Goal: Task Accomplishment & Management: Manage account settings

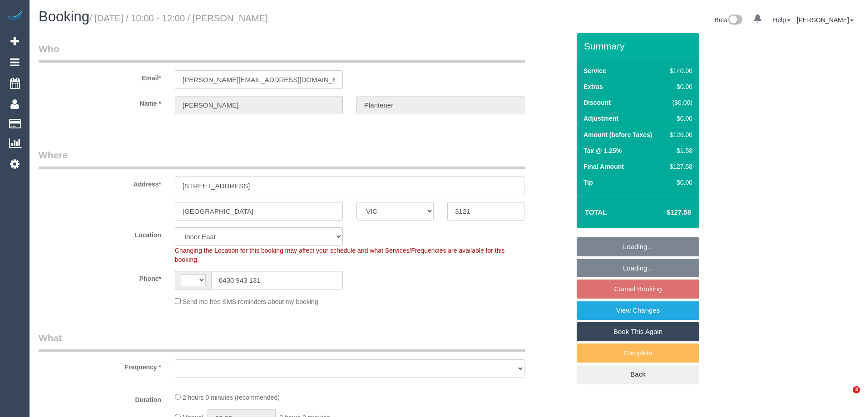
select select "VIC"
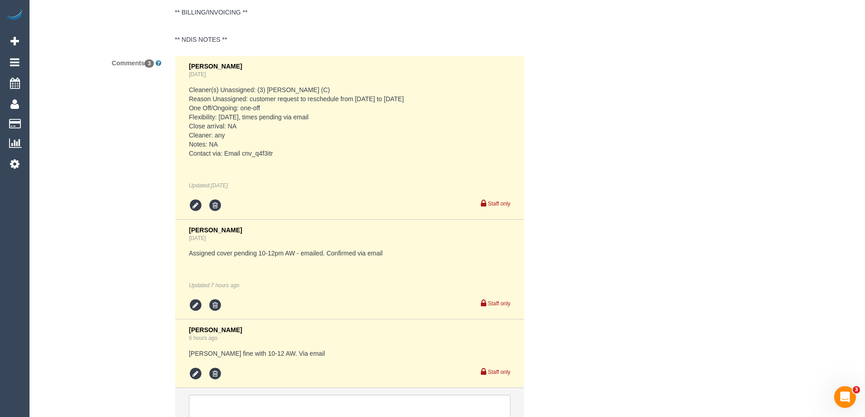
select select "string:AU"
select select "object:739"
select select "number:29"
select select "number:14"
select select "number:19"
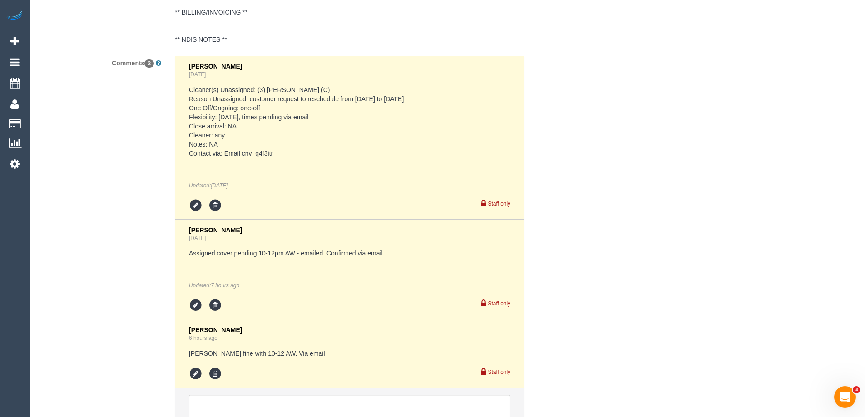
select select "number:22"
select select "number:34"
select select "number:12"
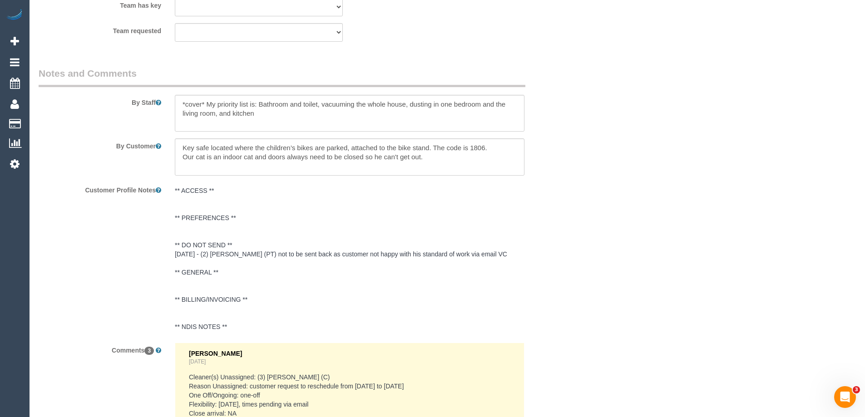
scroll to position [1199, 0]
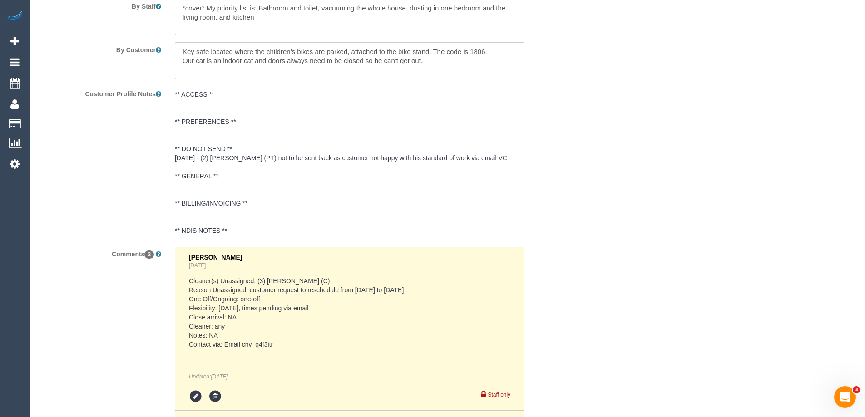
select select "string:stripe-pm_1RbANY2GScqysDRVzks27cNM"
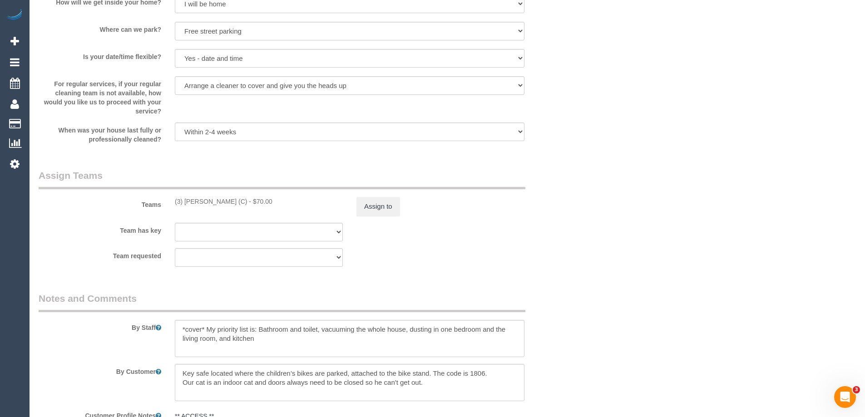
select select "object:1495"
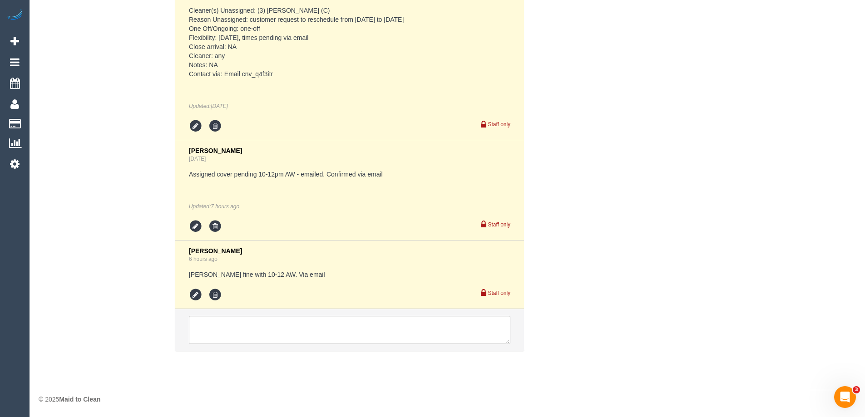
select select "spot1"
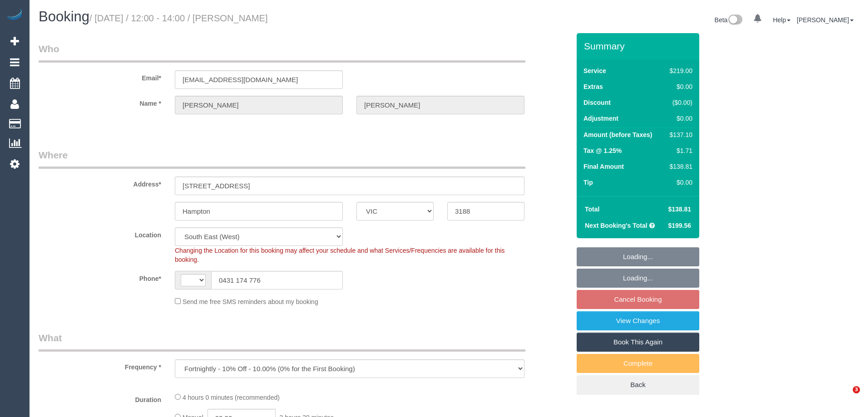
select select "VIC"
select select "object:470"
select select "string:AU"
select select "string:stripe-pm_1RUQ9W2GScqysDRVBEWQwIWo"
select select "number:28"
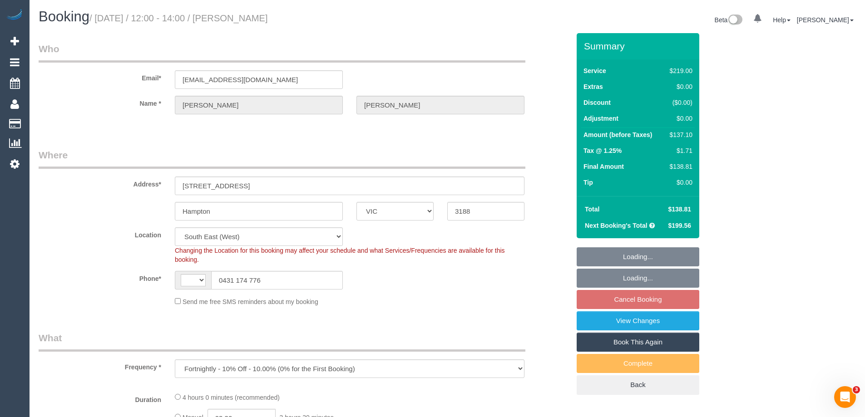
select select "number:15"
select select "number:19"
select select "number:24"
select select "number:33"
select select "number:26"
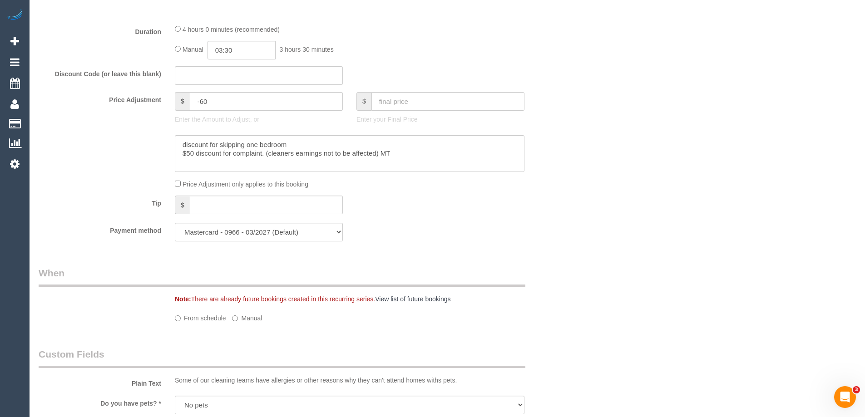
select select "spot4"
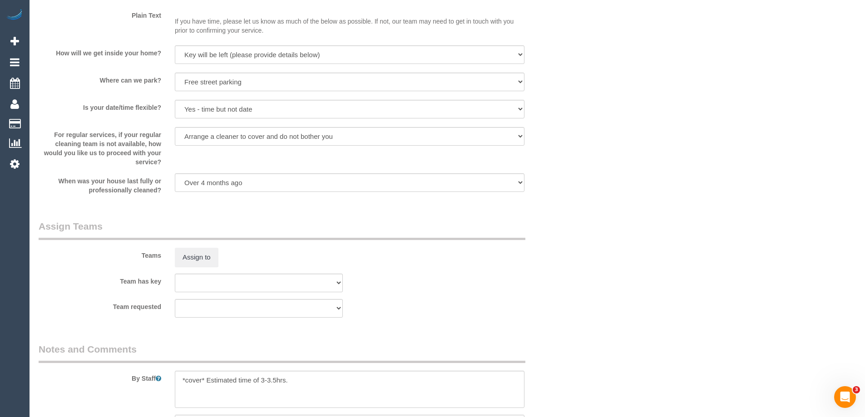
scroll to position [1052, 0]
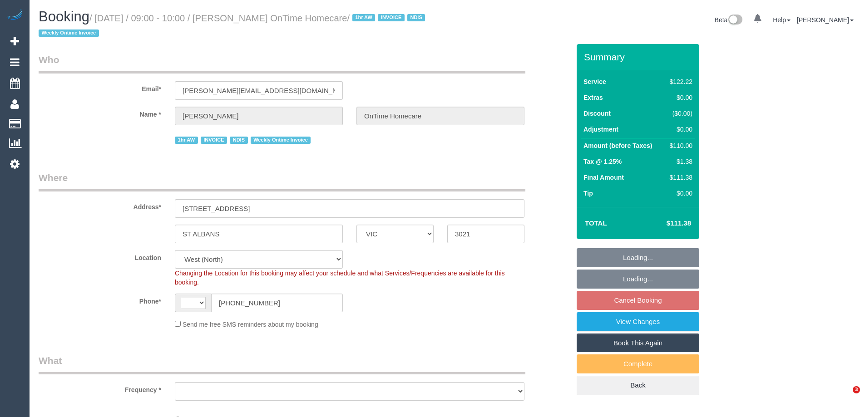
select select "VIC"
select select "string:AU"
select select "object:734"
select select "number:28"
select select "number:14"
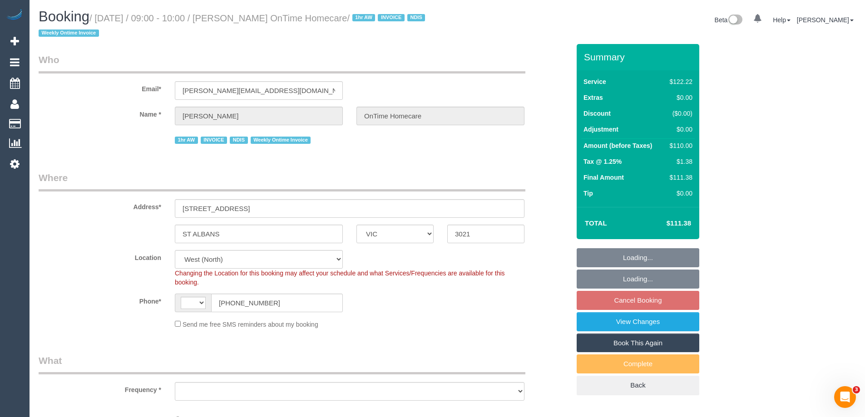
select select "number:19"
select select "number:25"
select select "number:35"
select select "number:11"
select select "object:1379"
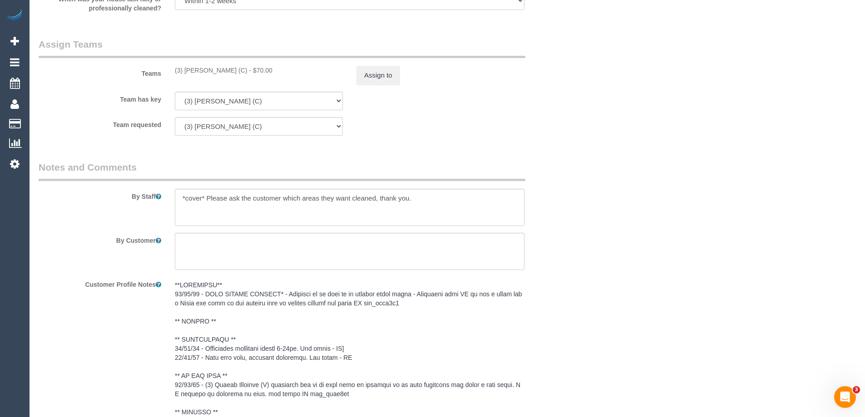
scroll to position [1453, 0]
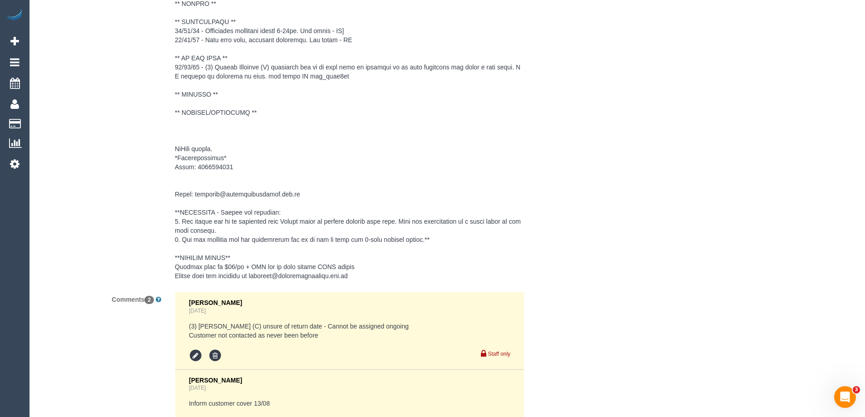
click at [277, 277] on pre at bounding box center [350, 122] width 350 height 318
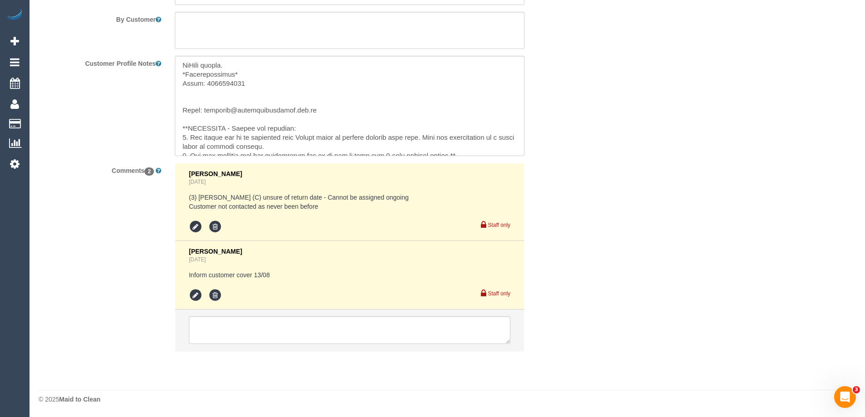
scroll to position [227, 0]
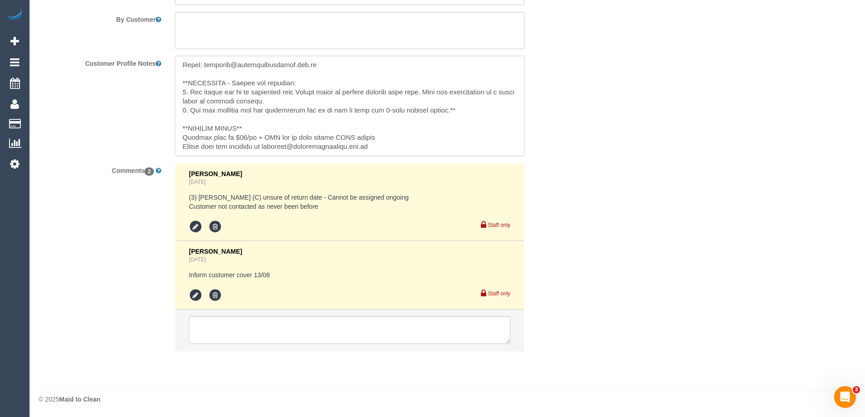
drag, startPoint x: 406, startPoint y: 147, endPoint x: 266, endPoint y: 151, distance: 139.9
click at [266, 151] on textarea at bounding box center [350, 106] width 350 height 100
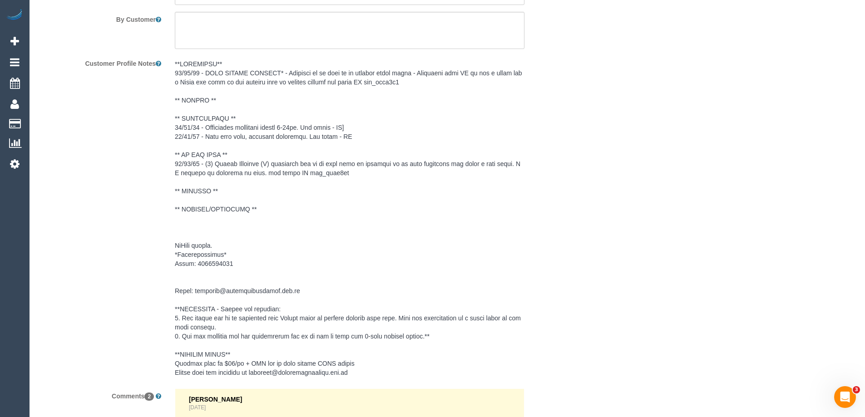
drag, startPoint x: 269, startPoint y: 148, endPoint x: 583, endPoint y: 175, distance: 315.3
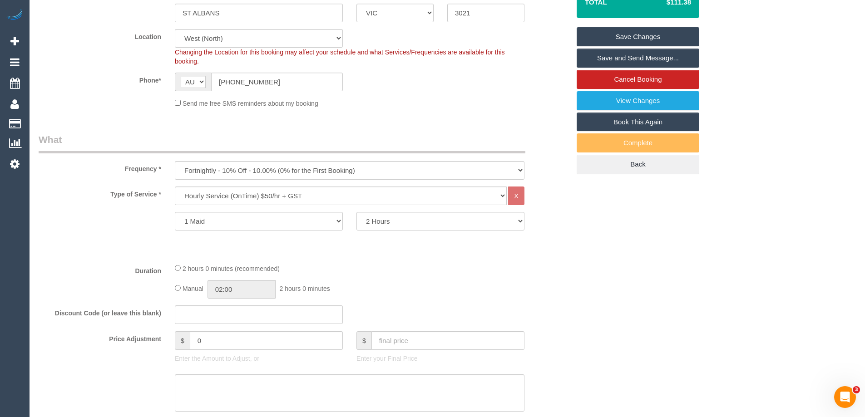
scroll to position [0, 0]
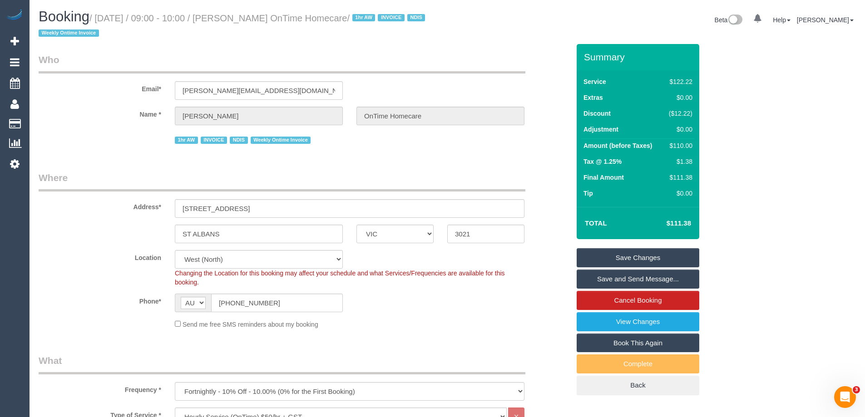
drag, startPoint x: 234, startPoint y: 17, endPoint x: 371, endPoint y: 19, distance: 137.1
click at [371, 19] on small "/ August 13, 2025 / 09:00 - 10:00 / Xavier Micallef OnTime Homecare / 1hr AW IN…" at bounding box center [233, 25] width 389 height 25
click at [298, 20] on small "/ August 13, 2025 / 09:00 - 10:00 / Xavier Micallef OnTime Homecare / 1hr AW IN…" at bounding box center [233, 25] width 389 height 25
drag, startPoint x: 294, startPoint y: 17, endPoint x: 236, endPoint y: 20, distance: 58.2
click at [236, 20] on small "/ August 13, 2025 / 09:00 - 10:00 / Xavier Micallef OnTime Homecare / 1hr AW IN…" at bounding box center [233, 25] width 389 height 25
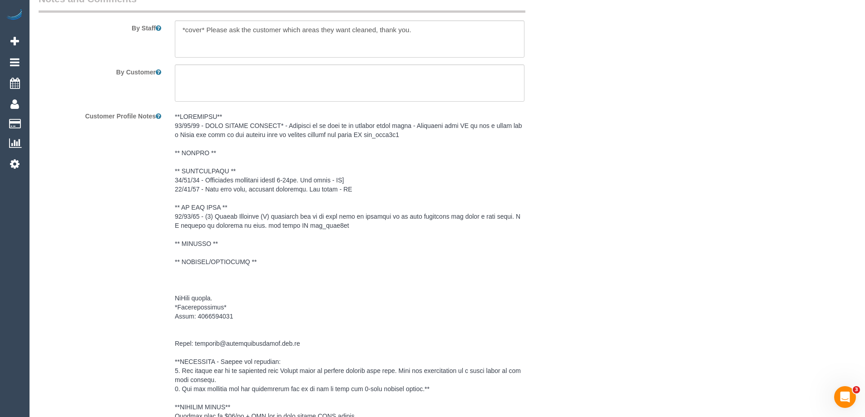
scroll to position [1400, 0]
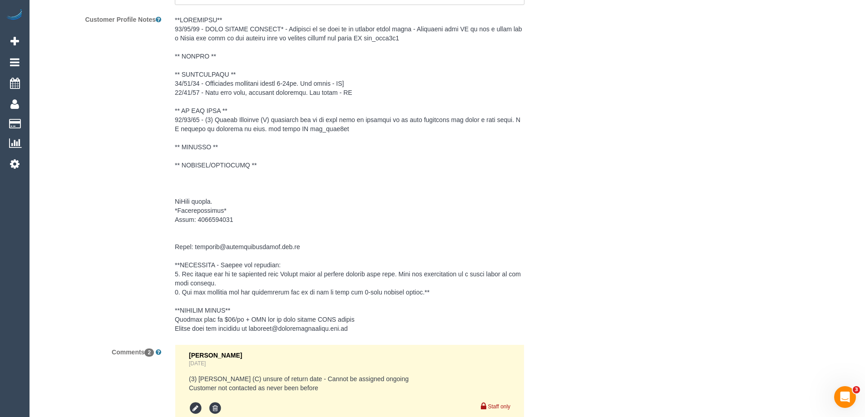
click at [300, 326] on pre at bounding box center [350, 174] width 350 height 318
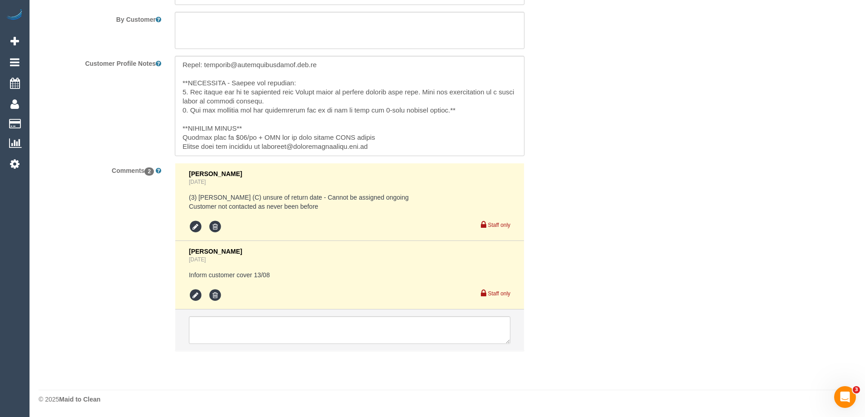
scroll to position [1356, 0]
drag, startPoint x: 400, startPoint y: 148, endPoint x: 266, endPoint y: 151, distance: 133.5
click at [266, 151] on textarea at bounding box center [350, 106] width 350 height 100
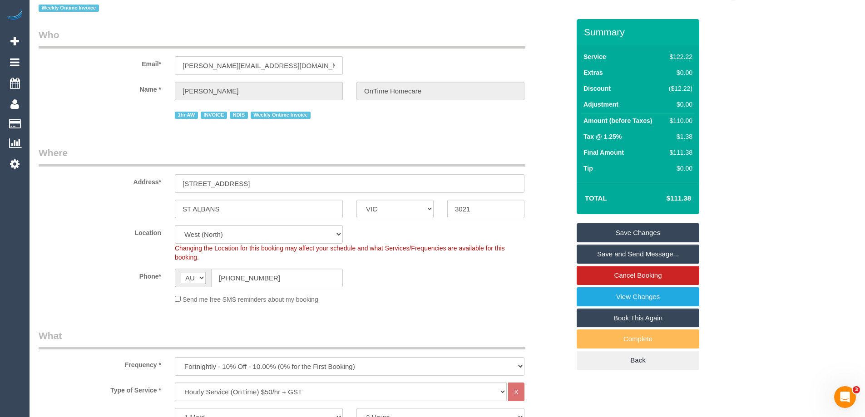
scroll to position [0, 0]
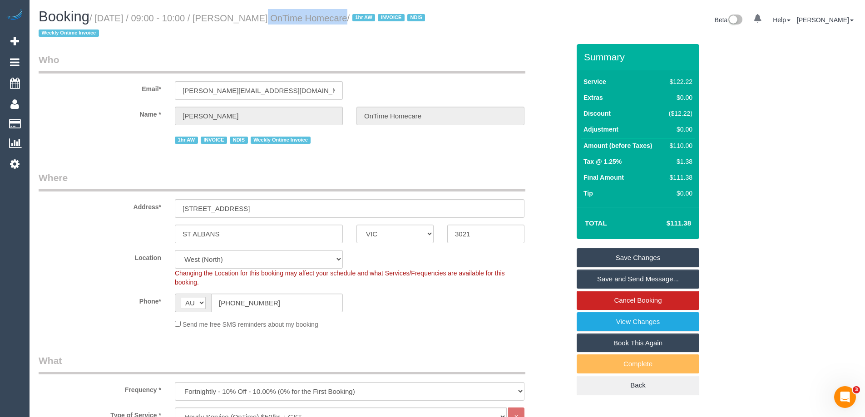
drag, startPoint x: 233, startPoint y: 18, endPoint x: 295, endPoint y: 21, distance: 61.4
click at [295, 21] on small "/ August 13, 2025 / 09:00 - 10:00 / Xavier Micallef OnTime Homecare / 1hr AW IN…" at bounding box center [233, 25] width 389 height 25
copy small "Xavier Micallef"
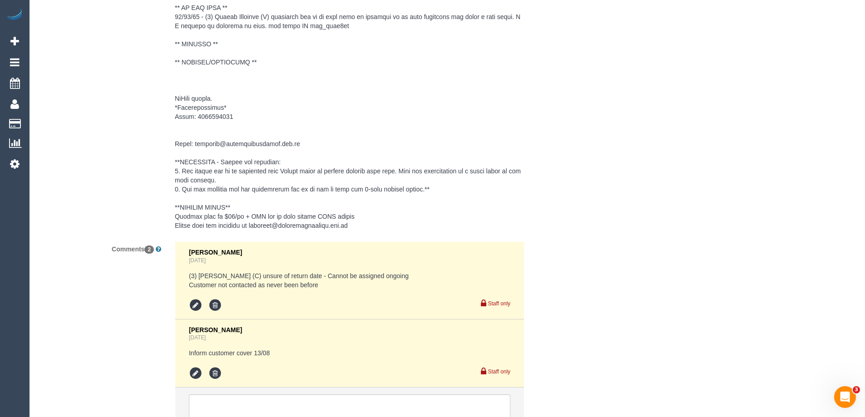
scroll to position [1582, 0]
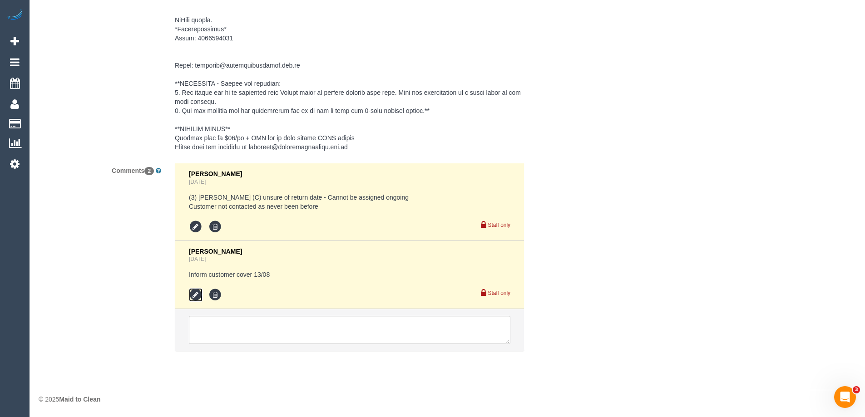
click at [196, 297] on icon at bounding box center [196, 295] width 14 height 14
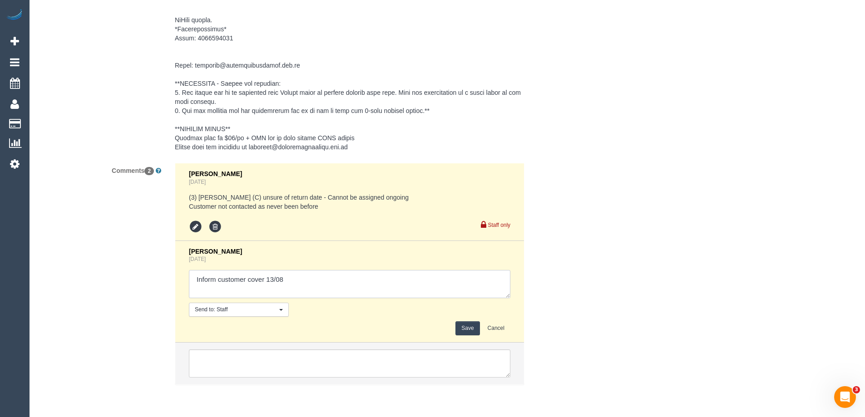
click at [214, 282] on textarea at bounding box center [349, 284] width 321 height 28
click at [328, 287] on textarea at bounding box center [349, 284] width 321 height 28
type textarea "Informed customer cover 13/08 via email"
click at [470, 329] on button "Save" at bounding box center [467, 328] width 24 height 14
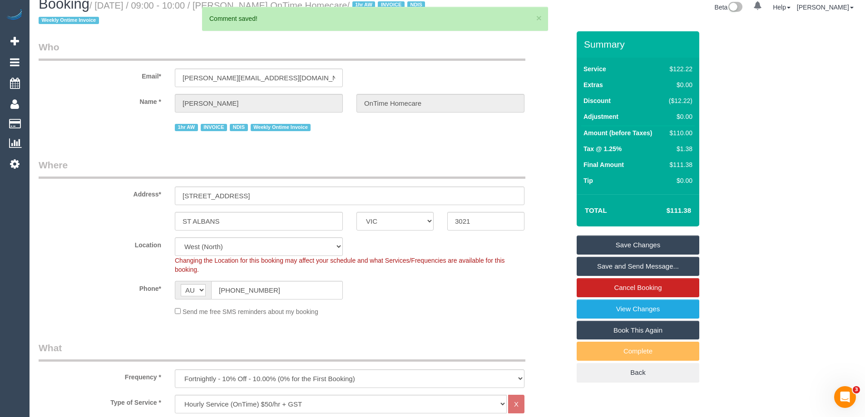
scroll to position [0, 0]
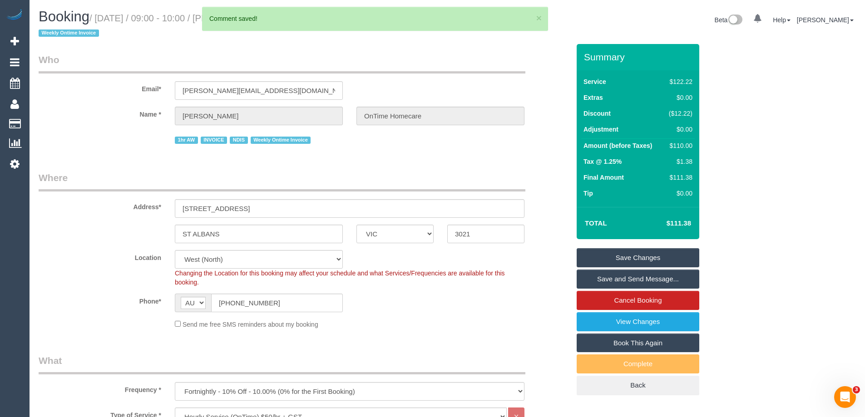
click at [662, 256] on link "Save Changes" at bounding box center [638, 257] width 123 height 19
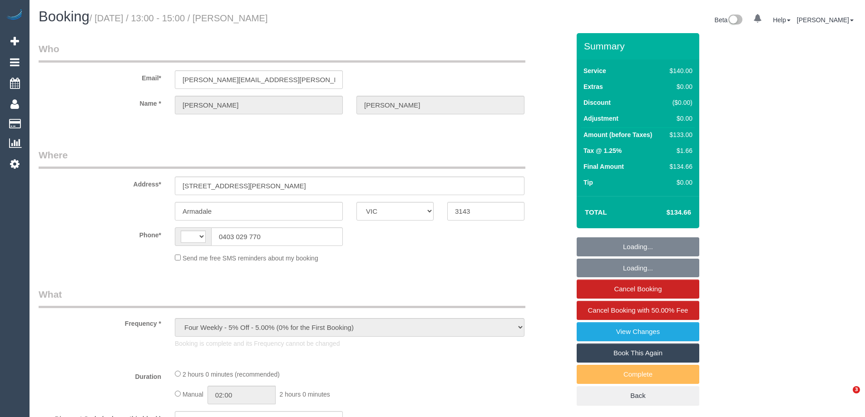
select select "VIC"
select select "string:stripe-pm_1R1hQW2GScqysDRV6VIcnv4D"
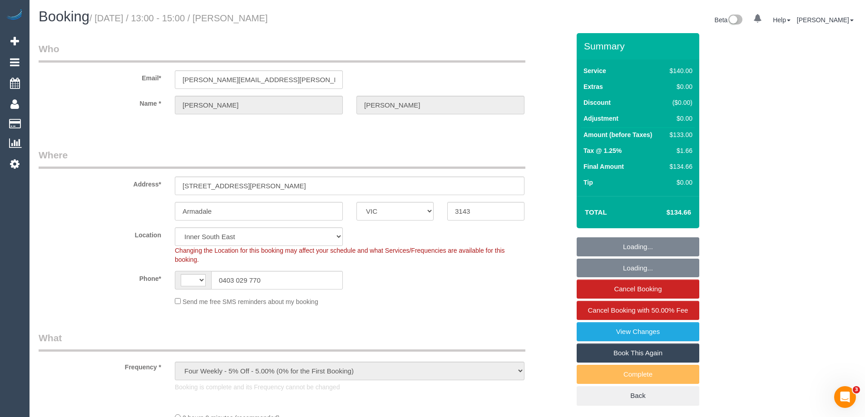
select select "string:AU"
select select "object:601"
select select "number:28"
select select "number:14"
select select "number:19"
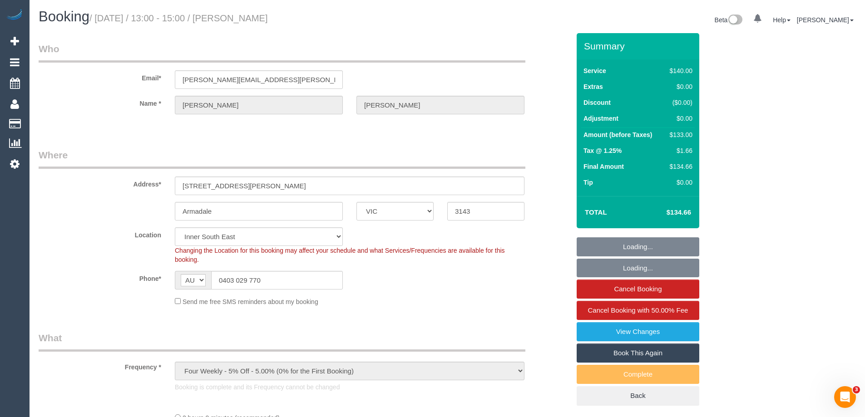
select select "number:25"
select select "number:34"
select select "number:12"
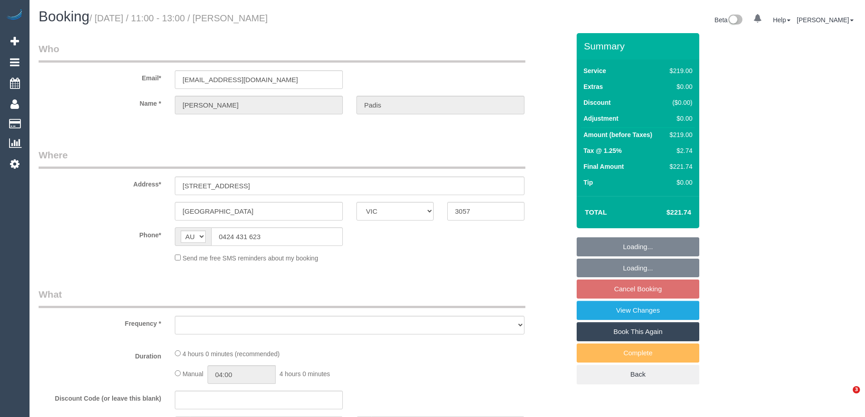
select select "VIC"
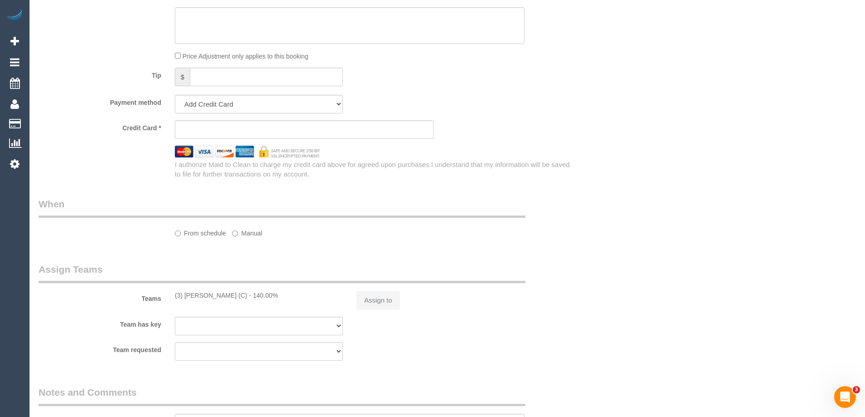
scroll to position [628, 0]
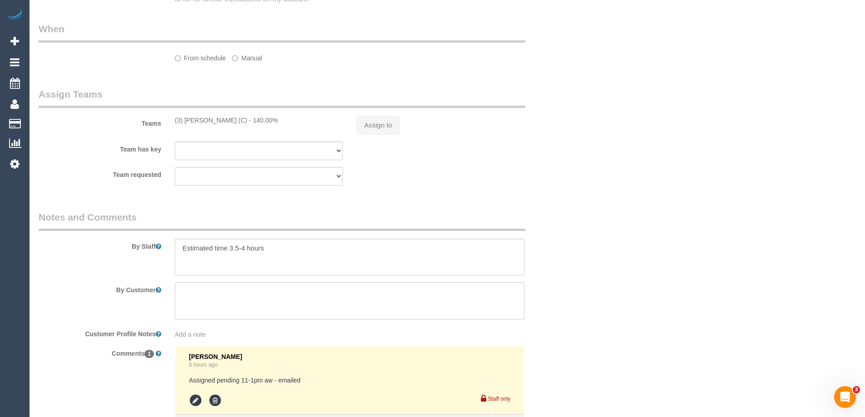
select select "object:551"
select select "string:stripe-pm_1Ru4922GScqysDRVDg94xraw"
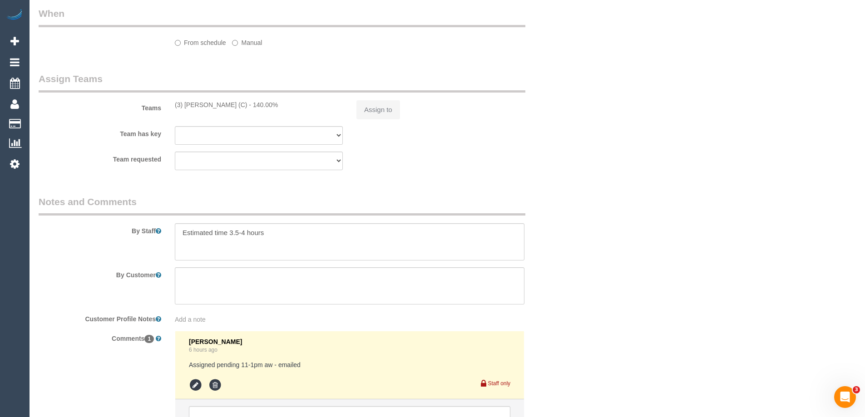
select select "number:28"
select select "number:14"
select select "number:19"
select select "number:24"
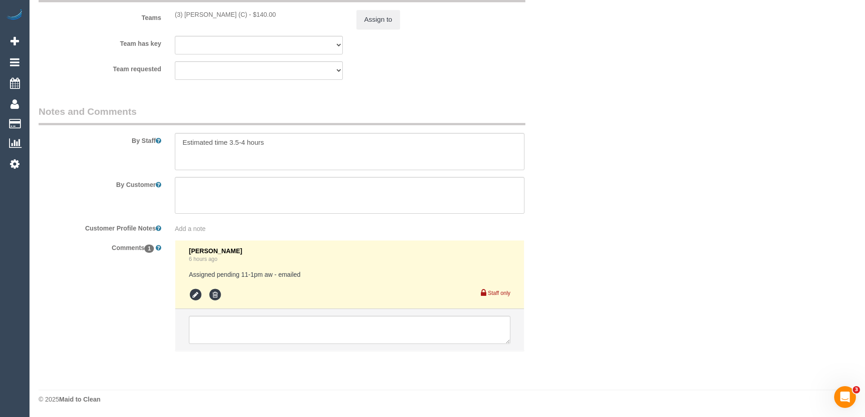
select select "object:1964"
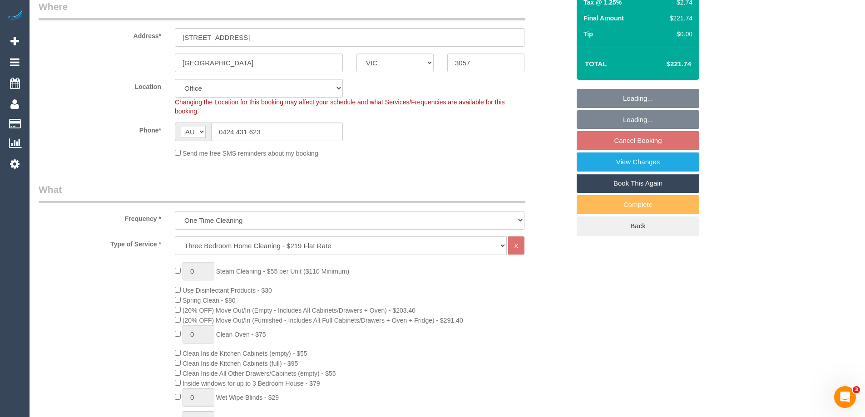
scroll to position [0, 0]
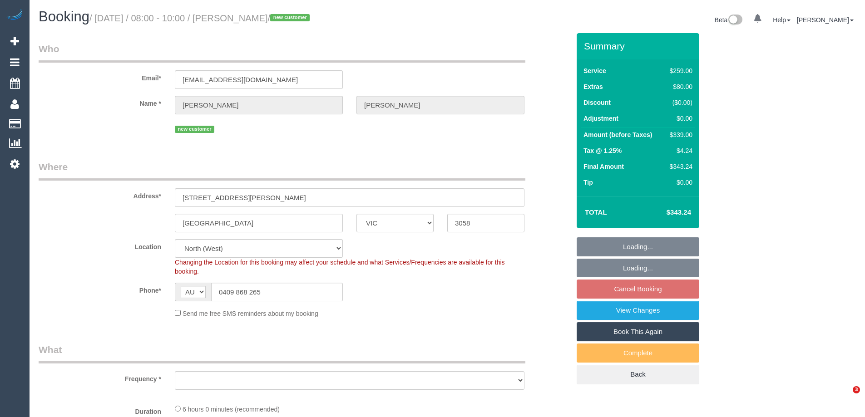
select select "VIC"
select select "object:1546"
select select "string:stripe-pm_1Rt41d2GScqysDRVmojK6nP7"
select select "number:30"
select select "number:14"
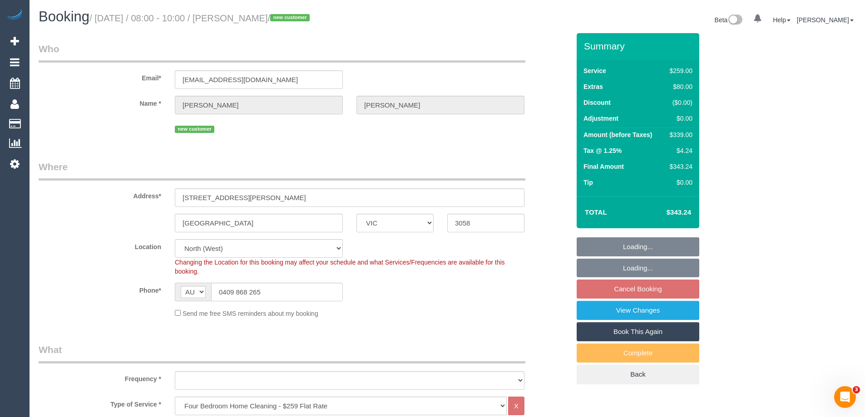
select select "number:19"
select select "number:36"
select select "number:34"
select select "number:13"
select select "spot1"
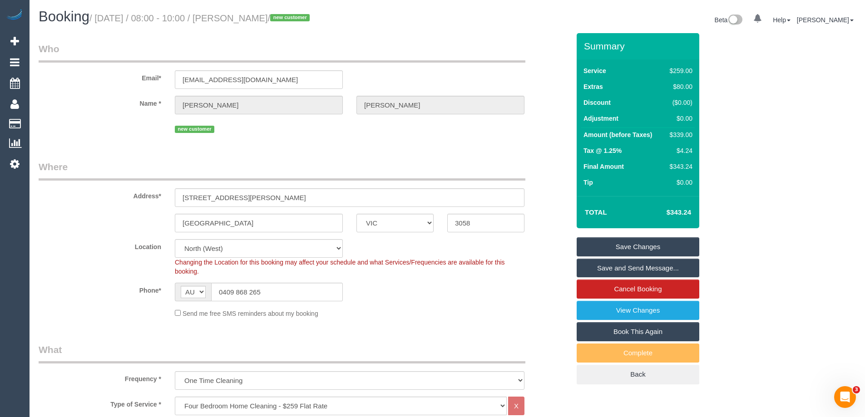
drag, startPoint x: 274, startPoint y: 22, endPoint x: 232, endPoint y: 18, distance: 42.9
click at [232, 18] on small "/ August 13, 2025 / 08:00 - 10:00 / Daniel Erickson / new customer" at bounding box center [200, 18] width 223 height 10
copy small "Daniel Erickson"
click at [514, 309] on div "Send me free SMS reminders about my booking" at bounding box center [349, 313] width 363 height 10
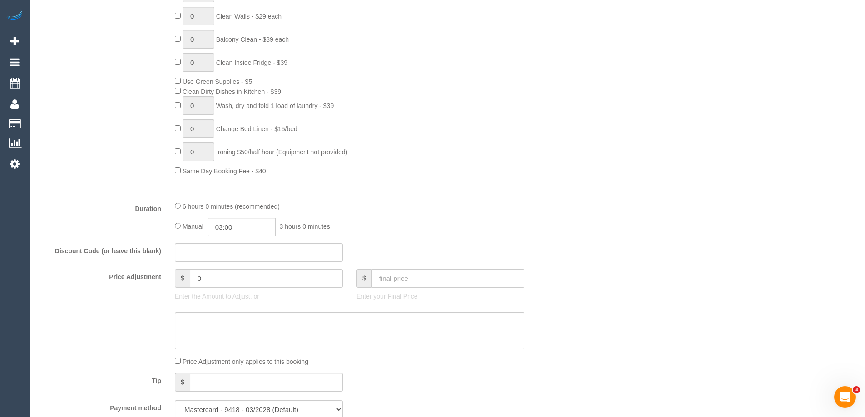
scroll to position [545, 0]
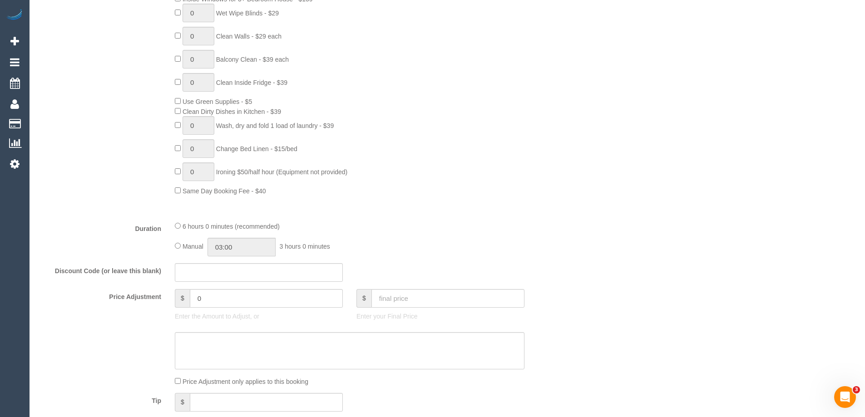
click at [516, 222] on div "6 hours 0 minutes (recommended)" at bounding box center [350, 226] width 350 height 10
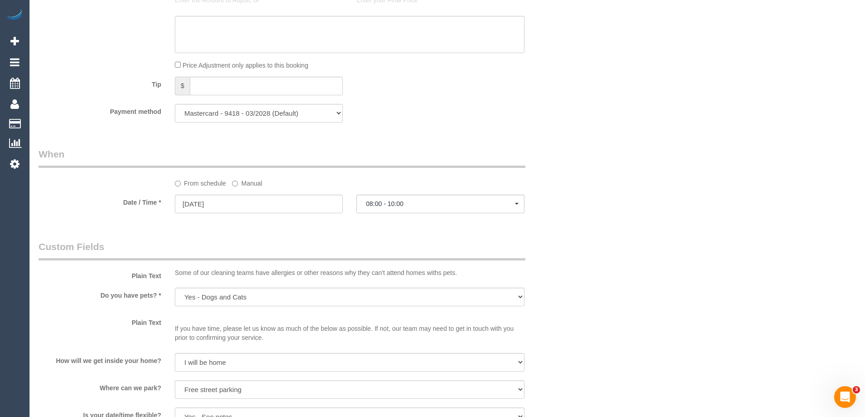
select select "spot10"
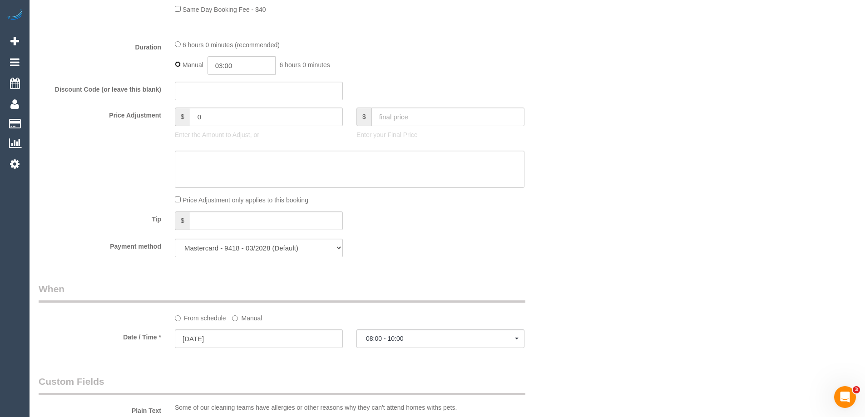
type input "06:00"
click at [488, 47] on div "6 hours 0 minutes (recommended)" at bounding box center [350, 44] width 350 height 10
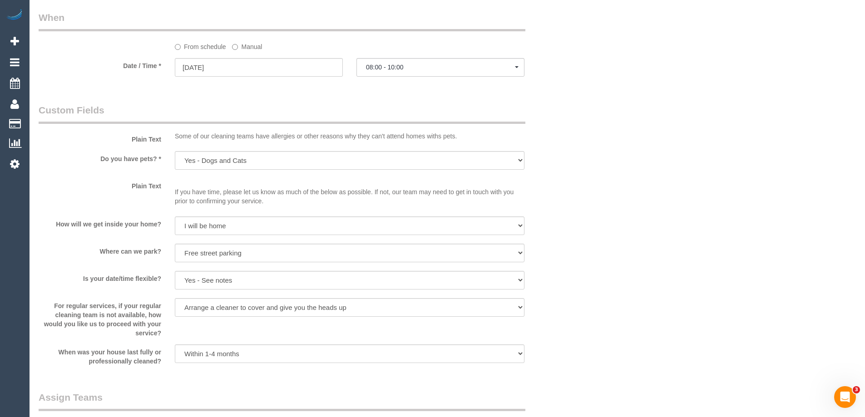
scroll to position [1271, 0]
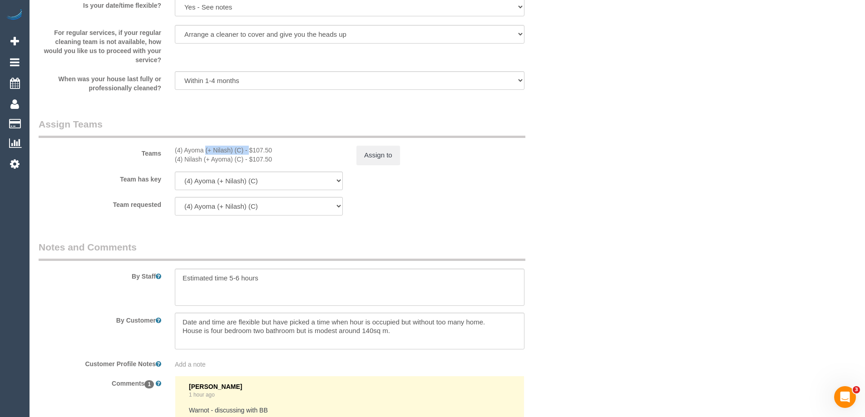
drag, startPoint x: 228, startPoint y: 152, endPoint x: 178, endPoint y: 150, distance: 50.4
click at [178, 150] on div "(4) Ayoma (+ Nilash) (C) - $107.50" at bounding box center [259, 150] width 168 height 9
click at [196, 148] on div "(4) Ayoma (+ Nilash) (C) - $107.50" at bounding box center [259, 150] width 168 height 9
drag, startPoint x: 185, startPoint y: 149, endPoint x: 232, endPoint y: 150, distance: 47.2
click at [232, 151] on div "(4) Ayoma (+ Nilash) (C) - $107.50" at bounding box center [259, 150] width 168 height 9
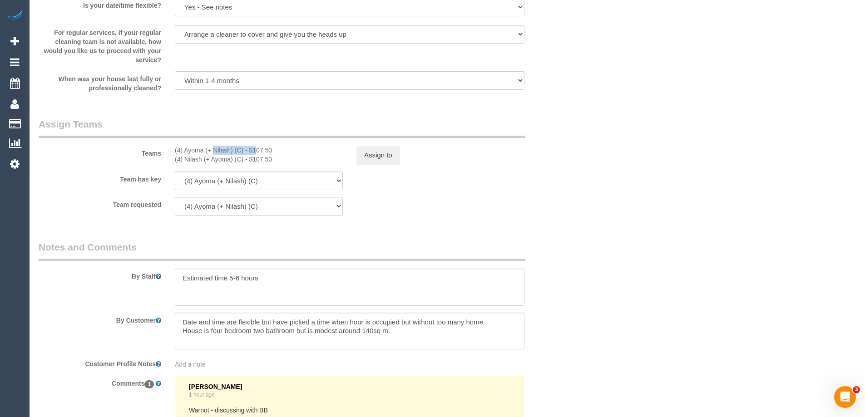
copy div "Ayoma (+ Nilash)"
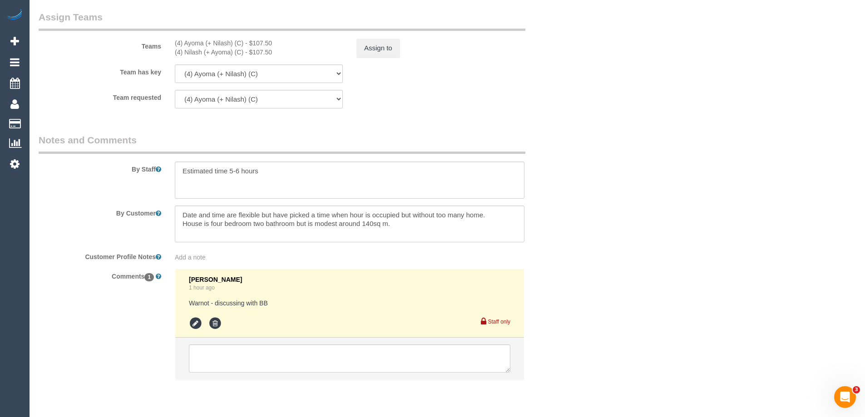
scroll to position [1407, 0]
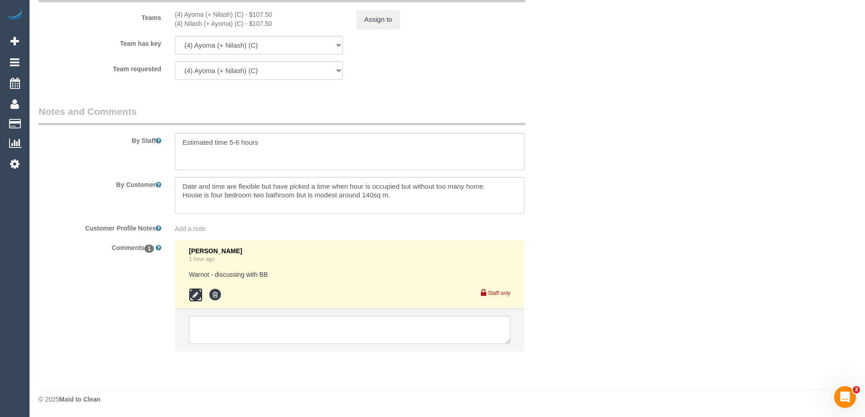
click at [195, 294] on icon at bounding box center [196, 295] width 14 height 14
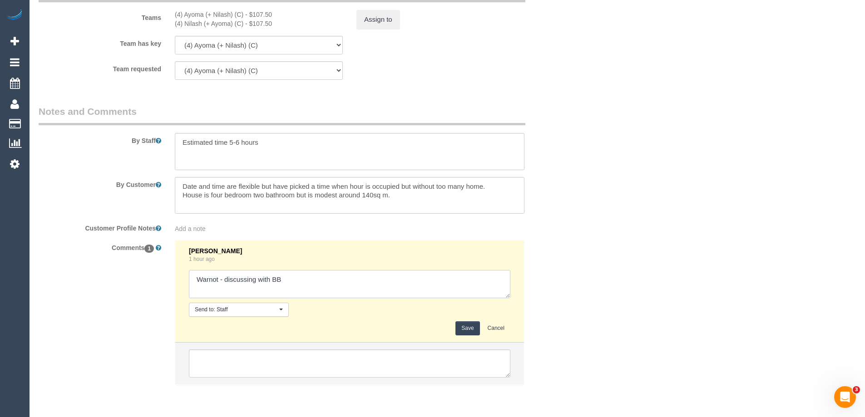
click at [192, 277] on textarea at bounding box center [349, 284] width 321 height 28
drag, startPoint x: 192, startPoint y: 278, endPoint x: 213, endPoint y: 286, distance: 22.6
click at [213, 286] on textarea at bounding box center [349, 284] width 321 height 28
click at [196, 277] on textarea at bounding box center [349, 284] width 321 height 28
paste textarea "Ayoma (+ Nilash)"
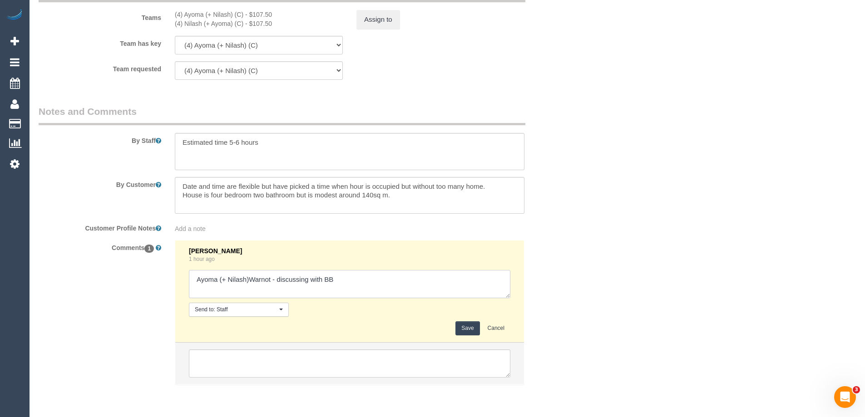
click at [221, 278] on textarea at bounding box center [349, 284] width 321 height 28
click at [248, 281] on textarea at bounding box center [349, 284] width 321 height 28
drag, startPoint x: 316, startPoint y: 280, endPoint x: 550, endPoint y: 281, distance: 233.4
click at [550, 281] on div "Comments 1 Laura Butera 1 hour ago Send to: Staff Nothing selected Send to: Sta…" at bounding box center [304, 317] width 545 height 154
type textarea "Ayoma + Nilash U/A to fill HP schedule"
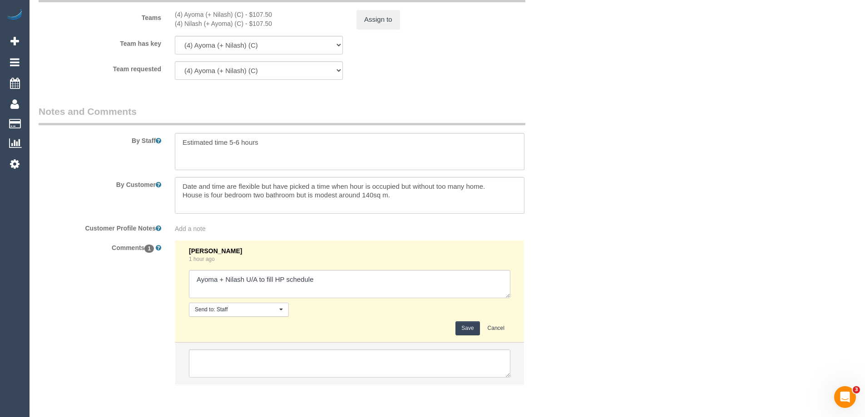
click at [474, 328] on button "Save" at bounding box center [467, 328] width 24 height 14
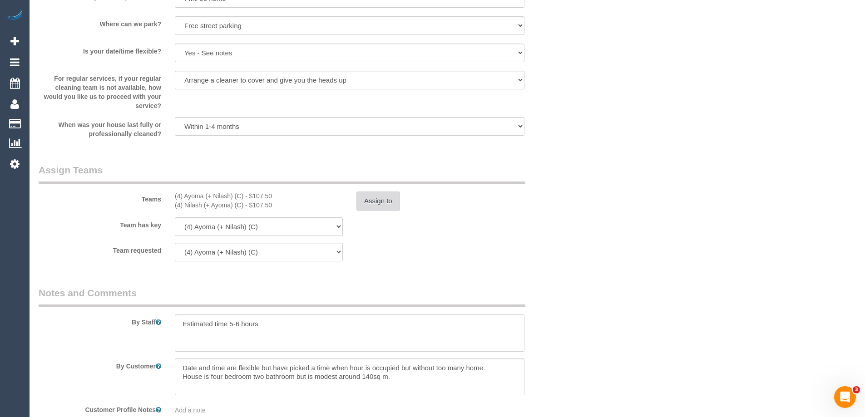
click at [378, 199] on button "Assign to" at bounding box center [378, 201] width 44 height 19
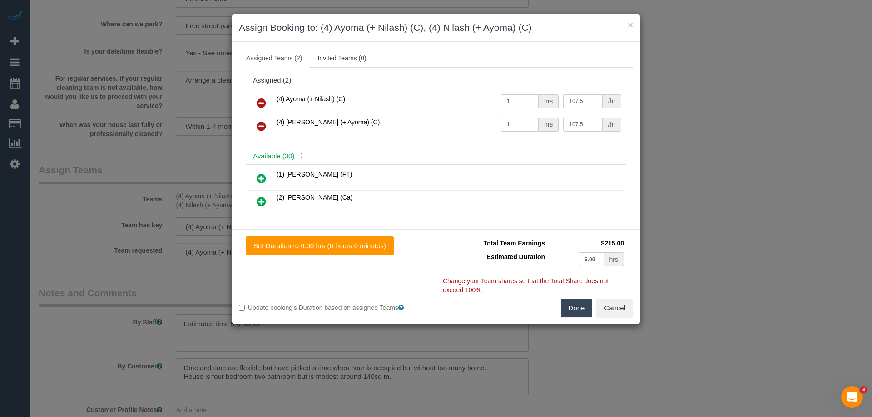
click at [260, 99] on icon at bounding box center [262, 103] width 10 height 11
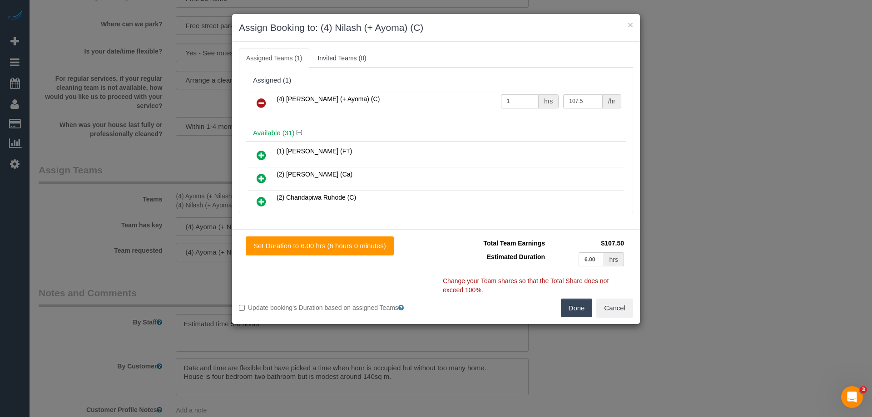
click at [257, 105] on icon at bounding box center [262, 103] width 10 height 11
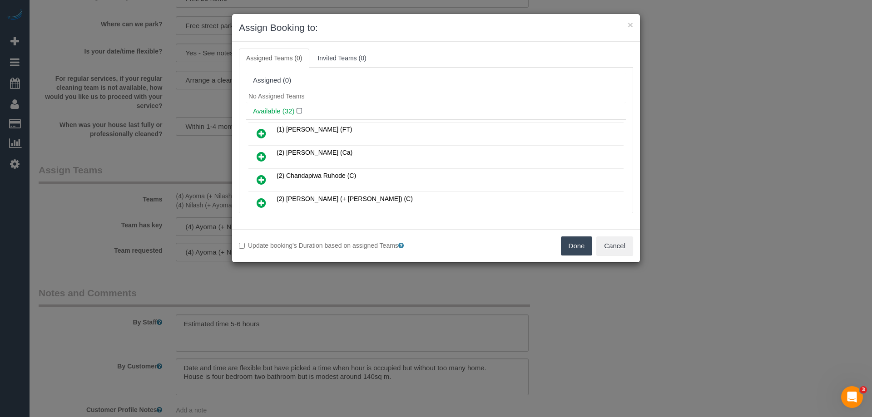
click at [370, 86] on div "Assigned (0)" at bounding box center [436, 80] width 380 height 17
click at [585, 241] on button "Done" at bounding box center [577, 246] width 32 height 19
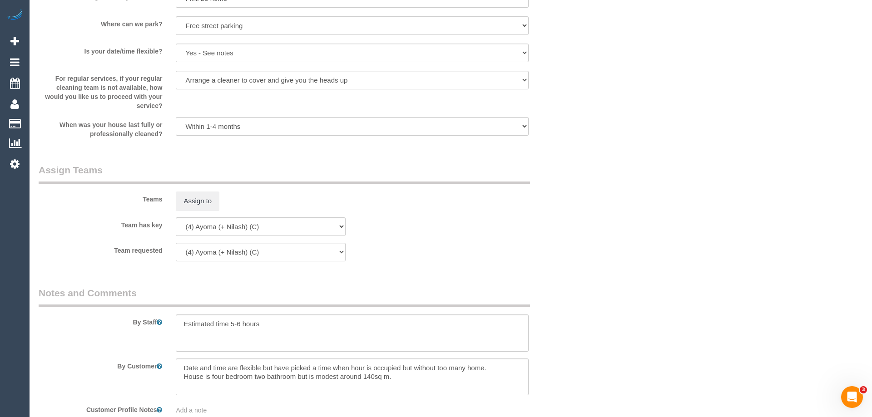
click at [585, 241] on div "× Assign Booking to: Assigned Teams (0) Invited Teams (0) Assigned (0) No Assig…" at bounding box center [436, 208] width 872 height 417
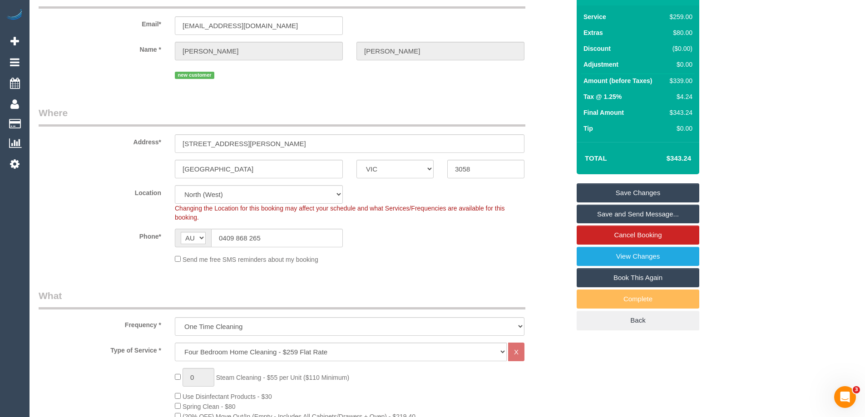
scroll to position [0, 0]
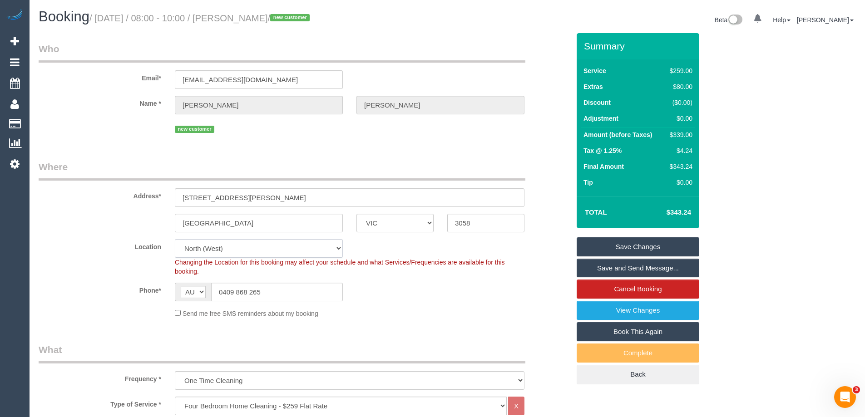
click at [200, 248] on select "Office City East (North) East (South) Inner East Inner North (East) Inner North…" at bounding box center [259, 248] width 168 height 19
select select "50"
click at [175, 239] on select "Office City East (North) East (South) Inner East Inner North (East) Inner North…" at bounding box center [259, 248] width 168 height 19
click at [122, 138] on fieldset "Who Email* eaniel.drickson@gmail.com Name * Daniel Erickson new customer" at bounding box center [304, 92] width 531 height 100
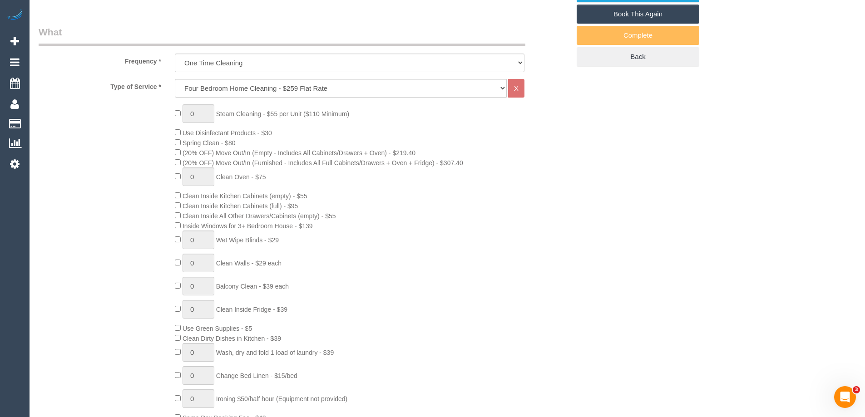
select select "object:5581"
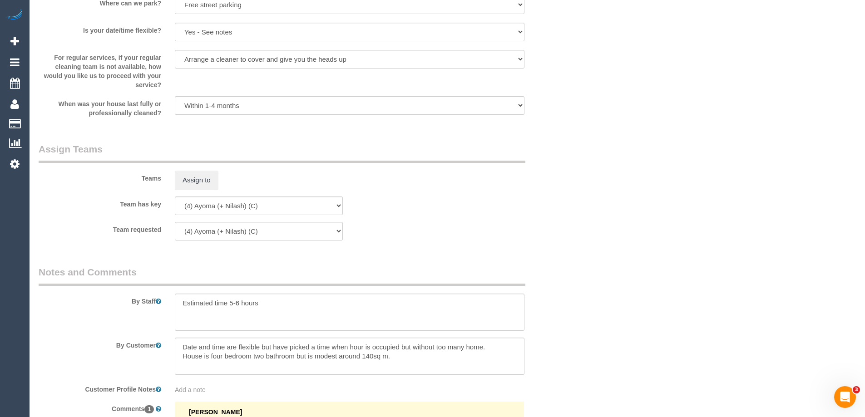
scroll to position [1362, 0]
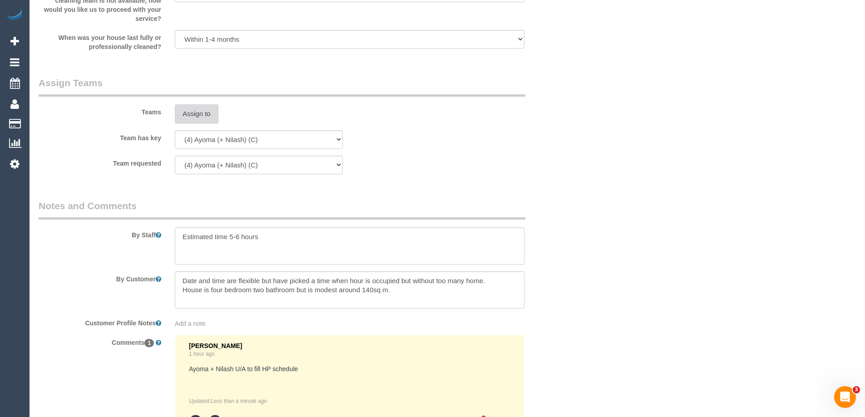
click at [199, 113] on button "Assign to" at bounding box center [197, 113] width 44 height 19
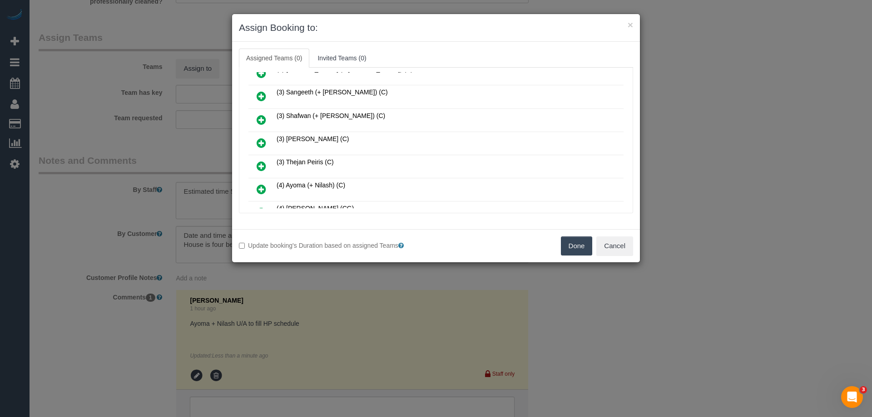
scroll to position [696, 0]
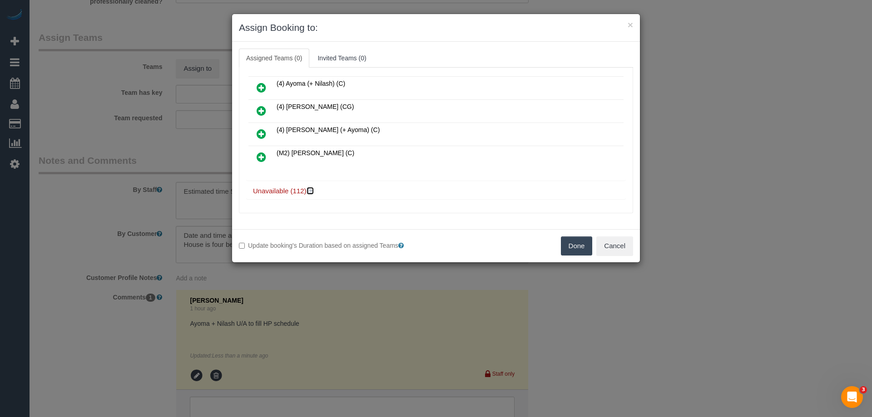
click at [311, 189] on icon at bounding box center [310, 191] width 5 height 7
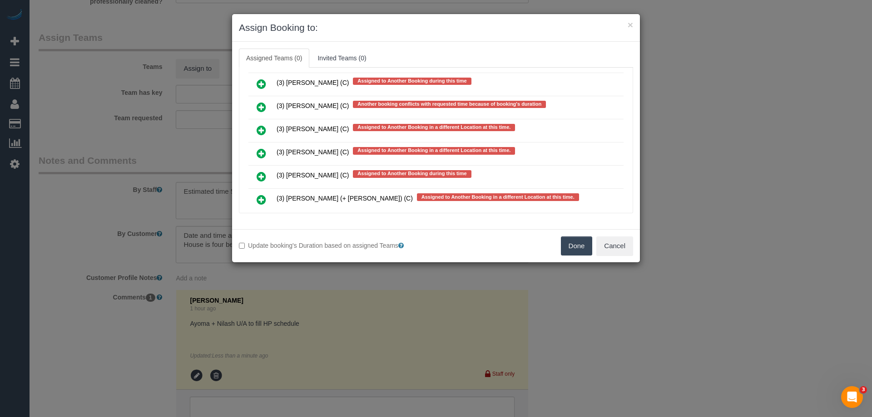
scroll to position [3059, 0]
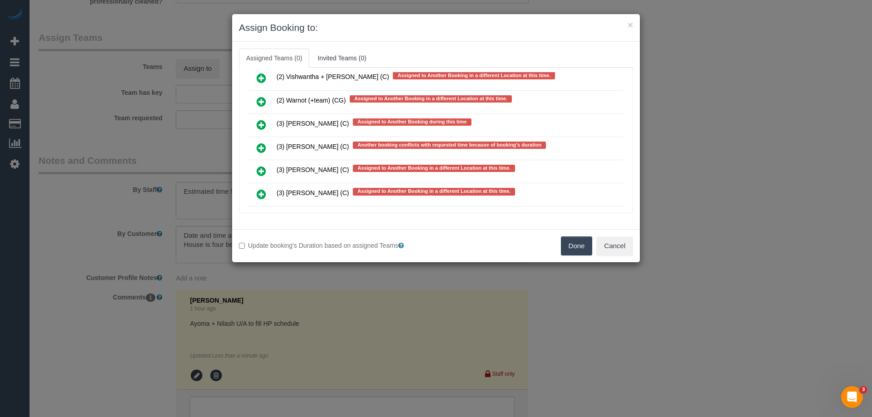
click at [261, 104] on icon at bounding box center [262, 101] width 10 height 11
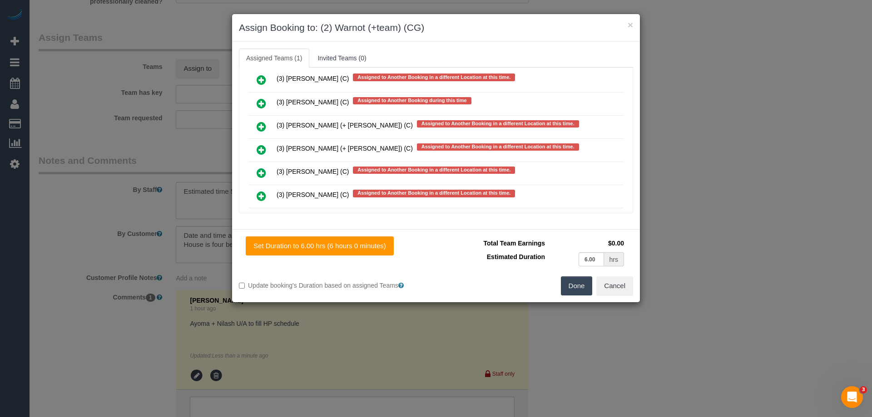
scroll to position [3333, 0]
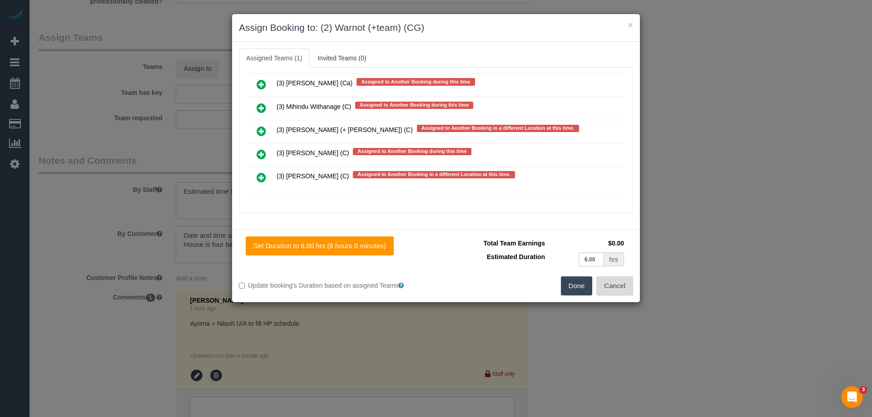
click at [607, 283] on button "Cancel" at bounding box center [614, 285] width 37 height 19
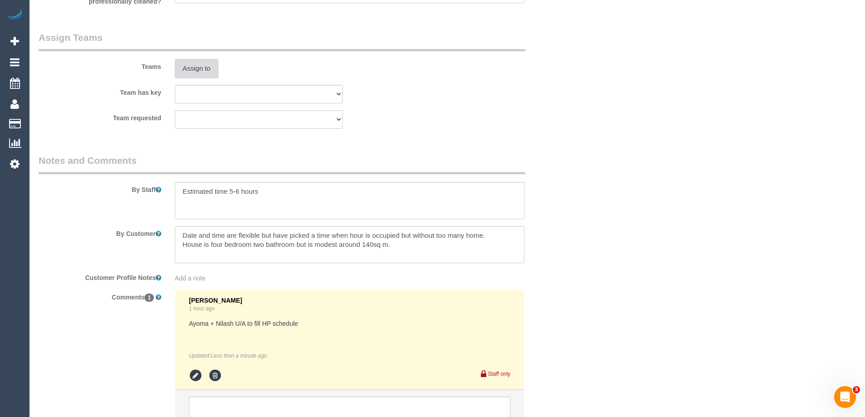
click at [194, 71] on button "Assign to" at bounding box center [197, 68] width 44 height 19
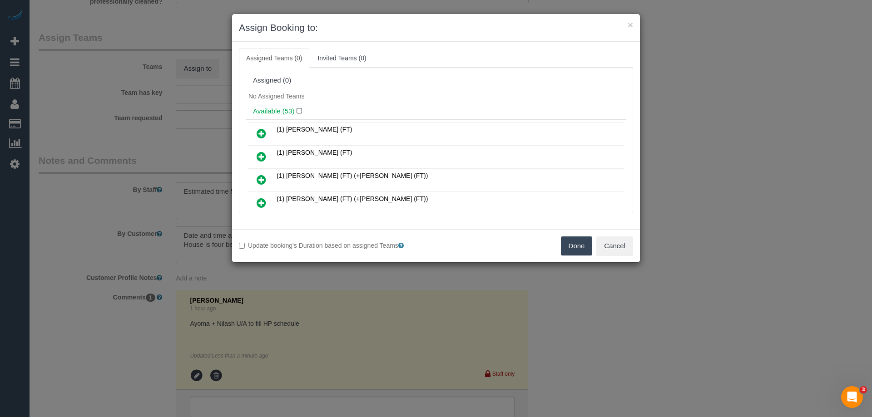
click at [406, 93] on div "No Assigned Teams" at bounding box center [436, 96] width 380 height 14
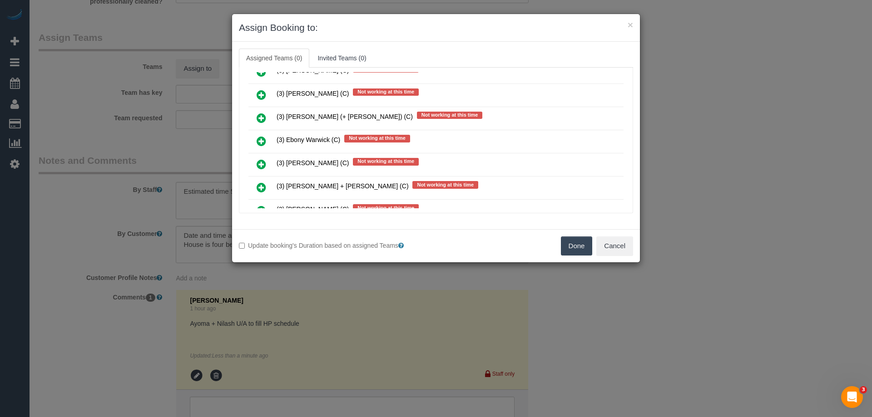
scroll to position [5202, 0]
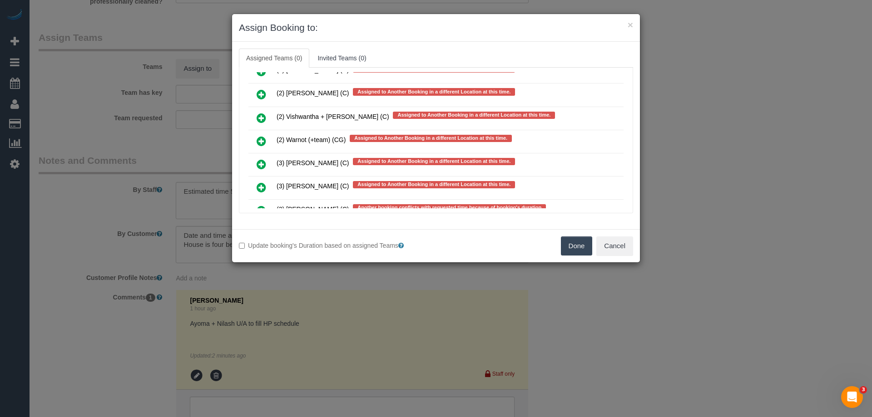
drag, startPoint x: 261, startPoint y: 143, endPoint x: 305, endPoint y: 137, distance: 44.5
click at [261, 143] on icon at bounding box center [262, 141] width 10 height 11
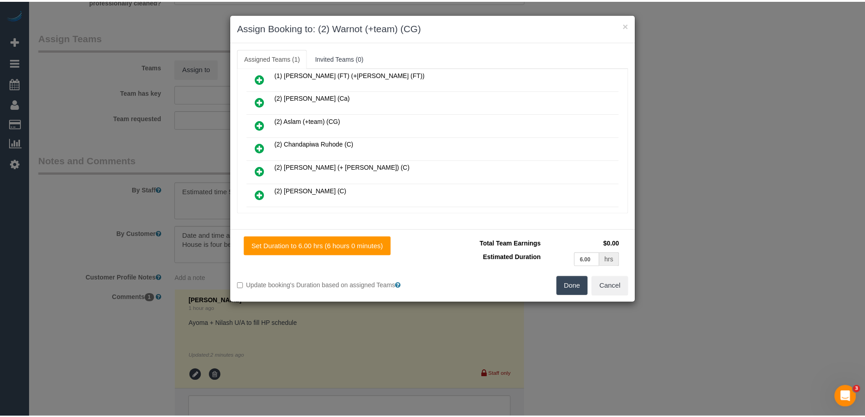
scroll to position [0, 0]
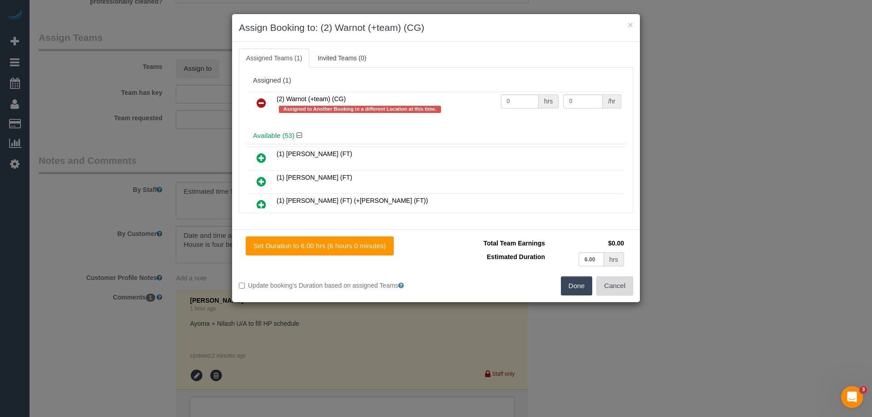
click at [617, 289] on button "Cancel" at bounding box center [614, 285] width 37 height 19
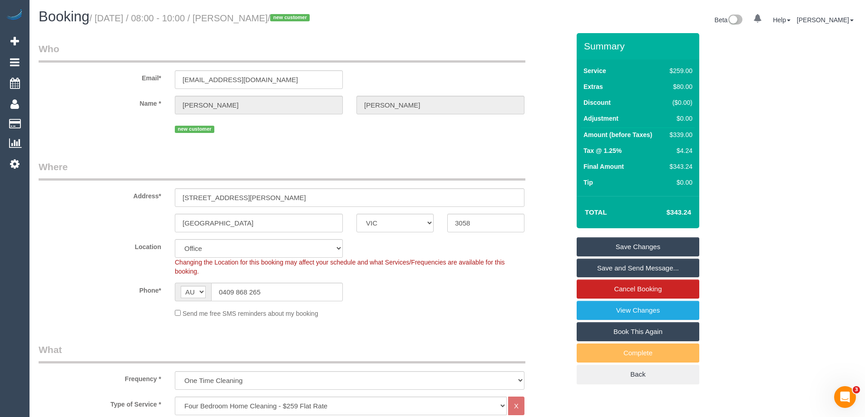
click at [679, 134] on div "$339.00" at bounding box center [679, 134] width 26 height 9
copy div "339.00"
click at [740, 139] on div "Summary Service $259.00 Extras $80.00 Discount ($0.00) Adjustment $0.00 Amount …" at bounding box center [672, 218] width 204 height 370
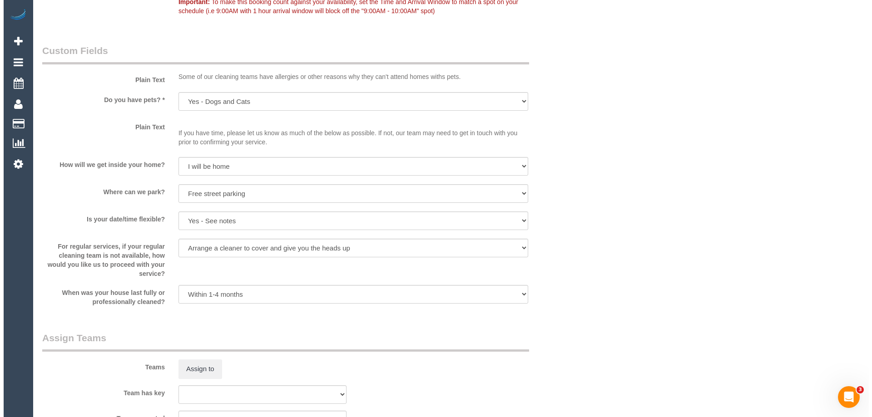
scroll to position [1271, 0]
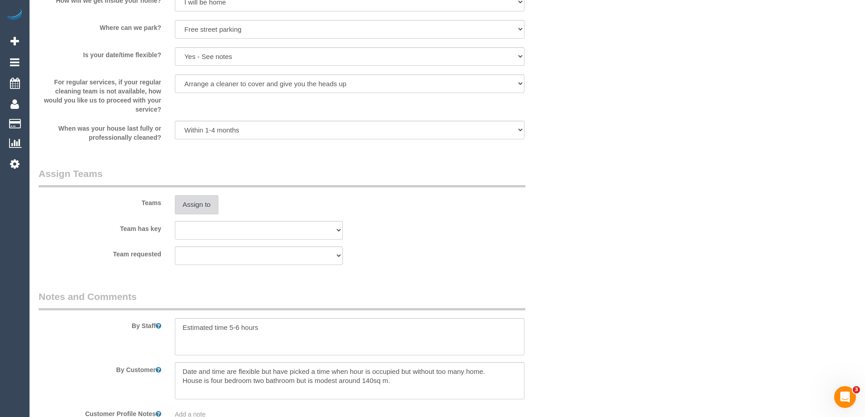
click at [191, 208] on button "Assign to" at bounding box center [197, 204] width 44 height 19
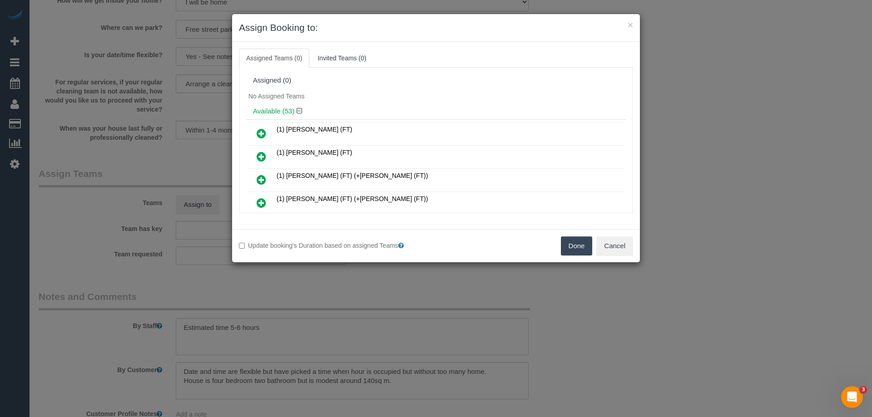
click at [434, 104] on div "Available (53)" at bounding box center [436, 111] width 380 height 17
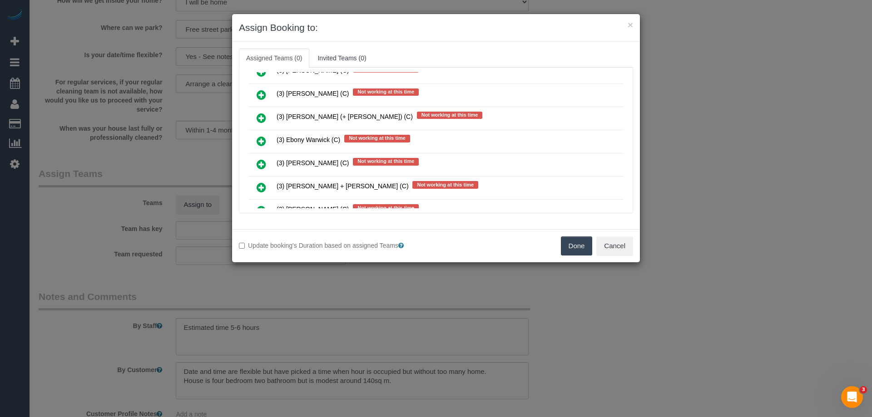
scroll to position [5202, 0]
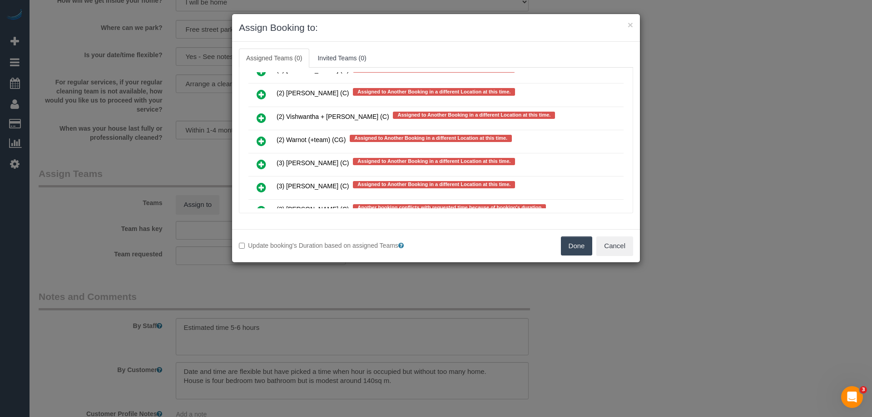
click at [262, 142] on icon at bounding box center [262, 141] width 10 height 11
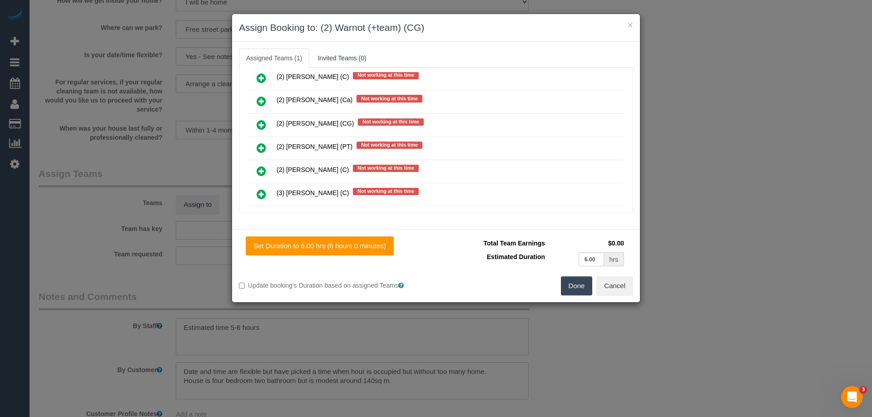
scroll to position [0, 0]
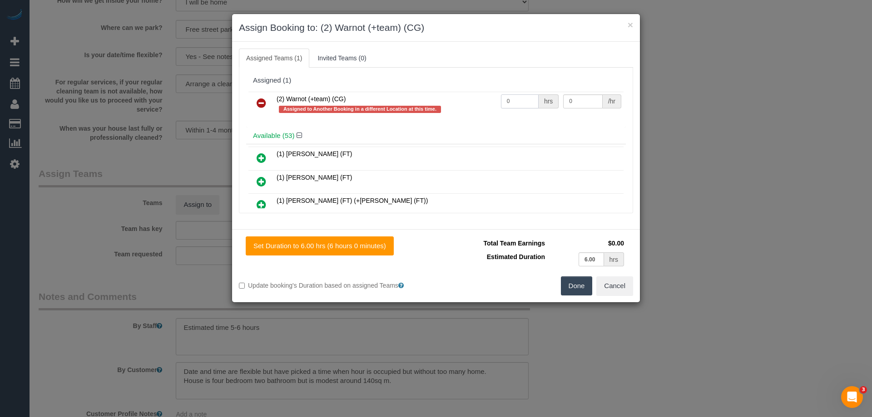
click at [511, 102] on input "0" at bounding box center [520, 101] width 38 height 14
type input "1"
click at [576, 291] on button "Done" at bounding box center [577, 285] width 32 height 19
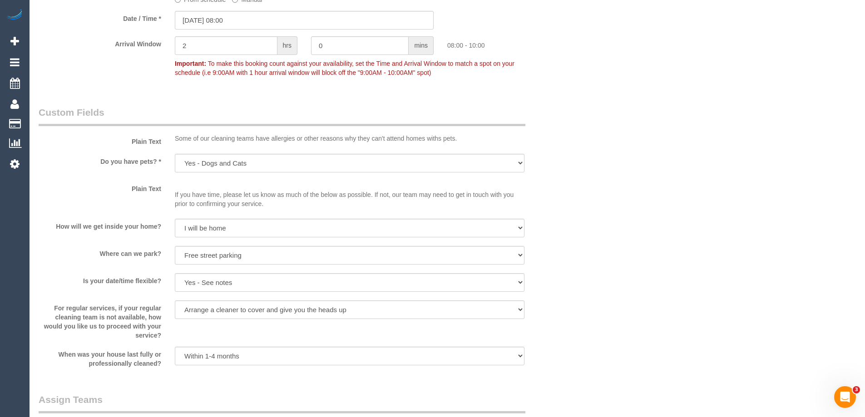
scroll to position [1135, 0]
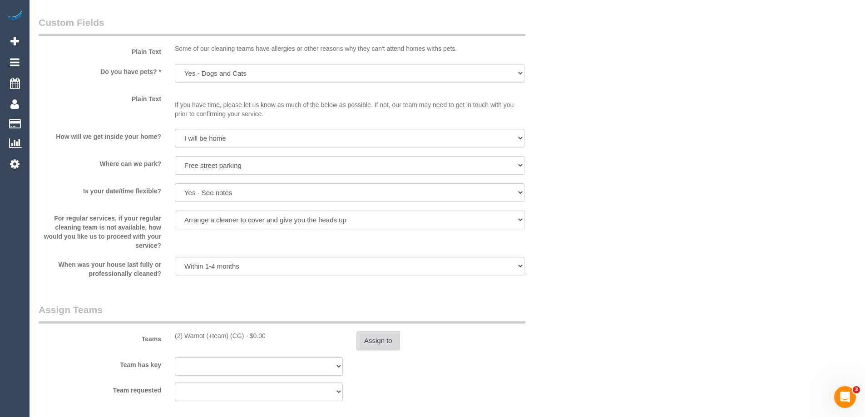
click at [375, 347] on button "Assign to" at bounding box center [378, 340] width 44 height 19
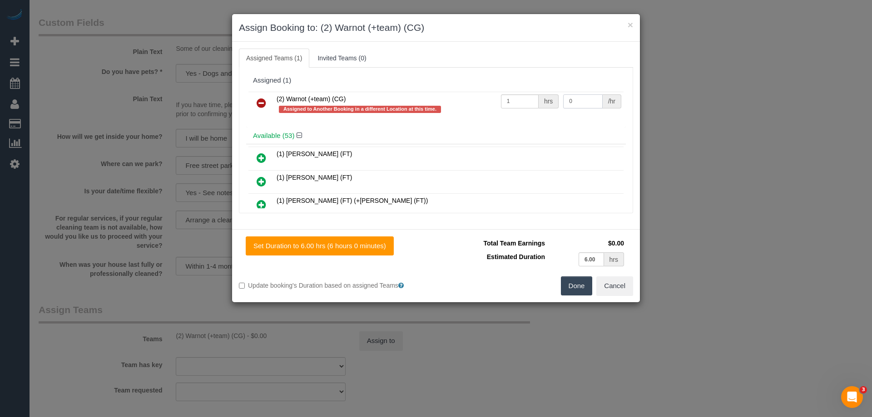
click at [592, 104] on input "0" at bounding box center [582, 101] width 39 height 14
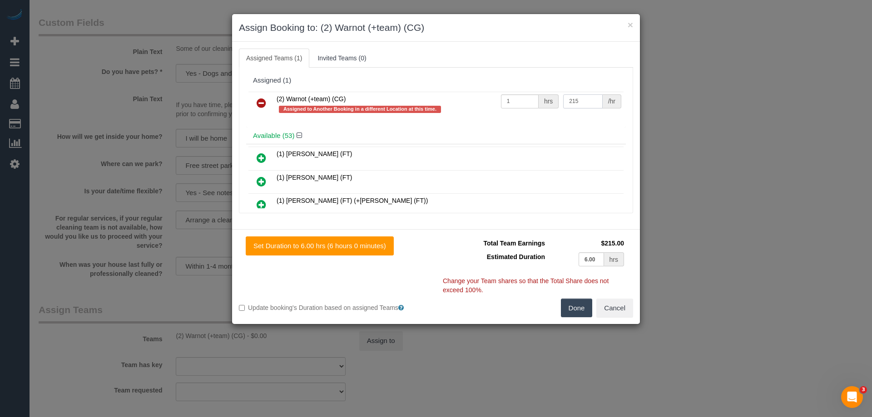
type input "215"
click at [568, 306] on button "Done" at bounding box center [577, 308] width 32 height 19
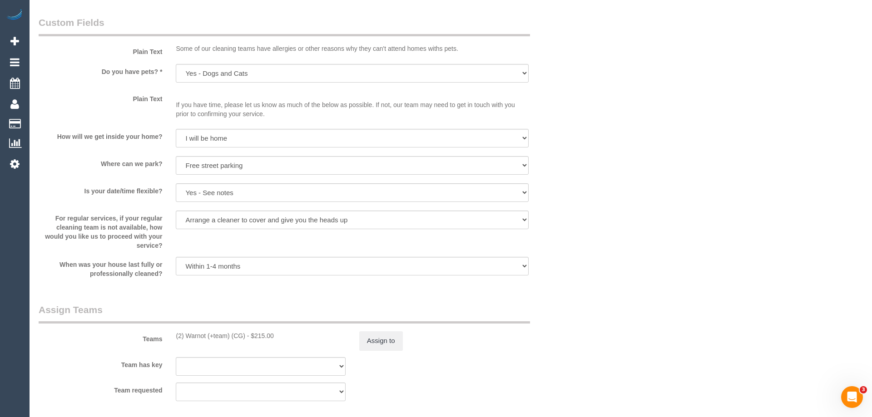
click at [568, 306] on div "× Assign Booking to: (2) Warnot (+team) (CG) Assigned Teams (1) Invited Teams (…" at bounding box center [436, 208] width 872 height 417
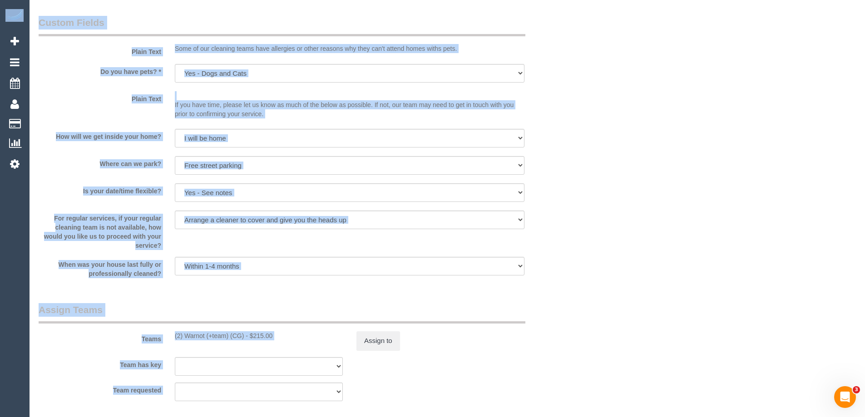
scroll to position [1145, 0]
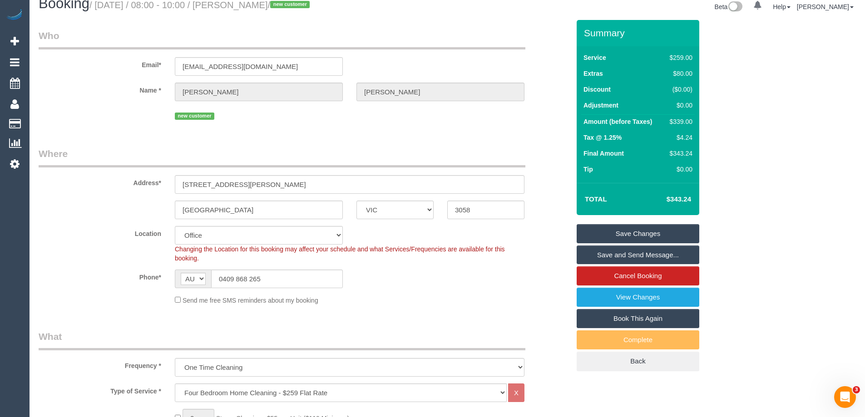
scroll to position [0, 0]
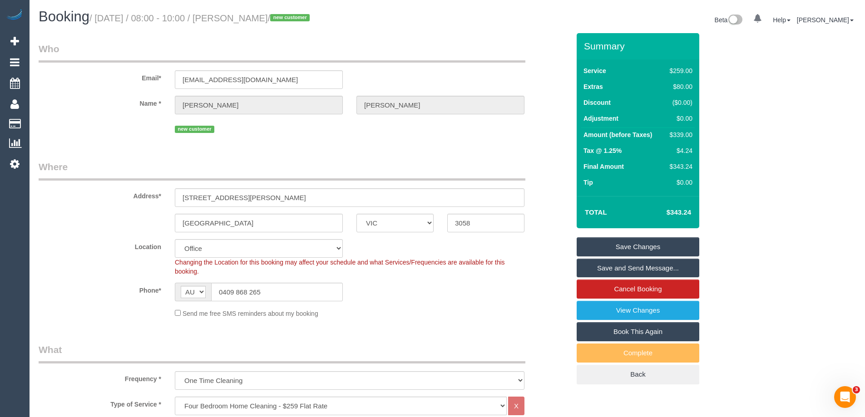
click at [598, 247] on link "Save Changes" at bounding box center [638, 246] width 123 height 19
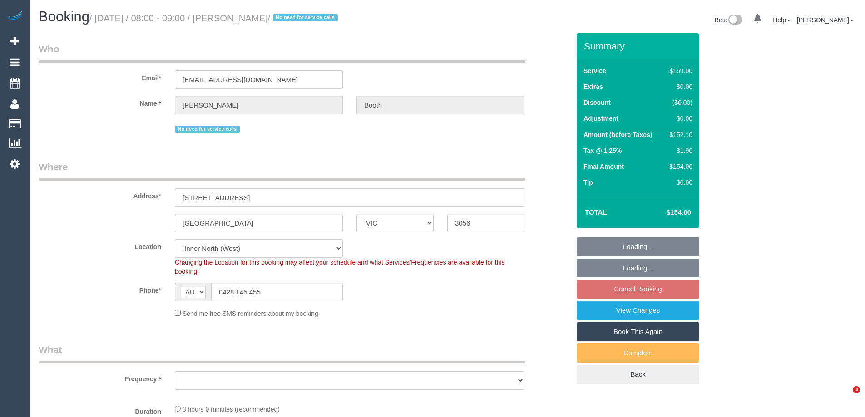
select select "VIC"
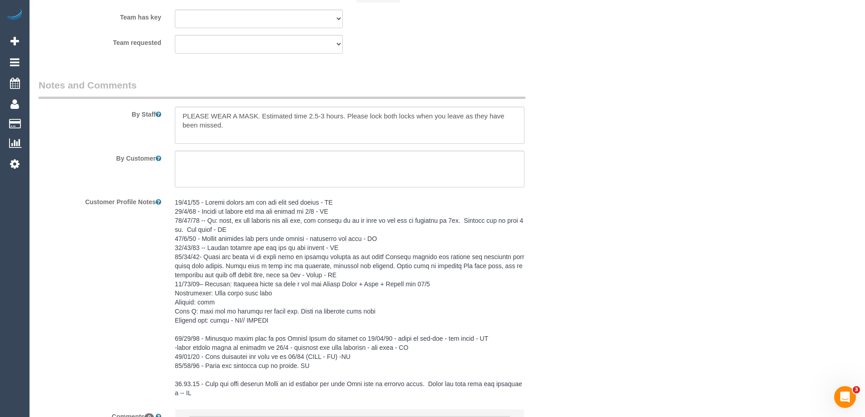
scroll to position [1183, 0]
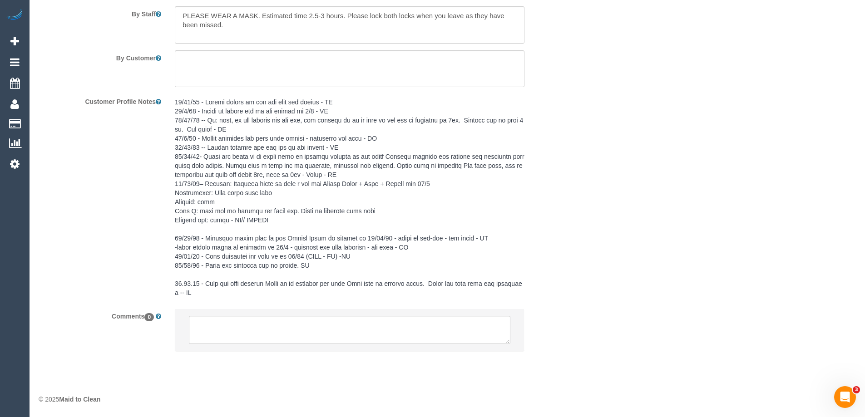
select select "object:719"
select select "number:28"
select select "number:35"
select select "22760"
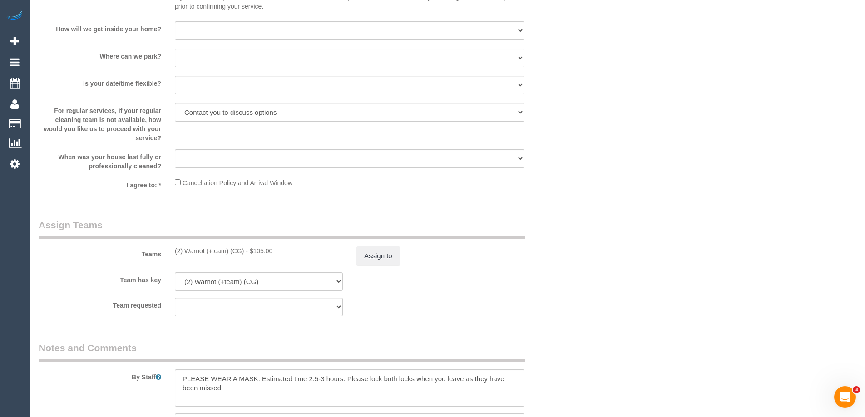
select select "object:1683"
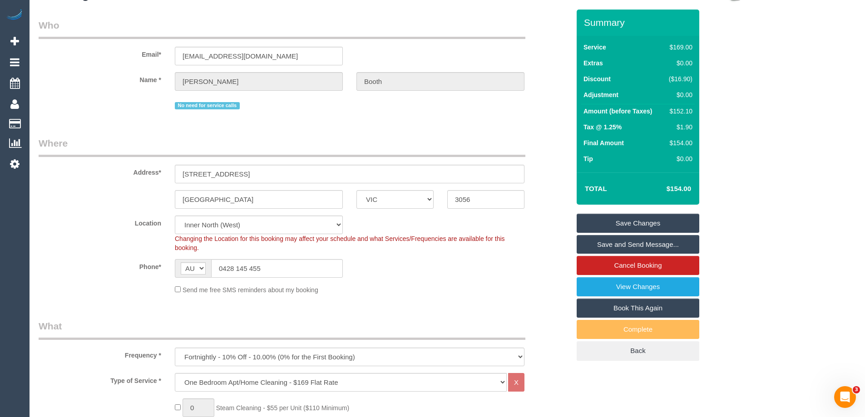
scroll to position [0, 0]
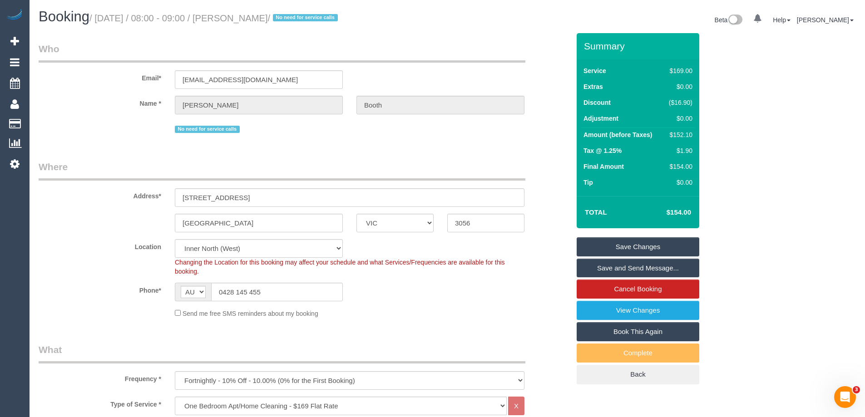
drag, startPoint x: 282, startPoint y: 20, endPoint x: 234, endPoint y: 18, distance: 48.2
click at [234, 18] on small "/ [DATE] / 08:00 - 09:00 / [PERSON_NAME] / No need for service calls" at bounding box center [214, 18] width 251 height 10
copy small "[PERSON_NAME]"
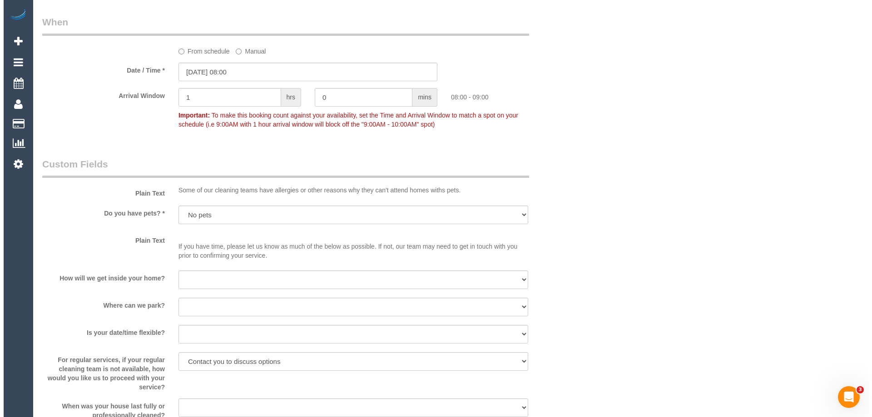
scroll to position [1226, 0]
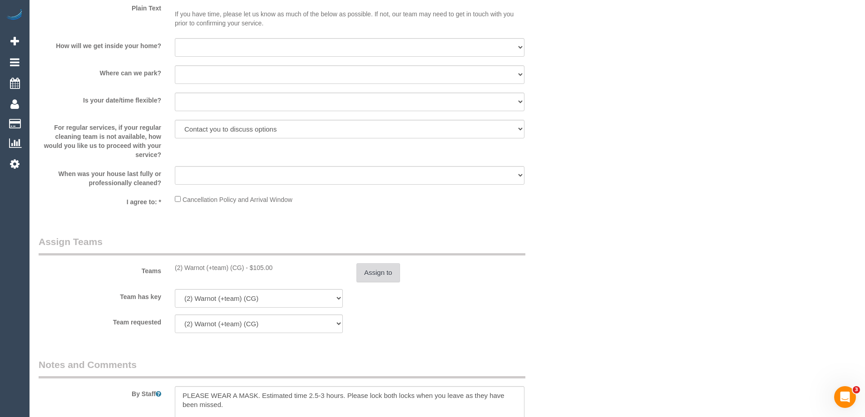
click at [376, 275] on button "Assign to" at bounding box center [378, 272] width 44 height 19
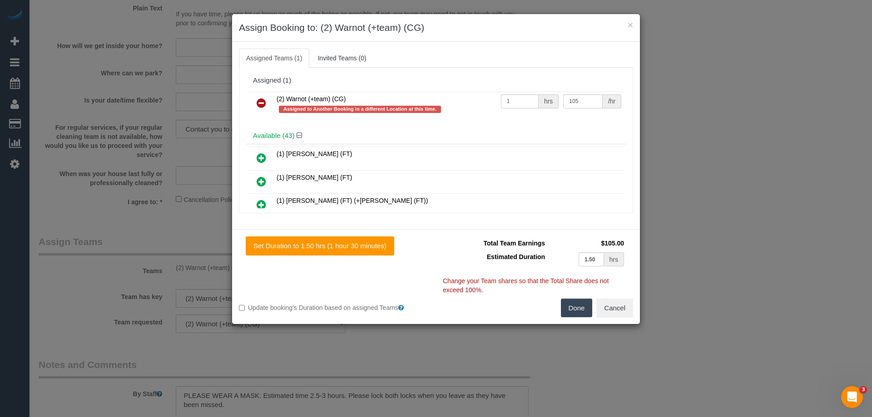
click at [261, 101] on icon at bounding box center [262, 103] width 10 height 11
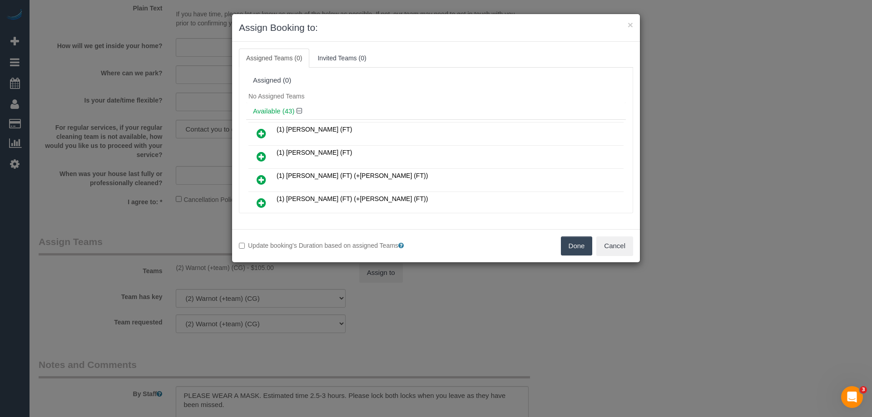
click at [352, 84] on div "Assigned (0)" at bounding box center [436, 81] width 366 height 8
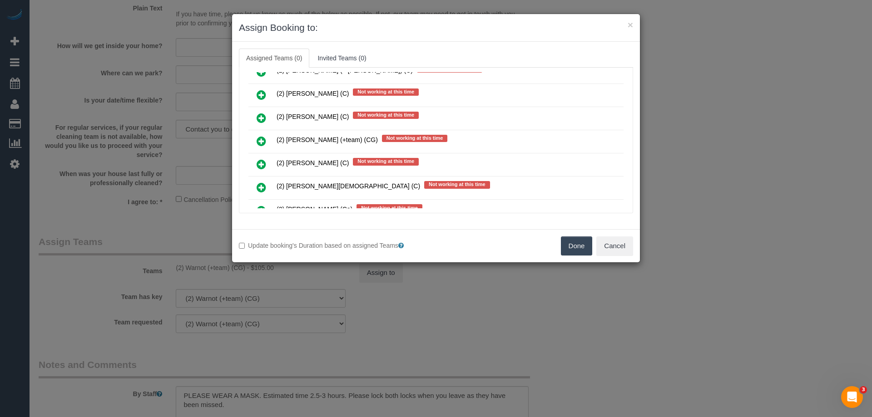
click at [259, 142] on icon at bounding box center [262, 141] width 10 height 11
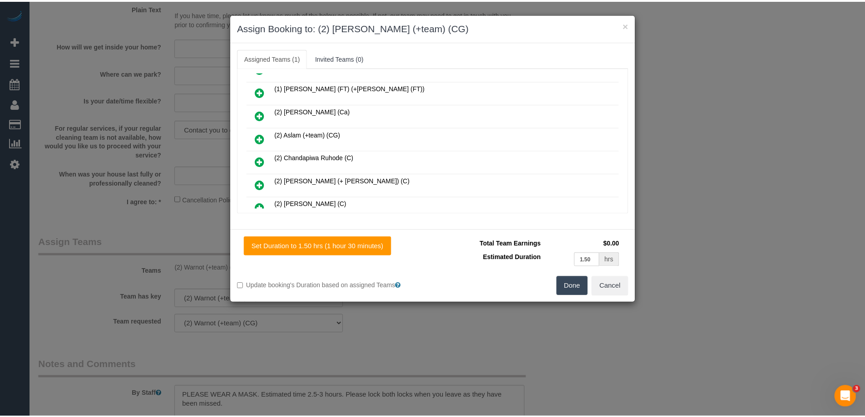
scroll to position [0, 0]
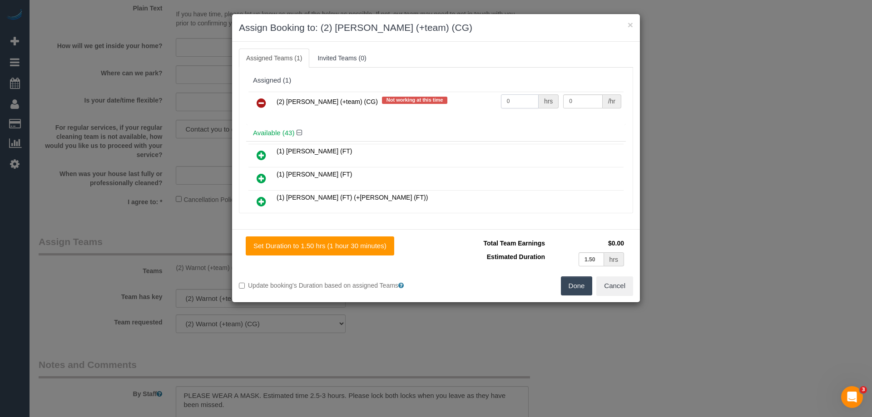
click at [524, 102] on input "0" at bounding box center [520, 101] width 38 height 14
type input "1"
click at [578, 101] on input "0" at bounding box center [582, 101] width 39 height 14
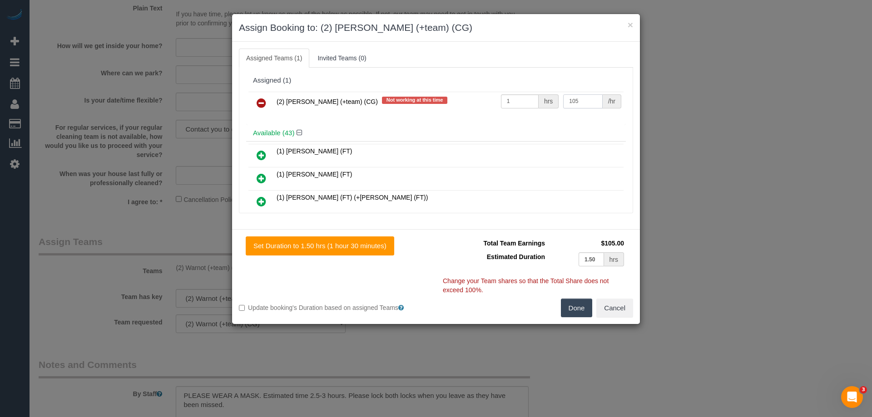
type input "105"
click at [585, 313] on button "Done" at bounding box center [577, 308] width 32 height 19
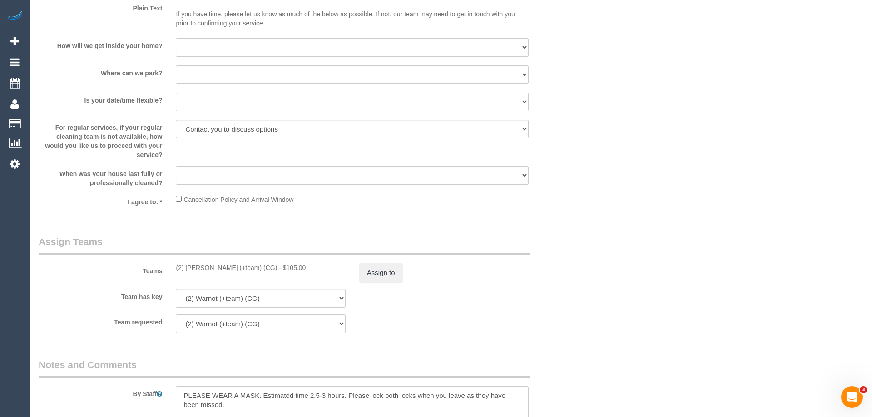
click at [585, 313] on div "× Assign Booking to: (2) [PERSON_NAME] (+team) (CG) Assigned Teams (1) Invited …" at bounding box center [436, 208] width 872 height 417
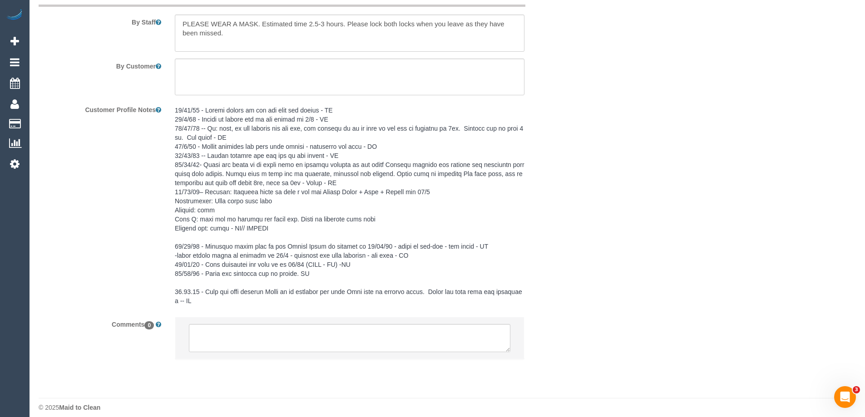
scroll to position [1606, 0]
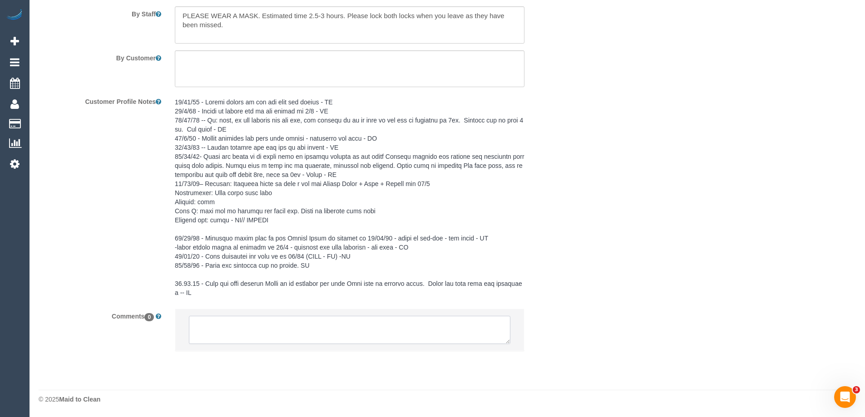
click at [268, 336] on textarea at bounding box center [349, 330] width 321 height 28
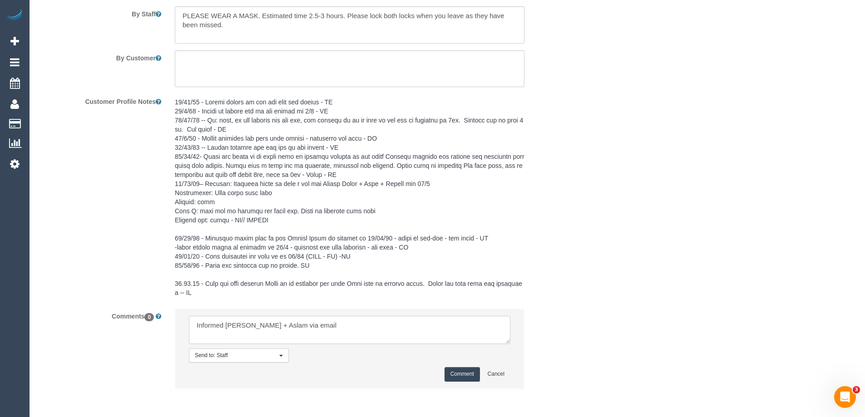
type textarea "Informed [PERSON_NAME] + Aslam via email"
drag, startPoint x: 454, startPoint y: 374, endPoint x: 554, endPoint y: 311, distance: 117.7
click at [454, 373] on button "Comment" at bounding box center [461, 374] width 35 height 14
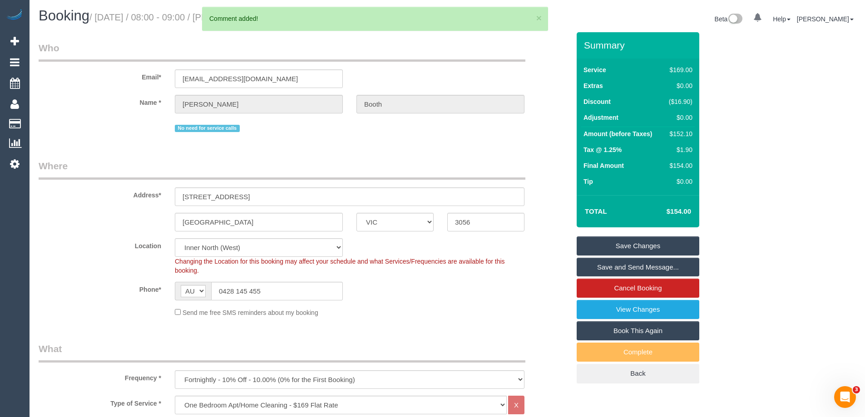
scroll to position [0, 0]
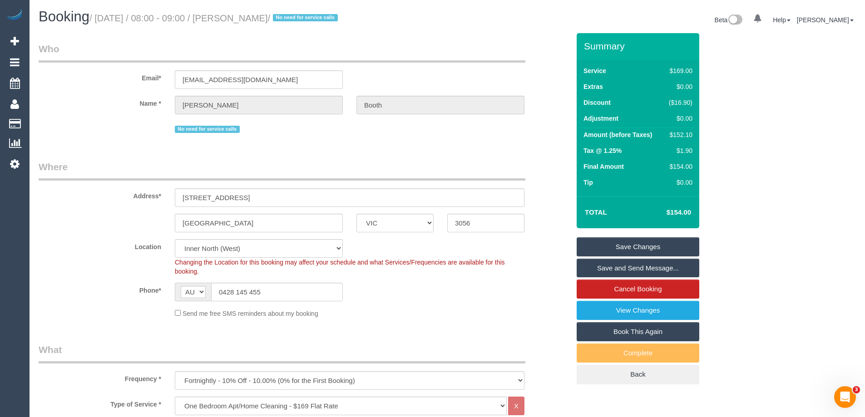
click at [628, 247] on link "Save Changes" at bounding box center [638, 246] width 123 height 19
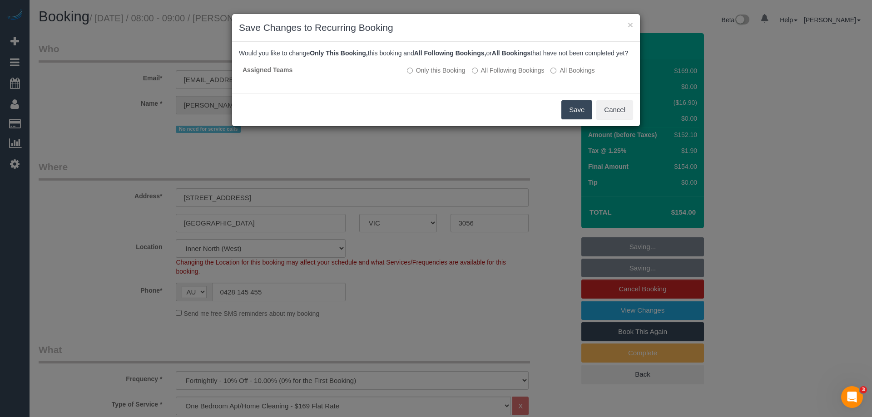
drag, startPoint x: 525, startPoint y: 78, endPoint x: 536, endPoint y: 90, distance: 16.4
click at [525, 75] on label "All Following Bookings" at bounding box center [508, 70] width 73 height 9
click at [570, 115] on button "Save" at bounding box center [576, 109] width 31 height 19
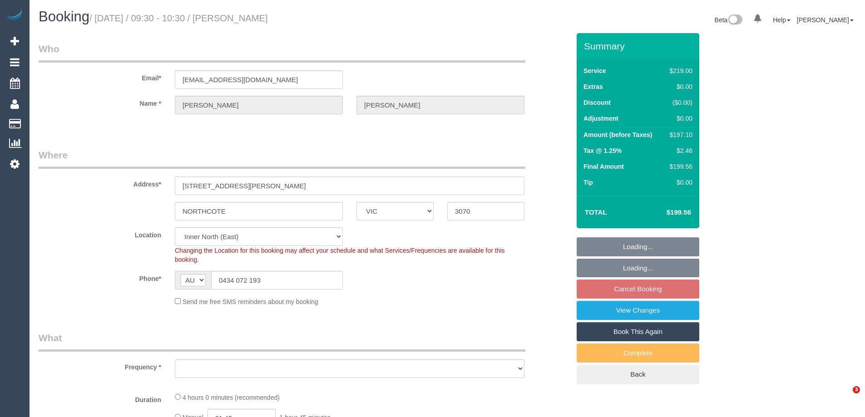
select select "VIC"
select select "object:681"
select select "string:stripe-pm_1PFoYf2GScqysDRVXqau3ZJQ"
select select "number:30"
select select "number:15"
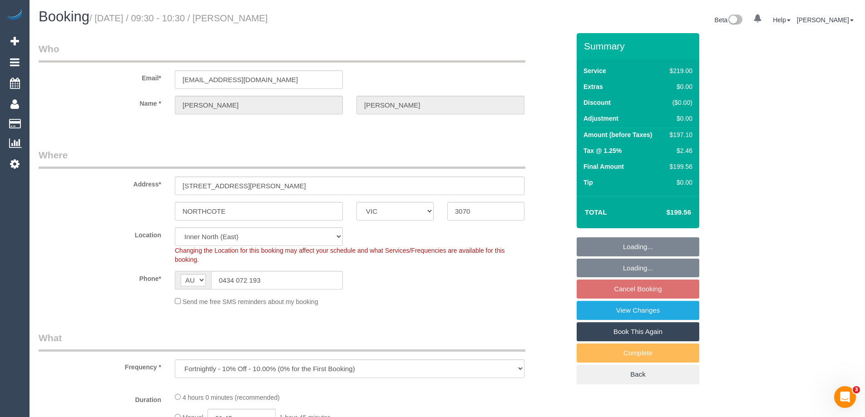
select select "number:19"
select select "number:36"
select select "number:33"
select select "number:12"
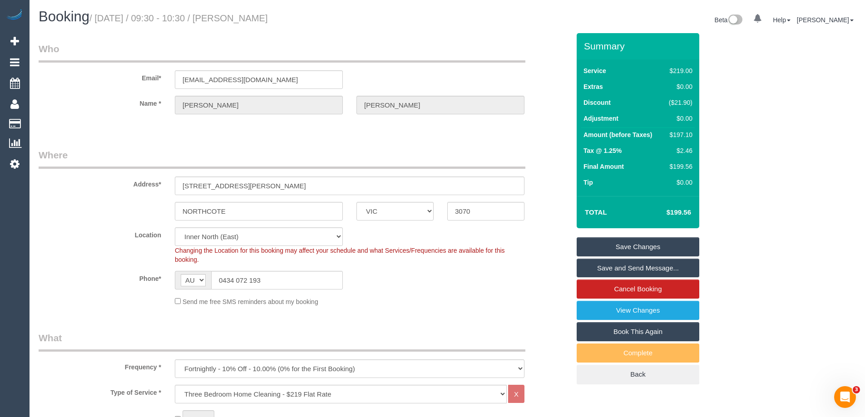
drag, startPoint x: 291, startPoint y: 21, endPoint x: 235, endPoint y: 15, distance: 55.8
click at [235, 15] on h1 "Booking / August 13, 2025 / 09:30 - 10:30 / Katie Hughes" at bounding box center [240, 16] width 402 height 15
copy small "Katie Hughes"
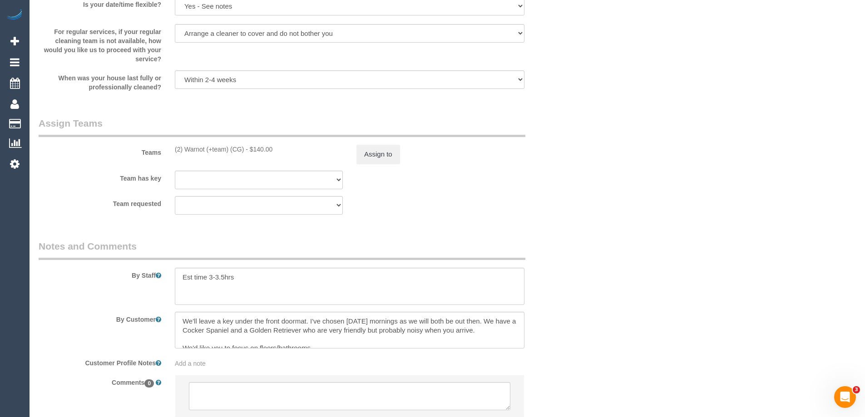
scroll to position [1376, 0]
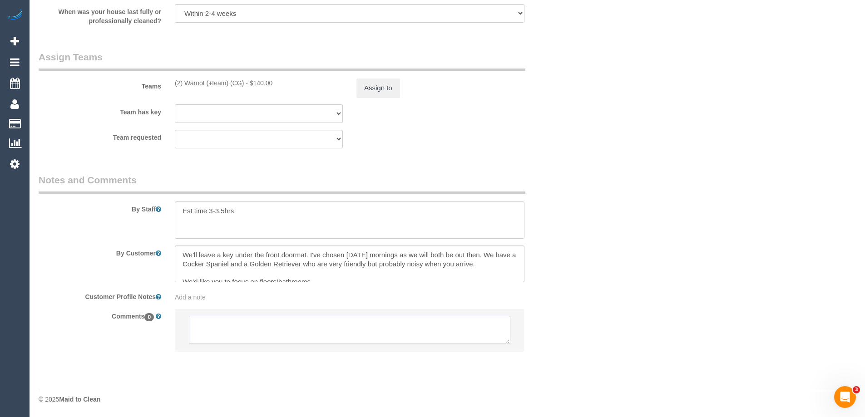
click at [286, 338] on textarea at bounding box center [349, 330] width 321 height 28
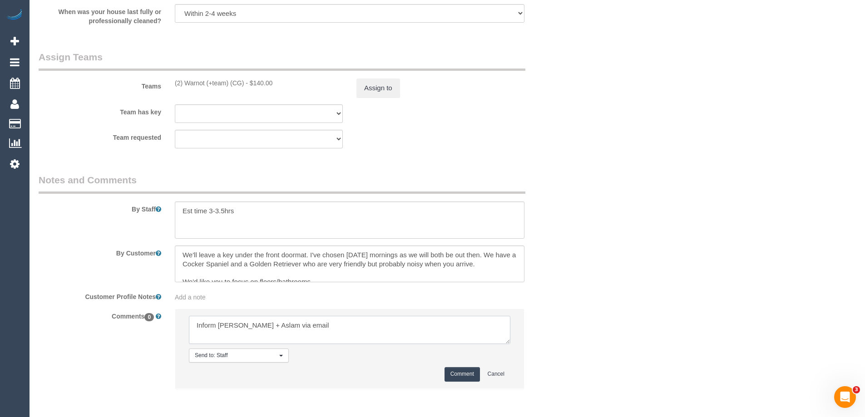
type textarea "Inform Maria + Aslam via email"
click at [464, 369] on button "Comment" at bounding box center [461, 374] width 35 height 14
drag, startPoint x: 648, startPoint y: 277, endPoint x: 414, endPoint y: 140, distance: 272.1
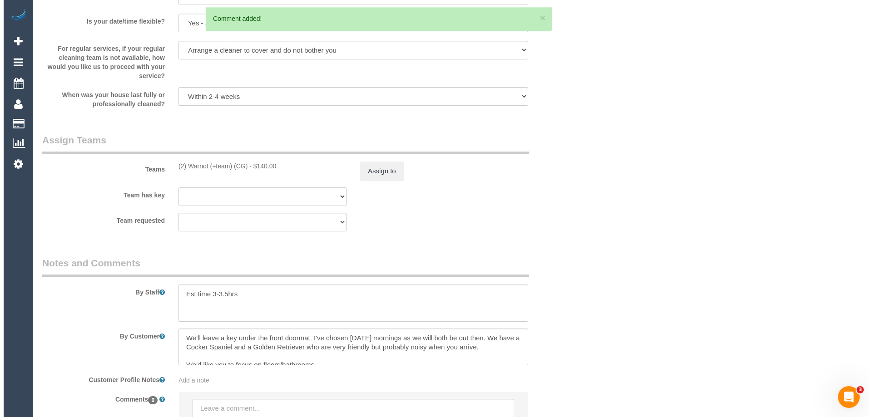
scroll to position [1285, 0]
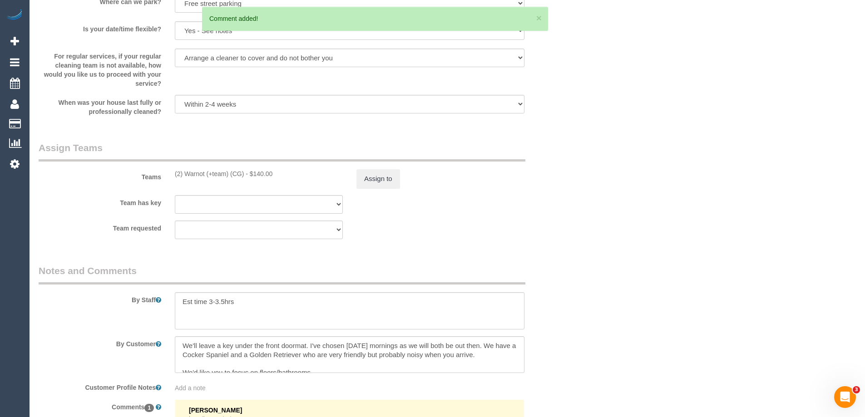
click at [355, 177] on div "Assign to" at bounding box center [441, 178] width 182 height 19
click at [380, 175] on button "Assign to" at bounding box center [378, 178] width 44 height 19
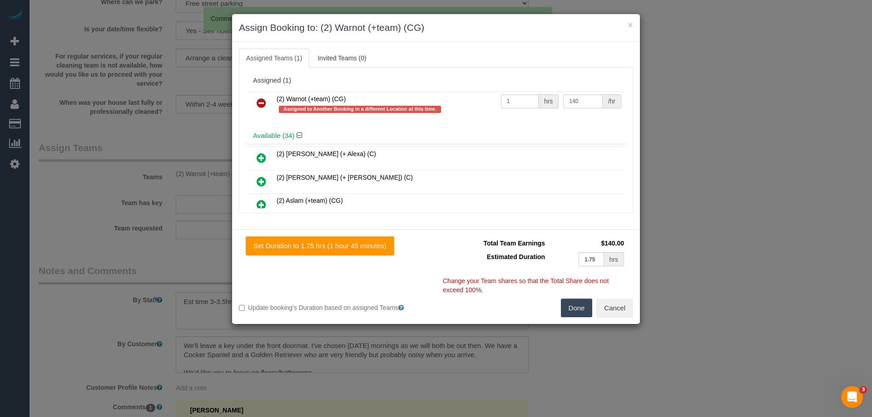
click at [261, 103] on icon at bounding box center [262, 103] width 10 height 11
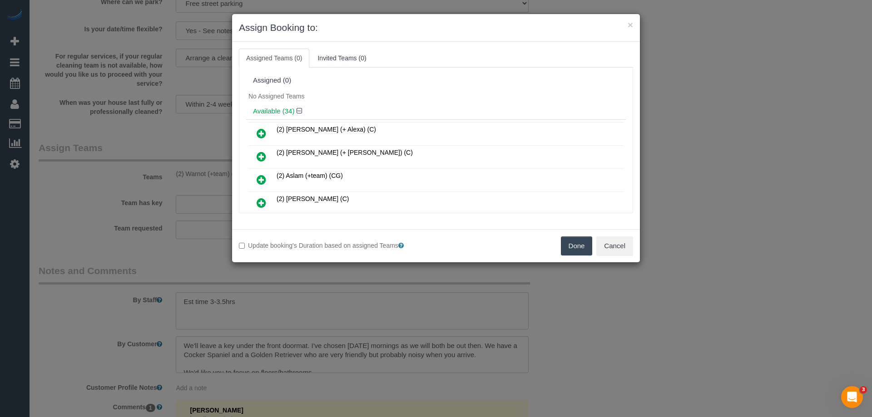
click at [321, 99] on div "No Assigned Teams" at bounding box center [436, 96] width 380 height 14
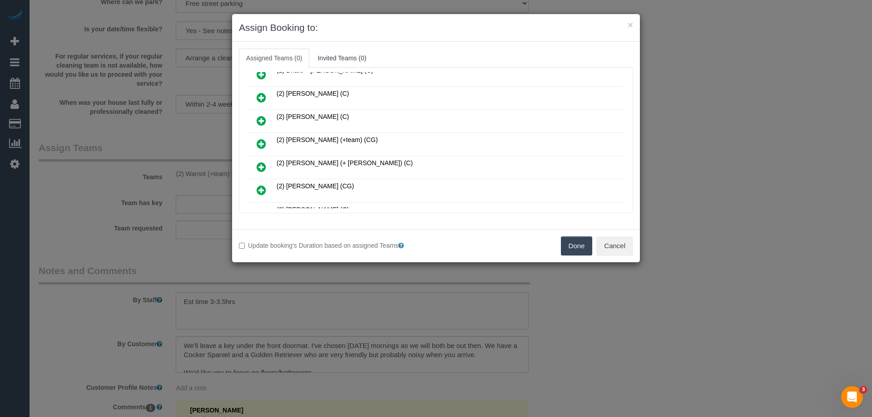
click at [263, 144] on icon at bounding box center [262, 143] width 10 height 11
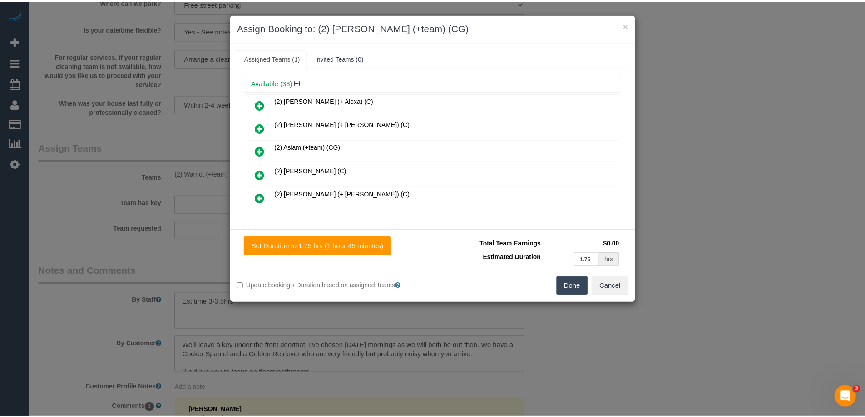
scroll to position [0, 0]
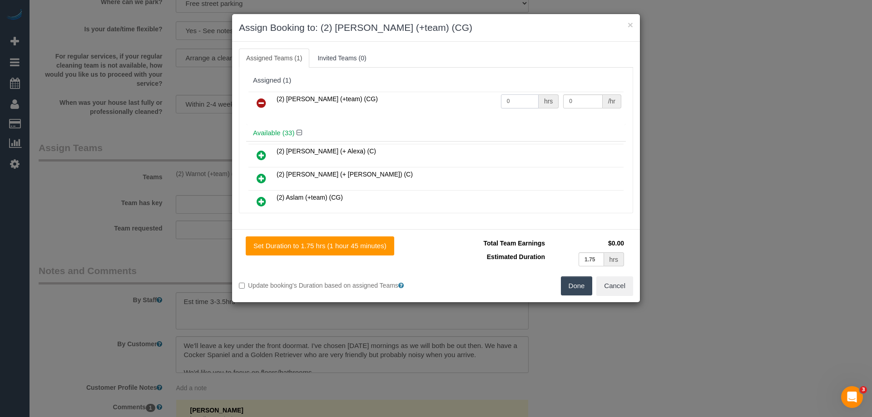
click at [518, 102] on input "0" at bounding box center [520, 101] width 38 height 14
type input "1"
click at [577, 101] on input "0" at bounding box center [582, 101] width 39 height 14
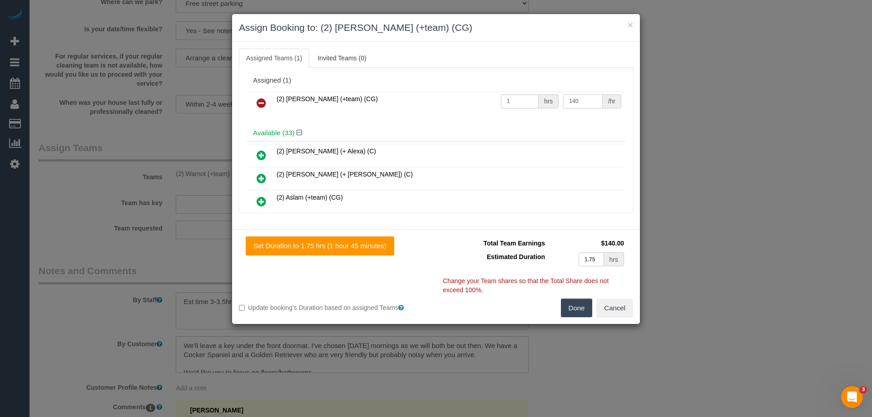
type input "140"
click at [577, 310] on button "Done" at bounding box center [577, 308] width 32 height 19
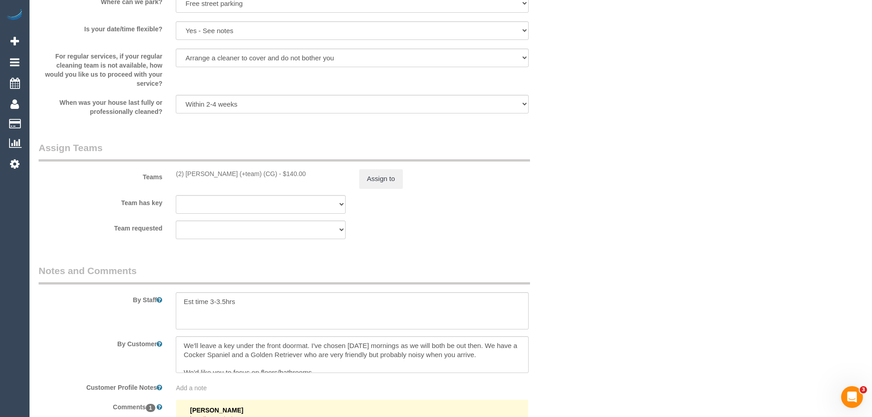
click at [577, 310] on div "× Assign Booking to: (2) Maria (+team) (CG) Assigned Teams (1) Invited Teams (0…" at bounding box center [436, 208] width 872 height 417
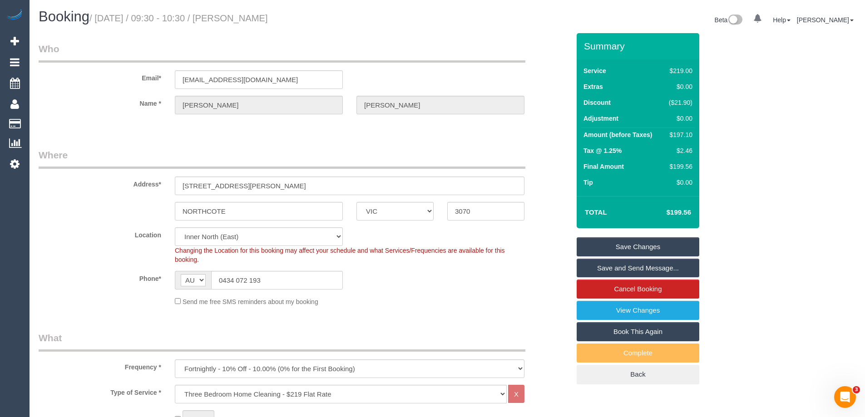
click at [648, 245] on link "Save Changes" at bounding box center [638, 246] width 123 height 19
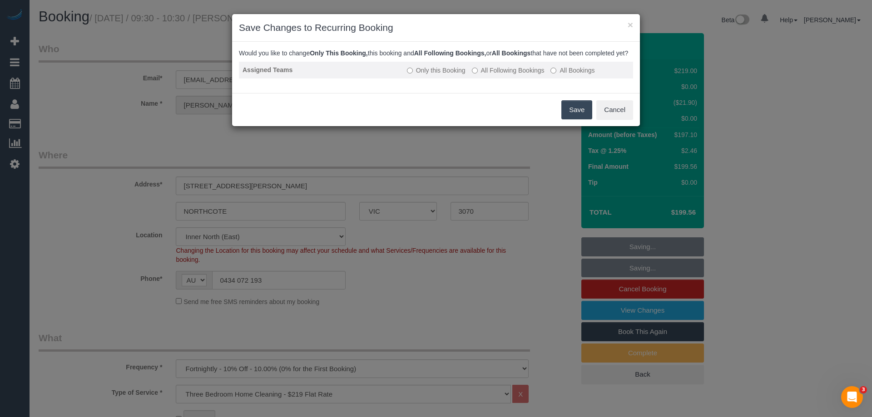
click at [500, 75] on label "All Following Bookings" at bounding box center [508, 70] width 73 height 9
click at [572, 116] on button "Save" at bounding box center [576, 109] width 31 height 19
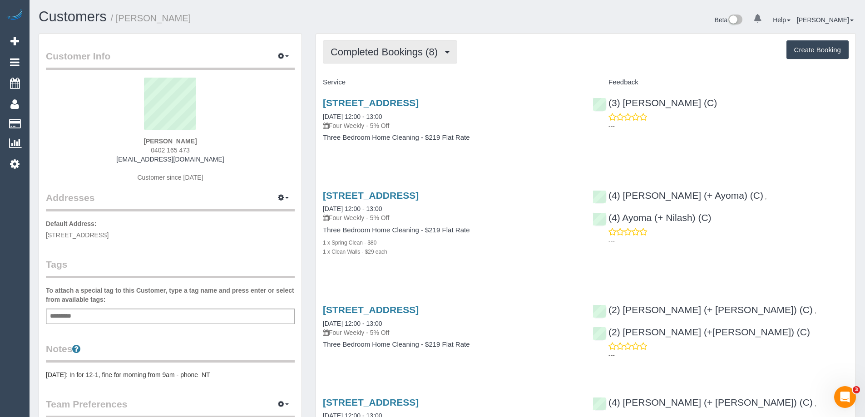
click at [387, 47] on span "Completed Bookings (8)" at bounding box center [387, 51] width 112 height 11
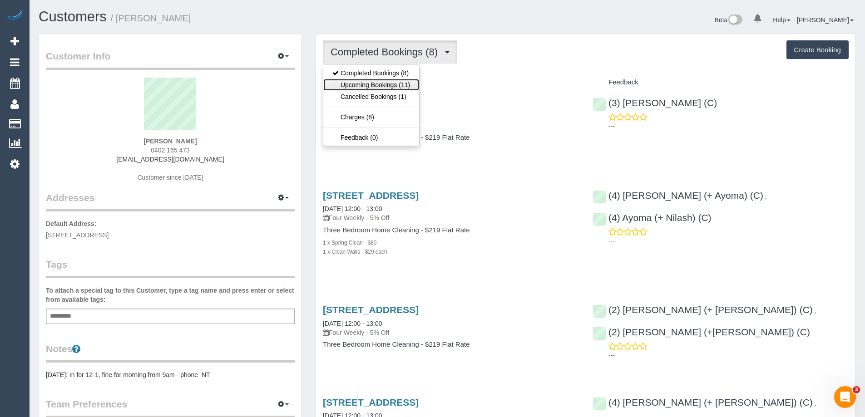
click at [378, 84] on link "Upcoming Bookings (11)" at bounding box center [371, 85] width 96 height 12
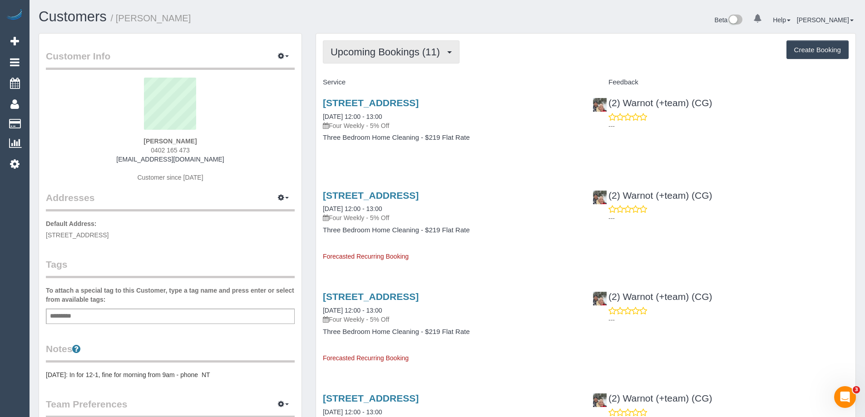
click at [429, 57] on span "Upcoming Bookings (11)" at bounding box center [388, 51] width 114 height 11
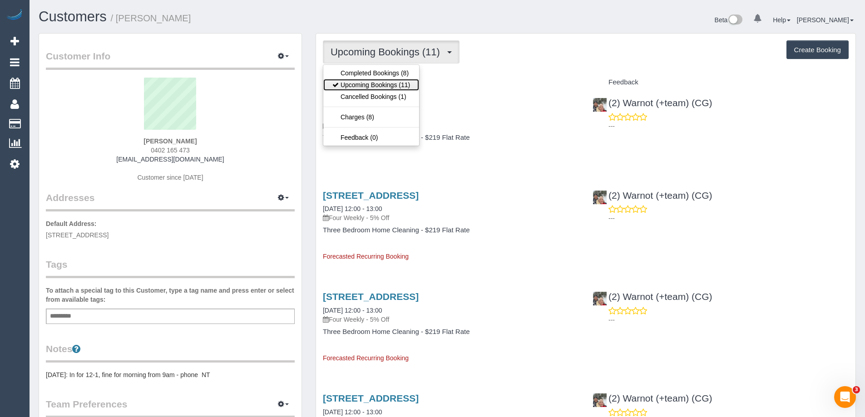
click at [402, 88] on link "Upcoming Bookings (11)" at bounding box center [371, 85] width 96 height 12
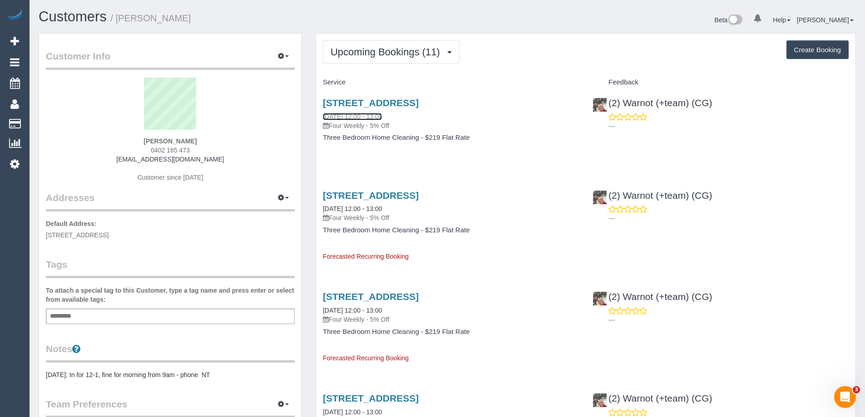
click at [356, 115] on link "[DATE] 12:00 - 13:00" at bounding box center [352, 116] width 59 height 7
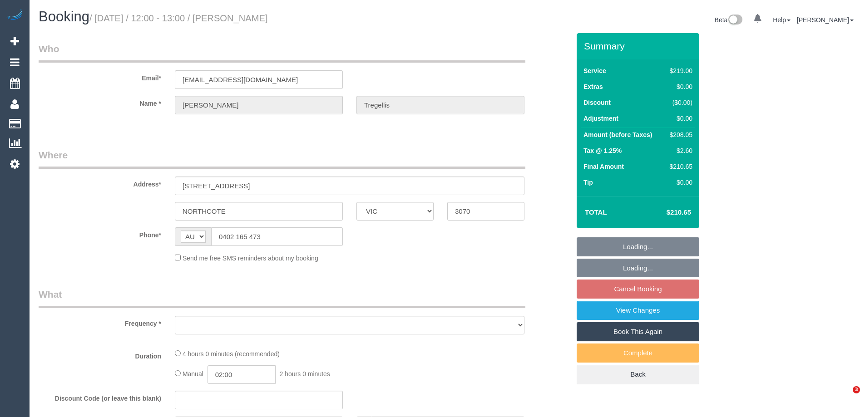
select select "VIC"
select select "string:stripe-pm_1Qqjll2GScqysDRVdCqRrHdC"
select select "number:29"
select select "number:15"
select select "number:19"
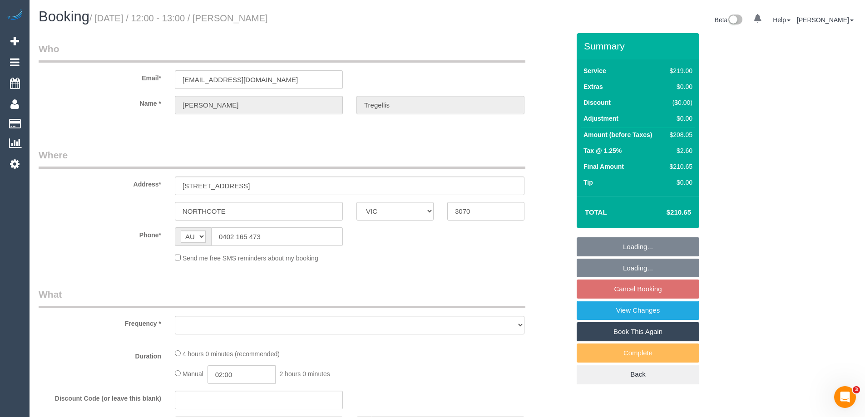
select select "number:22"
select select "number:34"
select select "number:12"
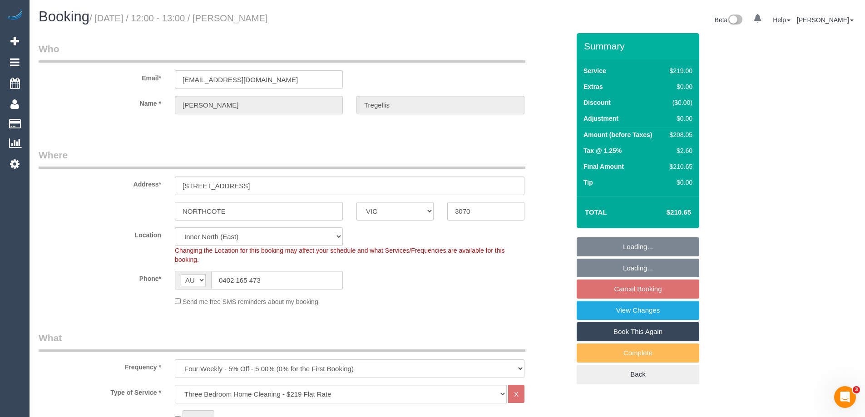
select select "object:1580"
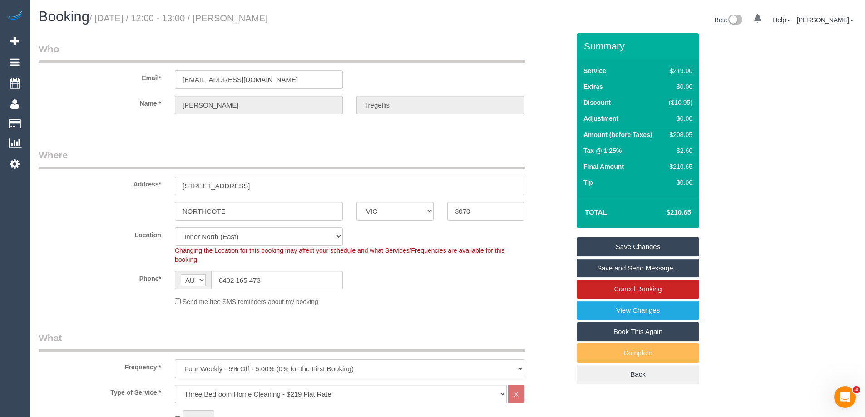
drag, startPoint x: 247, startPoint y: 19, endPoint x: 236, endPoint y: 17, distance: 11.5
click at [236, 17] on h1 "Booking / [DATE] / 12:00 - 13:00 / [PERSON_NAME]" at bounding box center [240, 16] width 402 height 15
copy small "[PERSON_NAME]"
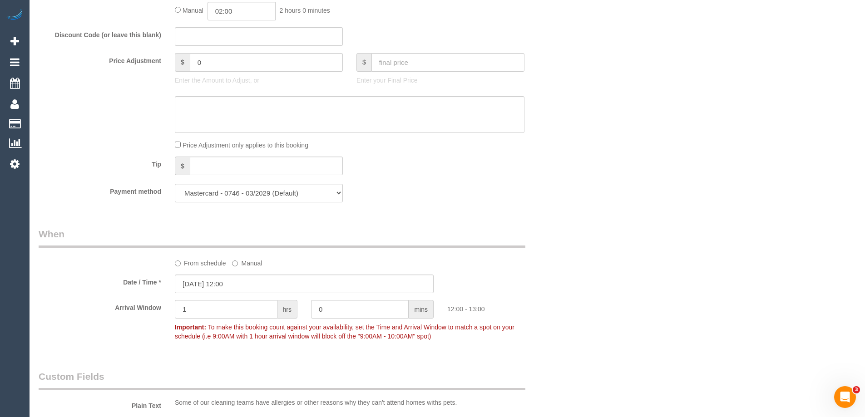
scroll to position [772, 0]
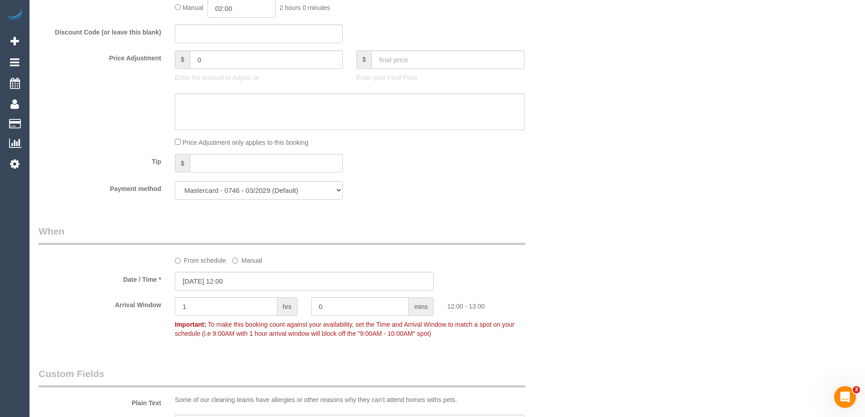
click at [551, 244] on div "From schedule Manual" at bounding box center [304, 245] width 545 height 40
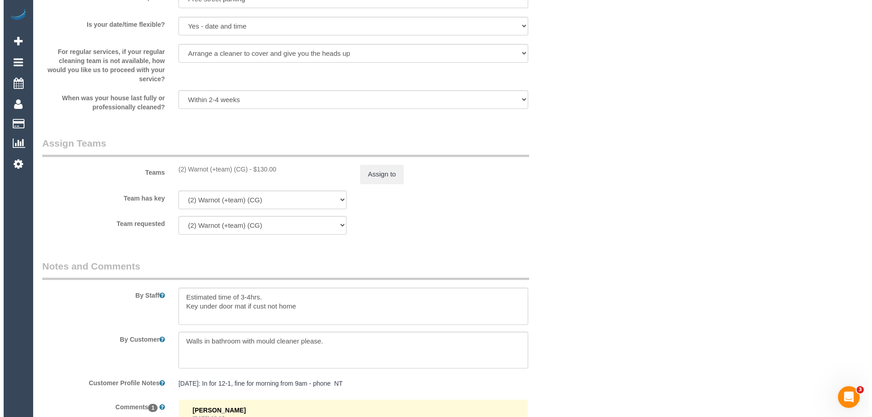
scroll to position [1407, 0]
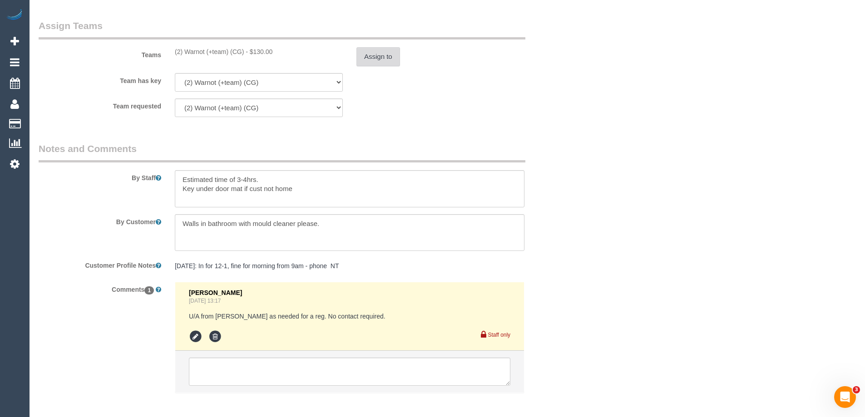
click at [369, 58] on button "Assign to" at bounding box center [378, 56] width 44 height 19
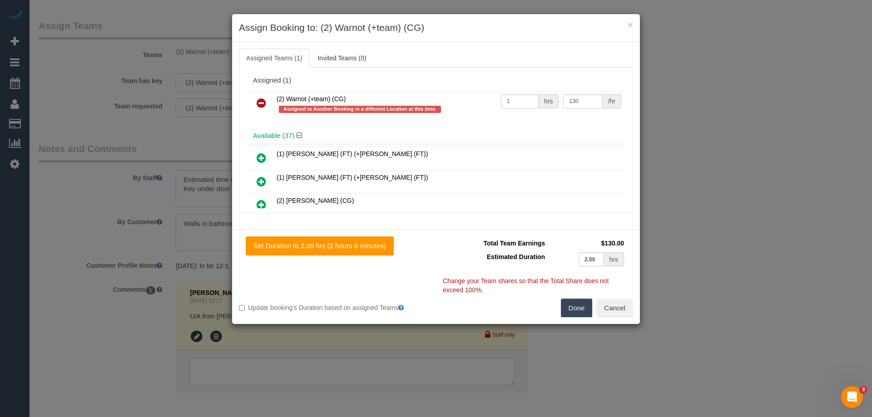
click at [263, 99] on icon at bounding box center [262, 103] width 10 height 11
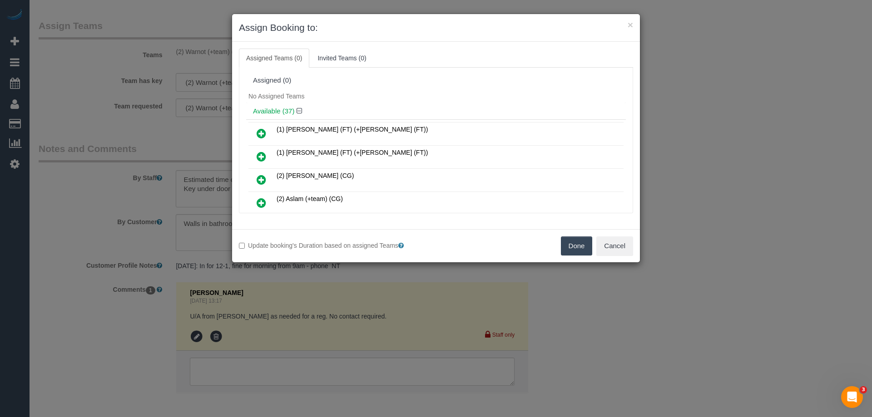
click at [325, 90] on div "No Assigned Teams" at bounding box center [436, 96] width 380 height 14
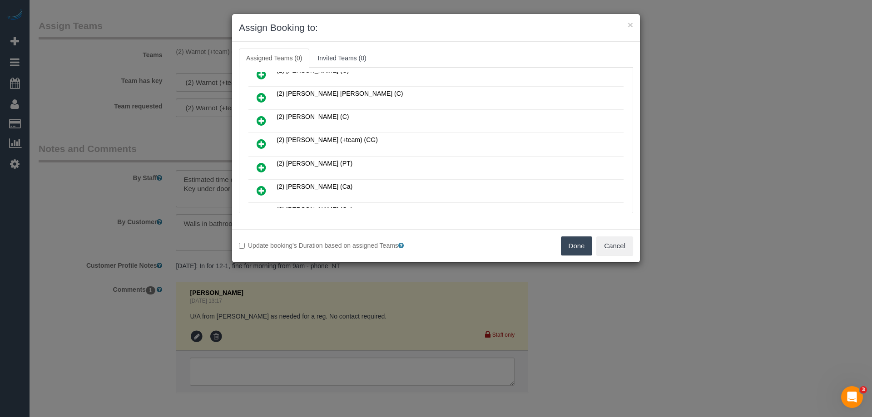
click at [261, 146] on icon at bounding box center [262, 143] width 10 height 11
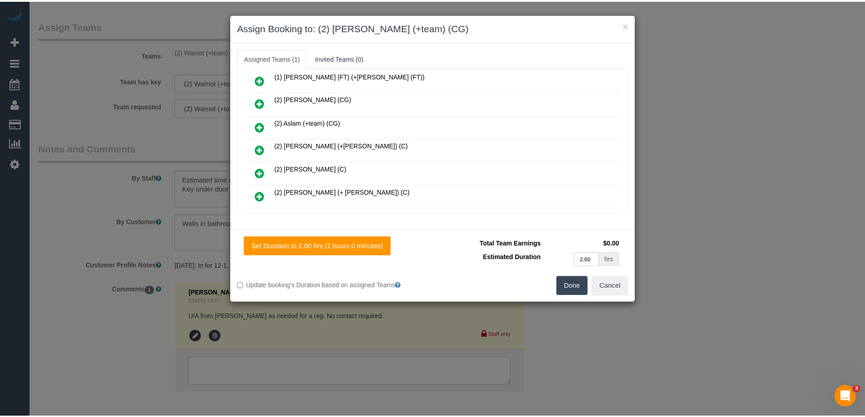
scroll to position [0, 0]
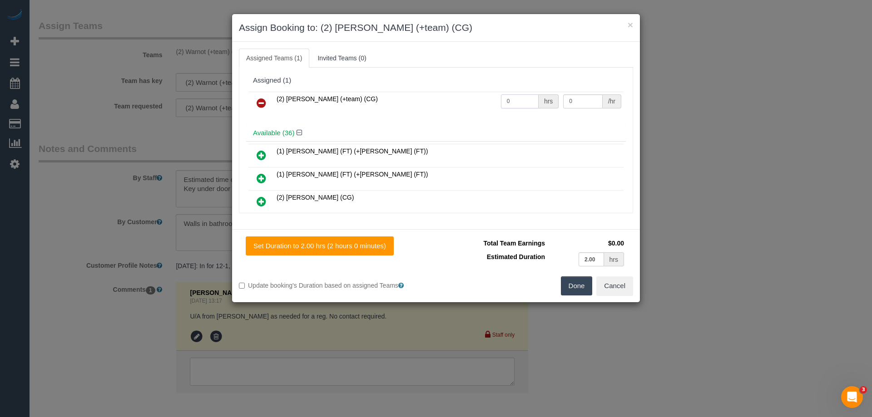
click at [523, 102] on input "0" at bounding box center [520, 101] width 38 height 14
type input "0"
type input "1"
click at [582, 105] on input "0" at bounding box center [582, 101] width 39 height 14
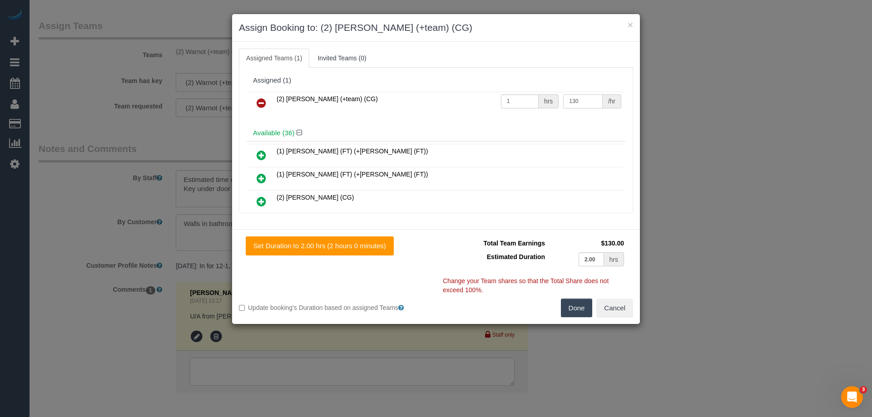
type input "130"
click at [577, 313] on button "Done" at bounding box center [577, 308] width 32 height 19
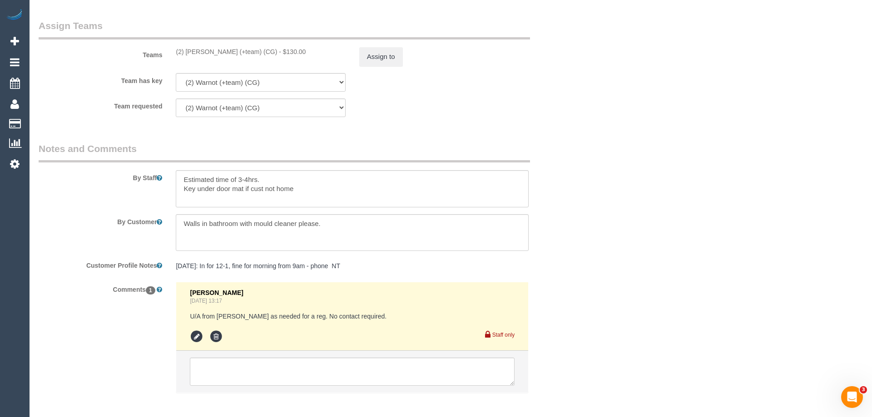
click at [577, 313] on div "× Assign Booking to: (2) Maria (+team) (CG) Assigned Teams (1) Invited Teams (0…" at bounding box center [436, 208] width 872 height 417
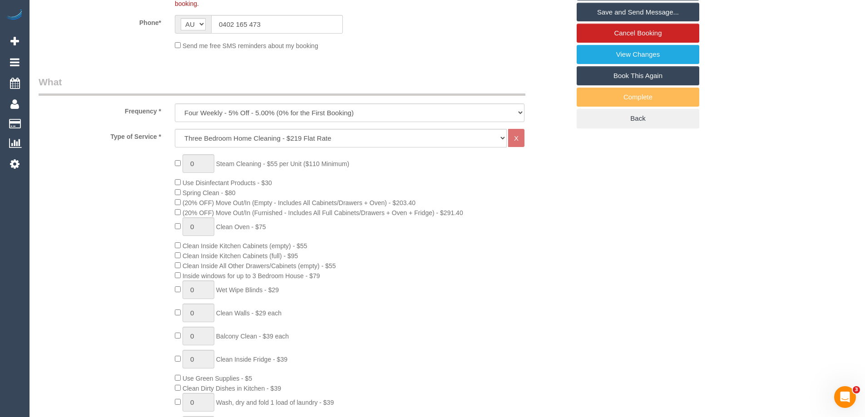
scroll to position [136, 0]
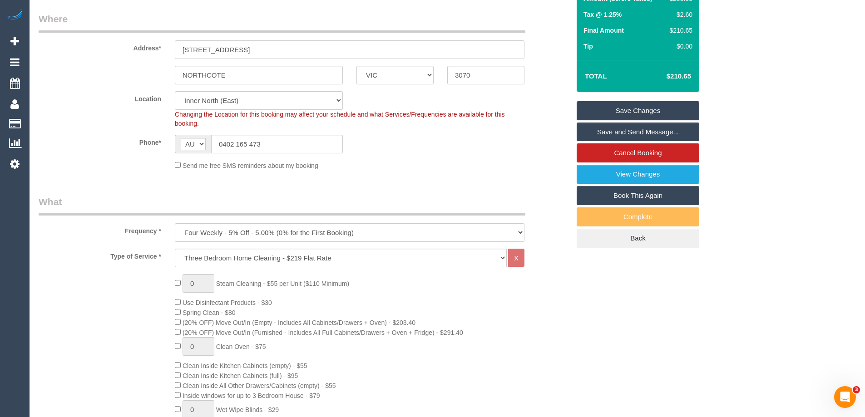
click at [670, 112] on link "Save Changes" at bounding box center [638, 110] width 123 height 19
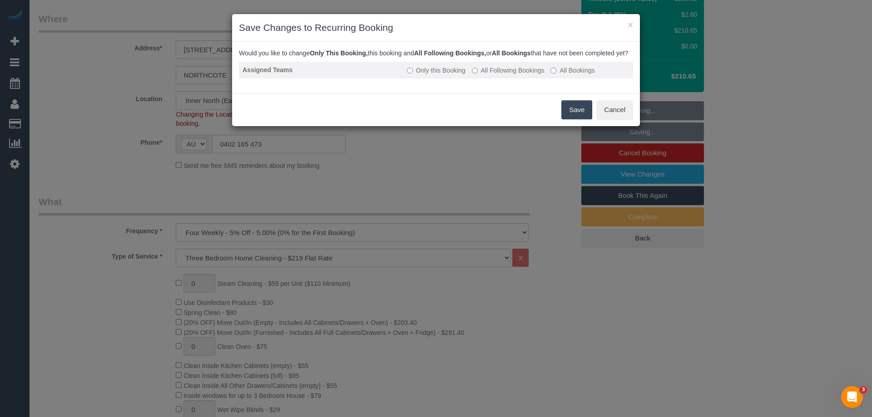
click at [543, 75] on label "All Following Bookings" at bounding box center [508, 70] width 73 height 9
click at [571, 119] on button "Save" at bounding box center [576, 109] width 31 height 19
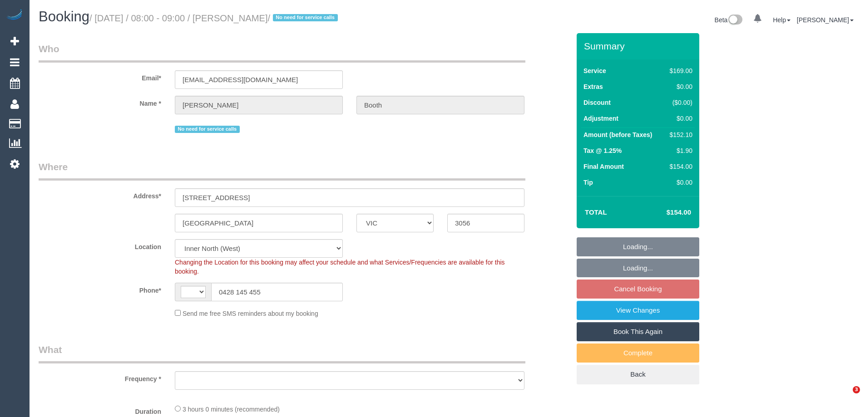
select select "VIC"
select select "string:AU"
select select "object:675"
select select "string:stripe-card_1A2AgX2GScqysDRVhUwUE1vG"
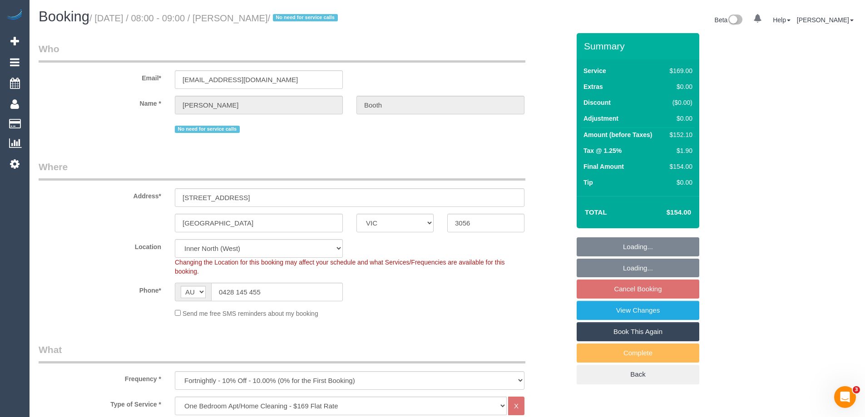
select select "object:1704"
select select "22760"
select select "number:28"
select select "number:35"
click at [230, 88] on input "juliebooth08@optusnet.com.au" at bounding box center [259, 79] width 168 height 19
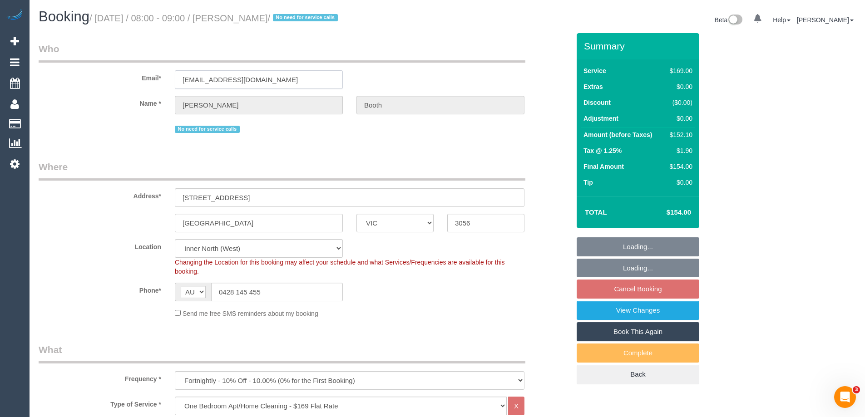
click at [232, 86] on input "juliebooth08@optusnet.com.au" at bounding box center [259, 79] width 168 height 19
click at [232, 86] on input "[EMAIL_ADDRESS][DOMAIN_NAME]" at bounding box center [259, 79] width 168 height 19
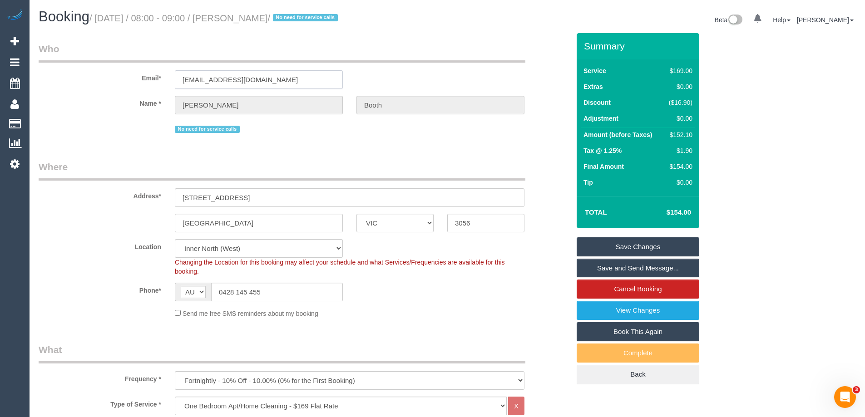
drag, startPoint x: 232, startPoint y: 86, endPoint x: 267, endPoint y: 77, distance: 35.7
click at [217, 81] on input "[EMAIL_ADDRESS][DOMAIN_NAME]" at bounding box center [259, 79] width 168 height 19
click at [267, 77] on input "[EMAIL_ADDRESS][DOMAIN_NAME]" at bounding box center [259, 79] width 168 height 19
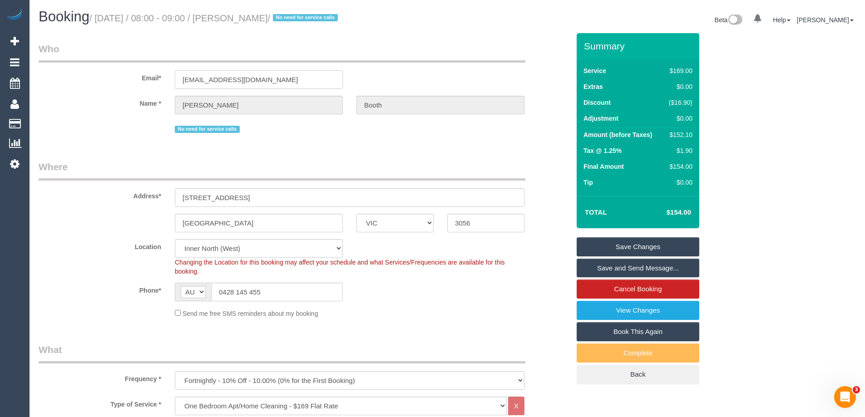
click at [267, 77] on input "[EMAIL_ADDRESS][DOMAIN_NAME]" at bounding box center [259, 79] width 168 height 19
click at [667, 247] on link "Save Changes" at bounding box center [638, 246] width 123 height 19
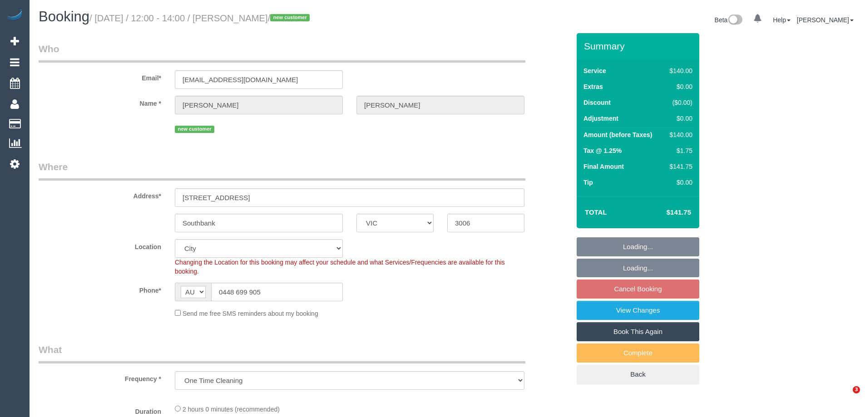
select select "VIC"
select select "object:853"
select select "spot1"
select select "number:28"
select select "number:24"
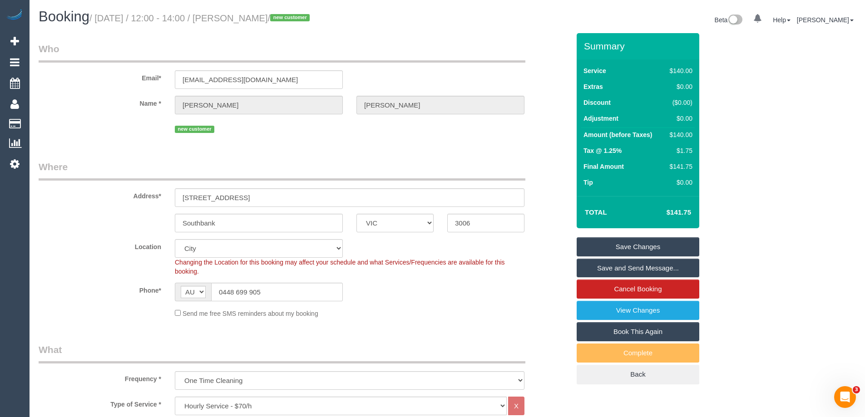
drag, startPoint x: 62, startPoint y: 84, endPoint x: 66, endPoint y: 61, distance: 23.1
click at [62, 83] on div "Email* [EMAIL_ADDRESS][DOMAIN_NAME]" at bounding box center [304, 65] width 545 height 47
click at [102, 66] on div "Email* cleretic@gmail.com" at bounding box center [304, 65] width 545 height 47
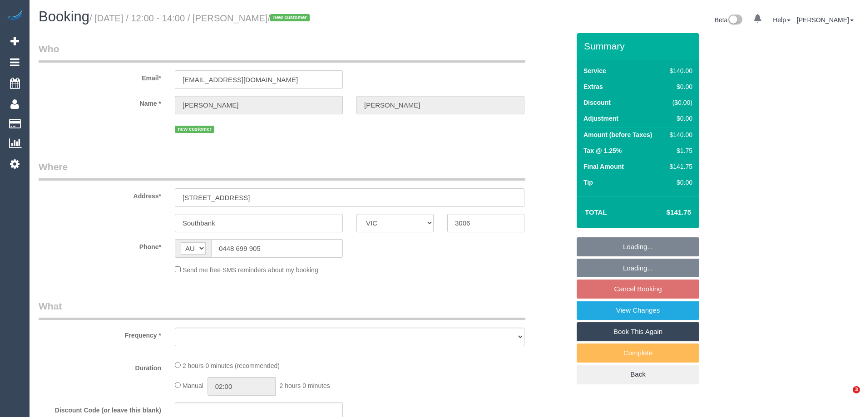
select select "VIC"
select select "object:531"
select select "string:stripe-pm_1RunQN2GScqysDRVfreWSiYx"
select select "number:28"
select select "number:24"
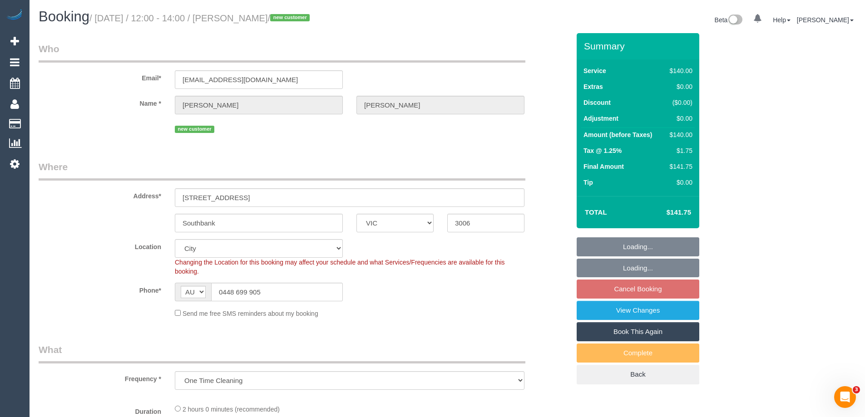
select select "object:684"
select select "spot1"
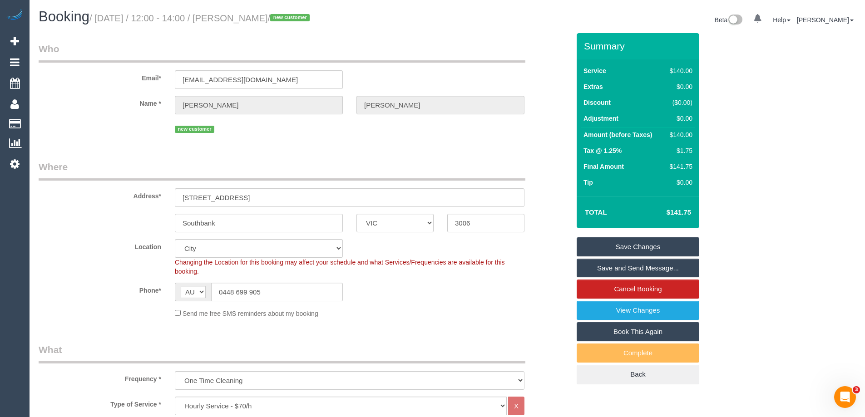
drag, startPoint x: 295, startPoint y: 16, endPoint x: 236, endPoint y: 17, distance: 59.0
click at [236, 17] on small "/ August 13, 2025 / 12:00 - 14:00 / Claire Proctor / new customer" at bounding box center [200, 18] width 223 height 10
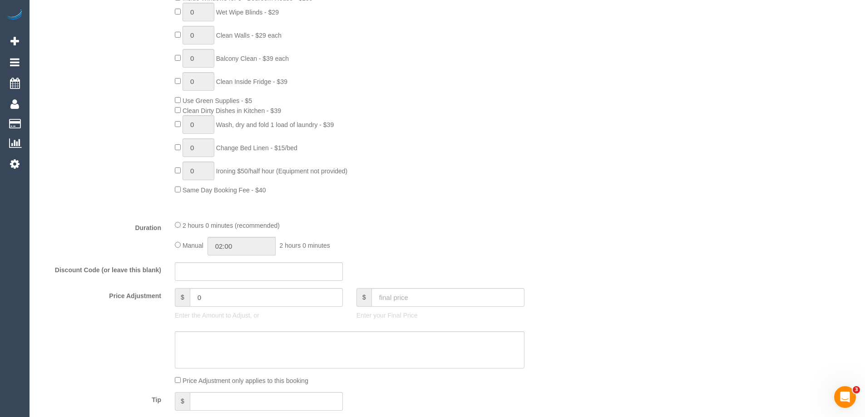
scroll to position [590, 0]
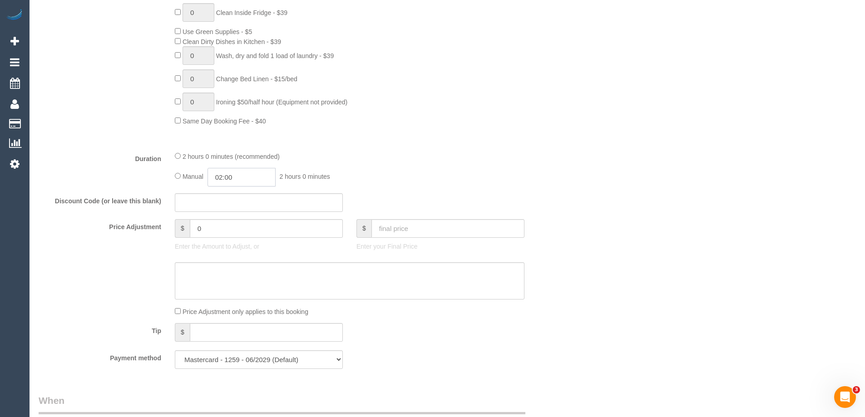
click at [254, 168] on input "02:00" at bounding box center [241, 177] width 68 height 19
type input "01:00"
click at [235, 202] on li "01:00" at bounding box center [231, 199] width 40 height 12
click at [433, 144] on fieldset "What Frequency * One Time Cleaning Weekly - 10% Off - 10.00% (0% for the First …" at bounding box center [304, 64] width 531 height 623
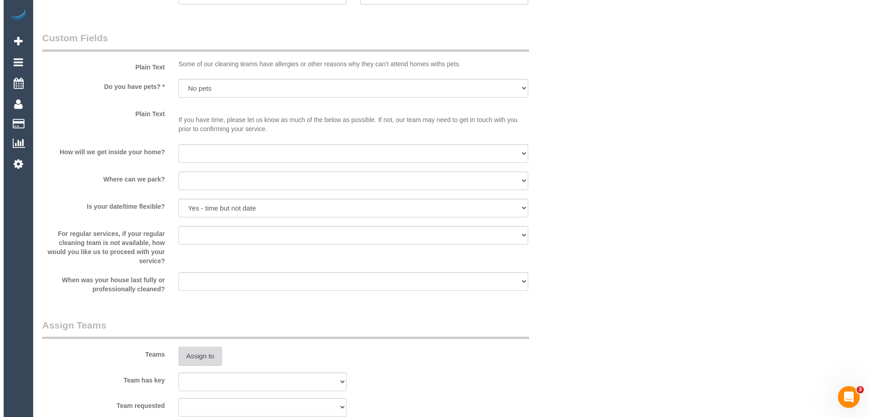
scroll to position [1135, 0]
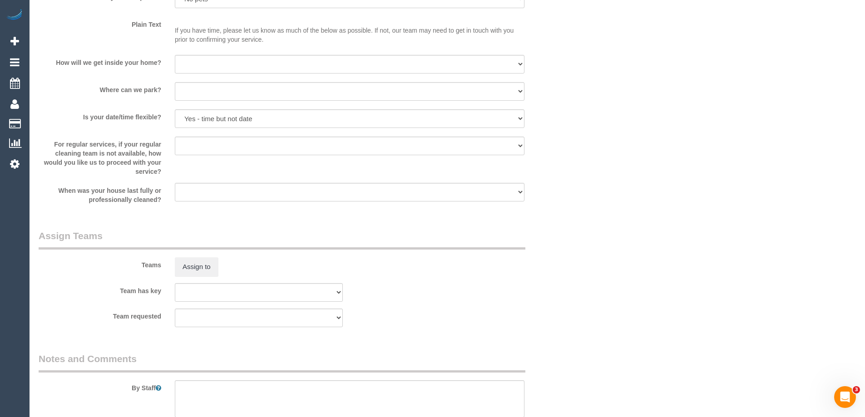
select select "spot10"
click at [198, 266] on button "Assign to" at bounding box center [197, 266] width 44 height 19
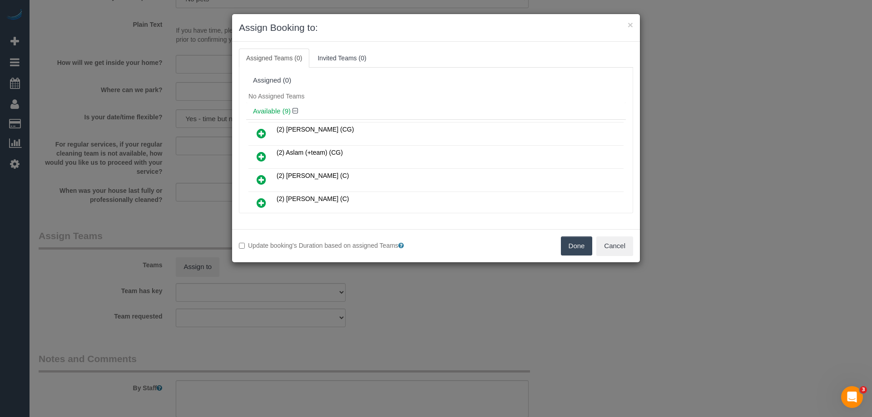
click at [400, 95] on div "No Assigned Teams" at bounding box center [436, 96] width 380 height 14
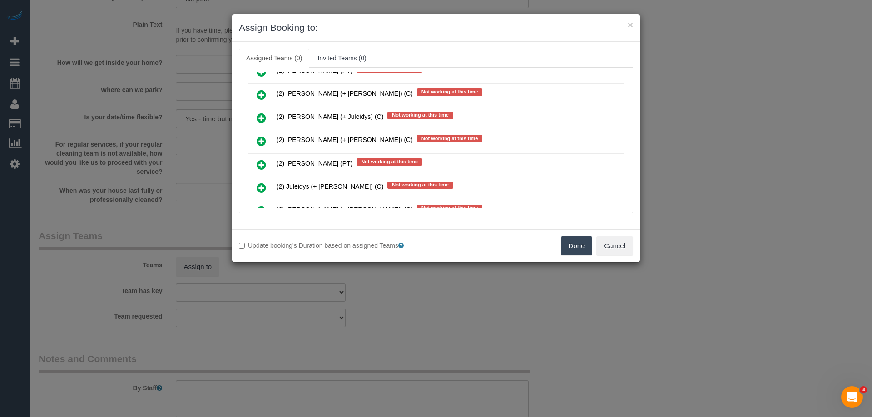
click at [262, 141] on icon at bounding box center [262, 141] width 10 height 11
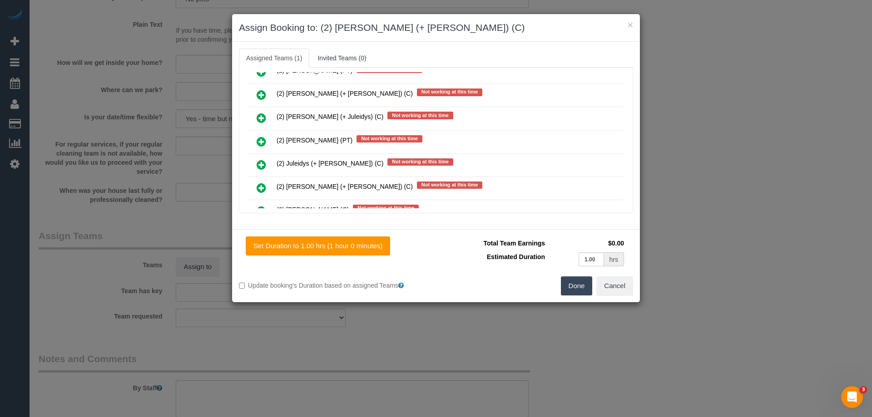
click at [258, 190] on icon at bounding box center [262, 188] width 10 height 11
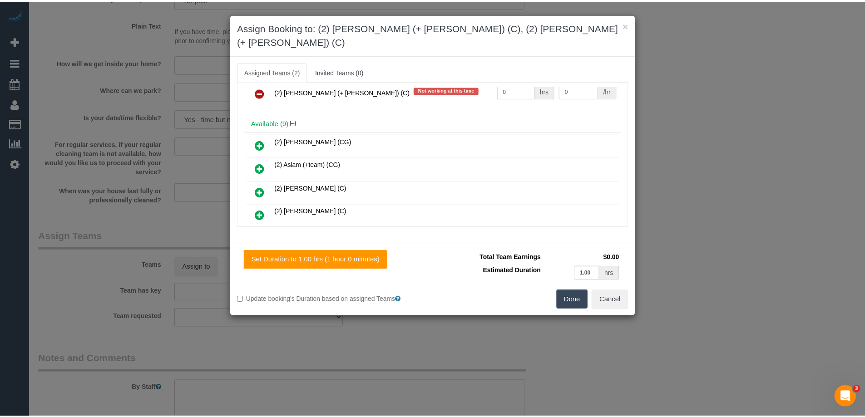
scroll to position [0, 0]
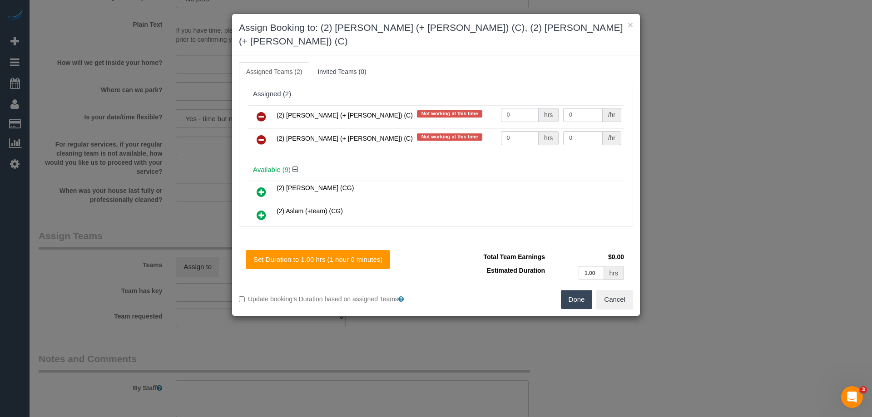
click at [513, 108] on input "0" at bounding box center [520, 115] width 38 height 14
type input "1"
click at [518, 131] on input "0" at bounding box center [520, 138] width 38 height 14
type input "1"
click at [580, 108] on input "0" at bounding box center [582, 115] width 39 height 14
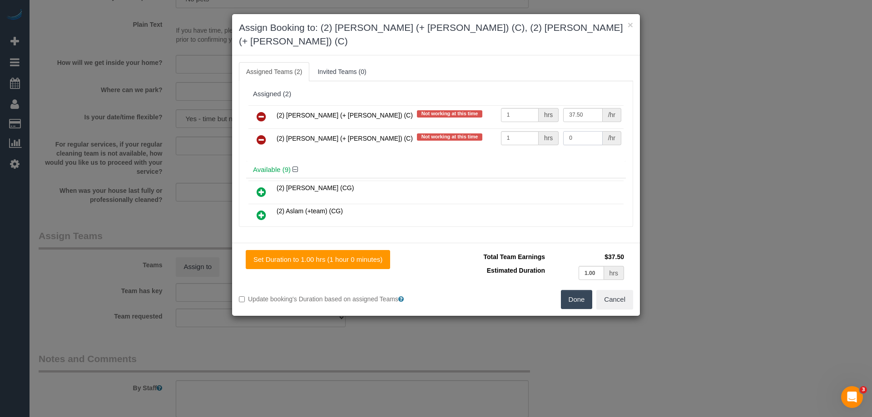
type input "37.5"
click at [580, 131] on input "0" at bounding box center [582, 138] width 39 height 14
type input "37.5"
click at [569, 290] on button "Done" at bounding box center [577, 299] width 32 height 19
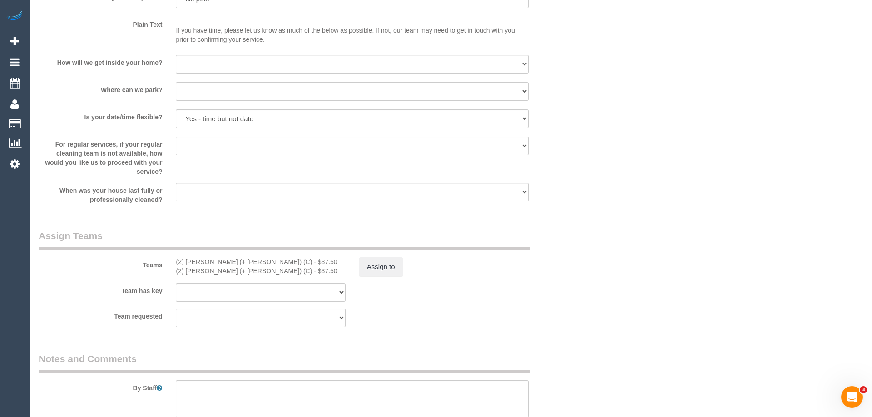
click at [569, 289] on div "× Assign Booking to: (2) Daniela (+ Kevin) (C), (2) Kevin (+ Daniela) (C) Assig…" at bounding box center [436, 208] width 872 height 417
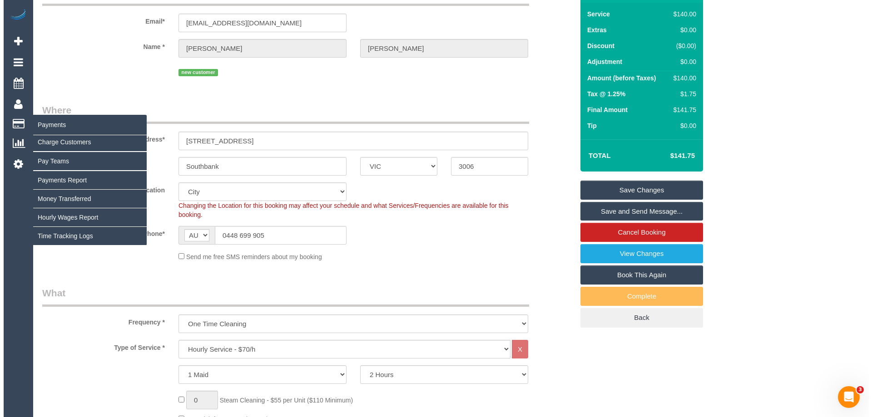
scroll to position [136, 0]
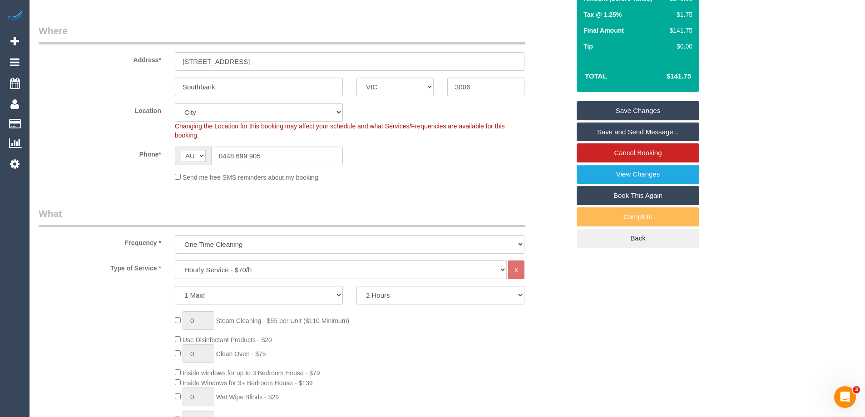
click at [554, 174] on div "Send me free SMS reminders about my booking" at bounding box center [304, 177] width 545 height 10
click at [616, 129] on link "Save and Send Message..." at bounding box center [638, 132] width 123 height 19
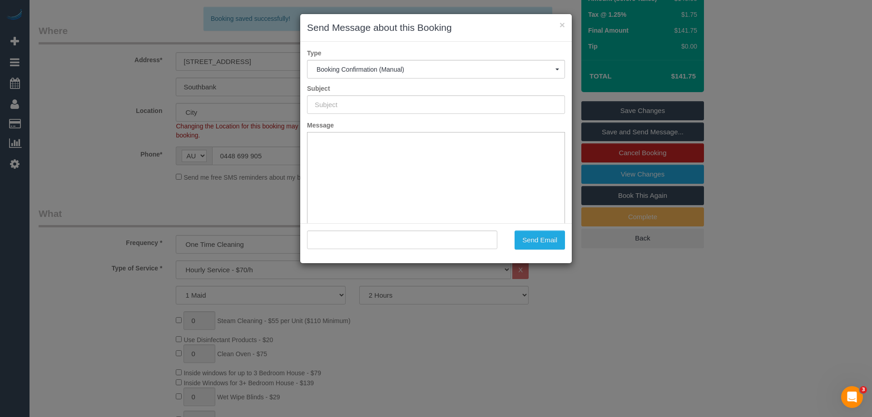
scroll to position [0, 0]
type input "Booking Confirmed"
type input ""Claire Proctor" <cleretic@gmail.com>"
click at [537, 244] on button "Send Email" at bounding box center [539, 240] width 50 height 19
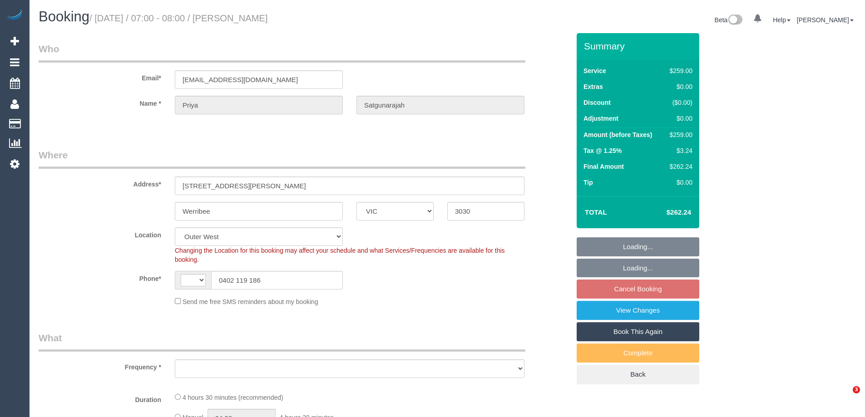
select select "VIC"
select select "string:AU"
select select "string:stripe-pm_1NwbtY2GScqysDRVmESr2SWd"
select select "number:28"
select select "number:14"
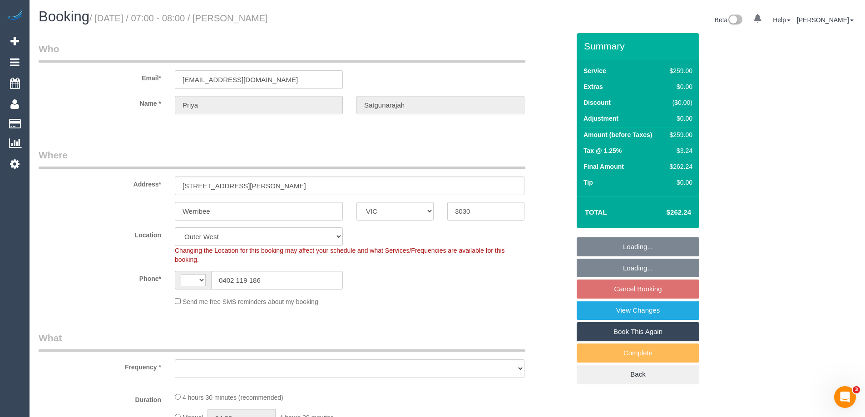
select select "number:19"
select select "number:25"
select select "object:1183"
select select "spot1"
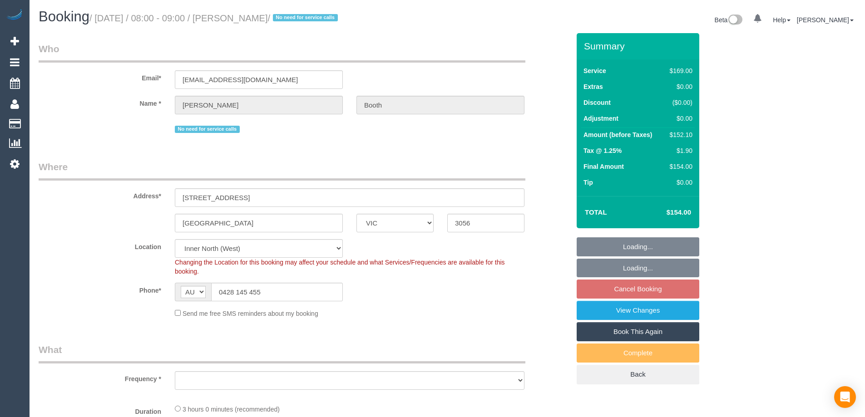
select select "VIC"
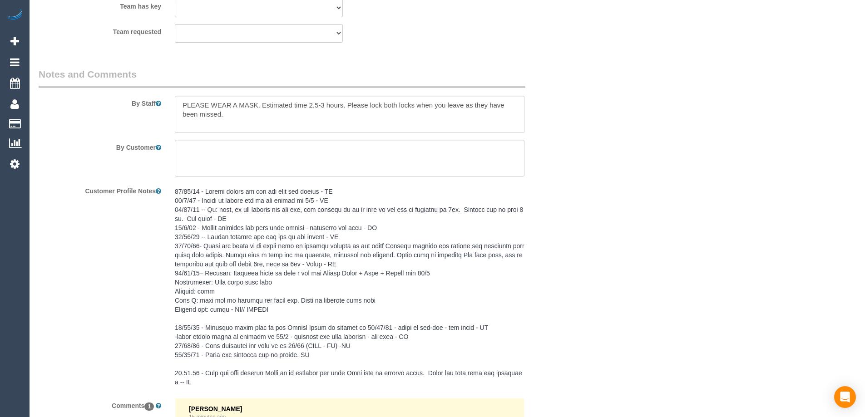
select select "object:726"
select select "number:28"
select select "number:35"
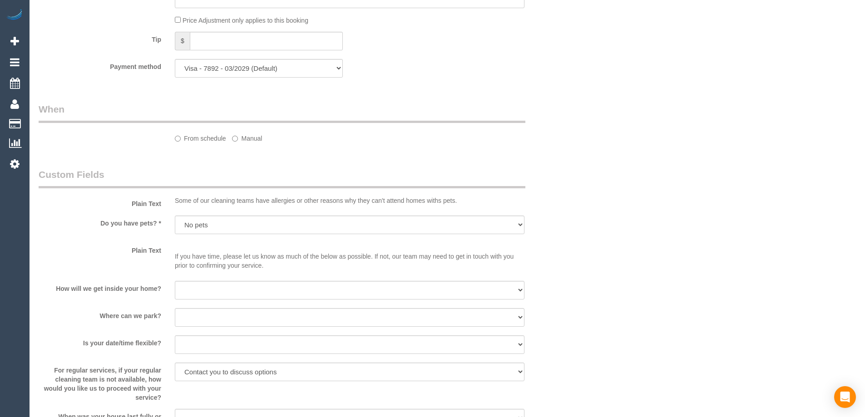
select select "object:827"
select select "22760"
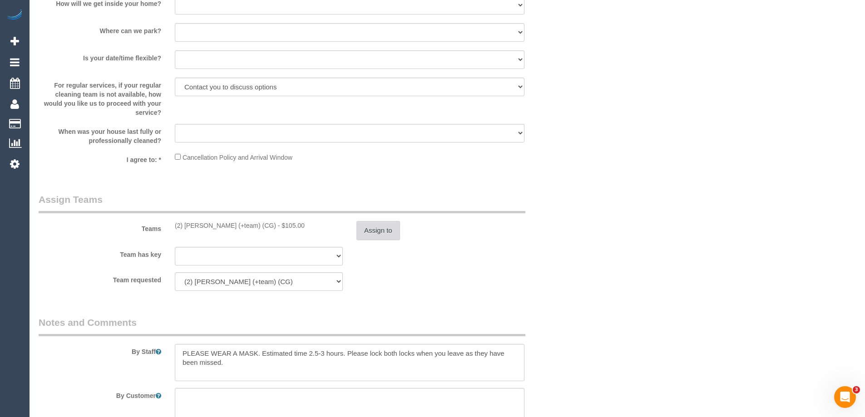
click at [390, 232] on button "Assign to" at bounding box center [378, 230] width 44 height 19
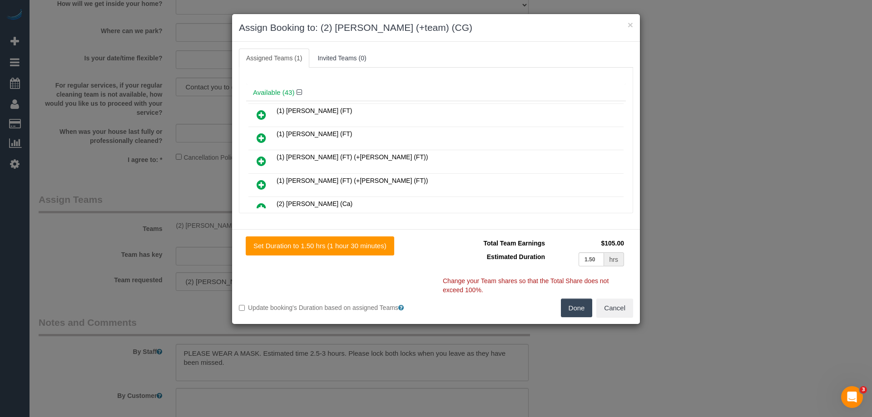
scroll to position [91, 0]
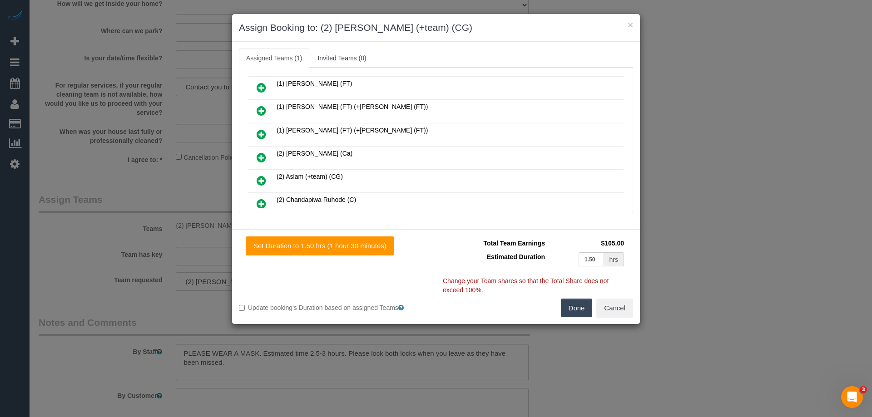
click at [263, 180] on icon at bounding box center [262, 180] width 10 height 11
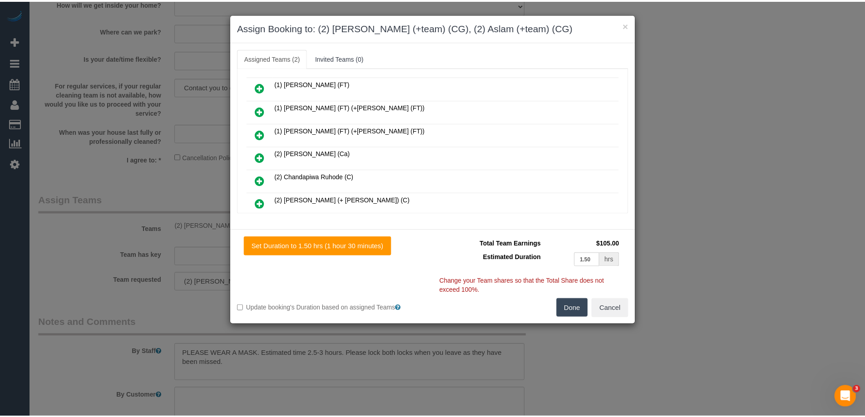
scroll to position [0, 0]
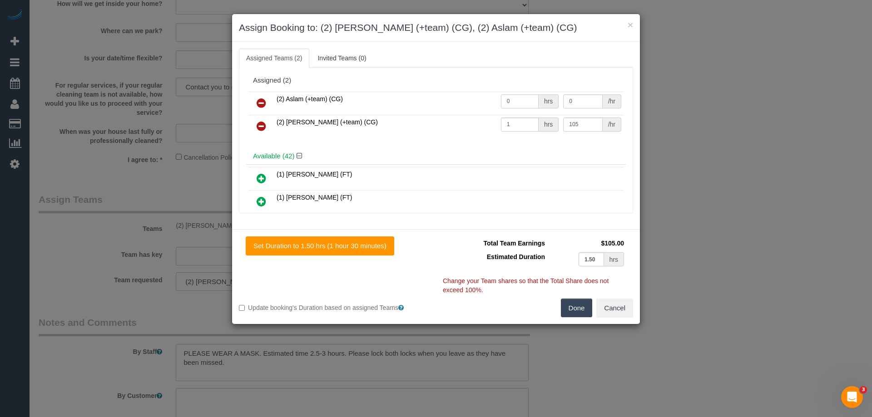
click at [513, 100] on input "0" at bounding box center [520, 101] width 38 height 14
type input "1"
click at [578, 103] on input "0" at bounding box center [582, 101] width 39 height 14
type input "52.5"
click at [590, 128] on input "105" at bounding box center [582, 125] width 39 height 14
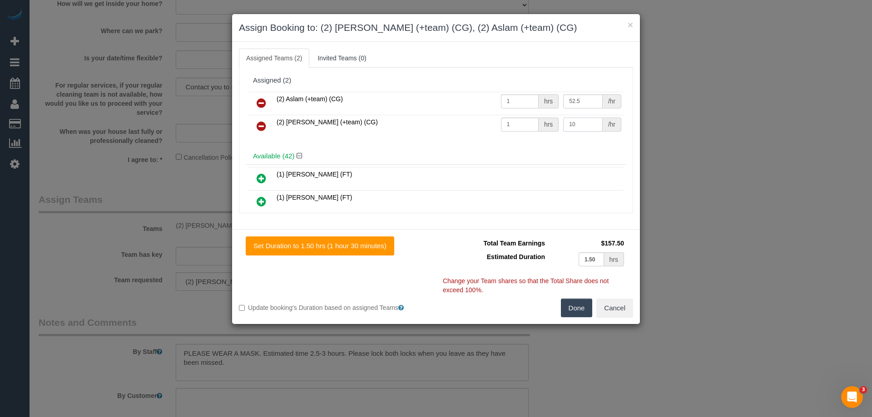
type input "1"
type input "52.2"
click at [568, 310] on button "Done" at bounding box center [577, 308] width 32 height 19
click at [626, 286] on div "× Assign Booking to: (2) Maria (+team) (CG), (2) Aslam (+team) (CG) Assigned Te…" at bounding box center [436, 208] width 872 height 417
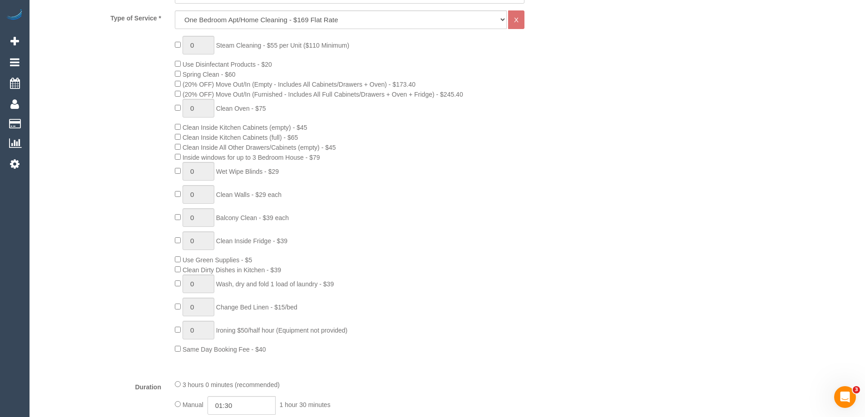
scroll to position [178, 0]
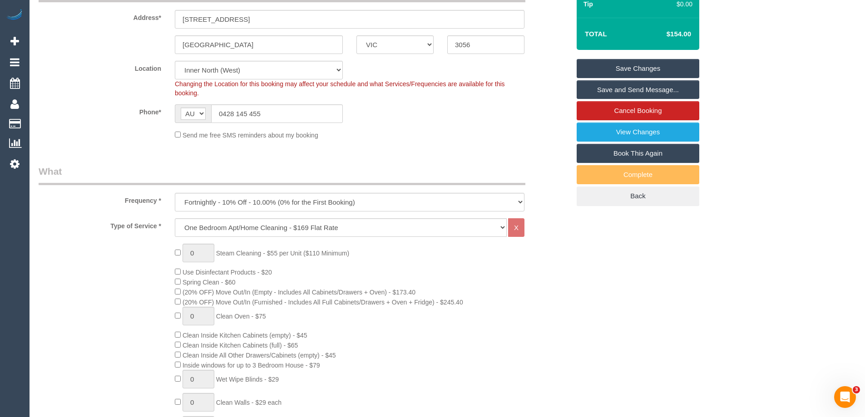
click at [637, 68] on link "Save Changes" at bounding box center [638, 68] width 123 height 19
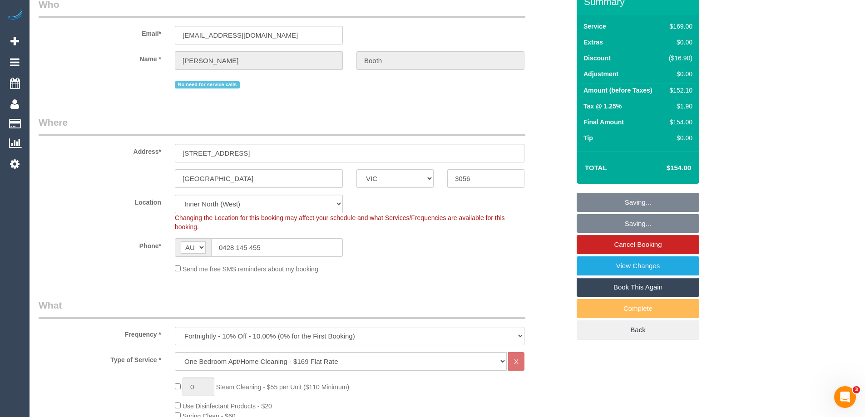
scroll to position [0, 0]
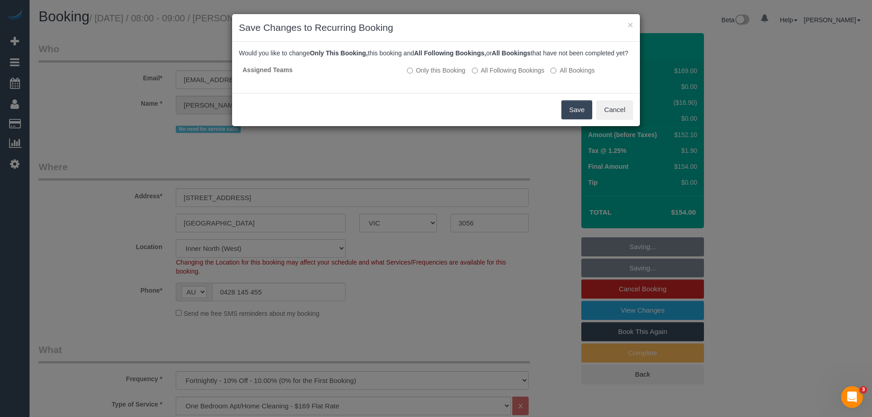
drag, startPoint x: 518, startPoint y: 76, endPoint x: 588, endPoint y: 113, distance: 79.4
click at [518, 75] on label "All Following Bookings" at bounding box center [508, 70] width 73 height 9
click at [572, 119] on button "Save" at bounding box center [576, 109] width 31 height 19
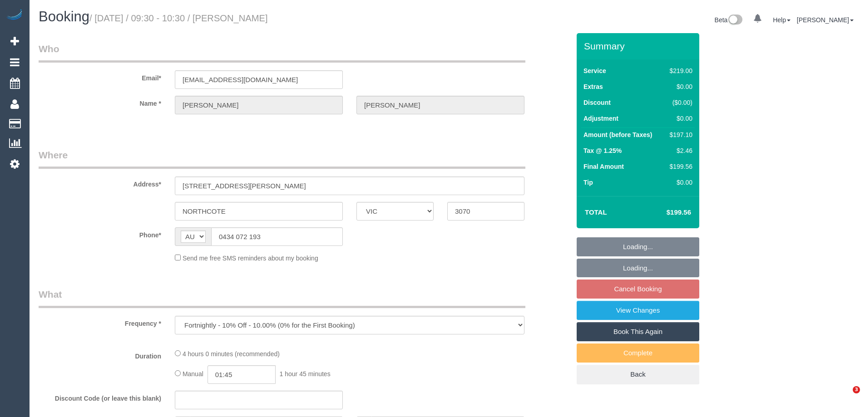
select select "VIC"
select select "string:stripe-pm_1PFoYf2GScqysDRVXqau3ZJQ"
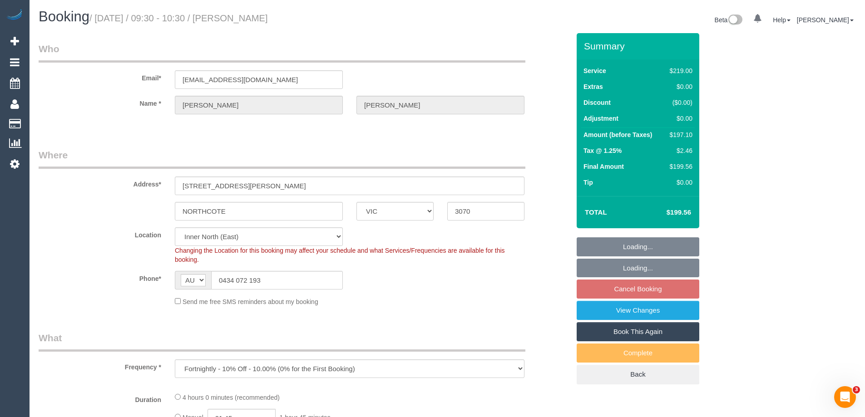
select select "object:556"
select select "number:30"
select select "number:15"
select select "number:19"
select select "number:36"
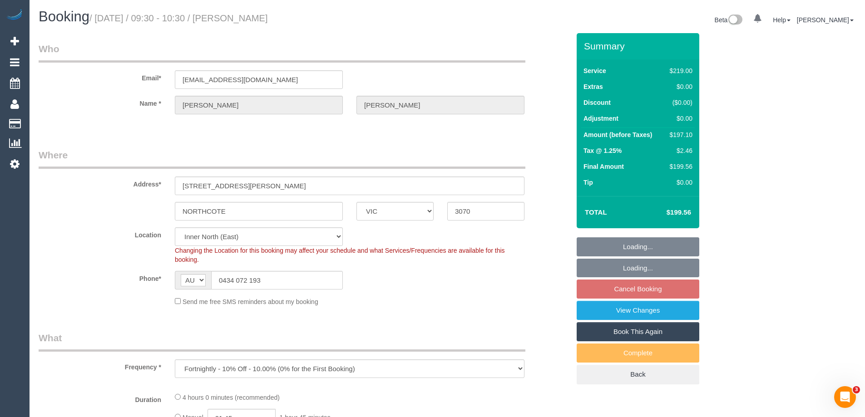
select select "number:33"
select select "number:12"
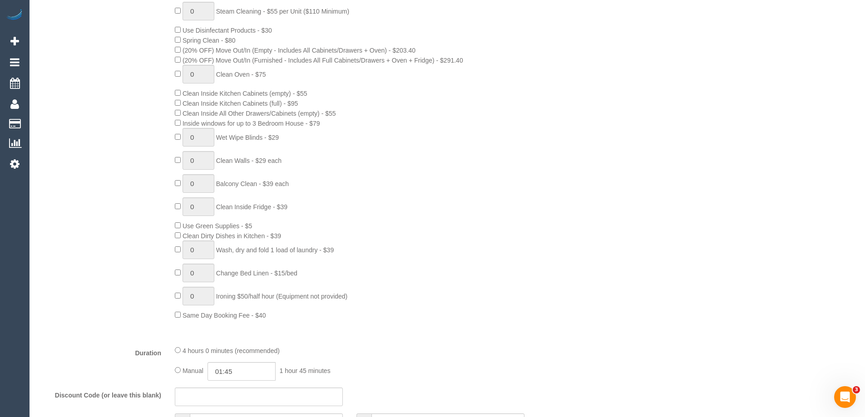
click at [437, 257] on div "0 Steam Cleaning - $55 per Unit ($110 Minimum) Use Disinfectant Products - $30 …" at bounding box center [372, 161] width 409 height 318
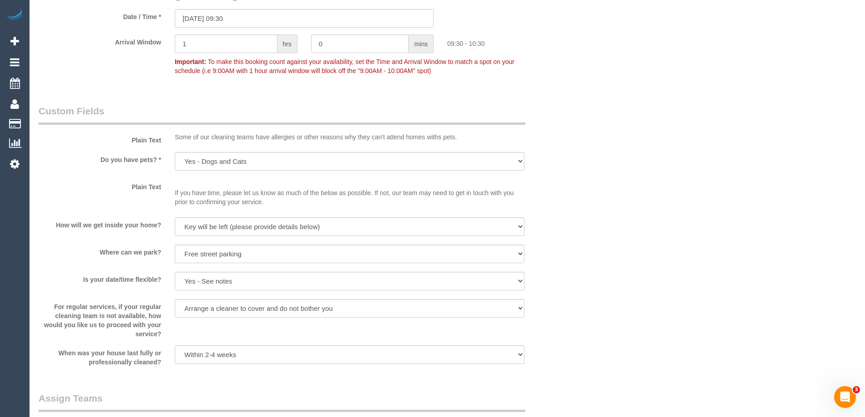
scroll to position [1271, 0]
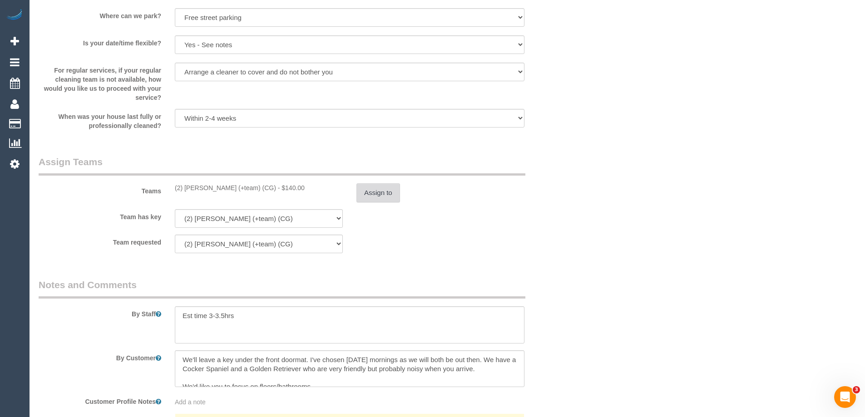
click at [385, 192] on button "Assign to" at bounding box center [378, 192] width 44 height 19
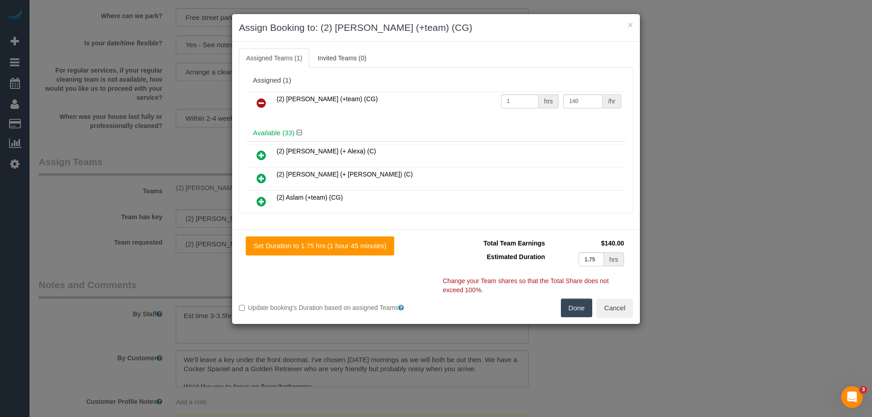
click at [257, 202] on icon at bounding box center [262, 201] width 10 height 11
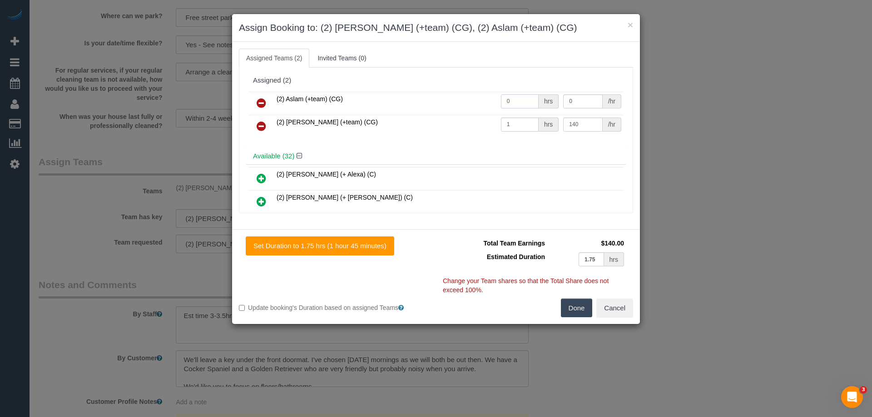
click at [513, 102] on input "0" at bounding box center [520, 101] width 38 height 14
type input "1"
click at [587, 101] on input "0" at bounding box center [582, 101] width 39 height 14
click at [571, 105] on input "0" at bounding box center [582, 101] width 39 height 14
type input "70"
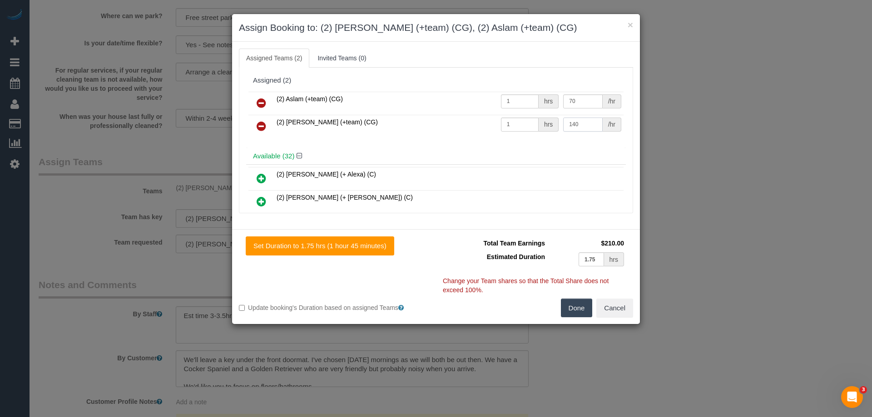
click at [575, 125] on input "140" at bounding box center [582, 125] width 39 height 14
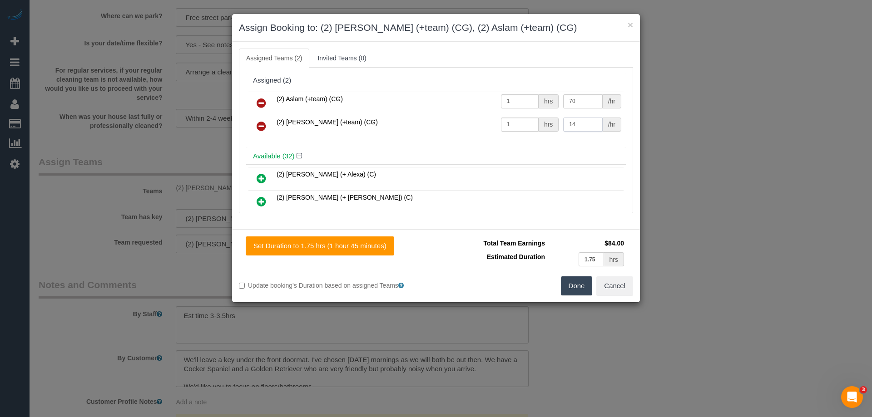
type input "1"
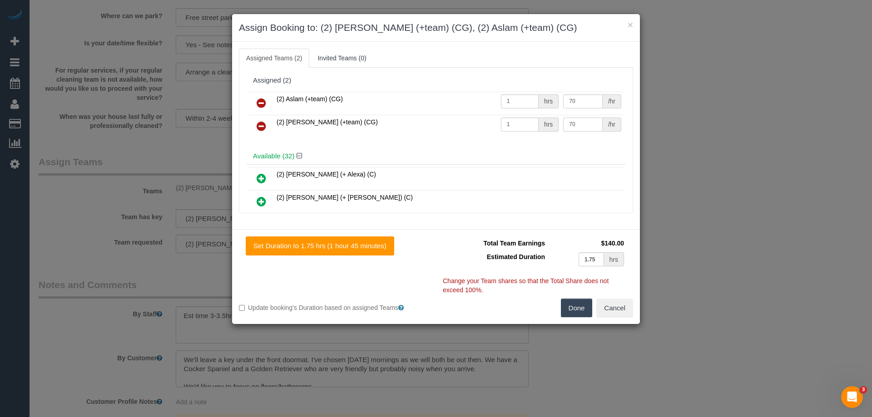
type input "70"
click at [572, 309] on button "Done" at bounding box center [577, 308] width 32 height 19
click at [572, 309] on div "× Assign Booking to: (2) Maria (+team) (CG), (2) Aslam (+team) (CG) Assigned Te…" at bounding box center [436, 208] width 872 height 417
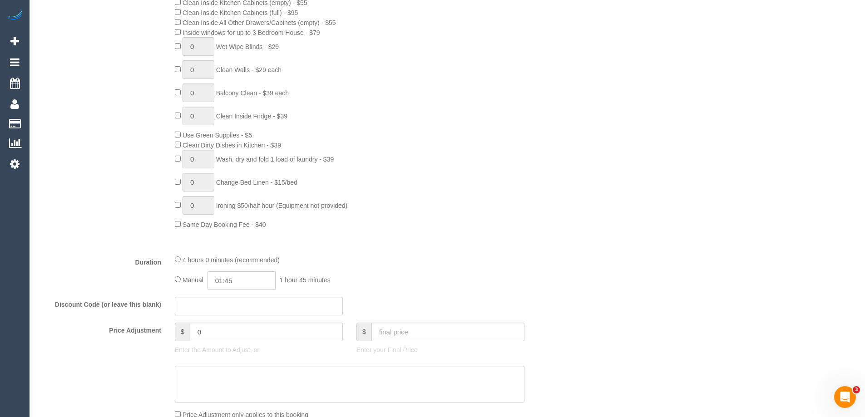
scroll to position [91, 0]
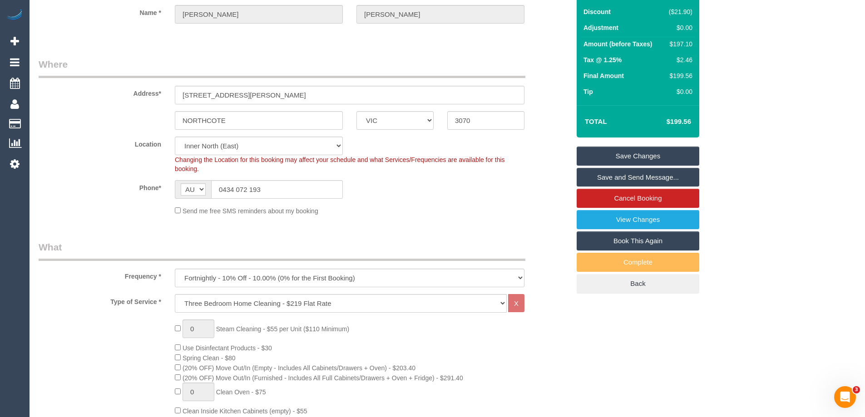
click at [621, 154] on link "Save Changes" at bounding box center [638, 156] width 123 height 19
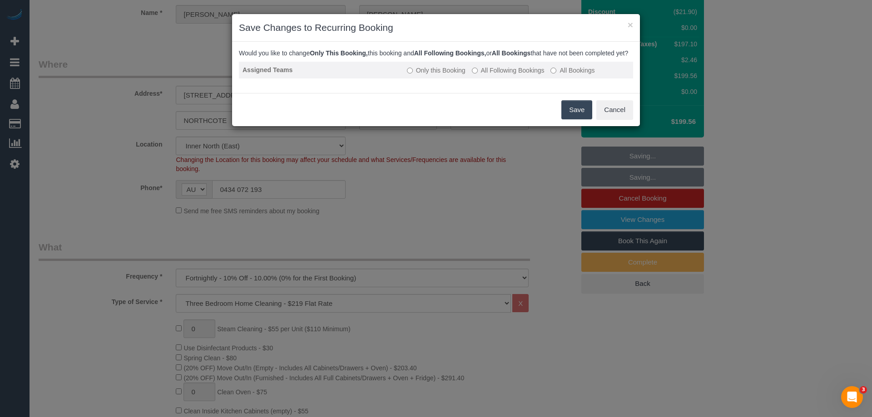
click at [506, 75] on label "All Following Bookings" at bounding box center [508, 70] width 73 height 9
click at [577, 119] on button "Save" at bounding box center [576, 109] width 31 height 19
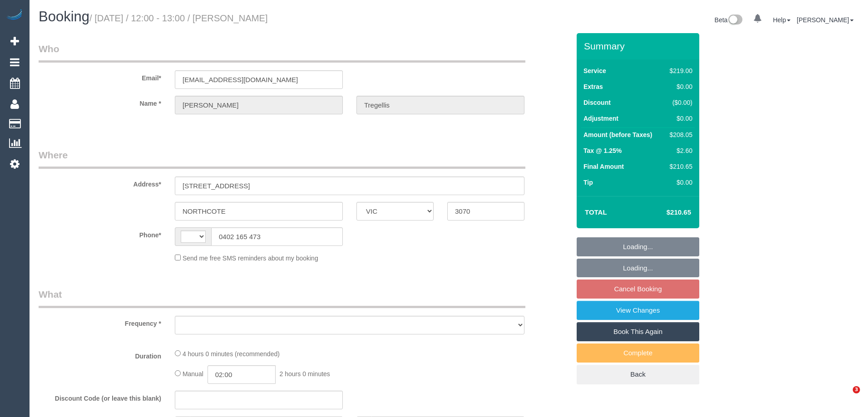
select select "VIC"
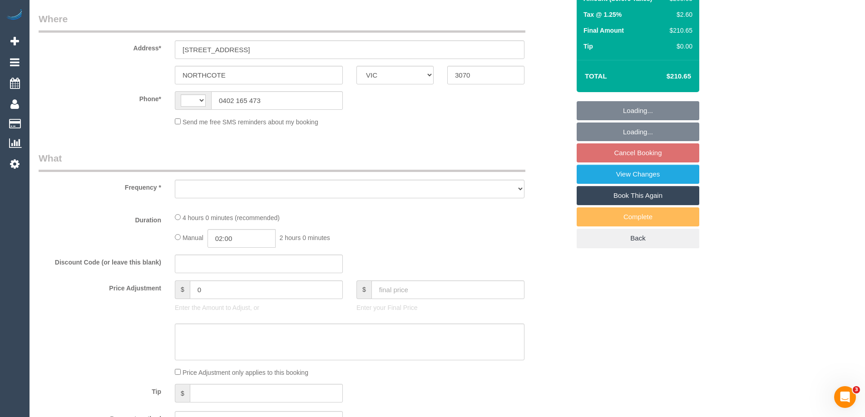
select select "string:stripe-pm_1Qqjll2GScqysDRVdCqRrHdC"
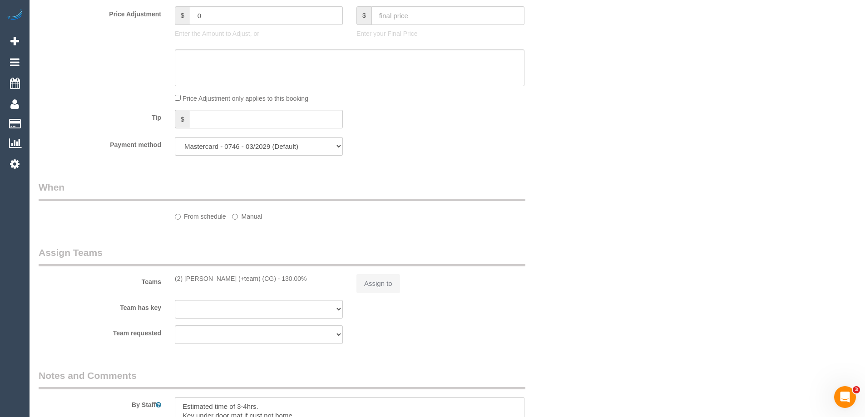
select select "string:AU"
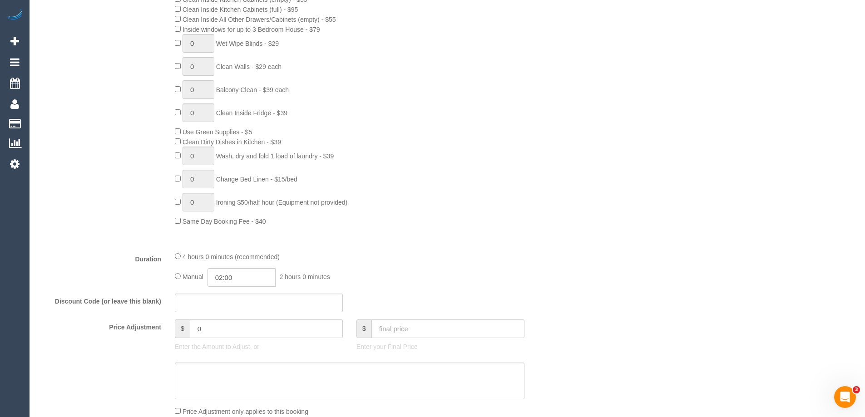
select select "object:652"
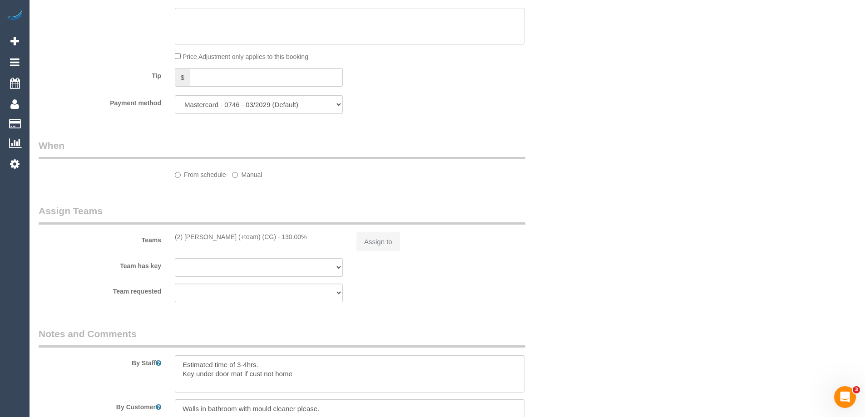
select select "number:29"
select select "number:15"
select select "number:19"
select select "number:22"
select select "number:34"
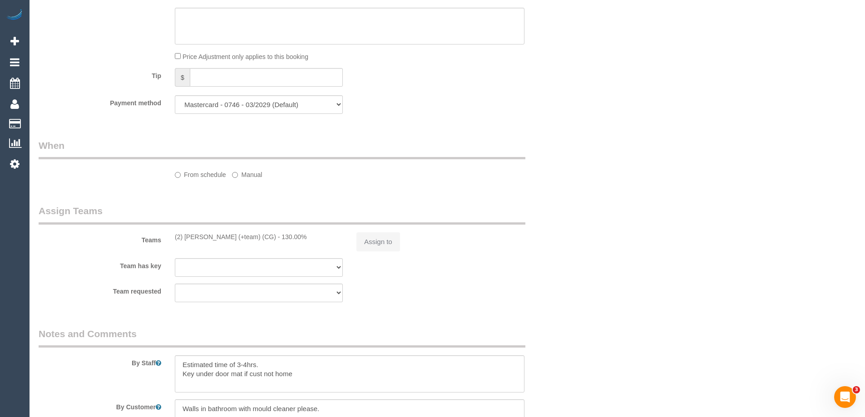
select select "number:12"
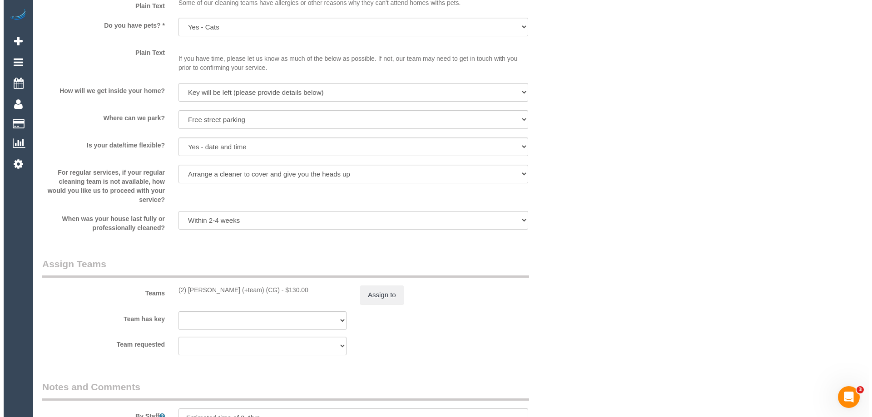
scroll to position [1312, 0]
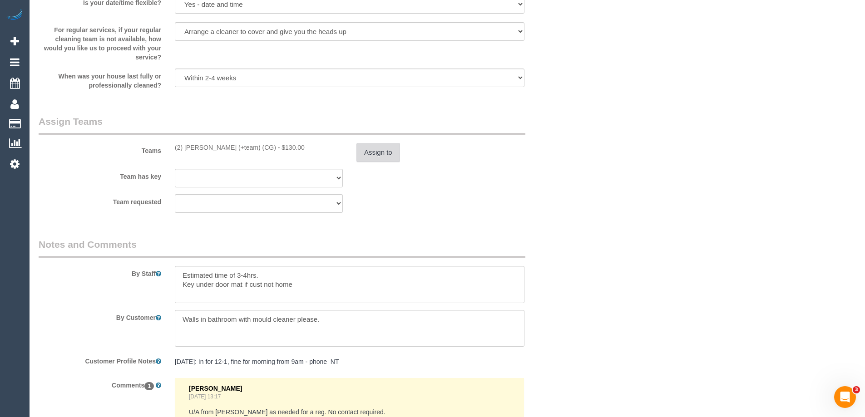
click at [384, 153] on button "Assign to" at bounding box center [378, 152] width 44 height 19
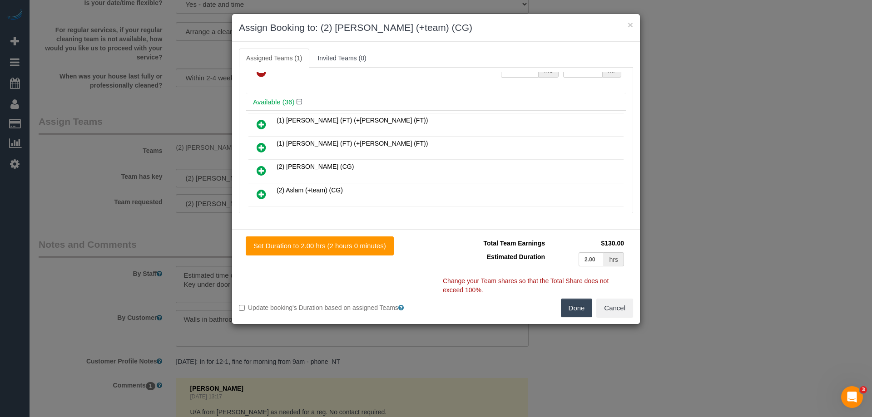
scroll to position [45, 0]
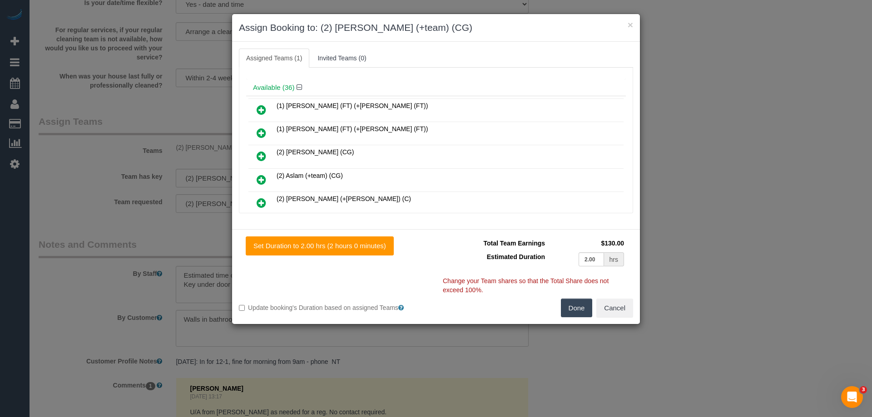
click at [257, 181] on icon at bounding box center [262, 179] width 10 height 11
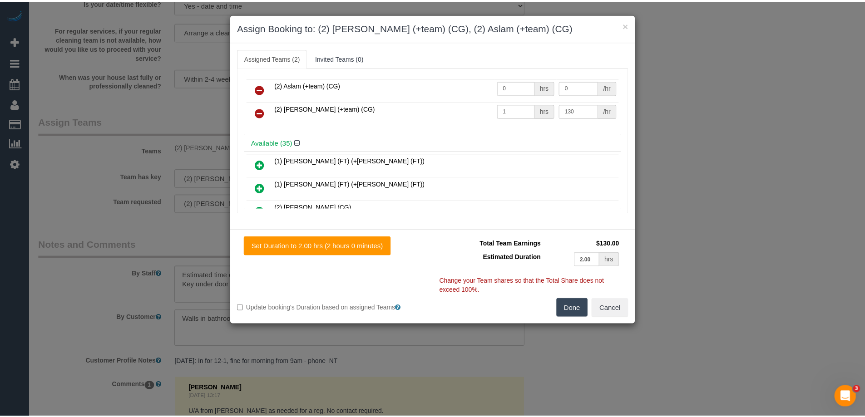
scroll to position [0, 0]
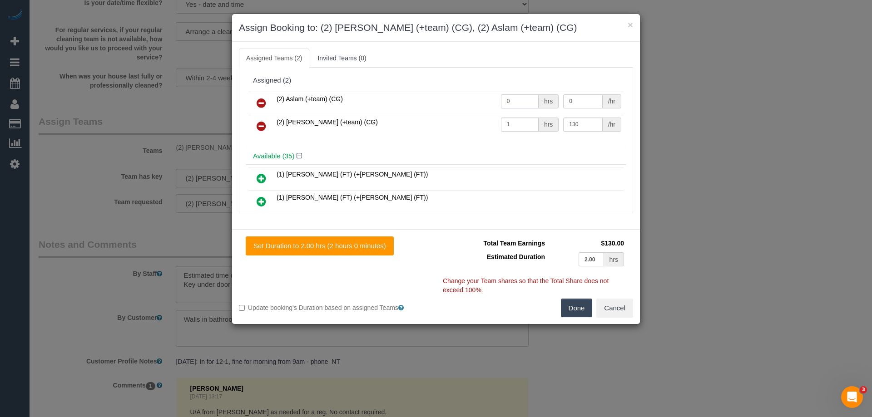
click at [519, 100] on input "0" at bounding box center [520, 101] width 38 height 14
type input "1"
click at [575, 108] on input "0" at bounding box center [582, 101] width 39 height 14
type input "65"
click at [585, 119] on input "130" at bounding box center [582, 125] width 39 height 14
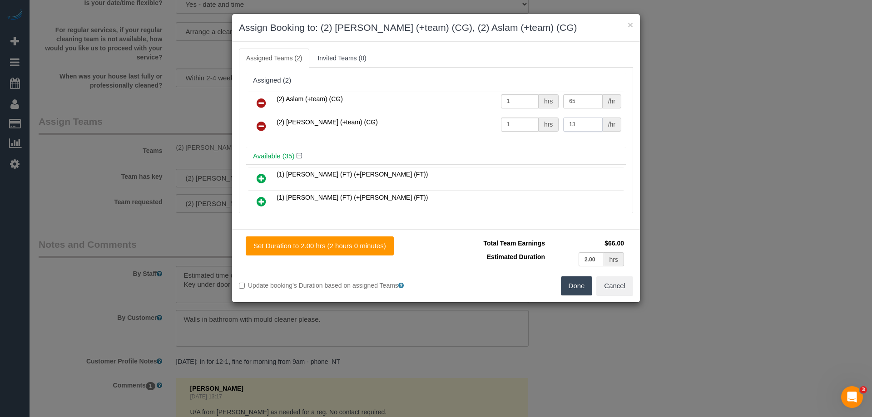
type input "1"
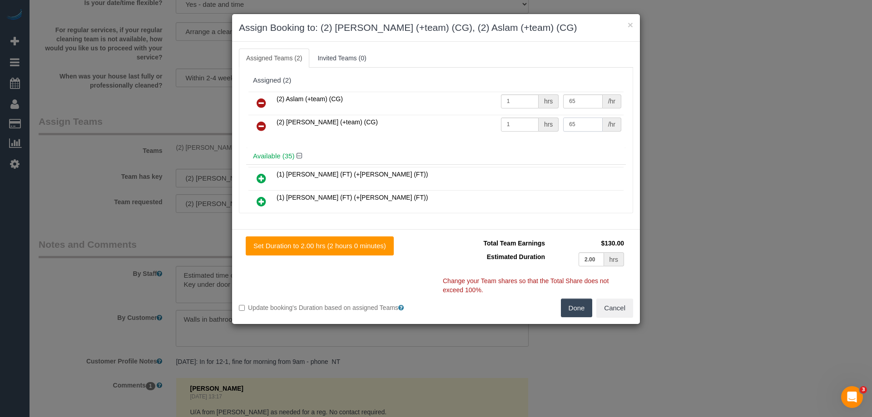
type input "65"
click at [578, 308] on button "Done" at bounding box center [577, 308] width 32 height 19
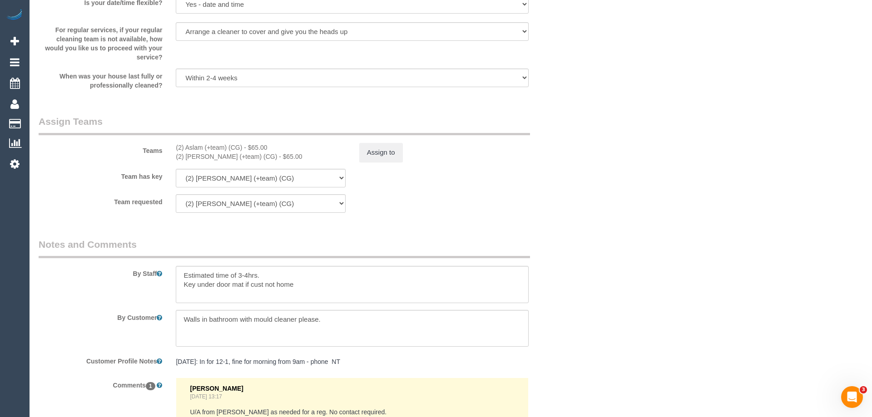
click at [578, 308] on div "× Assign Booking to: (2) Maria (+team) (CG), (2) Aslam (+team) (CG) Assigned Te…" at bounding box center [436, 208] width 872 height 417
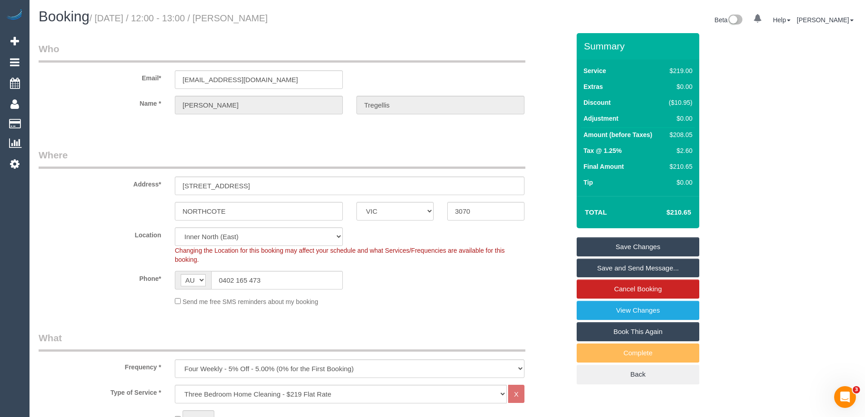
click at [645, 248] on link "Save Changes" at bounding box center [638, 246] width 123 height 19
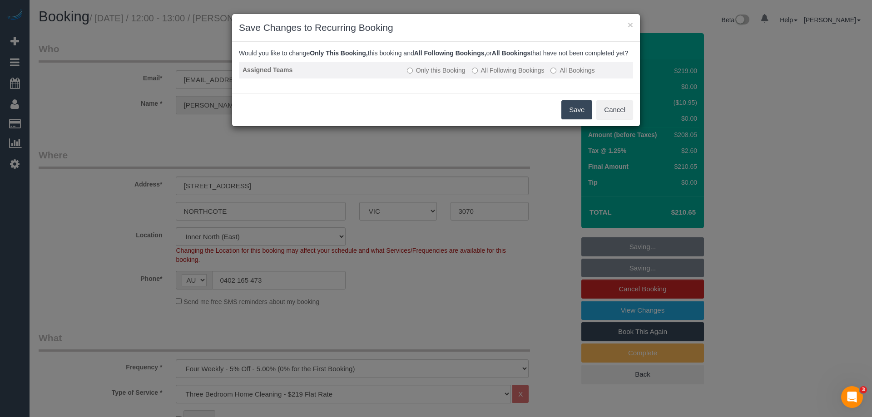
click at [525, 75] on label "All Following Bookings" at bounding box center [508, 70] width 73 height 9
click at [565, 117] on button "Save" at bounding box center [576, 109] width 31 height 19
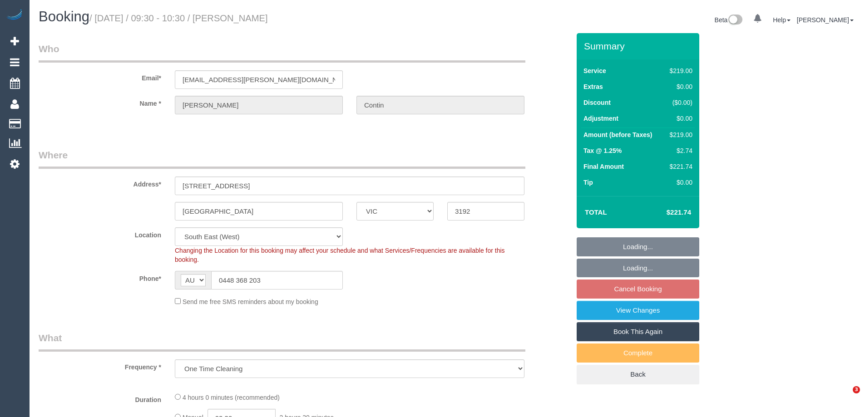
select select "VIC"
select select "object:771"
select select "string:stripe-pm_1RSqlj2GScqysDRVYZYbwciU"
select select "number:27"
select select "number:14"
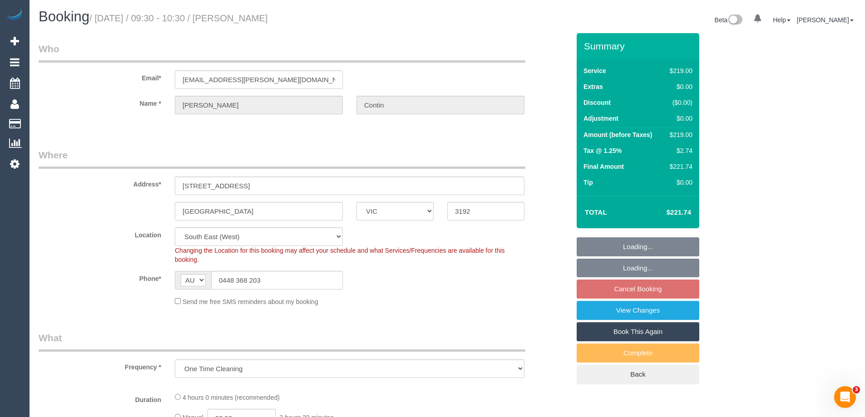
select select "number:21"
select select "number:25"
select select "number:26"
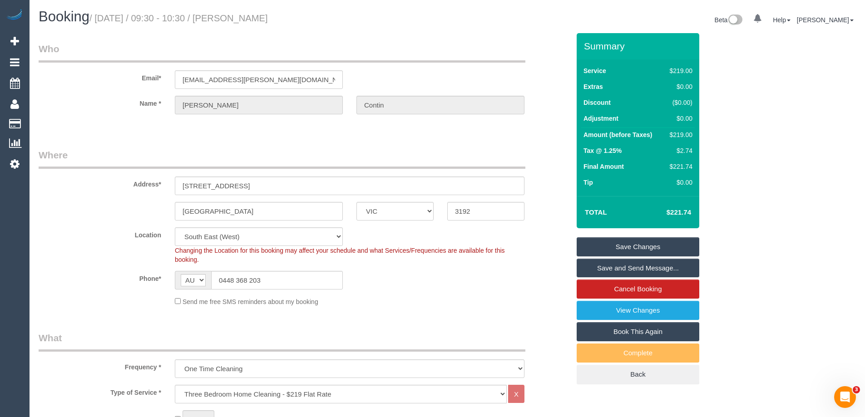
drag, startPoint x: 308, startPoint y: 16, endPoint x: 232, endPoint y: 16, distance: 75.4
click at [232, 16] on h1 "Booking / [DATE] / 09:30 - 10:30 / [PERSON_NAME]" at bounding box center [240, 16] width 402 height 15
copy small "[PERSON_NAME]"
click at [674, 143] on td "$219.00" at bounding box center [679, 136] width 31 height 16
click at [686, 136] on div "$219.00" at bounding box center [679, 134] width 26 height 9
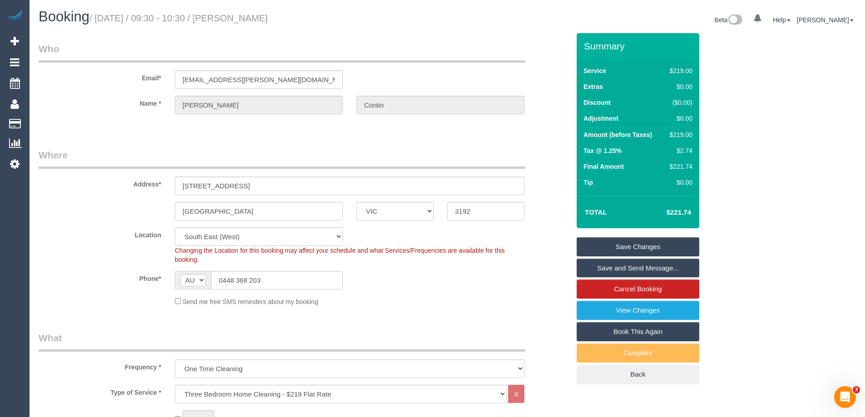
click at [686, 135] on div "$219.00" at bounding box center [679, 134] width 26 height 9
copy div "219.00"
click at [748, 142] on div "Summary Service $219.00 Extras $0.00 Discount ($0.00) Adjustment $0.00 Amount (…" at bounding box center [672, 218] width 204 height 370
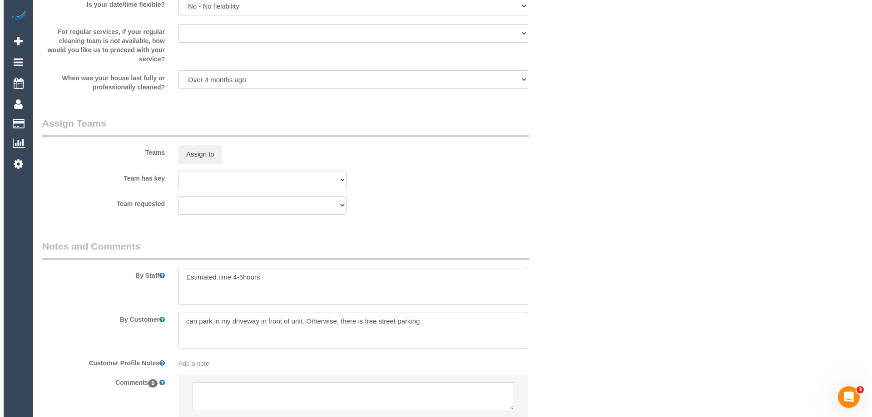
scroll to position [1376, 0]
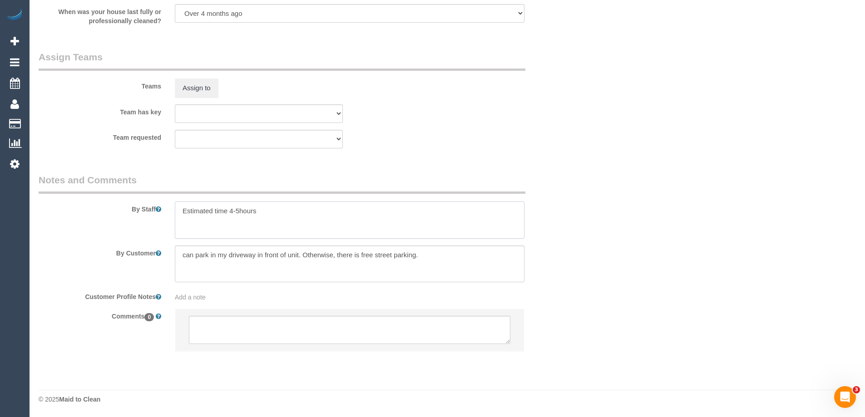
click at [276, 207] on textarea at bounding box center [350, 220] width 350 height 37
drag, startPoint x: 262, startPoint y: 214, endPoint x: 231, endPoint y: 209, distance: 31.3
click at [231, 209] on textarea at bounding box center [350, 220] width 350 height 37
click at [234, 210] on textarea at bounding box center [350, 220] width 350 height 37
click at [239, 212] on textarea at bounding box center [350, 220] width 350 height 37
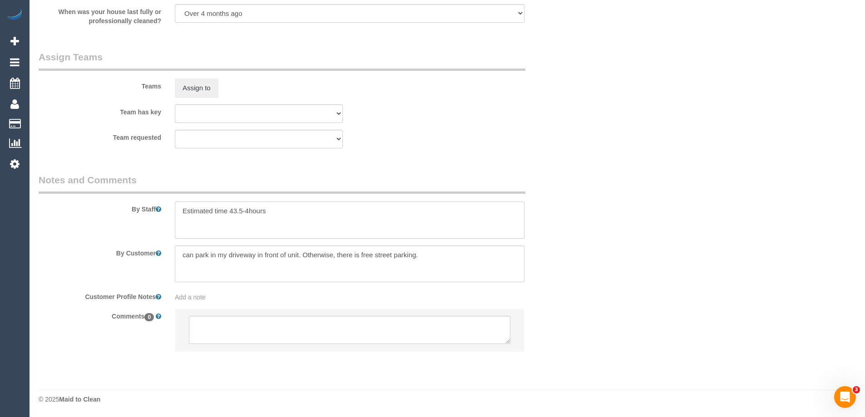
click at [234, 209] on textarea at bounding box center [350, 220] width 350 height 37
click at [277, 211] on textarea at bounding box center [350, 220] width 350 height 37
click at [245, 212] on textarea at bounding box center [350, 220] width 350 height 37
type textarea "Estimated time 3.5-4 hours"
click at [194, 84] on button "Assign to" at bounding box center [197, 88] width 44 height 19
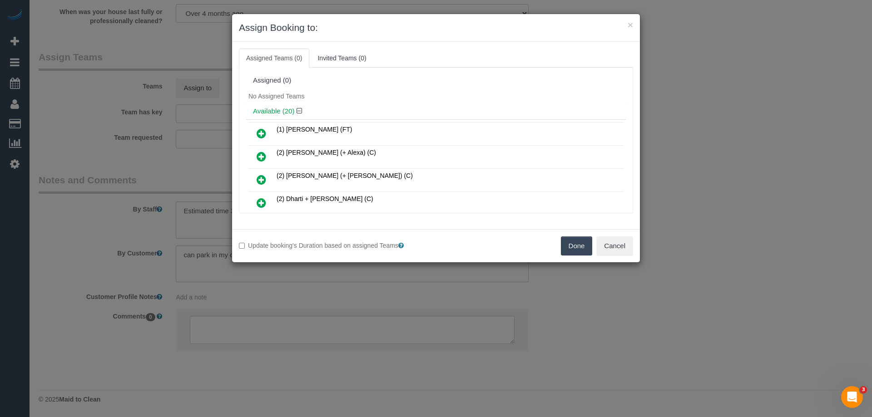
click at [351, 101] on div "No Assigned Teams" at bounding box center [436, 96] width 380 height 14
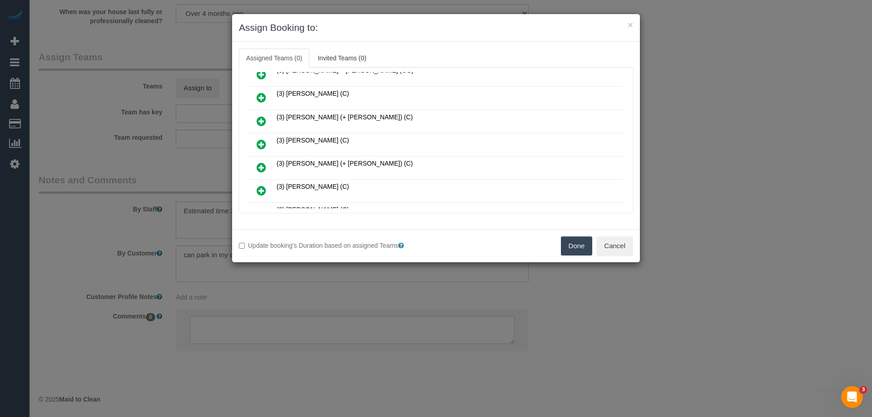
click at [263, 143] on icon at bounding box center [262, 144] width 10 height 11
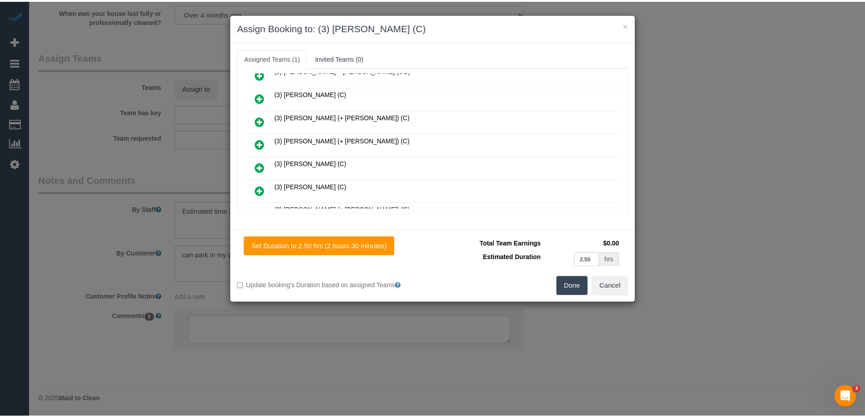
scroll to position [0, 0]
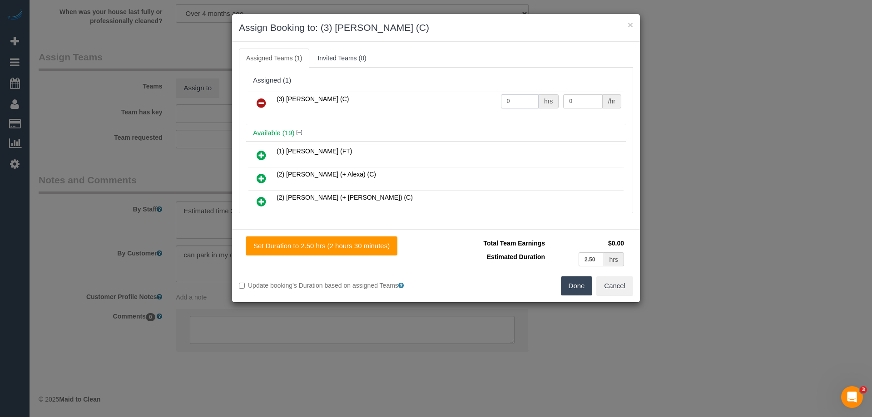
click at [525, 105] on input "0" at bounding box center [520, 101] width 38 height 14
type input "1"
click at [567, 101] on input "0" at bounding box center [582, 101] width 39 height 14
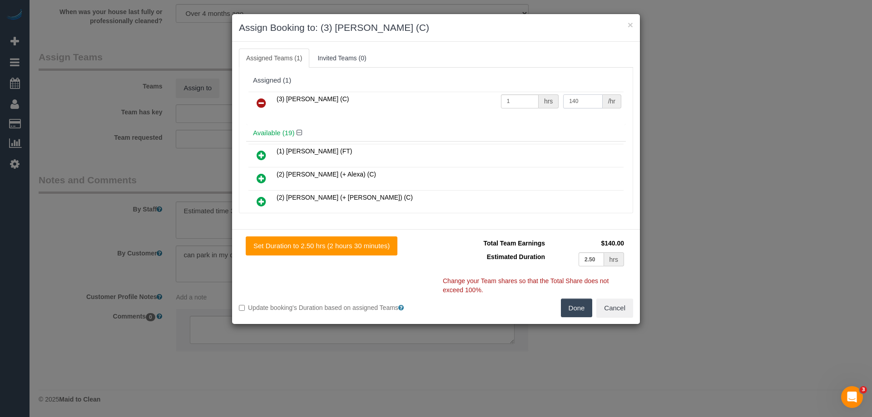
type input "140"
click at [582, 312] on button "Done" at bounding box center [577, 308] width 32 height 19
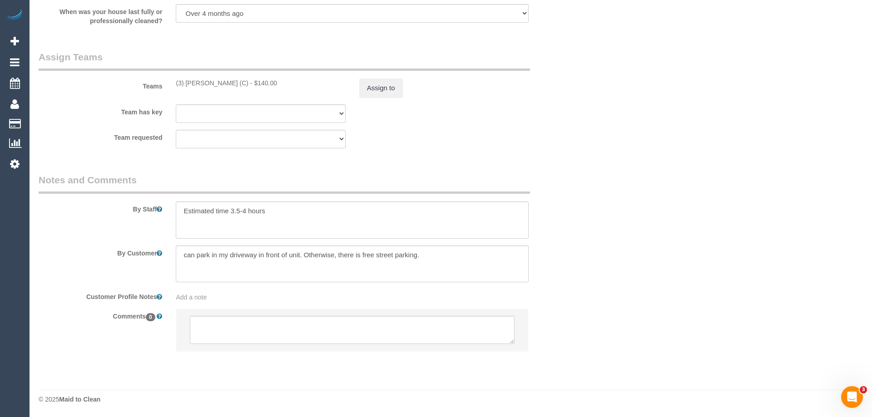
click at [582, 312] on div "× Assign Booking to: (3) Himasha Amarasinghe (C) Assigned Teams (1) Invited Tea…" at bounding box center [436, 208] width 872 height 417
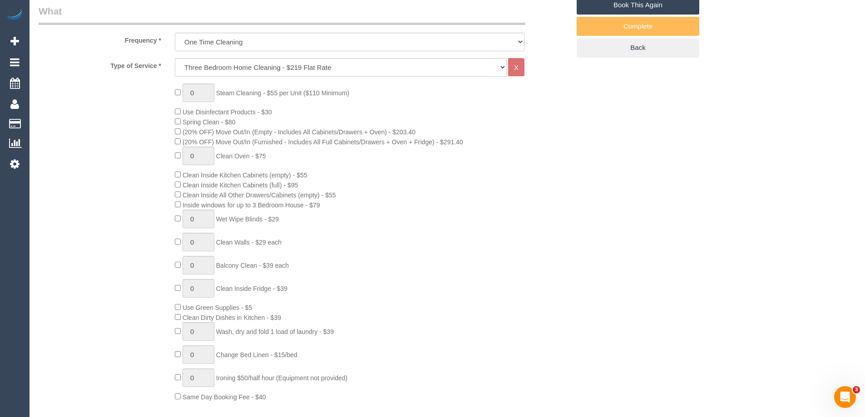
scroll to position [559, 0]
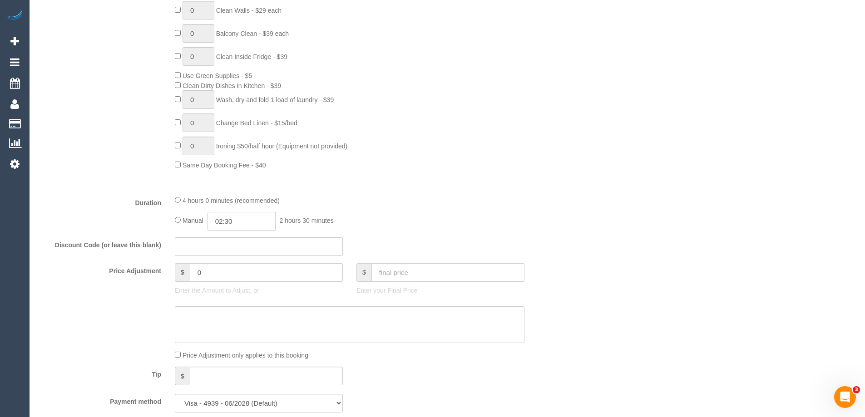
click at [236, 219] on input "02:30" at bounding box center [241, 221] width 68 height 19
type input "05:00"
drag, startPoint x: 227, startPoint y: 291, endPoint x: 244, endPoint y: 284, distance: 17.9
click at [228, 291] on li "05:00" at bounding box center [231, 290] width 40 height 12
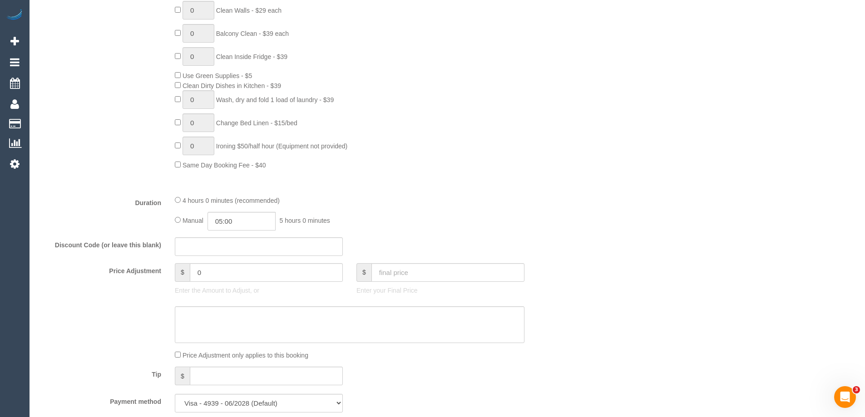
click at [620, 205] on div "Who Email* rhiannon.jane@outlook.com Name * Rhiannon Contin Where Address* 10 J…" at bounding box center [447, 338] width 817 height 1729
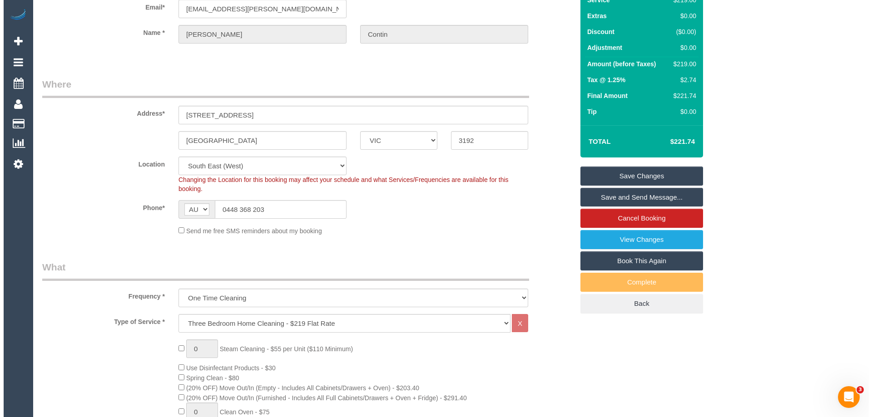
scroll to position [0, 0]
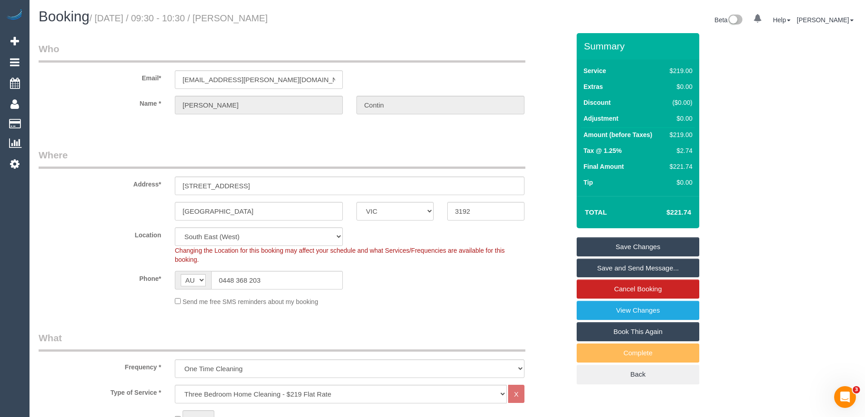
click at [650, 273] on link "Save and Send Message..." at bounding box center [638, 268] width 123 height 19
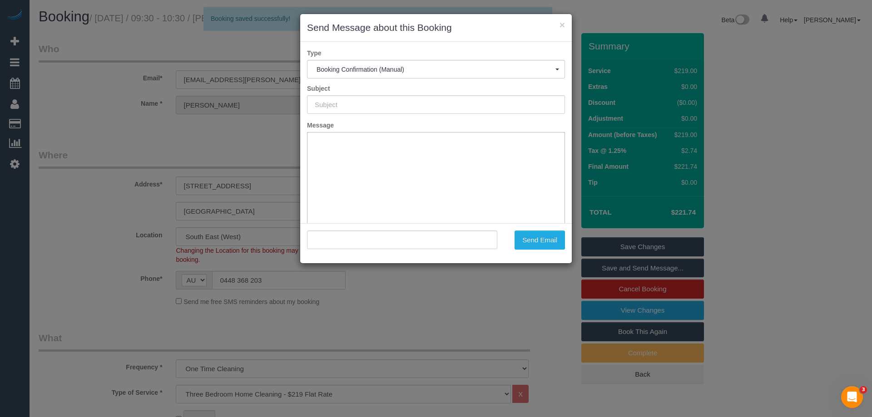
type input "Booking Confirmed"
type input ""Rhiannon Contin" <rhiannon.jane@outlook.com>"
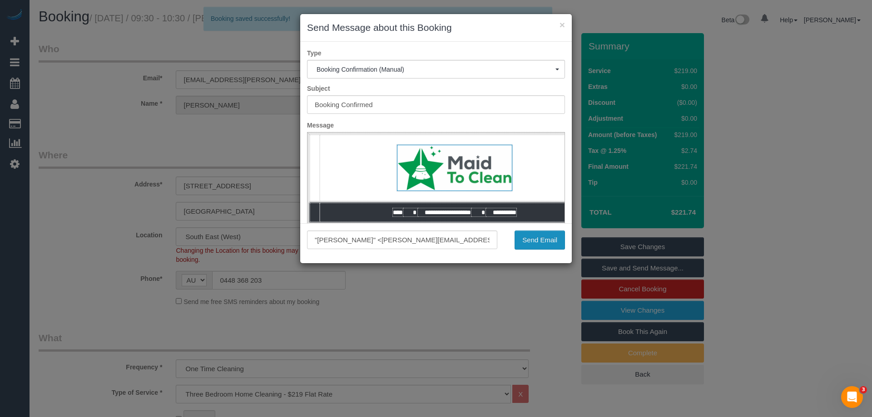
click at [527, 235] on button "Send Email" at bounding box center [539, 240] width 50 height 19
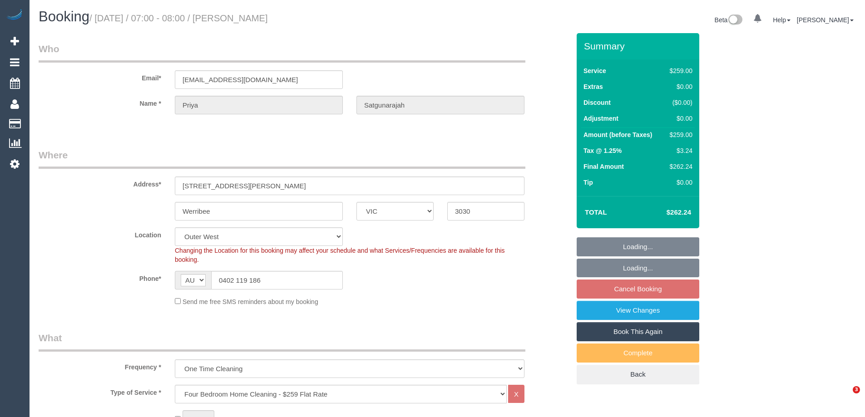
select select "VIC"
select select "number:28"
select select "number:14"
select select "number:19"
select select "number:25"
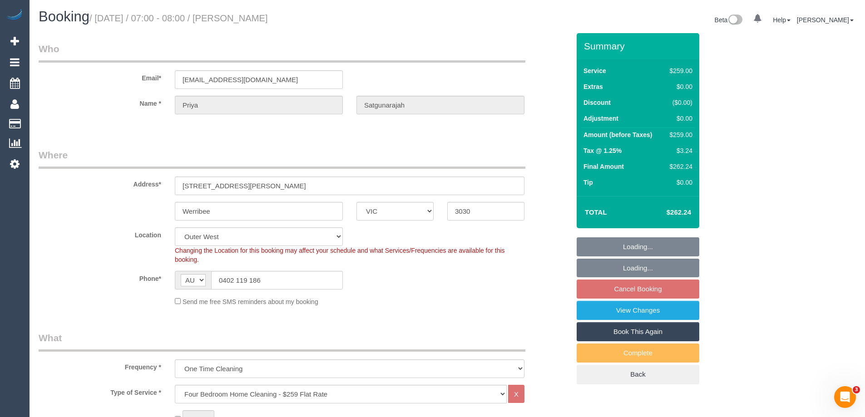
select select "spot1"
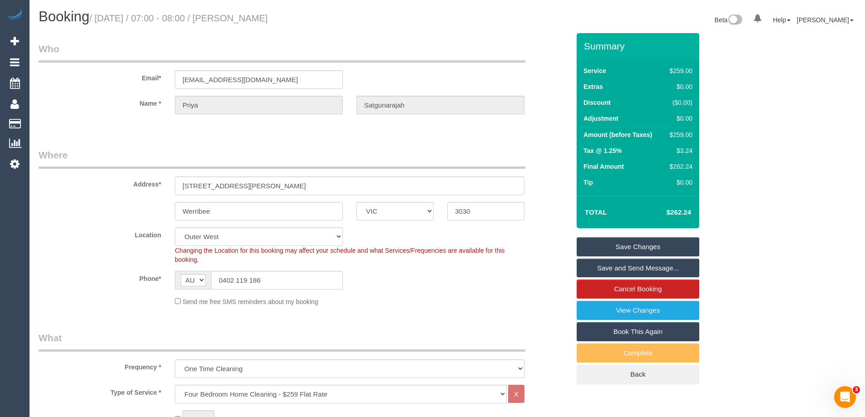
drag, startPoint x: 320, startPoint y: 16, endPoint x: 236, endPoint y: 18, distance: 84.0
click at [236, 18] on h1 "Booking / [DATE] / 07:00 - 08:00 / [PERSON_NAME]" at bounding box center [240, 16] width 402 height 15
copy small "[PERSON_NAME]"
drag, startPoint x: 436, startPoint y: 292, endPoint x: 447, endPoint y: 291, distance: 10.5
click at [437, 292] on sui-booking-location "Location Office City East (North) East (South) Inner East Inner North (East) In…" at bounding box center [304, 266] width 531 height 79
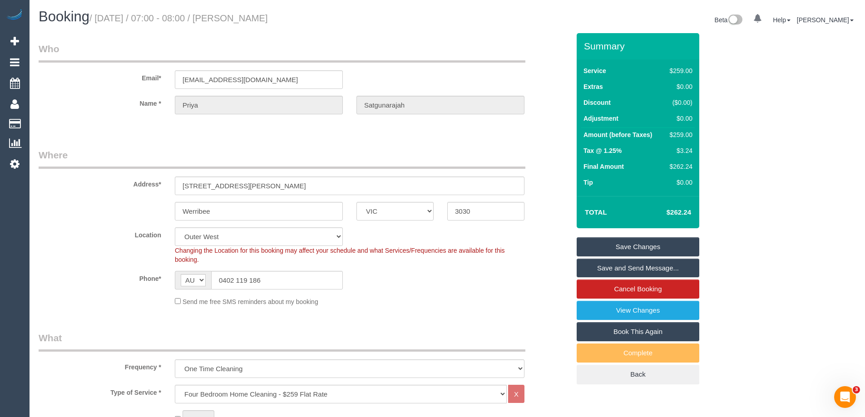
click at [686, 137] on div "$259.00" at bounding box center [679, 134] width 26 height 9
copy div "259.00"
click at [743, 147] on div "Summary Service $259.00 Extras $0.00 Discount ($0.00) Adjustment $0.00 Amount (…" at bounding box center [672, 218] width 204 height 370
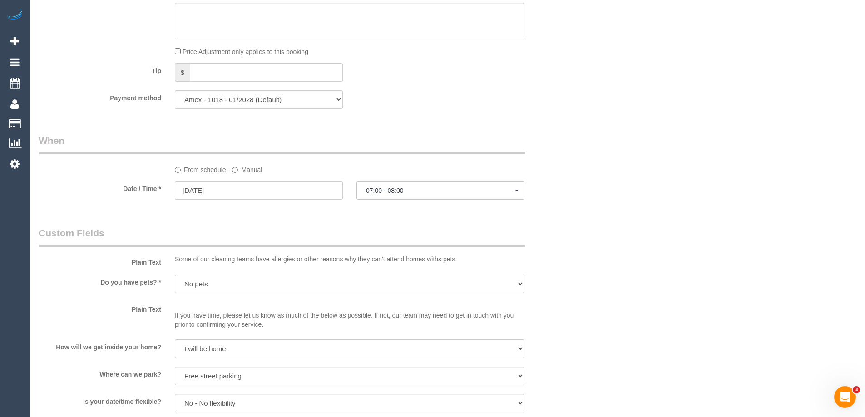
scroll to position [1317, 0]
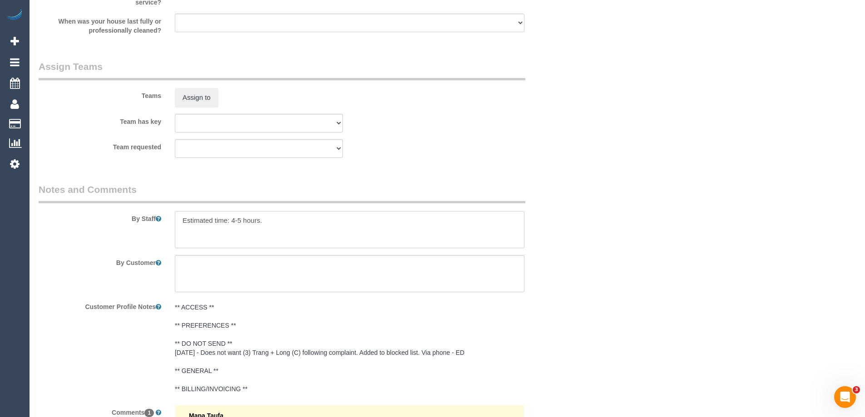
click at [305, 221] on textarea at bounding box center [350, 229] width 350 height 37
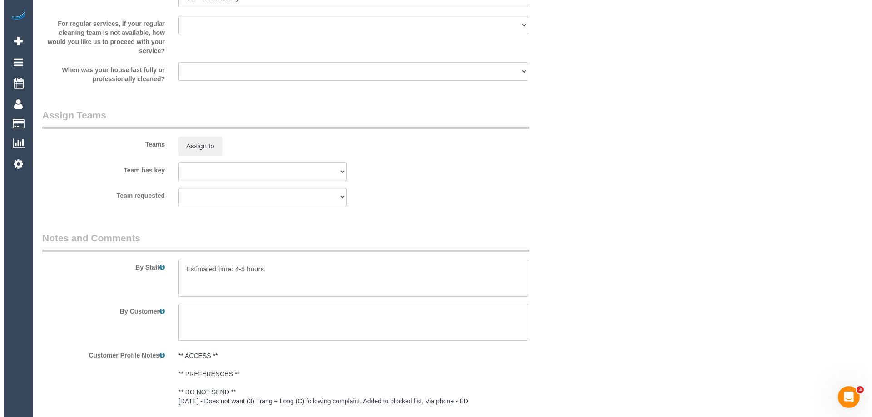
scroll to position [1362, 0]
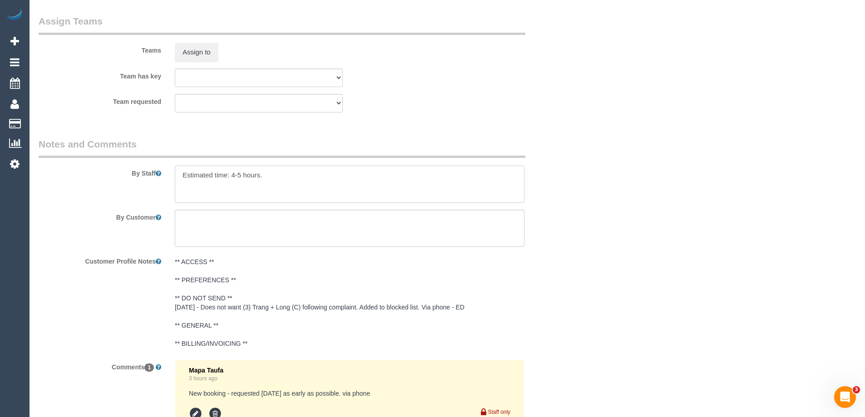
click at [237, 173] on textarea at bounding box center [350, 184] width 350 height 37
type textarea "Estimated time: 4-4.5 hours."
click at [415, 116] on fieldset "Assign Teams Teams Assign to Team has key (0) Office (1) Debbie Brodjanac (FT) …" at bounding box center [304, 67] width 531 height 105
click at [197, 49] on button "Assign to" at bounding box center [197, 52] width 44 height 19
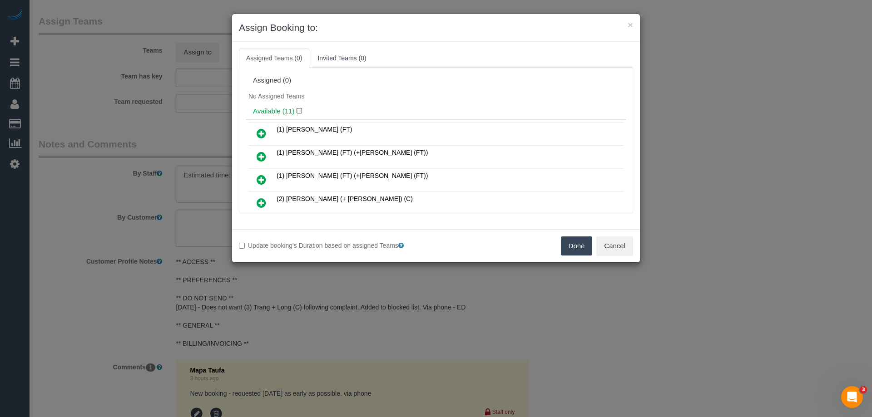
click at [260, 200] on icon at bounding box center [262, 202] width 10 height 11
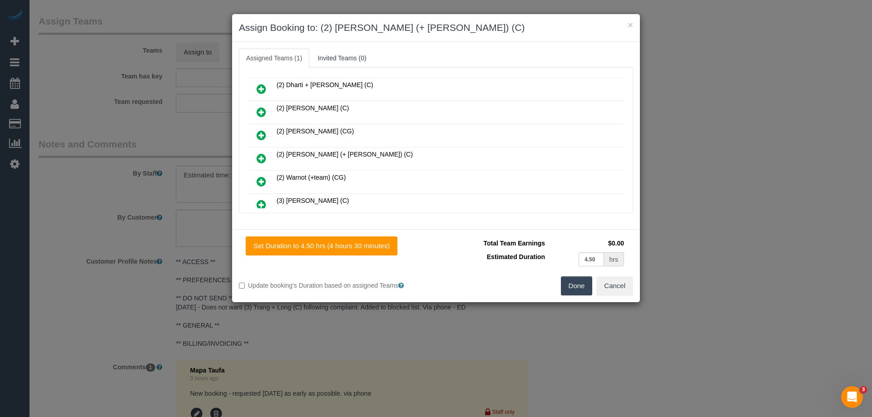
click at [259, 156] on icon at bounding box center [262, 158] width 10 height 11
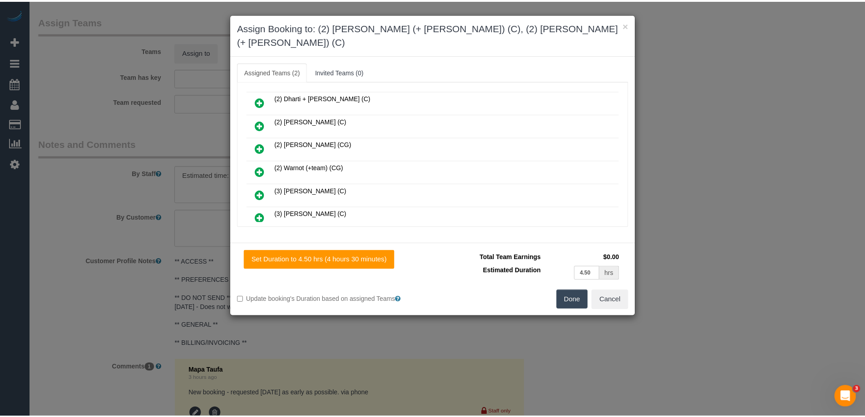
scroll to position [0, 0]
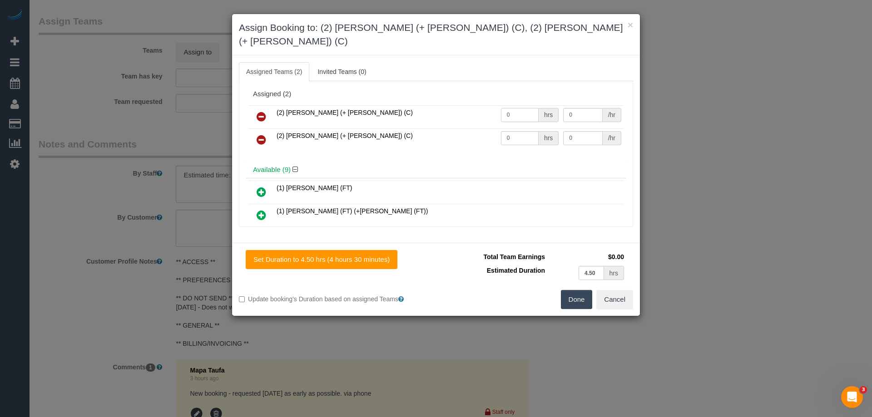
click at [518, 108] on input "0" at bounding box center [520, 115] width 38 height 14
type input "1"
click at [523, 131] on input "0" at bounding box center [520, 138] width 38 height 14
type input "1"
click at [594, 108] on input "0" at bounding box center [582, 115] width 39 height 14
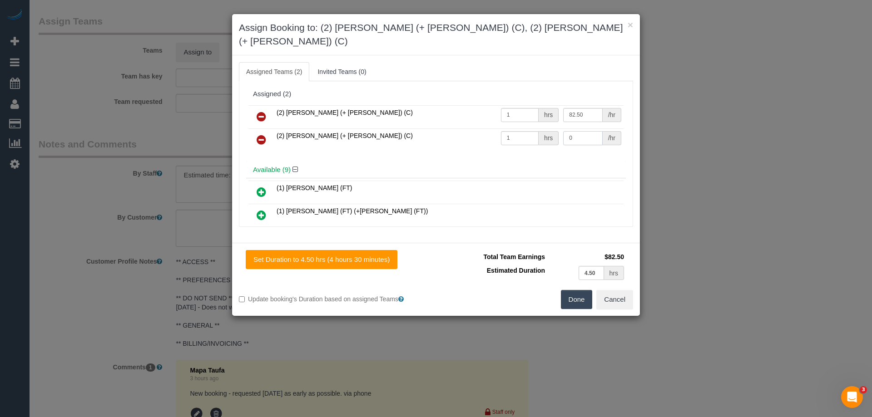
type input "82.5"
click at [582, 131] on input "0" at bounding box center [582, 138] width 39 height 14
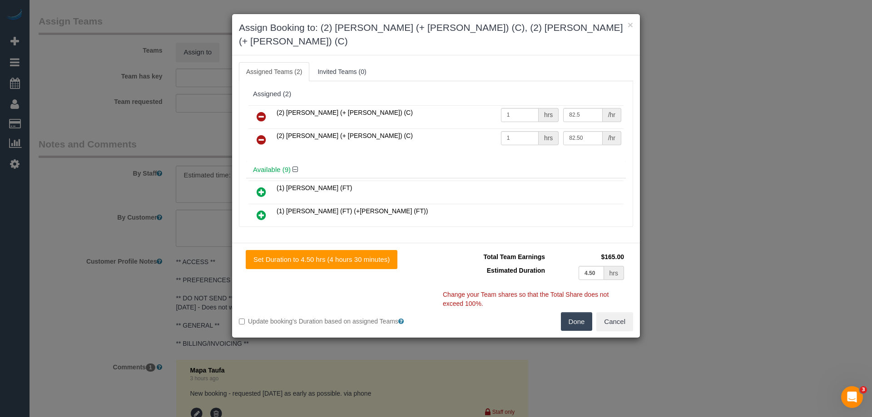
type input "82.5"
click at [571, 312] on button "Done" at bounding box center [577, 321] width 32 height 19
click at [571, 311] on div "× Assign Booking to: (2) Chirag (+ Shachi) (C), (2) Shachi (+ Chirag) (C) Assig…" at bounding box center [436, 208] width 872 height 417
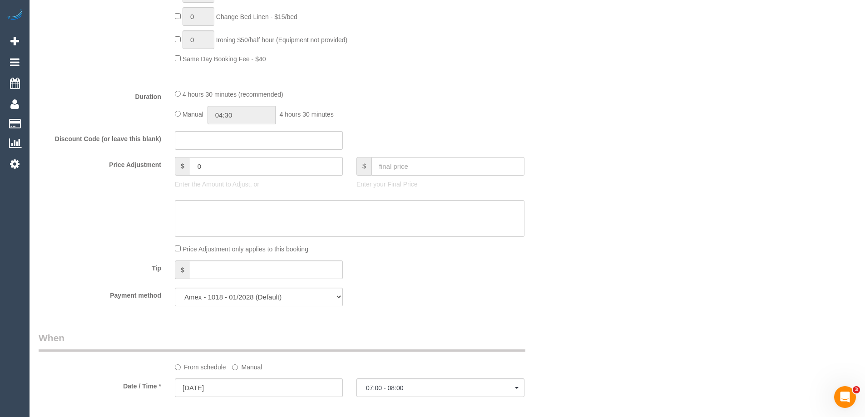
scroll to position [636, 0]
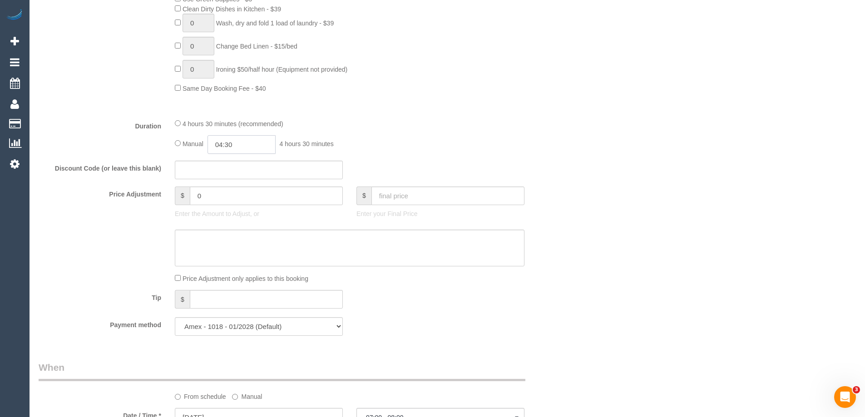
click at [240, 148] on input "04:30" at bounding box center [241, 144] width 68 height 19
click at [236, 175] on li "02:30" at bounding box center [231, 179] width 40 height 12
click at [247, 149] on input "02:30" at bounding box center [241, 144] width 68 height 19
type input "02:15"
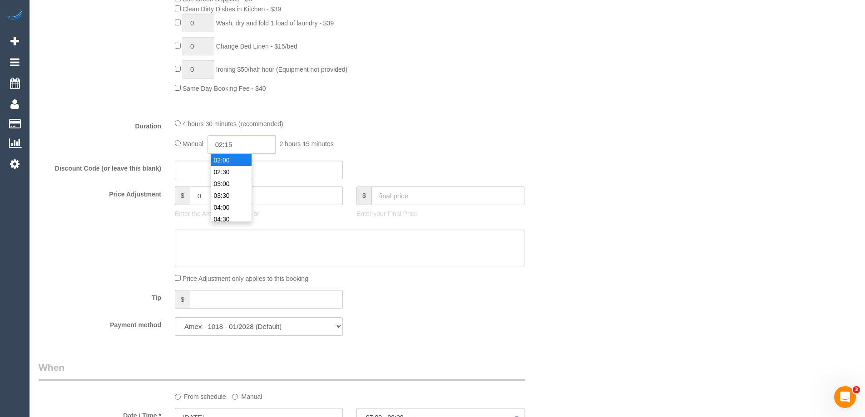
select select "spot10"
type input "02:15"
click at [497, 147] on div "Manual 02:15 2 hours 15 minutes" at bounding box center [350, 144] width 350 height 19
select select "spot19"
select select "spot28"
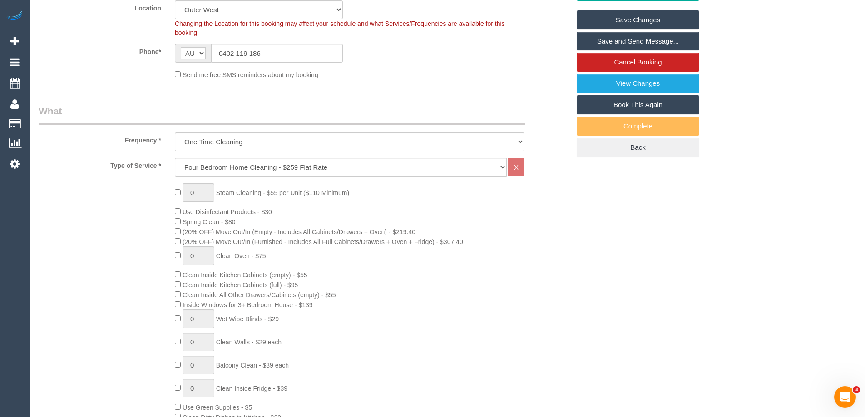
scroll to position [8, 0]
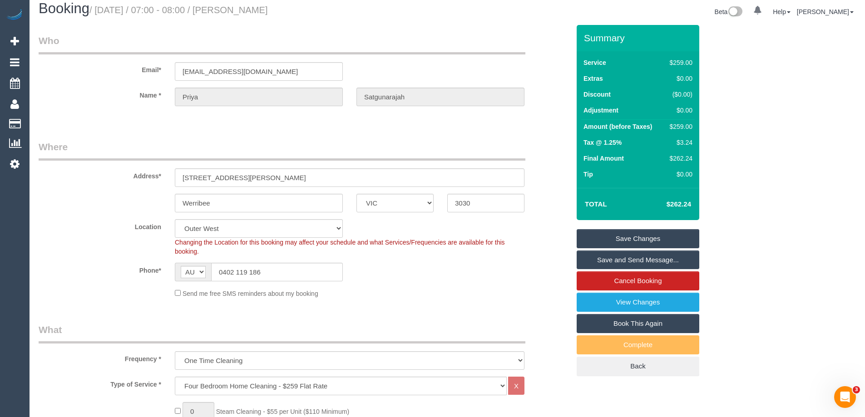
select select "spot37"
select select "spot46"
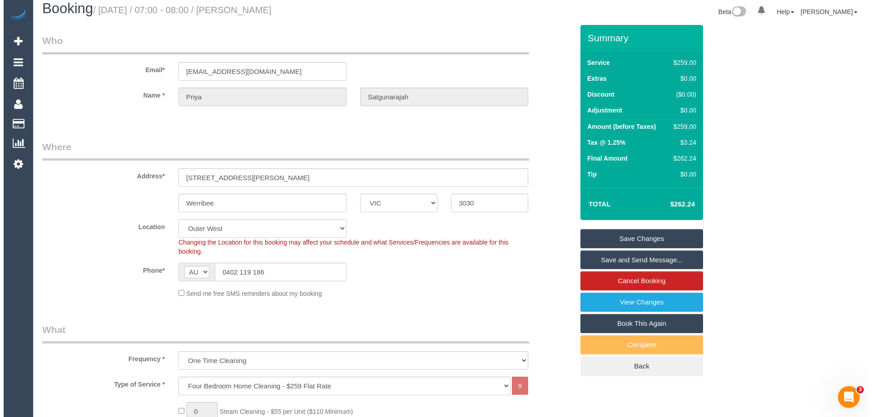
scroll to position [0, 0]
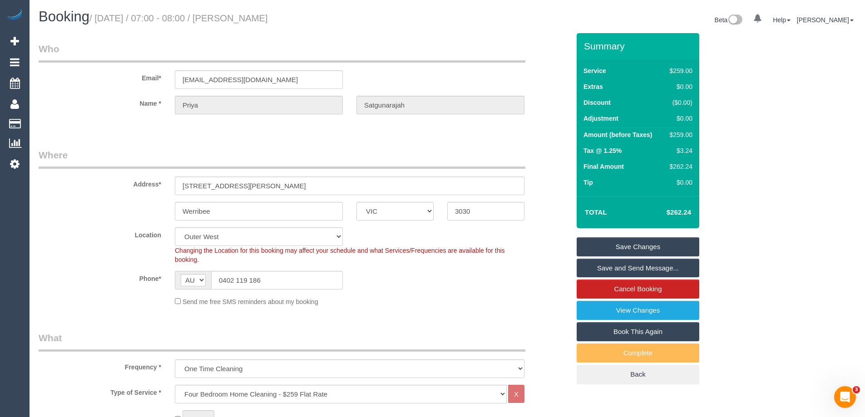
click at [428, 291] on sui-booking-location "Location Office City East (North) East (South) Inner East Inner North (East) In…" at bounding box center [304, 266] width 531 height 79
click at [646, 266] on link "Save and Send Message..." at bounding box center [638, 268] width 123 height 19
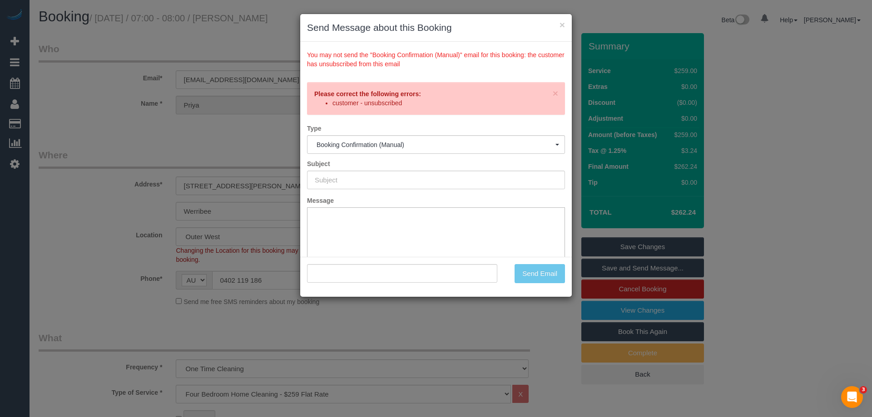
click at [527, 28] on h3 "Send Message about this Booking" at bounding box center [436, 28] width 258 height 14
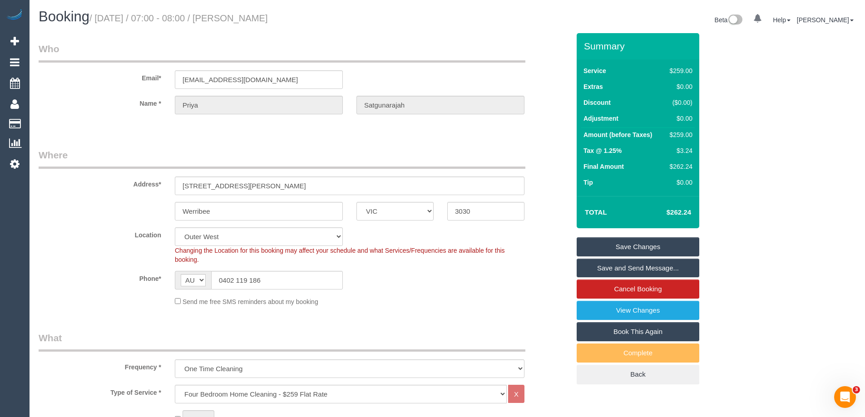
click at [631, 241] on link "Save Changes" at bounding box center [638, 246] width 123 height 19
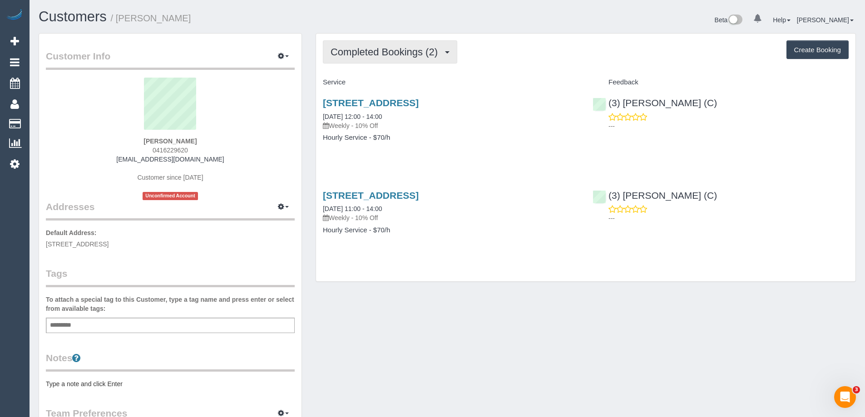
click at [441, 47] on span "Completed Bookings (2)" at bounding box center [387, 51] width 112 height 11
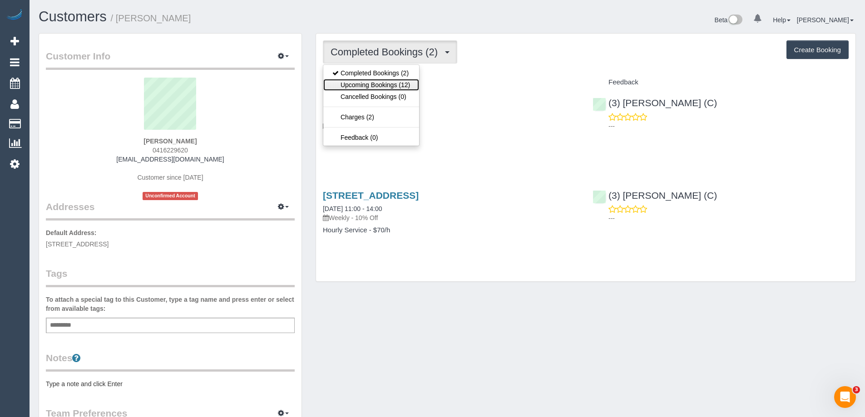
click at [405, 84] on link "Upcoming Bookings (12)" at bounding box center [371, 85] width 96 height 12
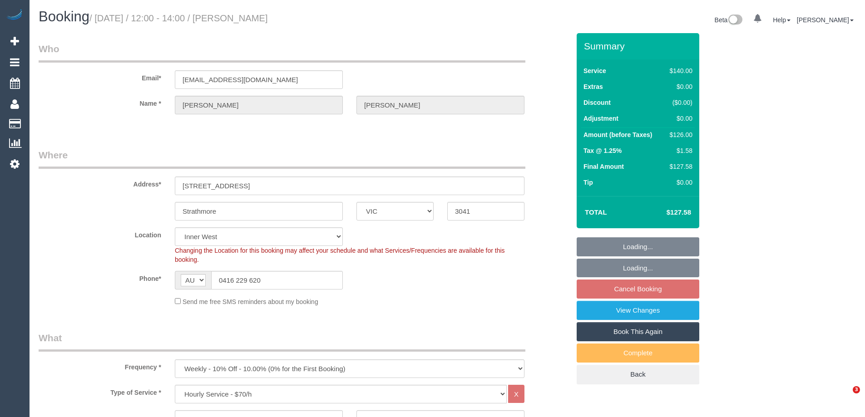
select select "VIC"
select select "spot4"
select select "number:28"
select select "number:16"
select select "number:18"
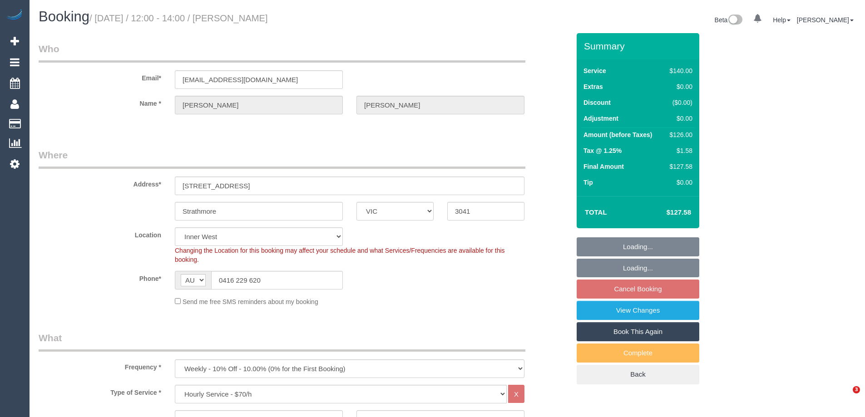
select select "number:22"
select select "number:35"
select select "number:26"
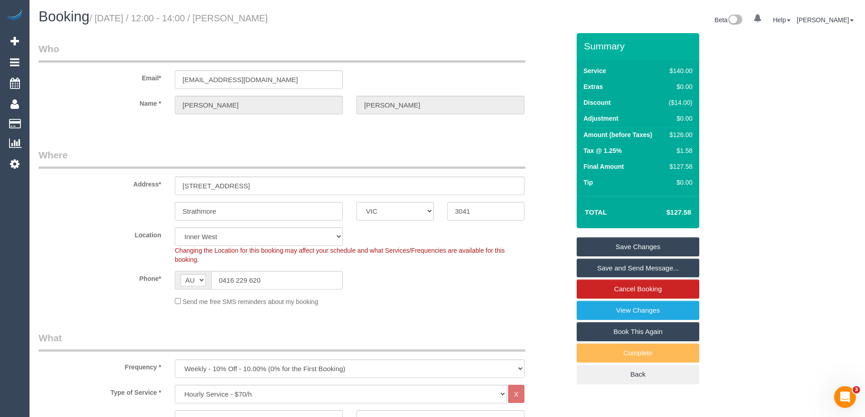
drag, startPoint x: 307, startPoint y: 21, endPoint x: 235, endPoint y: 22, distance: 72.7
click at [235, 22] on h1 "Booking / [DATE] / 12:00 - 14:00 / [PERSON_NAME]" at bounding box center [240, 16] width 402 height 15
click at [387, 292] on sui-booking-location "Location [GEOGRAPHIC_DATA] (North) East (South) [GEOGRAPHIC_DATA] (East) [GEOGR…" at bounding box center [304, 266] width 531 height 79
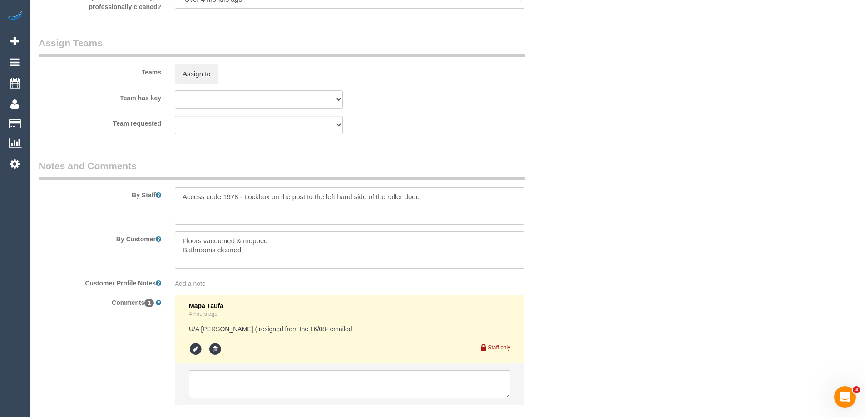
scroll to position [1370, 0]
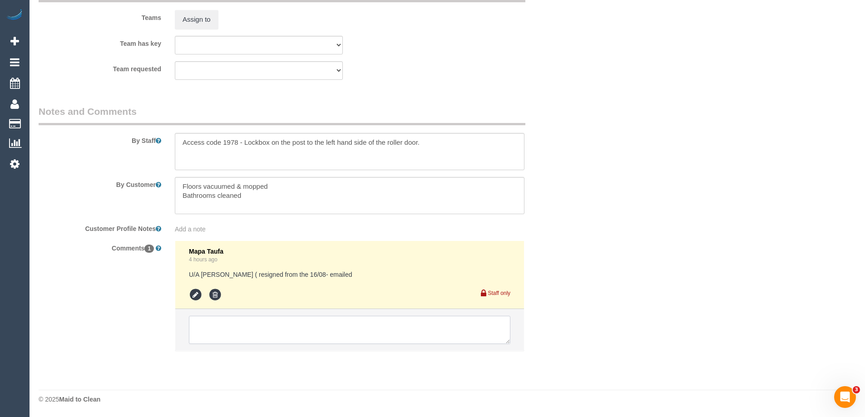
click at [224, 327] on textarea at bounding box center [349, 330] width 321 height 28
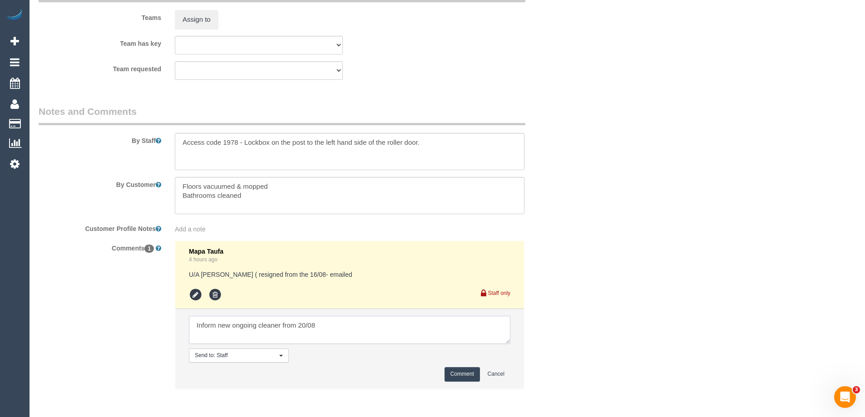
type textarea "Inform new ongoing cleaner from 20/08"
click at [466, 374] on button "Comment" at bounding box center [461, 374] width 35 height 14
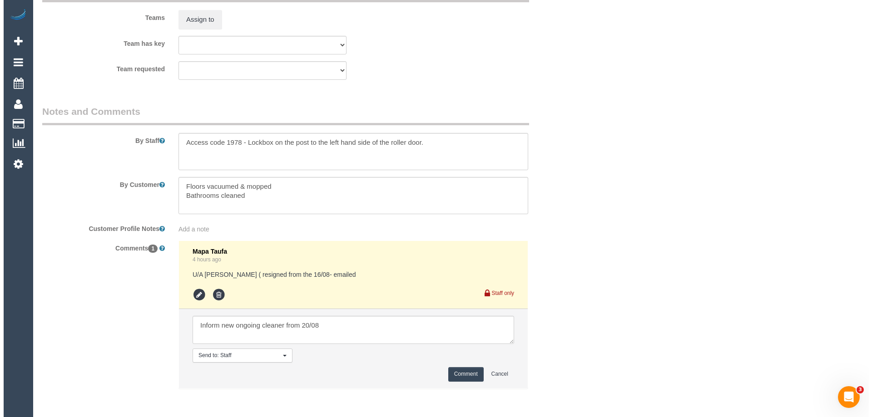
scroll to position [1189, 0]
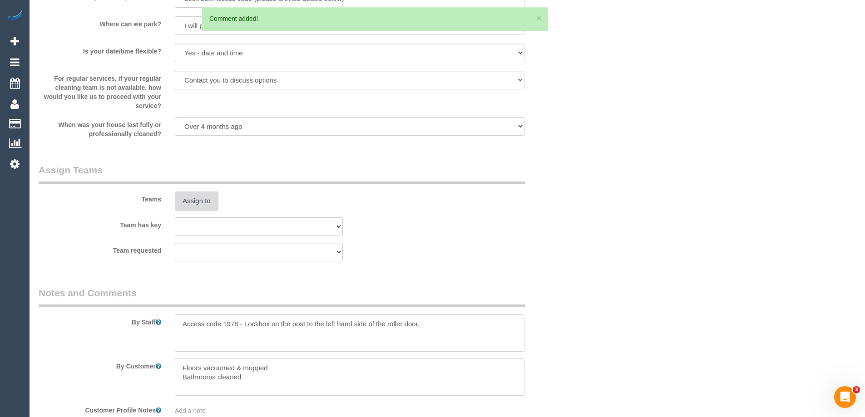
click at [198, 197] on button "Assign to" at bounding box center [197, 201] width 44 height 19
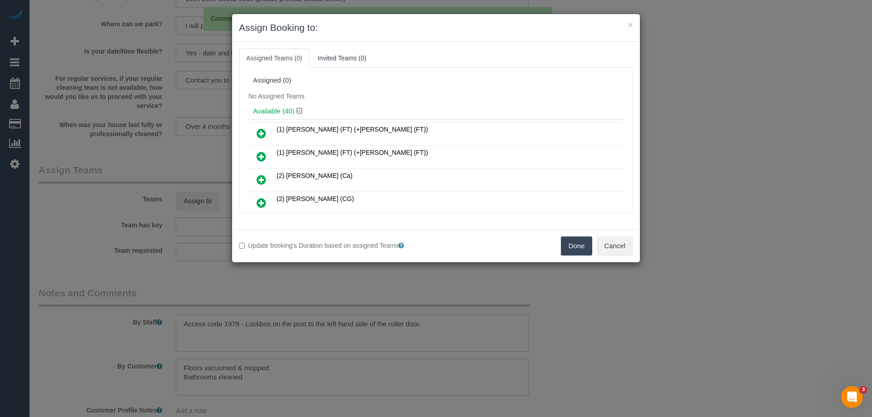
click at [383, 100] on div "No Assigned Teams" at bounding box center [436, 96] width 380 height 14
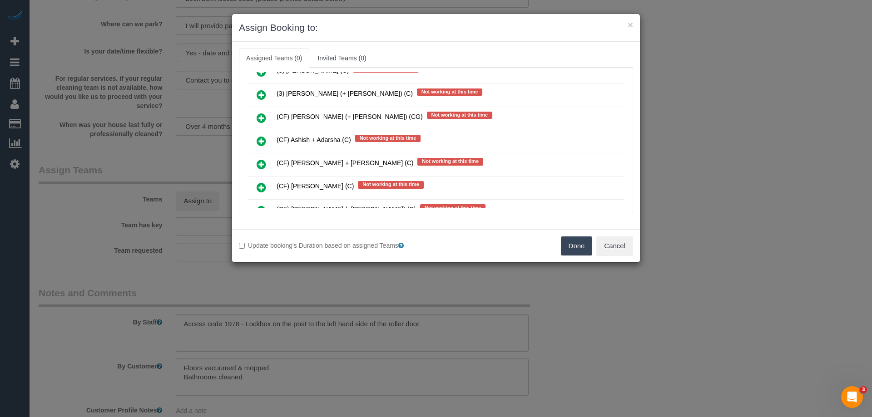
scroll to position [2695, 0]
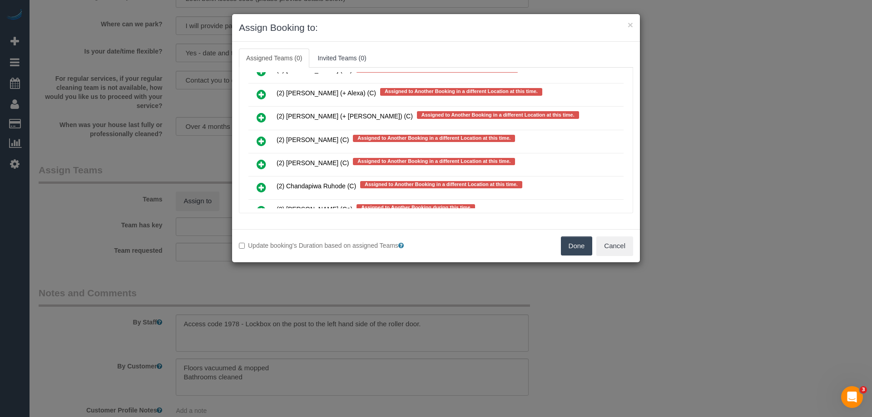
click at [262, 139] on icon at bounding box center [262, 141] width 10 height 11
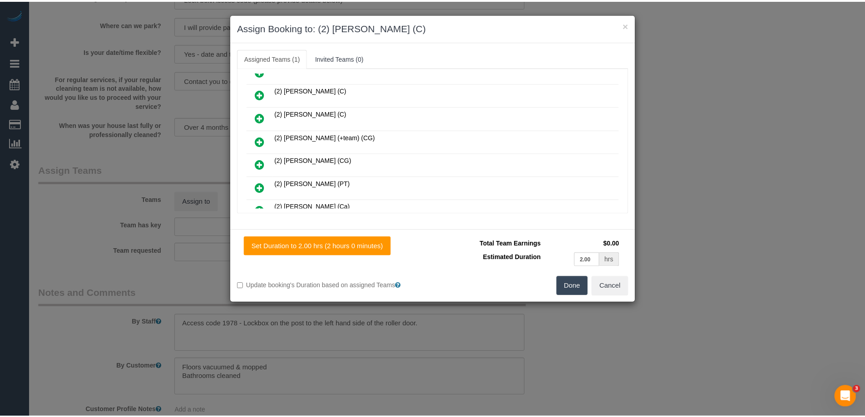
scroll to position [0, 0]
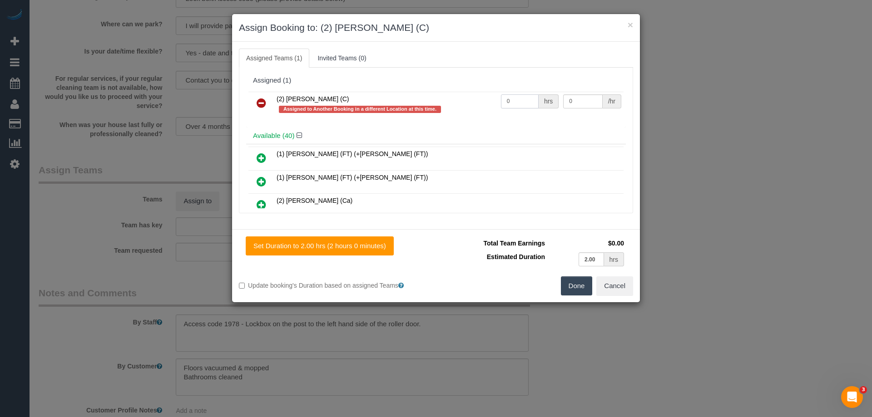
click at [517, 102] on input "0" at bounding box center [520, 101] width 38 height 14
type input "2"
click at [579, 104] on input "0" at bounding box center [582, 101] width 39 height 14
type input "37.5"
click at [576, 284] on button "Done" at bounding box center [577, 285] width 32 height 19
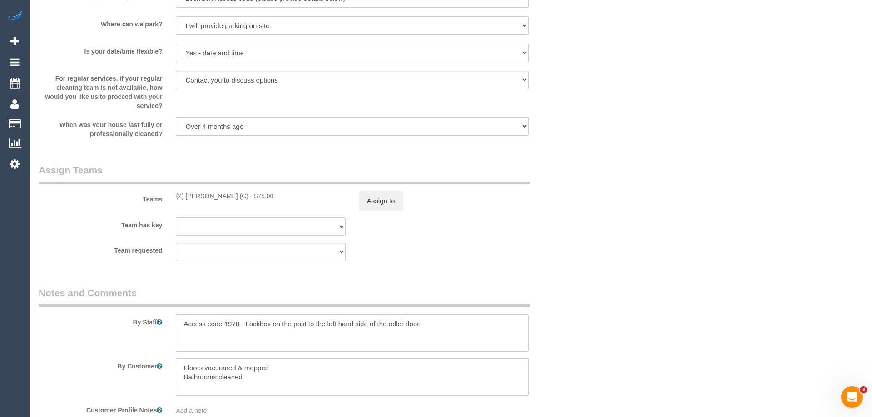
click at [576, 284] on div "× Assign Booking to: (2) Ashik Miah (C) Assigned Teams (1) Invited Teams (0) As…" at bounding box center [436, 208] width 872 height 417
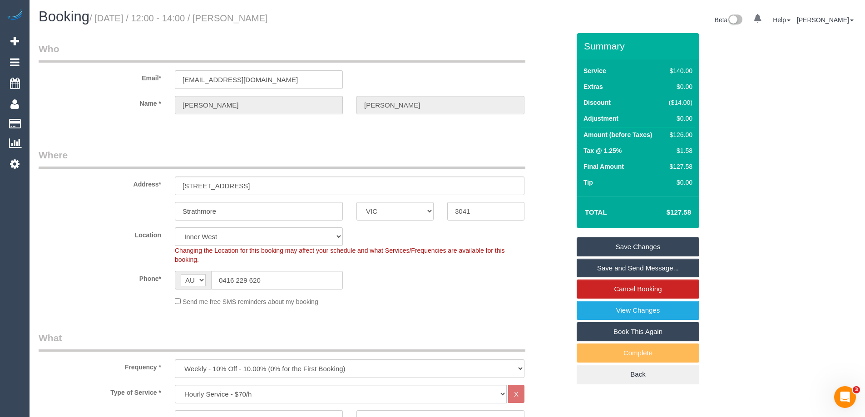
click at [612, 246] on link "Save Changes" at bounding box center [638, 246] width 123 height 19
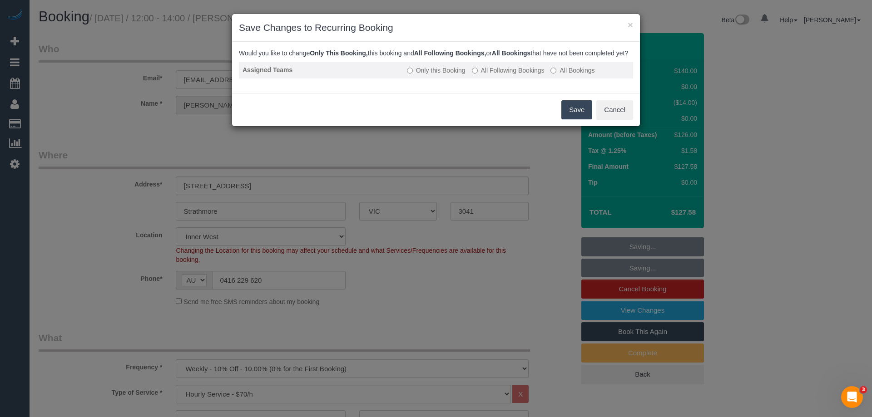
click at [518, 75] on label "All Following Bookings" at bounding box center [508, 70] width 73 height 9
click at [575, 117] on button "Save" at bounding box center [576, 109] width 31 height 19
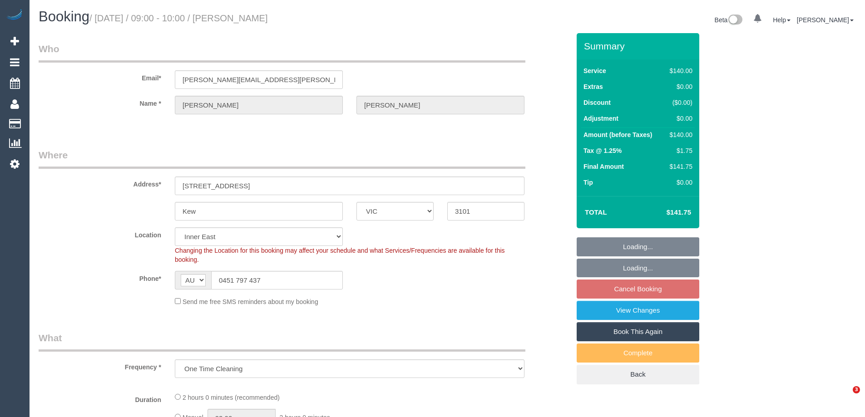
select select "VIC"
select select "string:stripe-pm_1RtgNE2GScqysDRVUirl8EZJ"
select select "number:30"
select select "number:14"
select select "number:19"
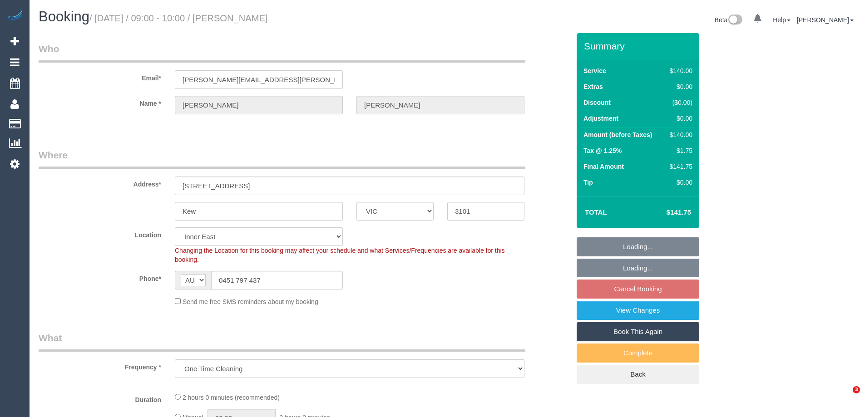
select select "number:22"
select select "object:1468"
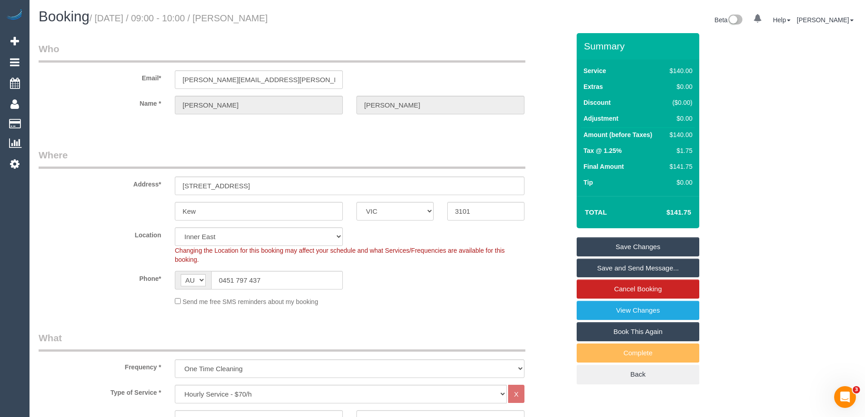
drag, startPoint x: 301, startPoint y: 21, endPoint x: 233, endPoint y: 23, distance: 67.2
click at [233, 23] on h1 "Booking / [DATE] / 09:00 - 10:00 / [PERSON_NAME]" at bounding box center [240, 16] width 402 height 15
click at [417, 300] on div "Send me free SMS reminders about my booking" at bounding box center [349, 301] width 363 height 10
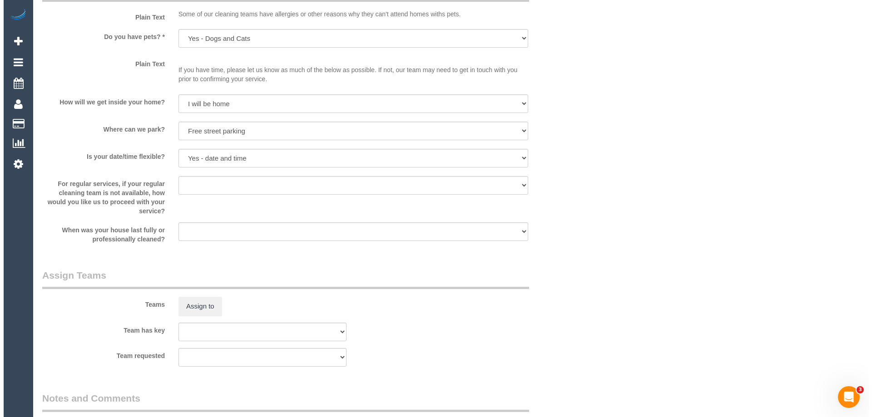
scroll to position [1180, 0]
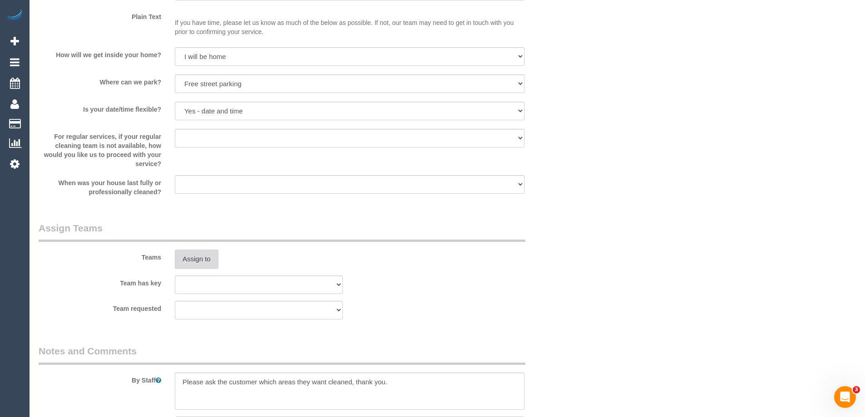
click at [199, 266] on button "Assign to" at bounding box center [197, 259] width 44 height 19
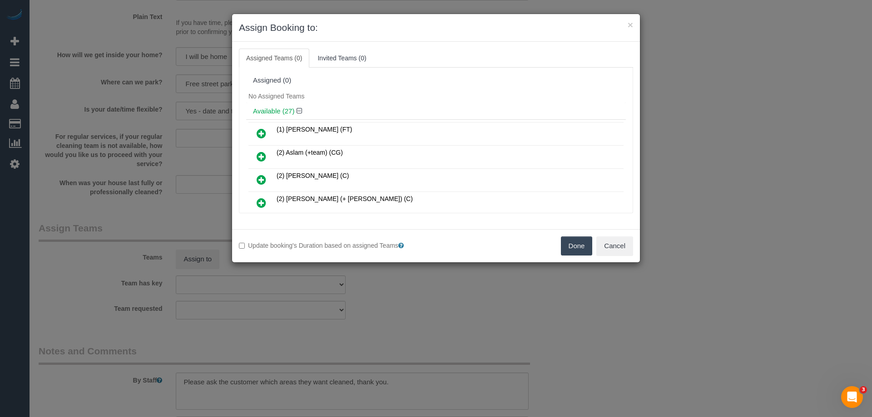
click at [389, 95] on div "No Assigned Teams" at bounding box center [436, 96] width 380 height 14
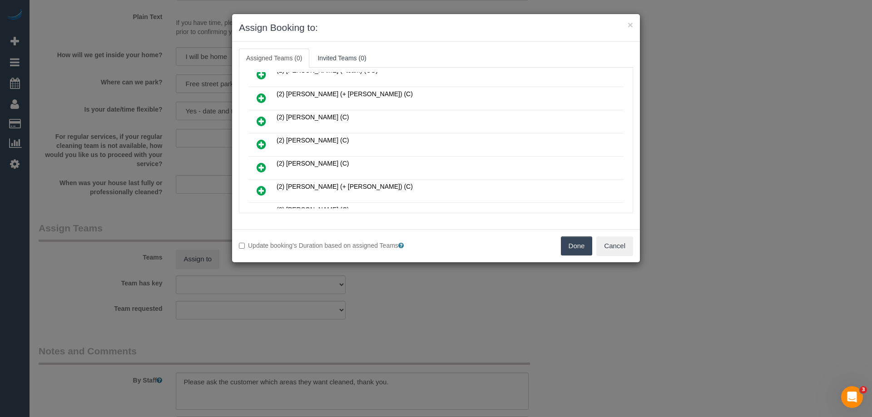
drag, startPoint x: 266, startPoint y: 143, endPoint x: 259, endPoint y: 142, distance: 6.4
click at [265, 143] on icon at bounding box center [262, 144] width 10 height 11
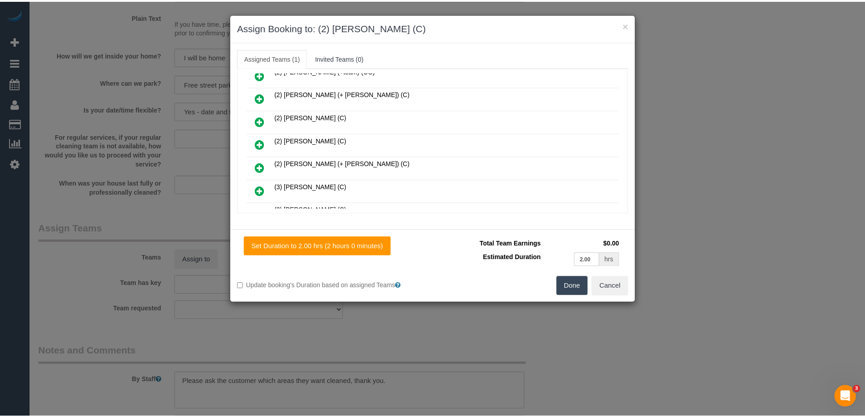
scroll to position [0, 0]
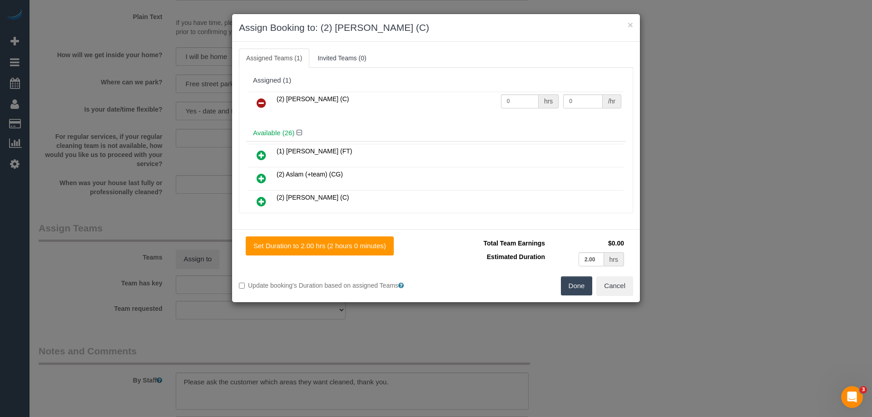
click at [531, 92] on td "0 hrs" at bounding box center [529, 103] width 63 height 23
click at [521, 111] on td "0 hrs" at bounding box center [529, 103] width 63 height 23
click at [522, 100] on input "0" at bounding box center [520, 101] width 38 height 14
type input "2"
click at [586, 99] on input "0" at bounding box center [582, 101] width 39 height 14
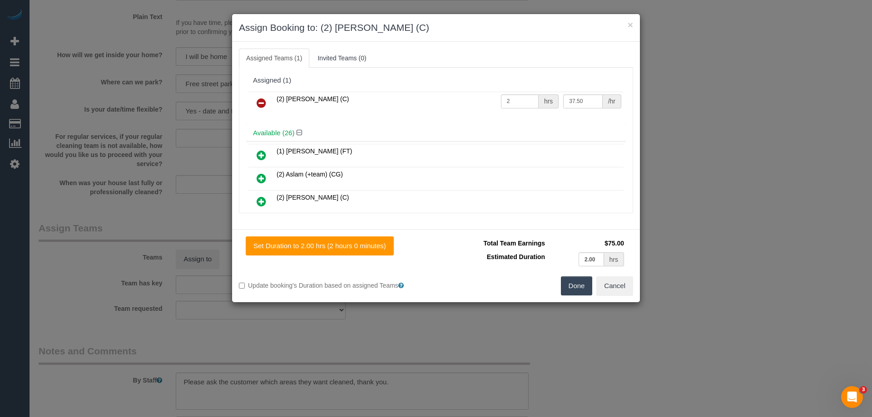
type input "37.5"
click at [576, 291] on button "Done" at bounding box center [577, 285] width 32 height 19
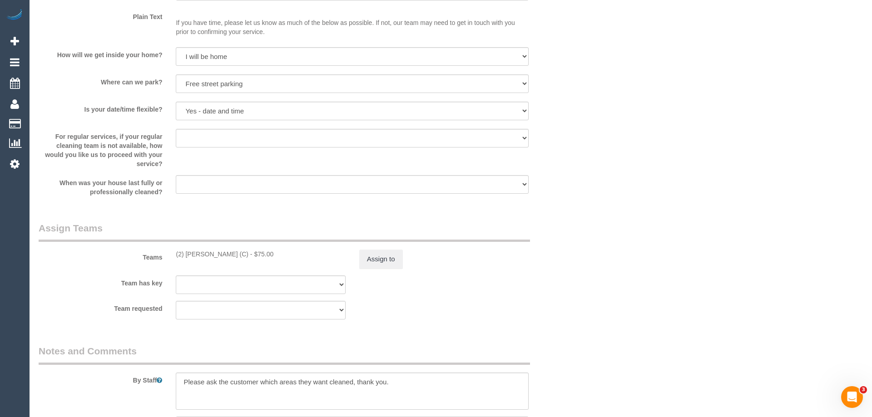
click at [576, 291] on div "× Assign Booking to: (2) Nadine Young (C) Assigned Teams (1) Invited Teams (0) …" at bounding box center [436, 208] width 872 height 417
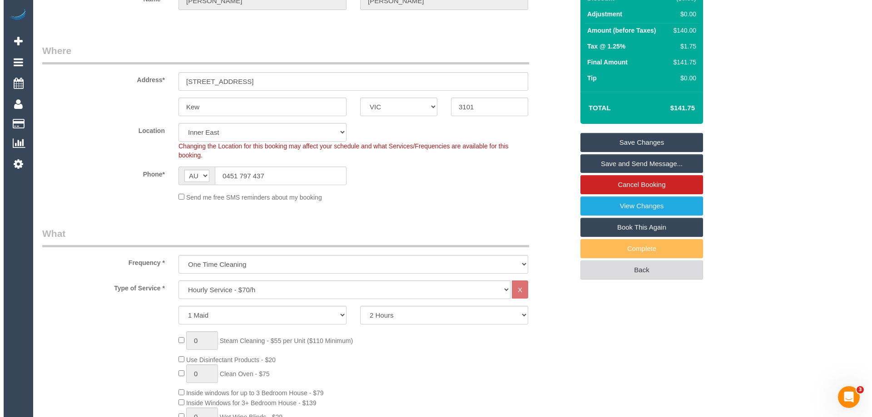
scroll to position [91, 0]
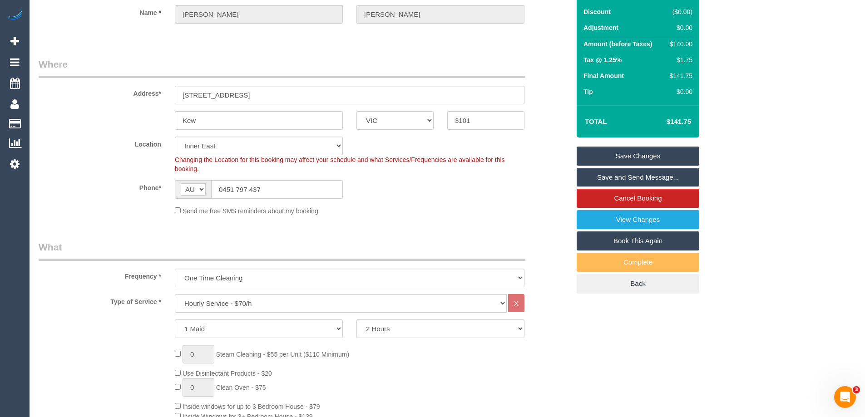
click at [644, 175] on link "Save and Send Message..." at bounding box center [638, 177] width 123 height 19
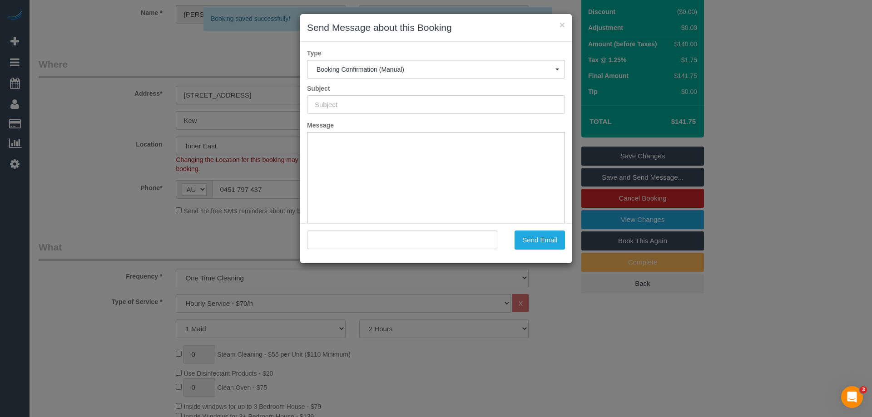
type input "Booking Confirmed"
type input ""Sandy Iyngkaran" <sandy.iyngkaran@gmail.com>"
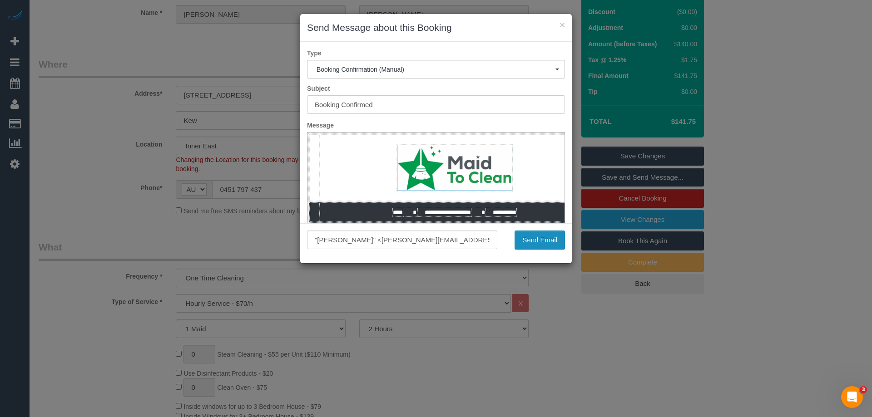
click at [552, 241] on button "Send Email" at bounding box center [539, 240] width 50 height 19
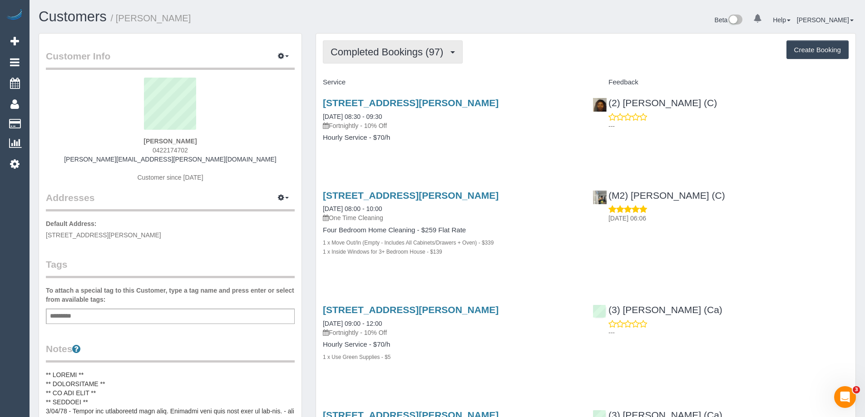
click at [393, 52] on span "Completed Bookings (97)" at bounding box center [389, 51] width 117 height 11
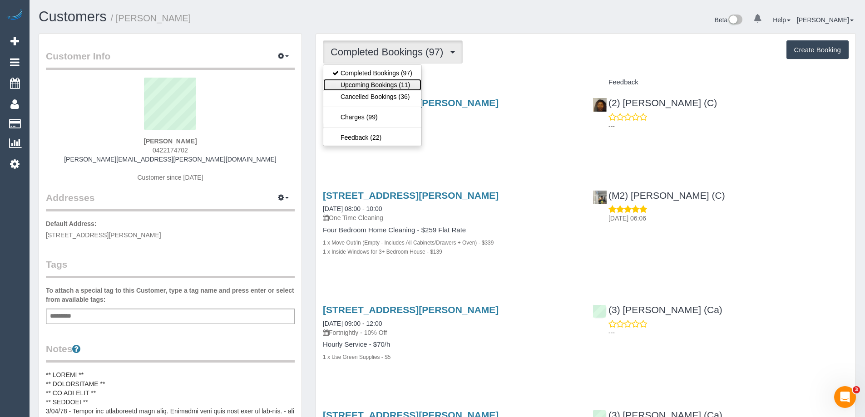
click at [382, 89] on link "Upcoming Bookings (11)" at bounding box center [372, 85] width 98 height 12
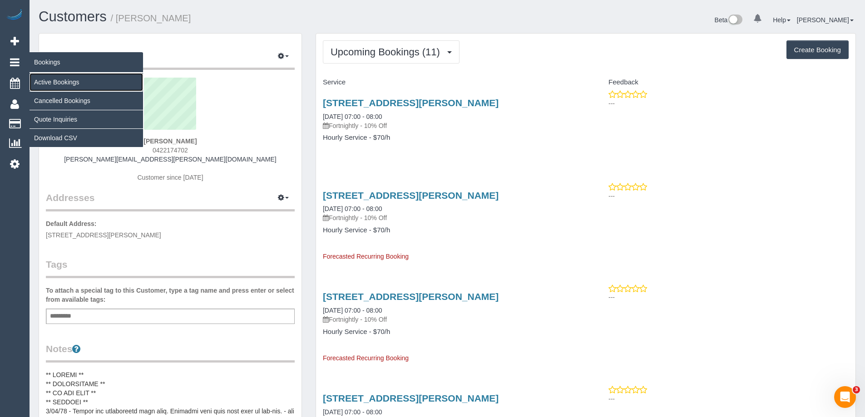
click at [40, 81] on link "Active Bookings" at bounding box center [86, 82] width 113 height 18
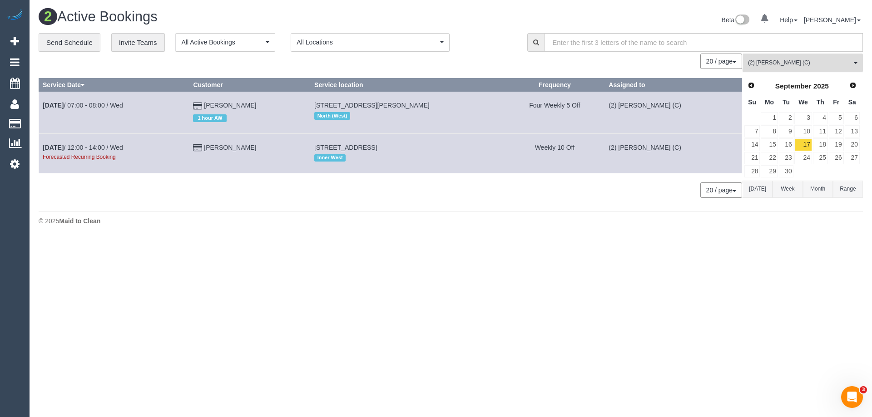
click at [795, 65] on span "(2) [PERSON_NAME] (C)" at bounding box center [800, 63] width 104 height 8
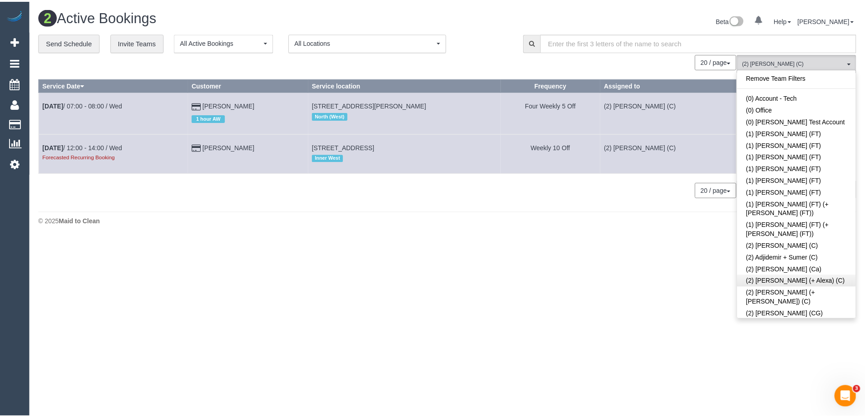
scroll to position [140, 0]
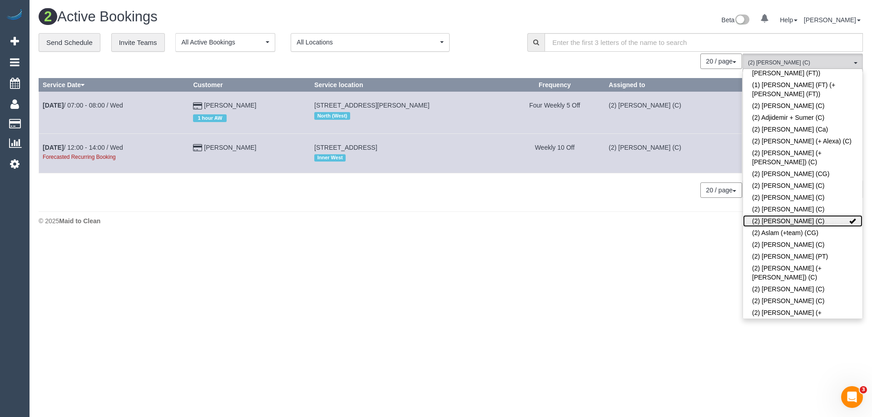
click at [773, 215] on link "(2) [PERSON_NAME] (C)" at bounding box center [802, 221] width 119 height 12
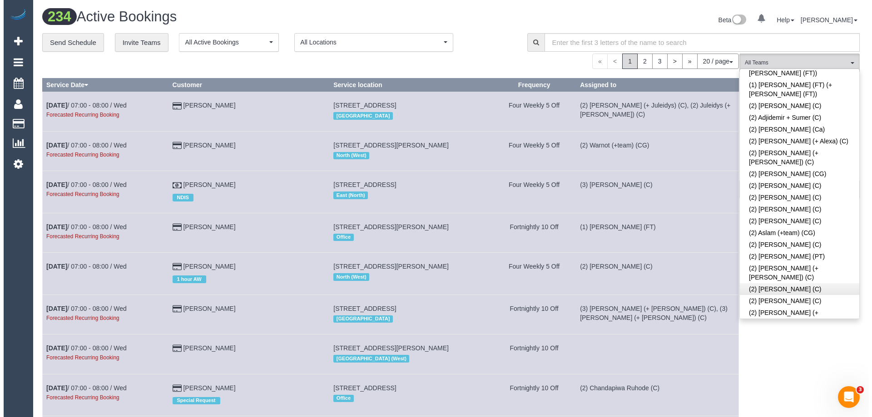
scroll to position [895, 0]
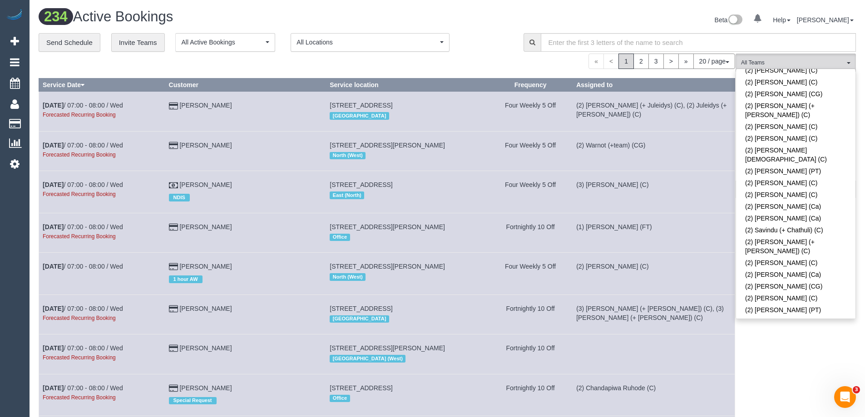
click at [805, 360] on link "(3) [PERSON_NAME] (C)" at bounding box center [795, 366] width 119 height 12
click at [617, 11] on div "Beta 0 Your Notifications You have 0 alerts Help Help Docs Take a Tour Contact …" at bounding box center [654, 21] width 415 height 24
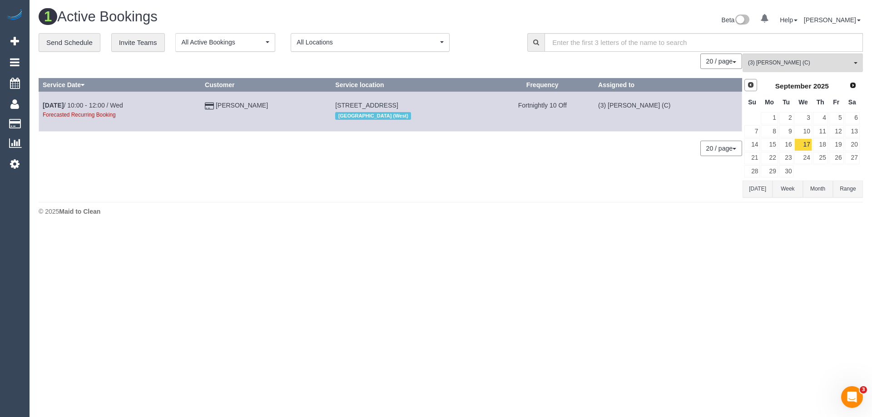
click at [750, 86] on span "Prev" at bounding box center [750, 84] width 7 height 7
click at [803, 157] on link "20" at bounding box center [802, 158] width 17 height 12
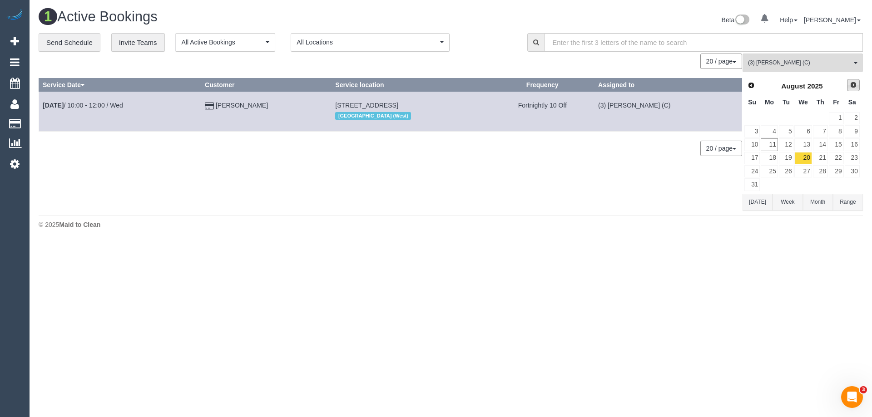
click at [850, 89] on span "Next" at bounding box center [852, 84] width 7 height 7
click at [806, 118] on link "3" at bounding box center [802, 118] width 17 height 12
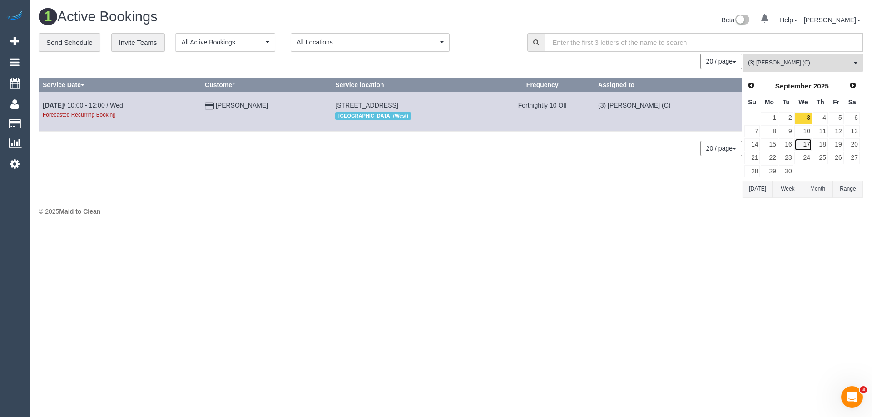
click at [805, 142] on link "17" at bounding box center [802, 144] width 17 height 12
click at [854, 84] on span "Next" at bounding box center [852, 84] width 7 height 7
click at [807, 117] on link "1" at bounding box center [802, 118] width 17 height 12
click at [806, 147] on link "15" at bounding box center [802, 144] width 17 height 12
click at [823, 62] on span "(3) Abhishek Nagure (C)" at bounding box center [800, 63] width 104 height 8
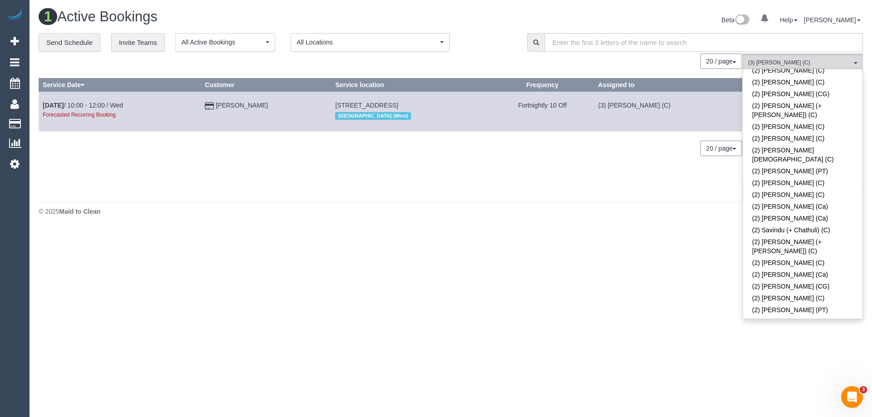
click at [794, 360] on link "(3) Abhishek Nagure (C)" at bounding box center [802, 366] width 119 height 12
click at [773, 408] on link "(3) [PERSON_NAME] (C)" at bounding box center [802, 414] width 119 height 12
click at [644, 22] on div "Beta 0 Your Notifications You have 0 alerts Help Help Docs Take a Tour Contact …" at bounding box center [660, 21] width 419 height 24
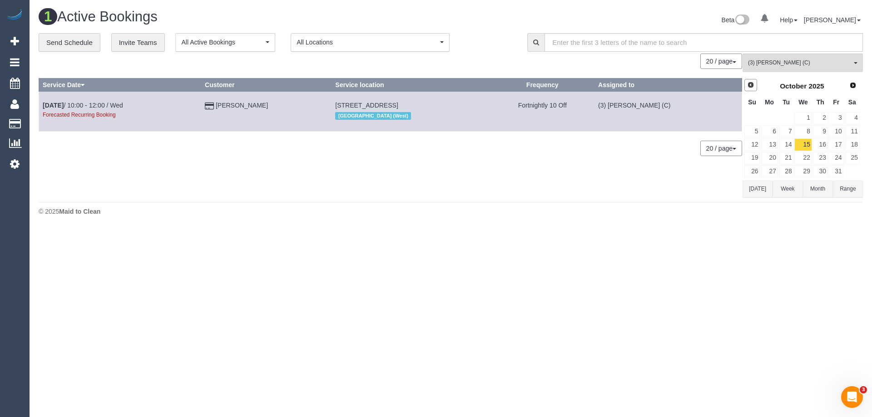
click at [752, 84] on span "Prev" at bounding box center [750, 84] width 7 height 7
click at [804, 155] on link "20" at bounding box center [802, 158] width 17 height 12
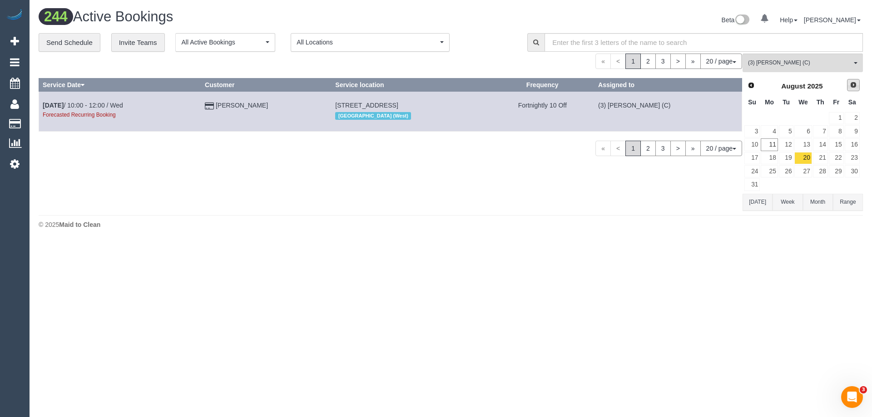
click at [850, 84] on span "Next" at bounding box center [852, 84] width 7 height 7
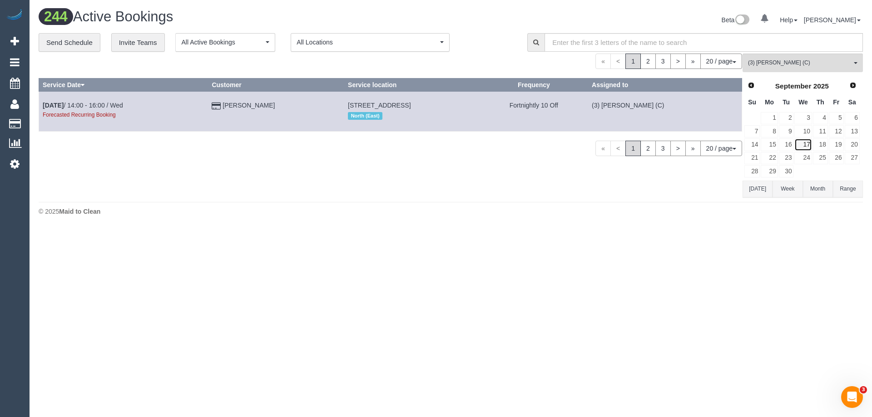
click at [808, 141] on link "17" at bounding box center [802, 144] width 17 height 12
click at [800, 158] on link "24" at bounding box center [802, 158] width 17 height 12
click at [856, 84] on span "Next" at bounding box center [852, 84] width 7 height 7
click at [807, 143] on link "15" at bounding box center [802, 144] width 17 height 12
click at [855, 89] on link "Next" at bounding box center [853, 85] width 13 height 13
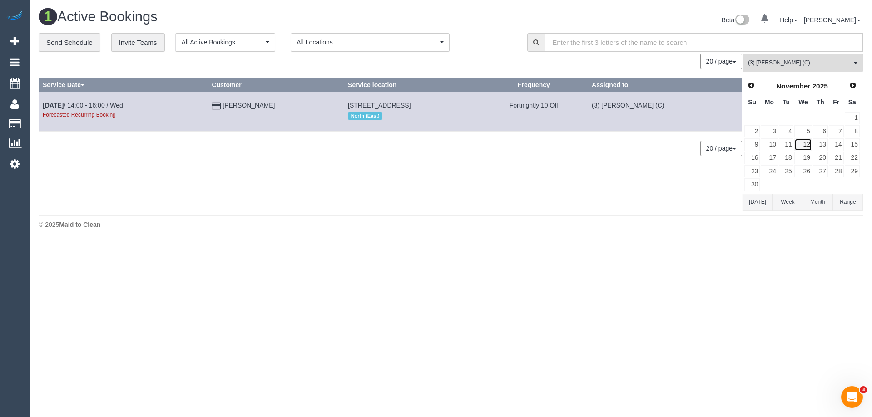
click at [806, 143] on link "12" at bounding box center [802, 144] width 17 height 12
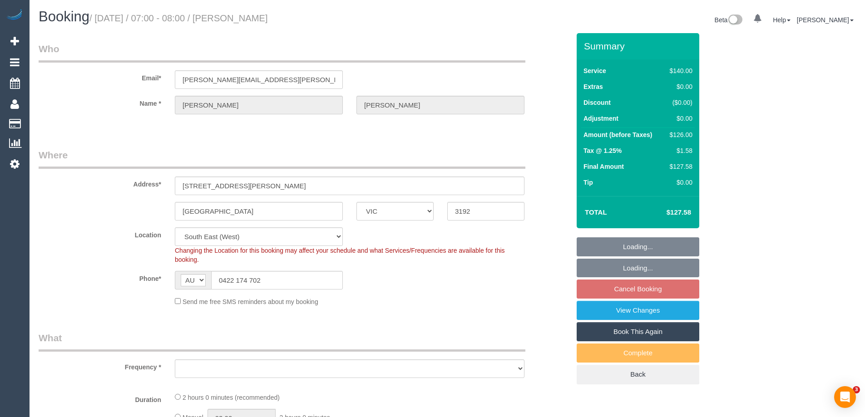
select select "VIC"
select select "object:524"
select select "string:stripe-pm_1KlqgR2GScqysDRVW22wAOOx"
select select "object:675"
select select "number:29"
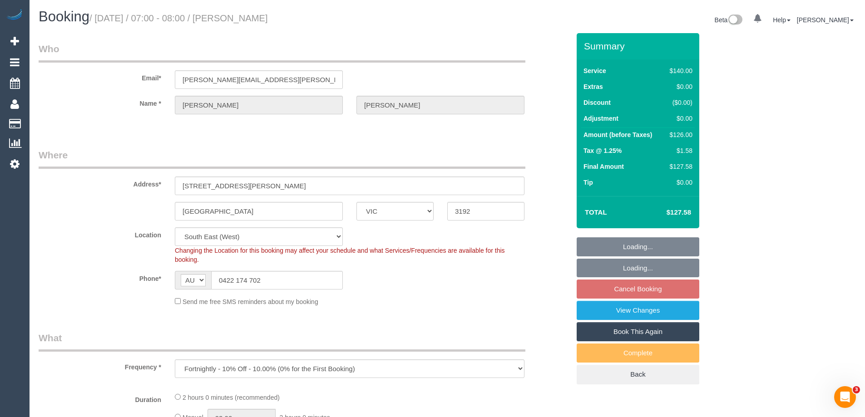
select select "number:14"
select select "number:19"
select select "number:36"
select select "number:34"
select select "number:12"
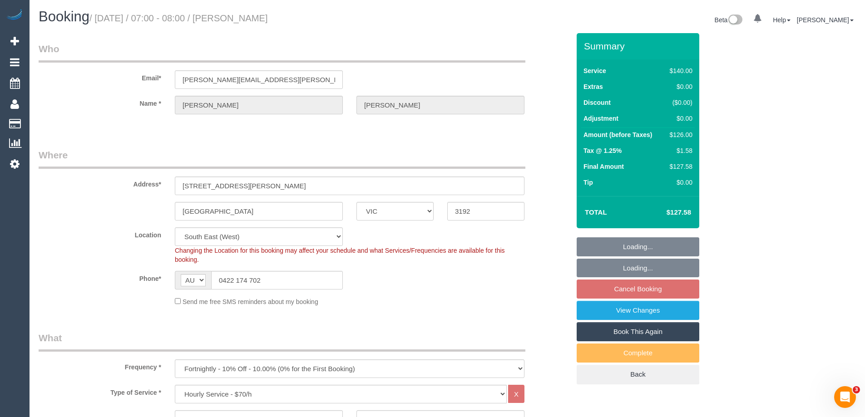
select select "spot1"
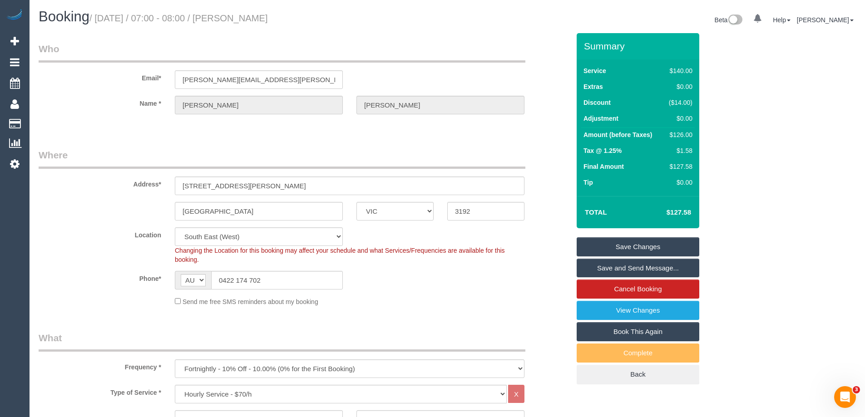
drag, startPoint x: 287, startPoint y: 20, endPoint x: 235, endPoint y: 19, distance: 52.7
click at [235, 19] on h1 "Booking / [DATE] / 07:00 - 08:00 / [PERSON_NAME]" at bounding box center [240, 16] width 402 height 15
copy small "[PERSON_NAME]"
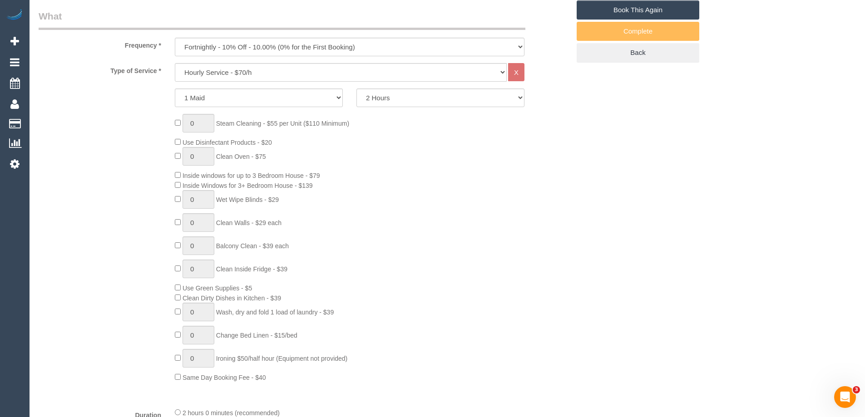
scroll to position [182, 0]
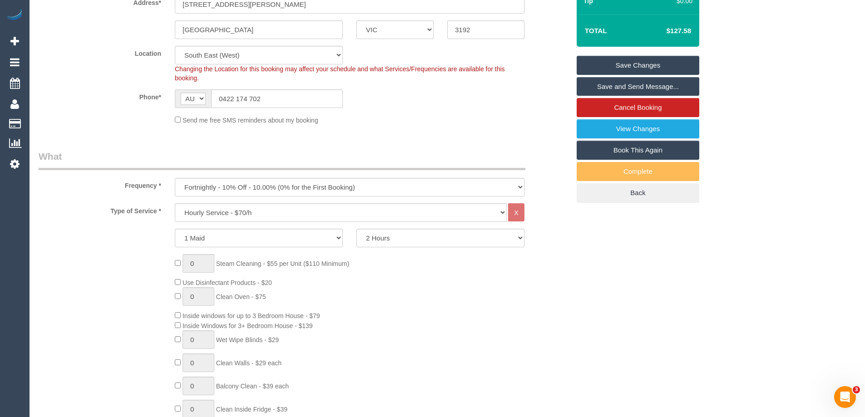
drag, startPoint x: 507, startPoint y: 316, endPoint x: 496, endPoint y: 325, distance: 14.8
click at [507, 316] on div "0 Steam Cleaning - $55 per Unit ($110 Minimum) Use Disinfectant Products - $20 …" at bounding box center [372, 388] width 409 height 268
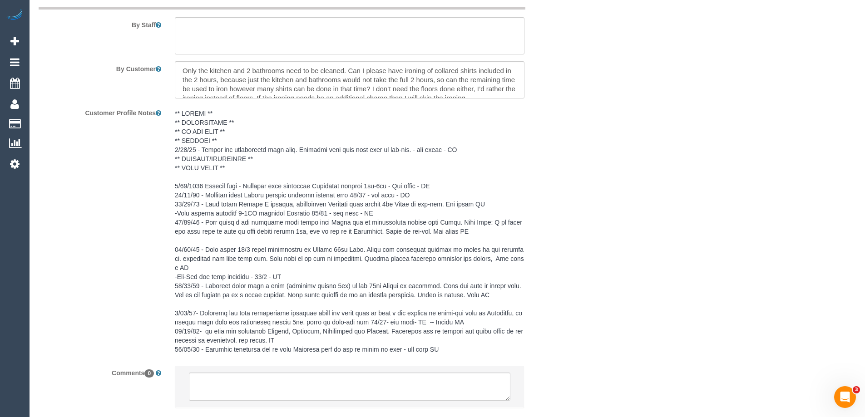
scroll to position [1534, 0]
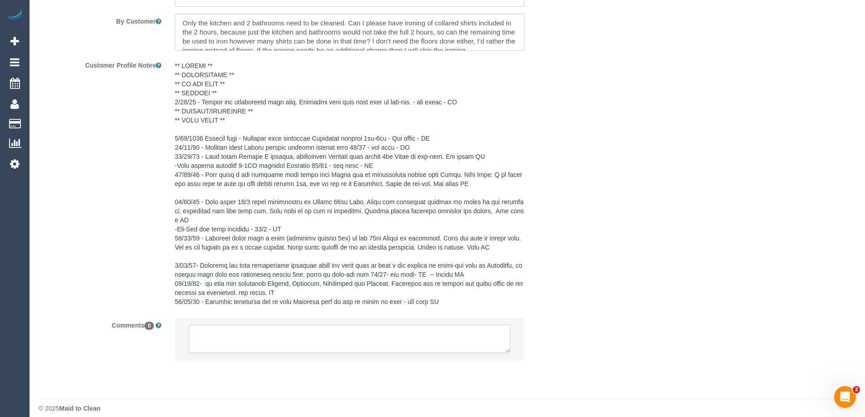
click at [217, 330] on textarea at bounding box center [349, 339] width 321 height 28
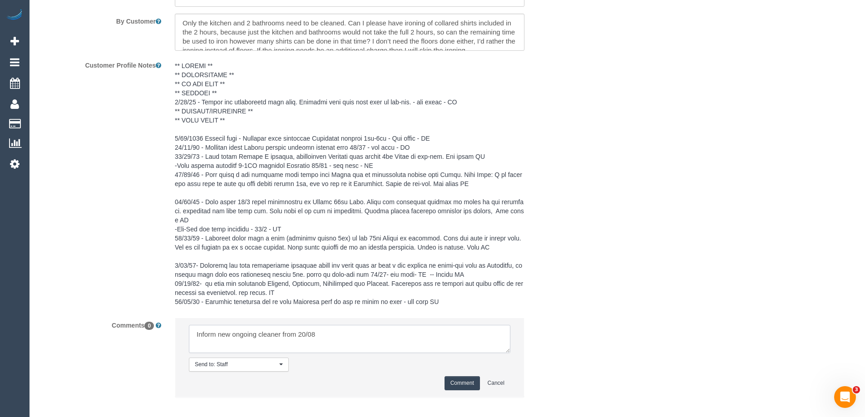
type textarea "Inform new ongoing cleaner from 20/08"
click at [462, 376] on button "Comment" at bounding box center [461, 383] width 35 height 14
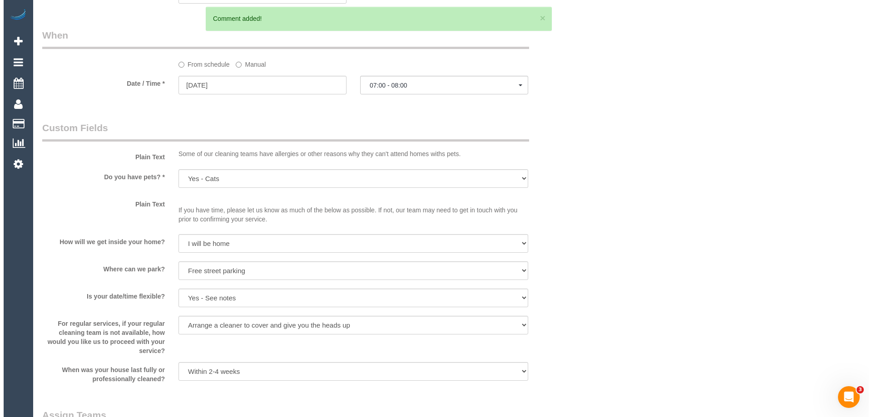
scroll to position [1125, 0]
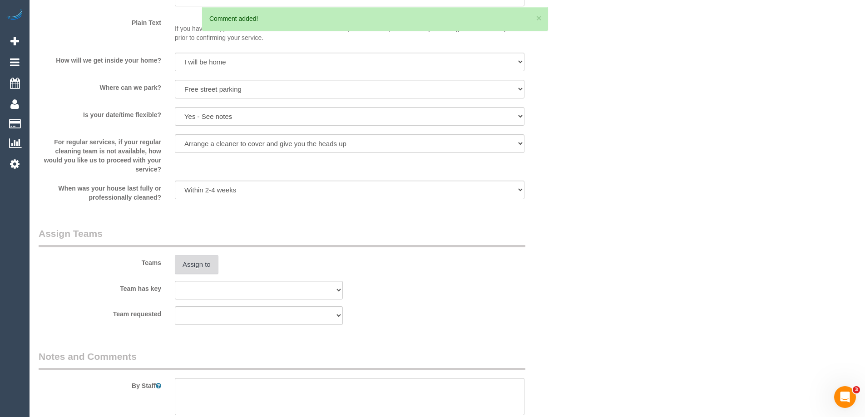
click at [198, 261] on button "Assign to" at bounding box center [197, 264] width 44 height 19
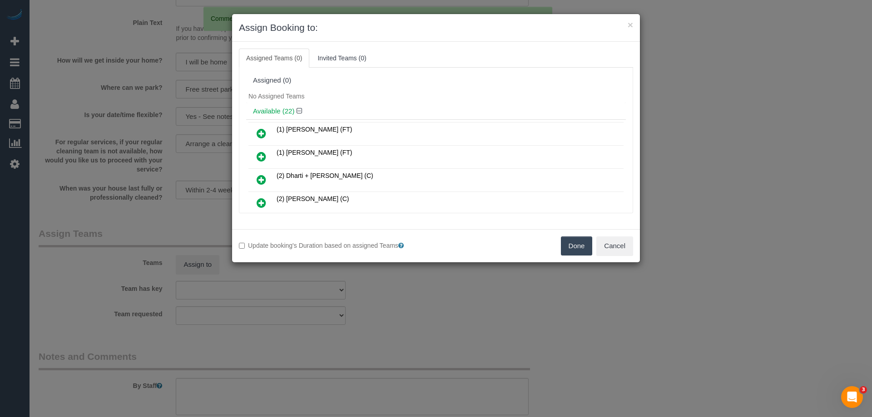
scroll to position [198, 0]
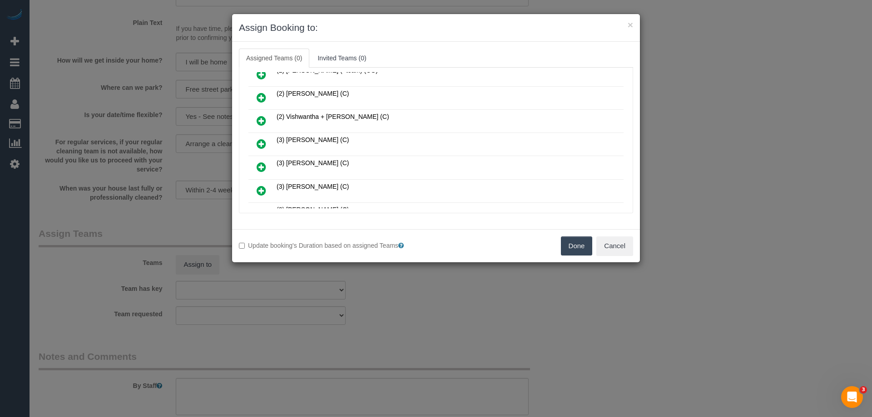
click at [261, 140] on icon at bounding box center [262, 143] width 10 height 11
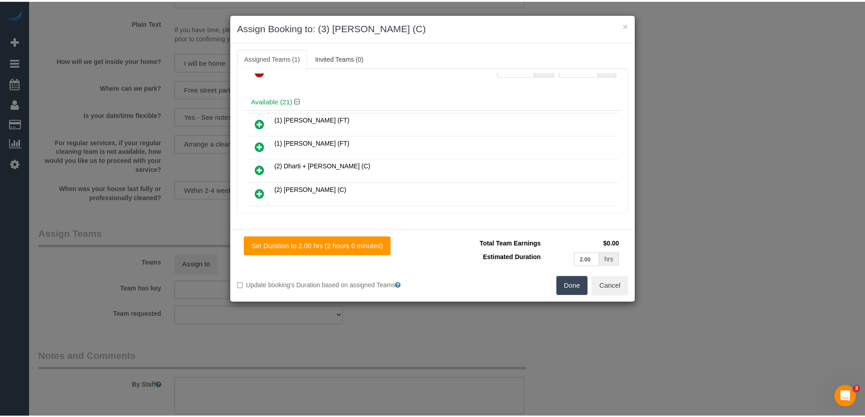
scroll to position [0, 0]
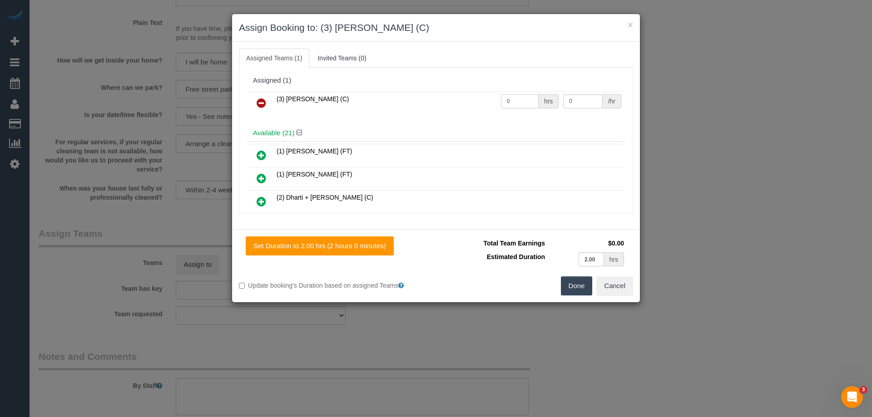
click at [521, 97] on input "0" at bounding box center [520, 101] width 38 height 14
type input "2"
click at [575, 102] on input "0" at bounding box center [582, 101] width 39 height 14
type input "35"
click at [577, 282] on button "Done" at bounding box center [577, 285] width 32 height 19
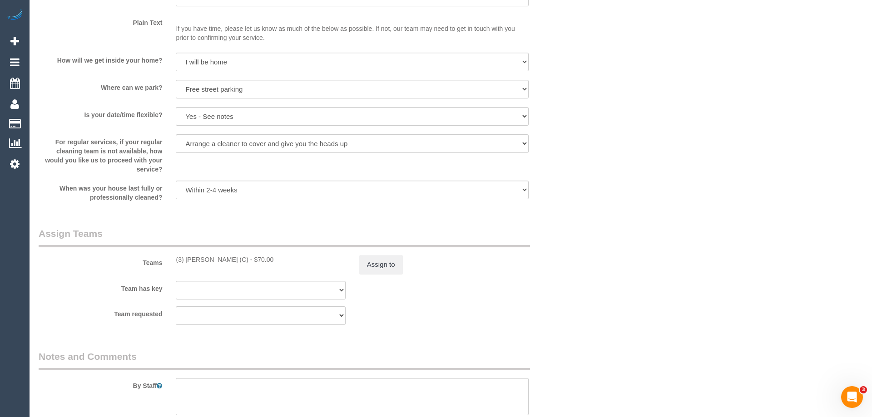
click at [577, 282] on div "× Assign Booking to: (3) Abhishek Nagure (C) Assigned Teams (1) Invited Teams (…" at bounding box center [436, 208] width 872 height 417
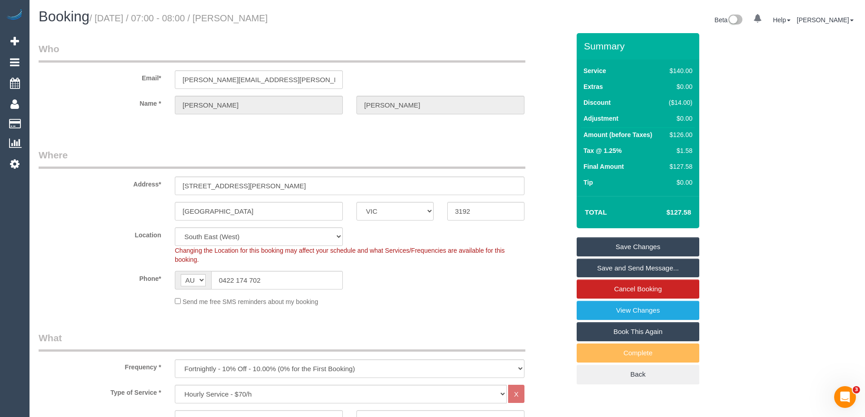
click at [613, 242] on link "Save Changes" at bounding box center [638, 246] width 123 height 19
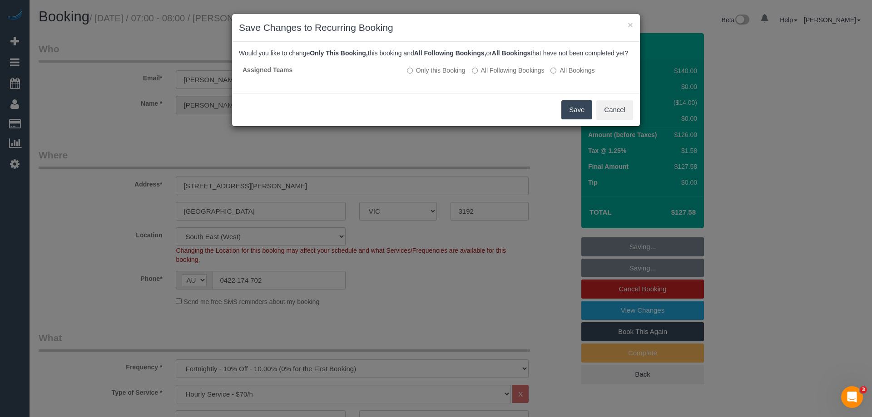
drag, startPoint x: 506, startPoint y: 80, endPoint x: 544, endPoint y: 99, distance: 42.4
click at [506, 75] on label "All Following Bookings" at bounding box center [508, 70] width 73 height 9
click at [563, 113] on button "Save" at bounding box center [576, 109] width 31 height 19
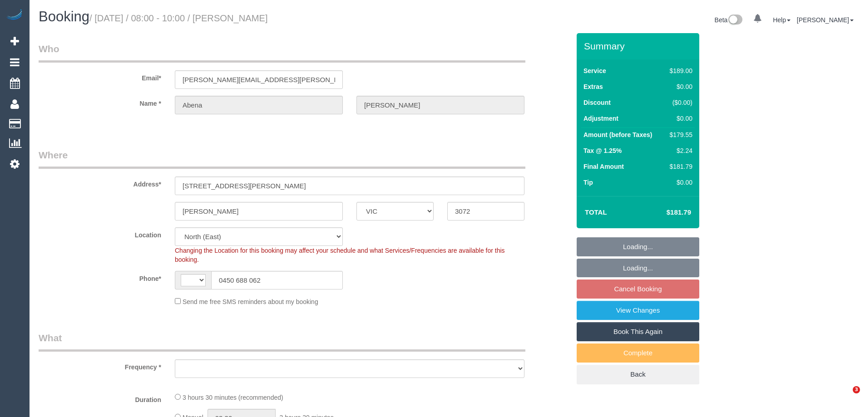
select select "VIC"
select select "string:AU"
select select "object:524"
select select "string:stripe-pm_1R7rP32GScqysDRVtetNqcL1"
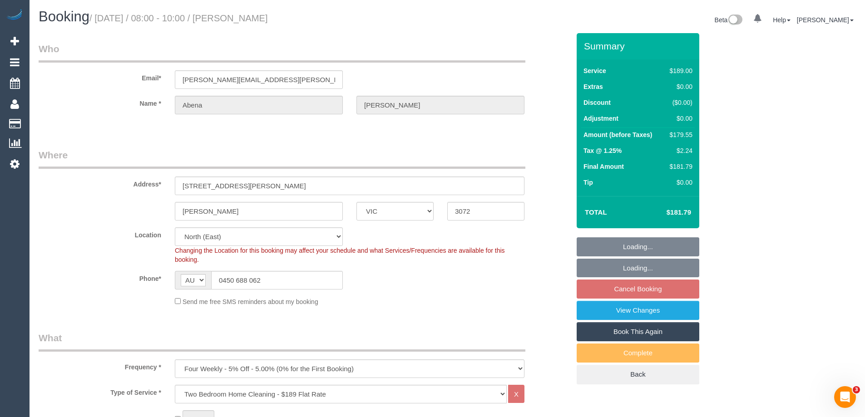
select select "object:625"
select select "number:28"
select select "number:14"
select select "number:19"
select select "number:24"
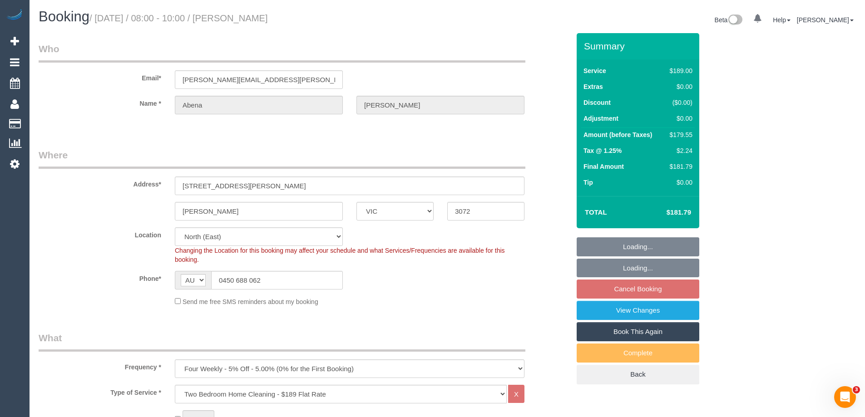
select select "number:34"
select select "number:13"
select select "spot2"
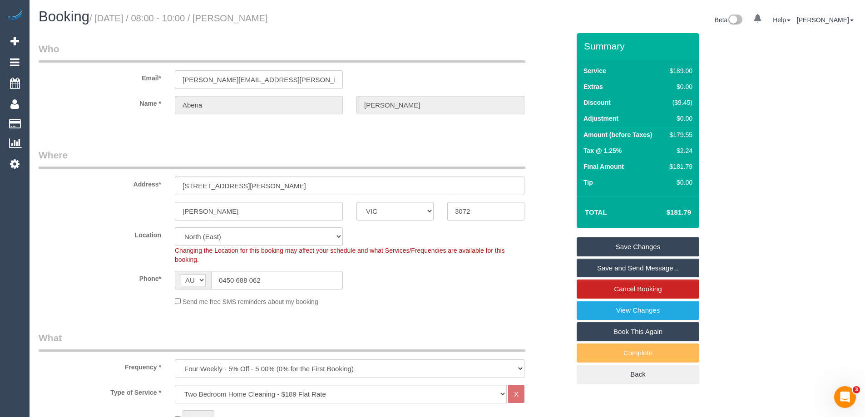
drag, startPoint x: 285, startPoint y: 17, endPoint x: 250, endPoint y: 17, distance: 35.0
click at [236, 18] on h1 "Booking / [DATE] / 08:00 - 10:00 / [PERSON_NAME]" at bounding box center [240, 16] width 402 height 15
drag, startPoint x: 494, startPoint y: 288, endPoint x: 467, endPoint y: 302, distance: 30.9
click at [494, 288] on div "Phone* AF AL DZ AD AO AI AQ AG AR AM AW AU AT AZ BS BH BD BB BY BE BZ BJ BM BT …" at bounding box center [304, 280] width 545 height 19
click at [682, 134] on div "$179.55" at bounding box center [679, 134] width 26 height 9
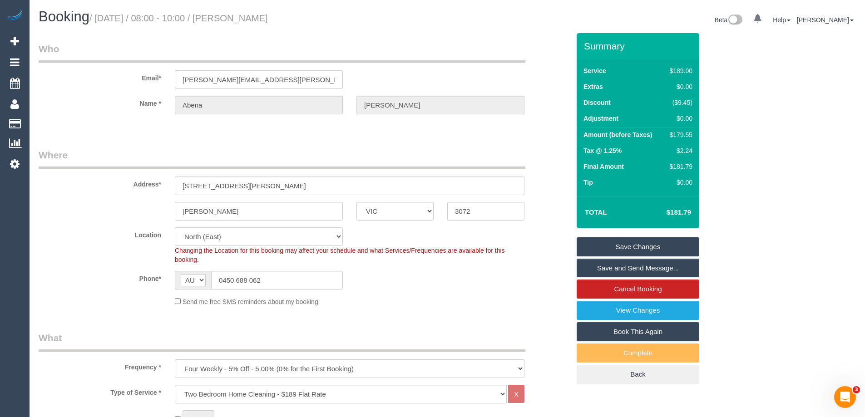
click at [686, 133] on div "$179.55" at bounding box center [679, 134] width 26 height 9
copy div "179.55"
click at [727, 138] on div "Summary Service $189.00 Extras $0.00 Discount ($9.45) Adjustment $0.00 Amount (…" at bounding box center [672, 218] width 204 height 370
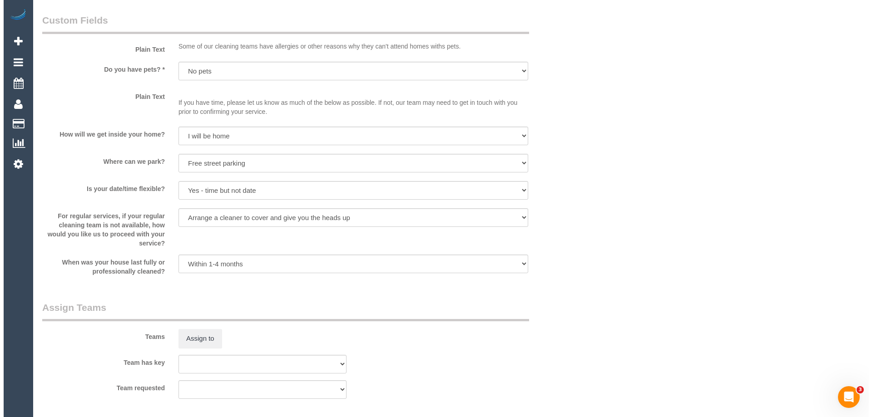
scroll to position [1090, 0]
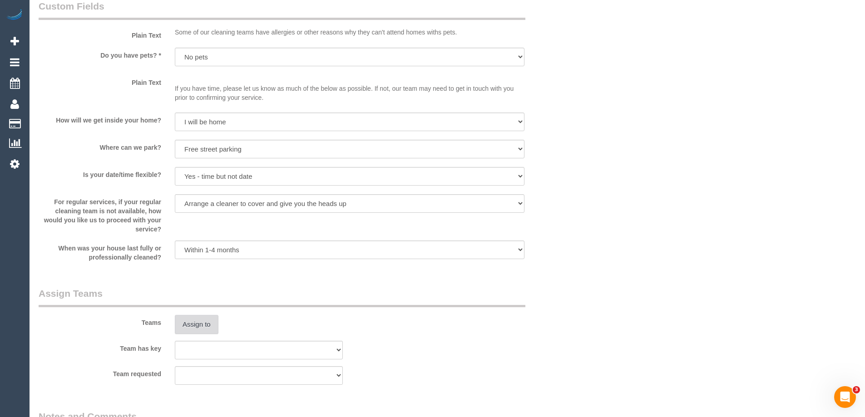
click at [192, 322] on button "Assign to" at bounding box center [197, 324] width 44 height 19
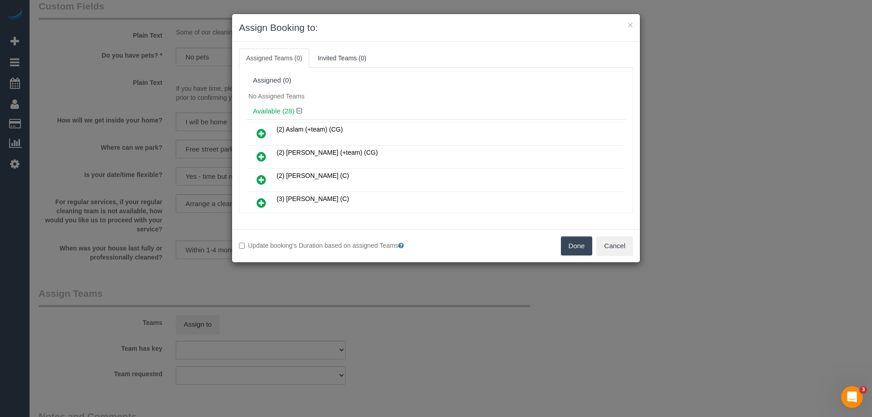
click at [396, 95] on div "No Assigned Teams" at bounding box center [436, 96] width 380 height 14
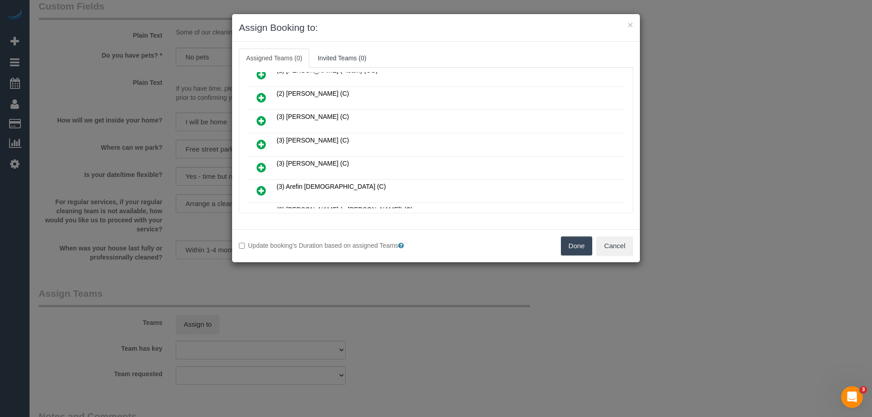
click at [265, 142] on icon at bounding box center [262, 144] width 10 height 11
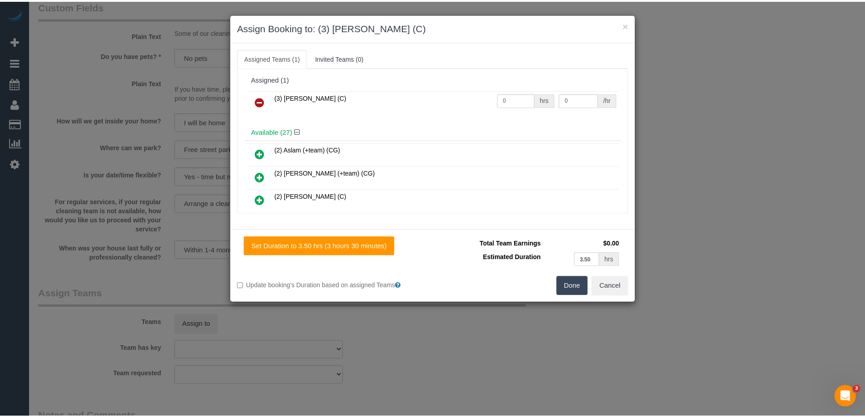
scroll to position [0, 0]
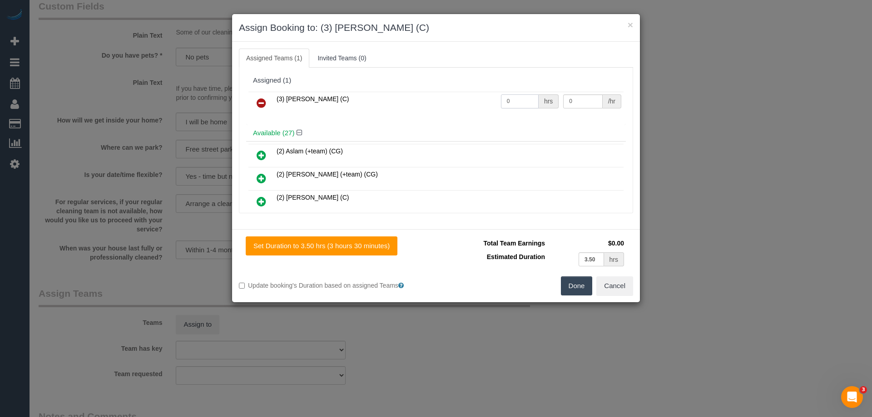
click at [517, 98] on input "0" at bounding box center [520, 101] width 38 height 14
type input "1"
click at [590, 104] on input "0" at bounding box center [582, 101] width 39 height 14
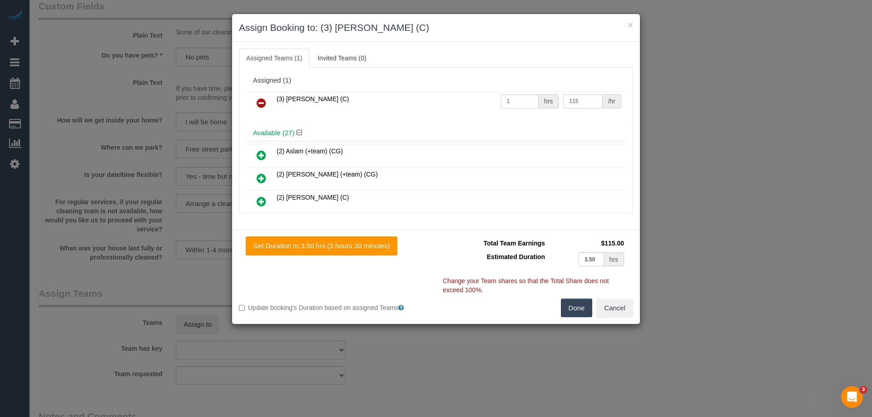
type input "115"
click at [567, 301] on button "Done" at bounding box center [577, 308] width 32 height 19
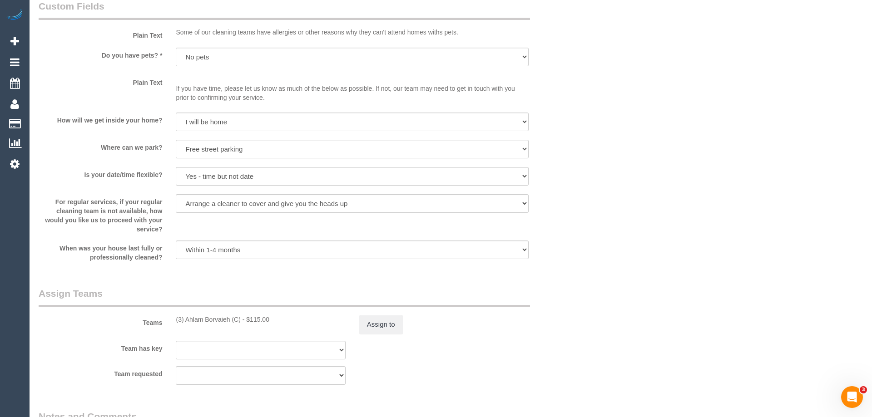
click at [567, 301] on div "× Assign Booking to: (3) Ahlam Borvaieh (C) Assigned Teams (1) Invited Teams (0…" at bounding box center [436, 208] width 872 height 417
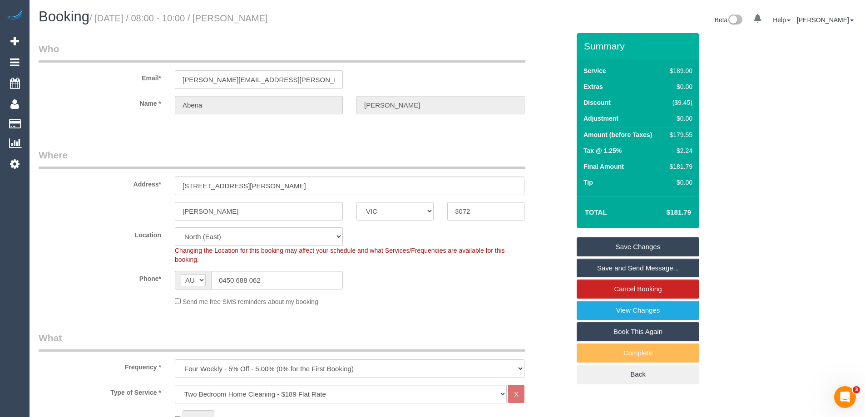
click at [631, 269] on link "Save and Send Message..." at bounding box center [638, 268] width 123 height 19
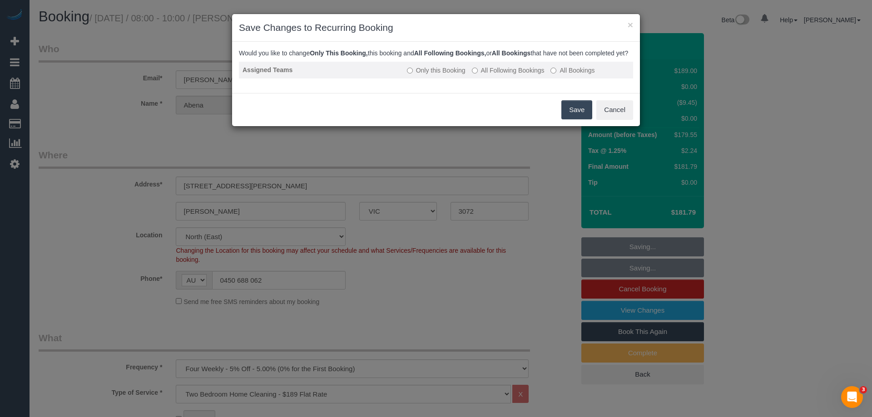
click at [513, 75] on label "All Following Bookings" at bounding box center [508, 70] width 73 height 9
click at [579, 119] on button "Save" at bounding box center [576, 109] width 31 height 19
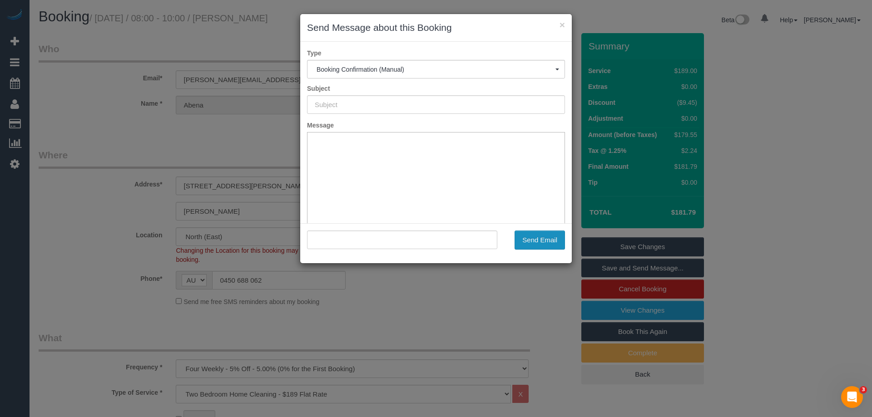
type input "Booking Confirmed"
type input ""Abena Ofori" <ofori.abena@gmail.com>"
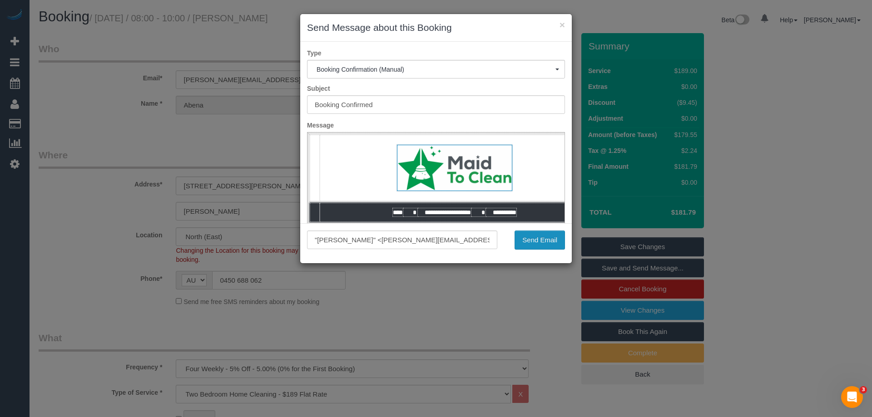
click at [548, 238] on button "Send Email" at bounding box center [539, 240] width 50 height 19
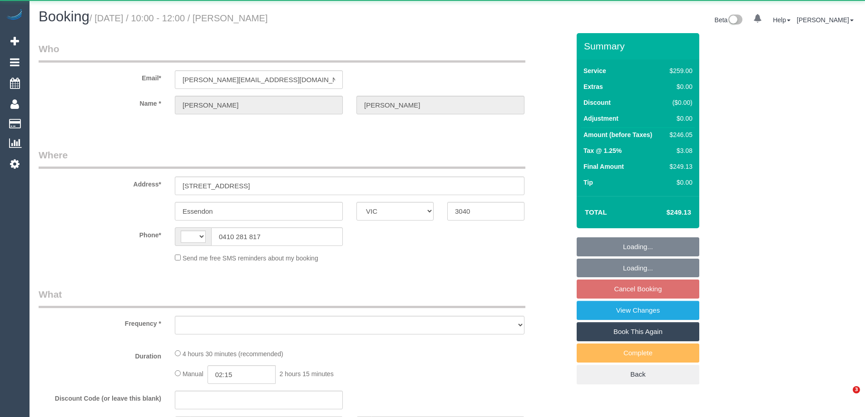
select select "VIC"
select select "string:AU"
select select "string:stripe-pm_1OZVPO2GScqysDRVz8Tmip7e"
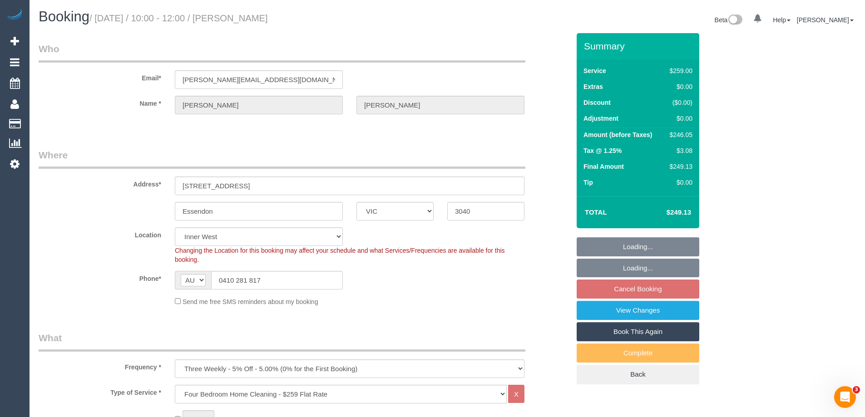
select select "object:625"
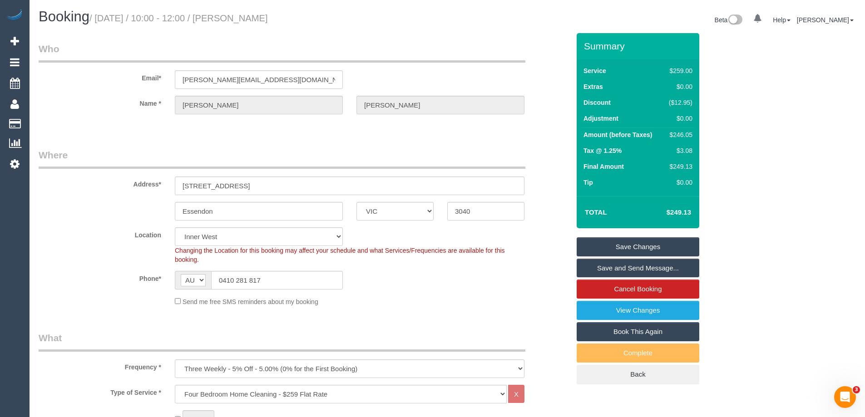
select select "spot3"
select select "number:28"
select select "number:14"
select select "number:19"
select select "number:24"
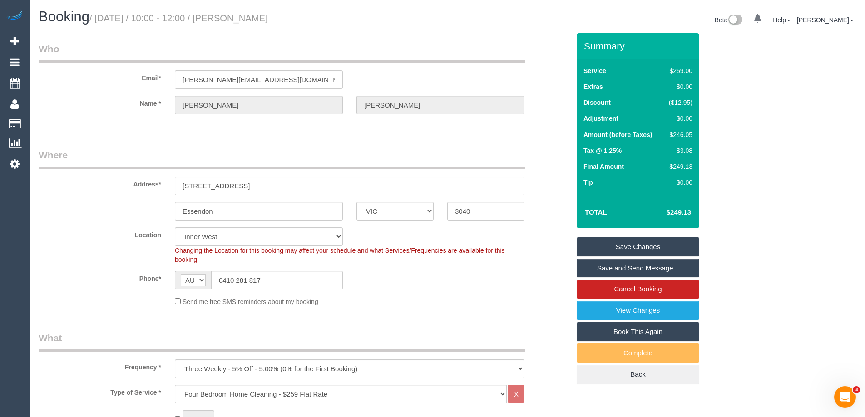
select select "number:34"
select select "number:12"
drag, startPoint x: 291, startPoint y: 18, endPoint x: 236, endPoint y: 19, distance: 55.4
click at [236, 19] on h1 "Booking / [DATE] / 10:00 - 12:00 / [PERSON_NAME]" at bounding box center [240, 16] width 402 height 15
click at [679, 137] on div "$246.05" at bounding box center [678, 134] width 27 height 9
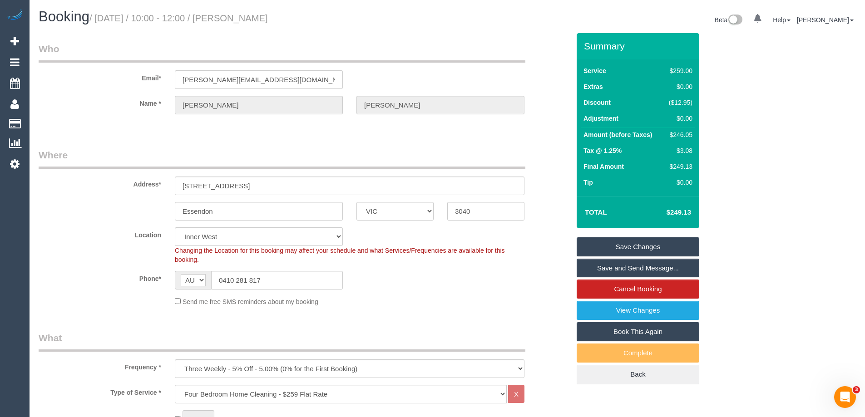
click at [679, 137] on div "$246.05" at bounding box center [678, 134] width 27 height 9
copy div "246.05"
click at [714, 148] on div "Summary Service $259.00 Extras $0.00 Discount ($12.95) Adjustment $0.00 Amount …" at bounding box center [672, 218] width 204 height 370
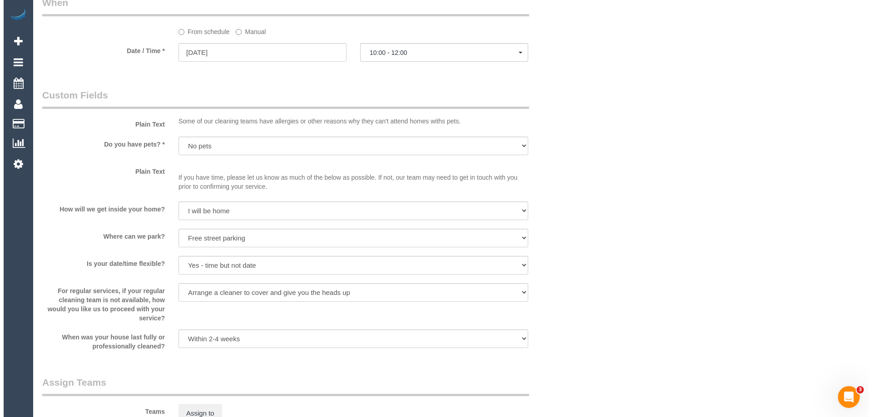
scroll to position [1135, 0]
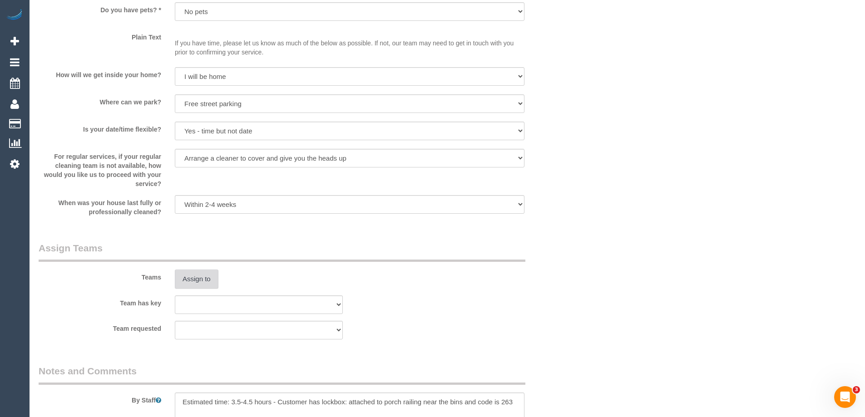
click at [188, 276] on button "Assign to" at bounding box center [197, 279] width 44 height 19
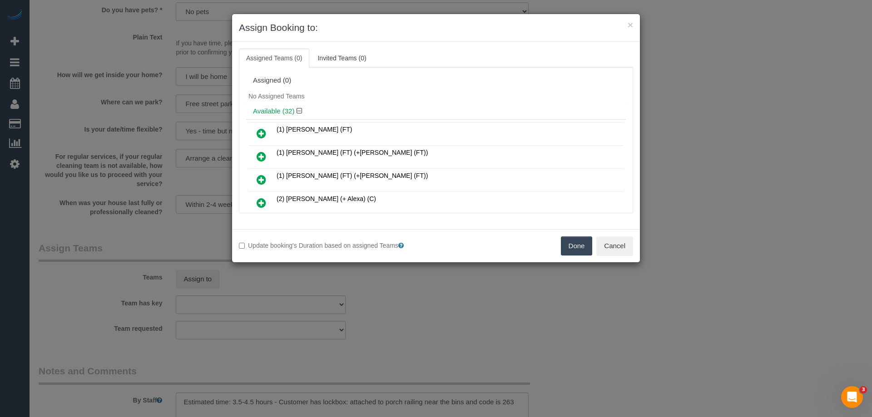
click at [342, 109] on h4 "Available (32)" at bounding box center [436, 112] width 366 height 8
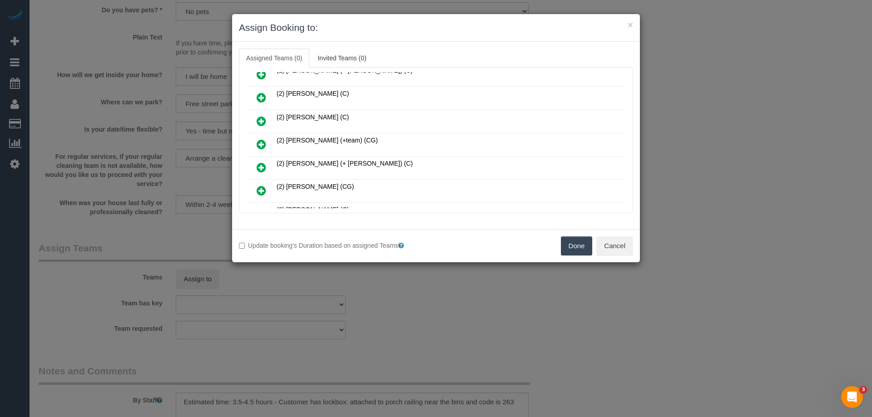
click at [261, 142] on icon at bounding box center [262, 144] width 10 height 11
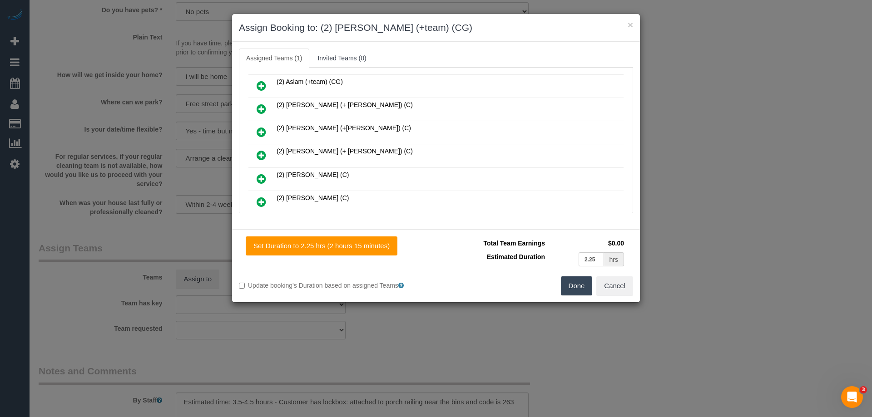
scroll to position [153, 0]
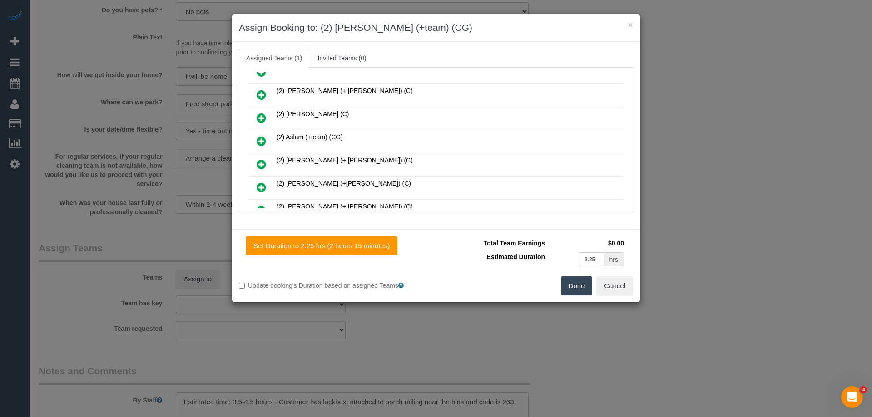
click at [262, 139] on icon at bounding box center [262, 141] width 10 height 11
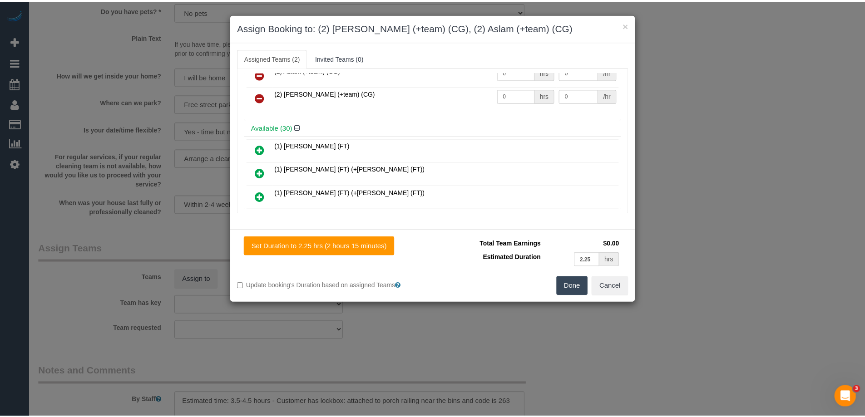
scroll to position [0, 0]
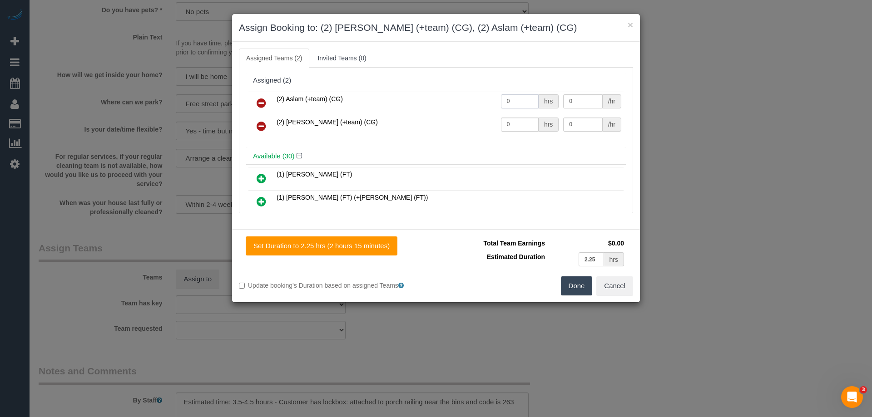
click at [519, 104] on input "0" at bounding box center [520, 101] width 38 height 14
type input "1"
click at [529, 124] on input "0" at bounding box center [520, 125] width 38 height 14
type input "1"
click at [583, 102] on input "0" at bounding box center [582, 101] width 39 height 14
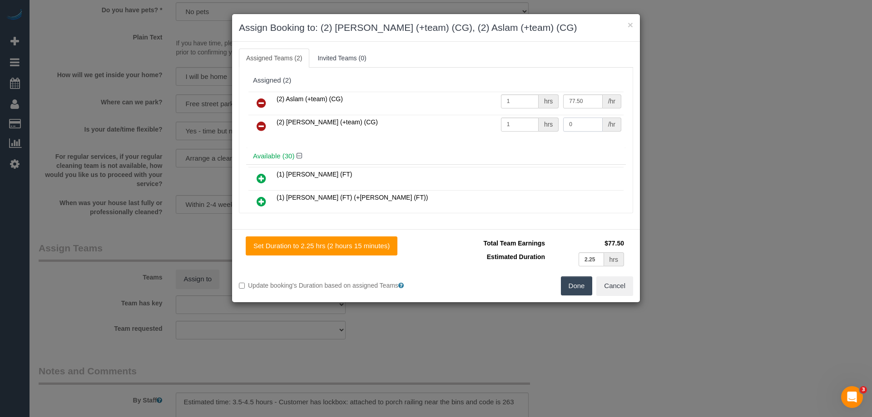
type input "77.5"
click at [581, 128] on input "0" at bounding box center [582, 125] width 39 height 14
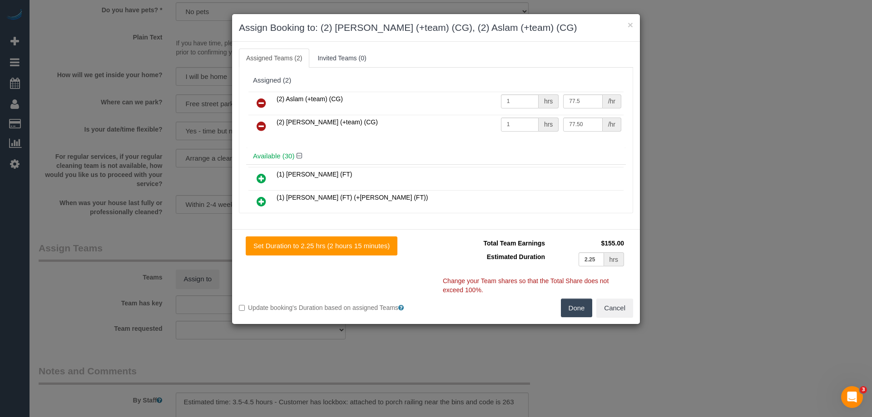
type input "77.5"
click at [580, 309] on button "Done" at bounding box center [577, 308] width 32 height 19
click at [580, 309] on div "× Assign Booking to: (2) [PERSON_NAME] (+team) (CG), (2) Aslam (+team) (CG) Ass…" at bounding box center [436, 208] width 872 height 417
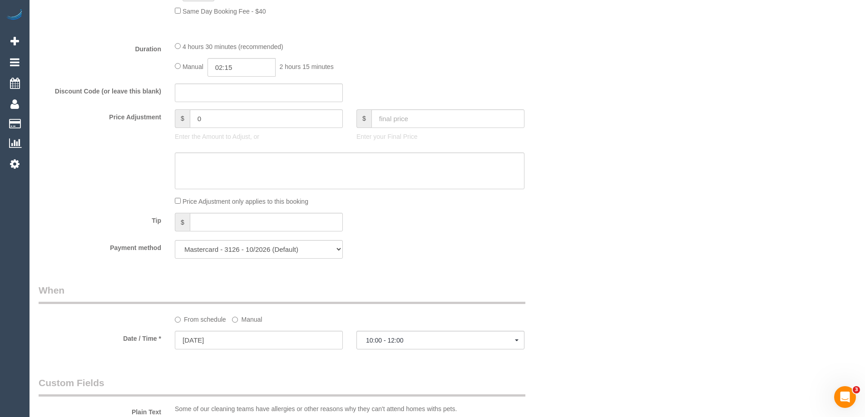
scroll to position [499, 0]
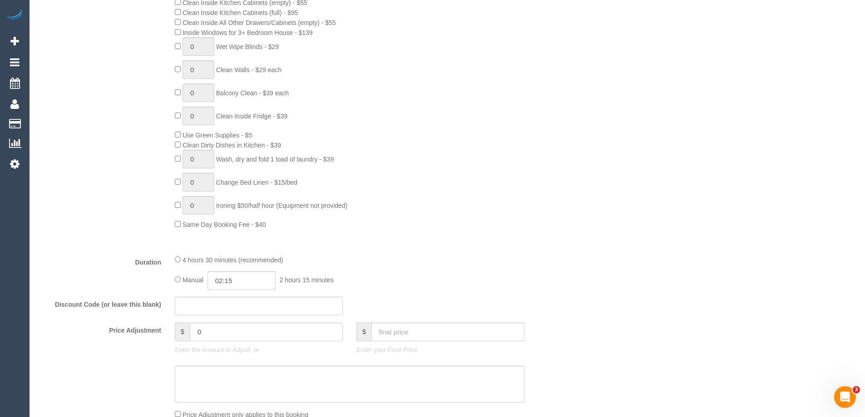
click at [501, 126] on div "0 Steam Cleaning - $55 per Unit ($110 Minimum) Use Disinfectant Products - $30 …" at bounding box center [372, 70] width 409 height 318
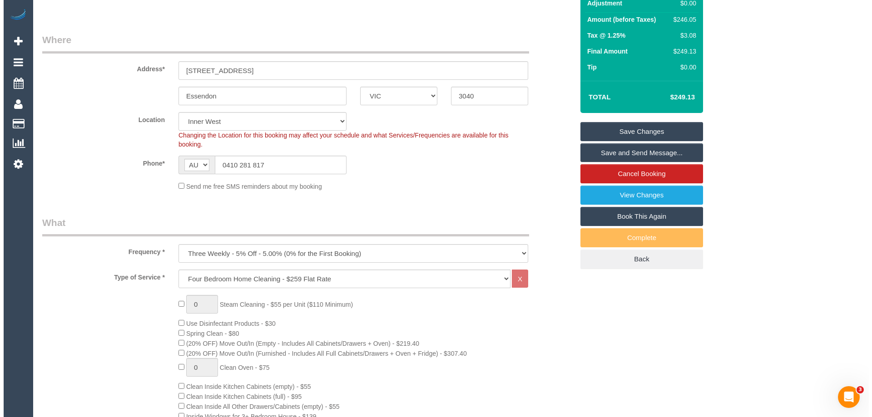
scroll to position [45, 0]
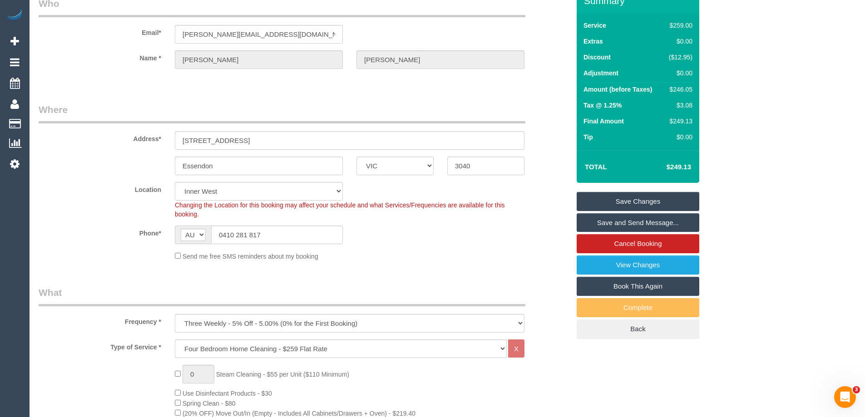
click at [631, 224] on link "Save and Send Message..." at bounding box center [638, 222] width 123 height 19
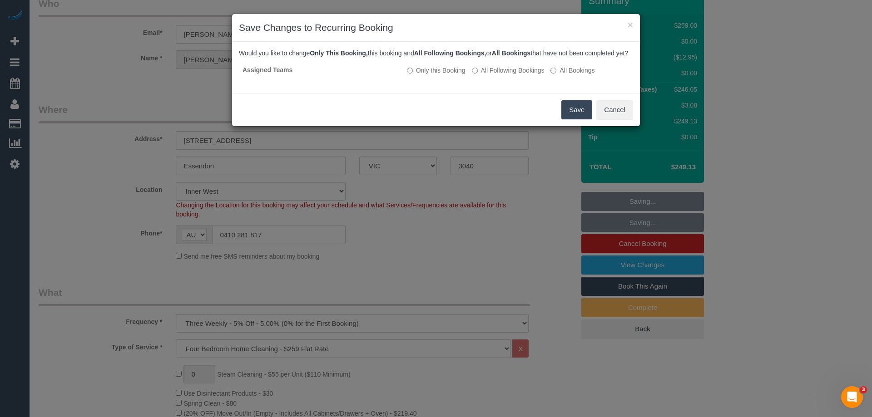
click at [573, 119] on button "Save" at bounding box center [576, 109] width 31 height 19
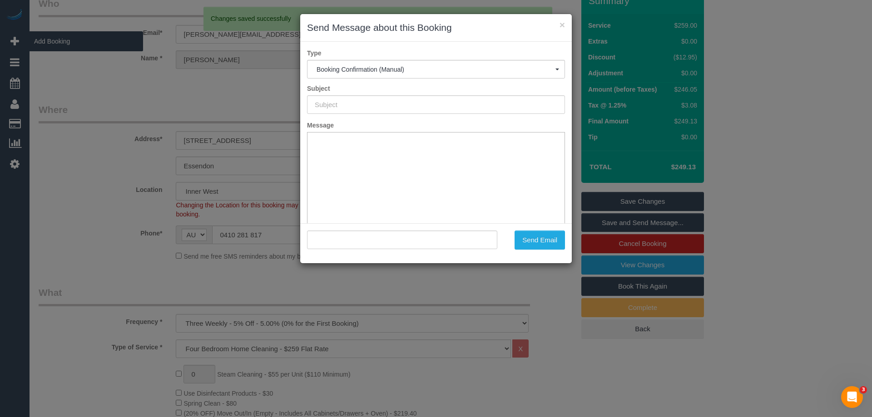
scroll to position [0, 0]
type input "Booking Confirmed"
type input ""[PERSON_NAME]" <[PERSON_NAME][EMAIL_ADDRESS][DOMAIN_NAME]>"
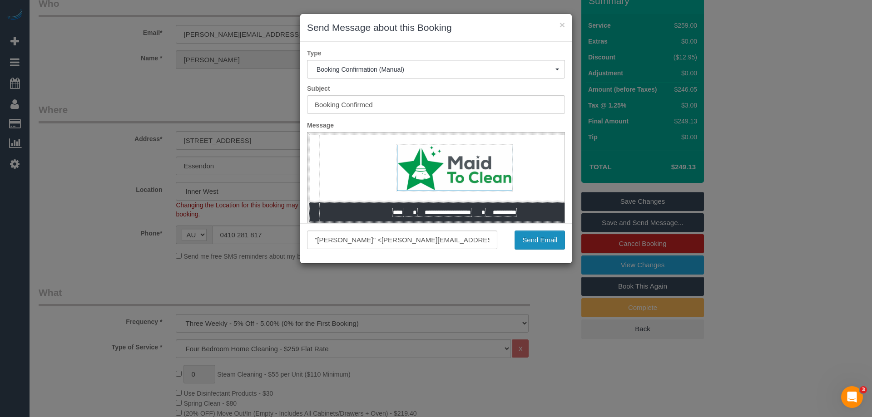
click at [544, 247] on button "Send Email" at bounding box center [539, 240] width 50 height 19
